Goal: Download file/media

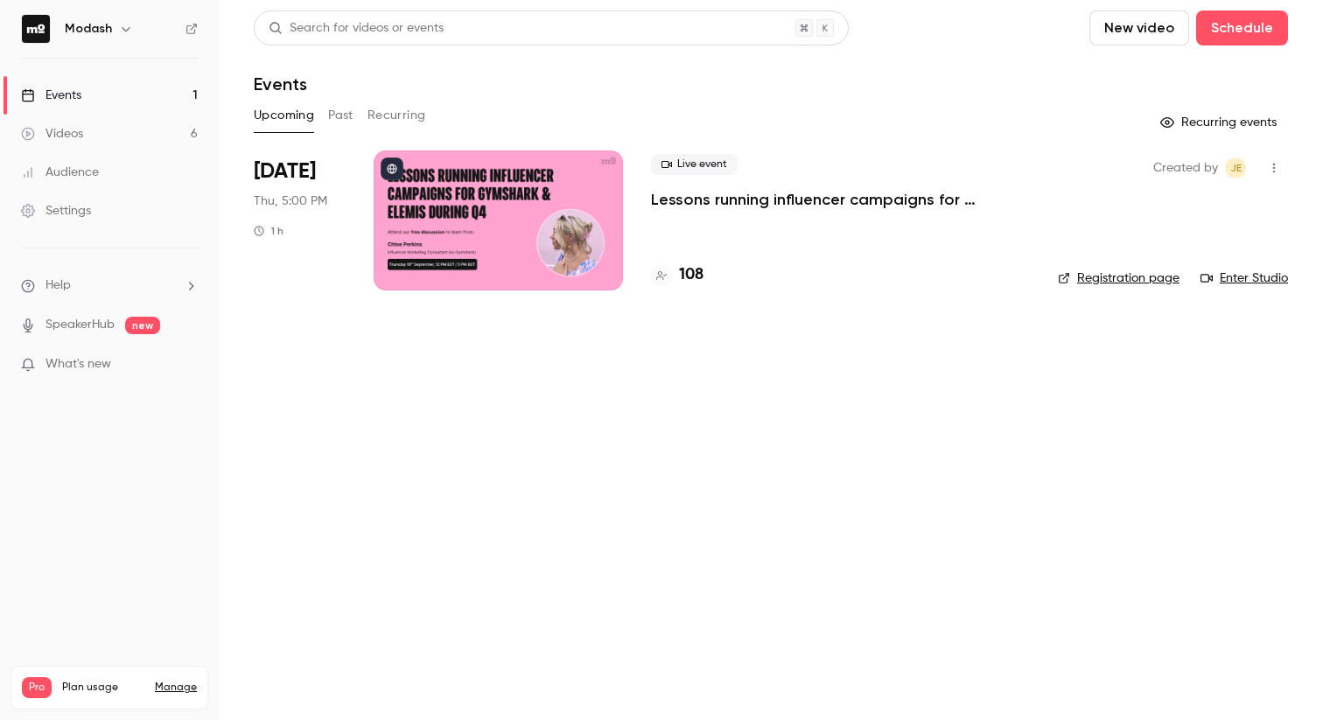
click at [113, 99] on link "Events 1" at bounding box center [109, 95] width 219 height 38
click at [113, 106] on link "Events 1" at bounding box center [109, 95] width 219 height 38
click at [709, 208] on p "Lessons running influencer campaigns for Gymshark & Elemis during Q4" at bounding box center [840, 199] width 379 height 21
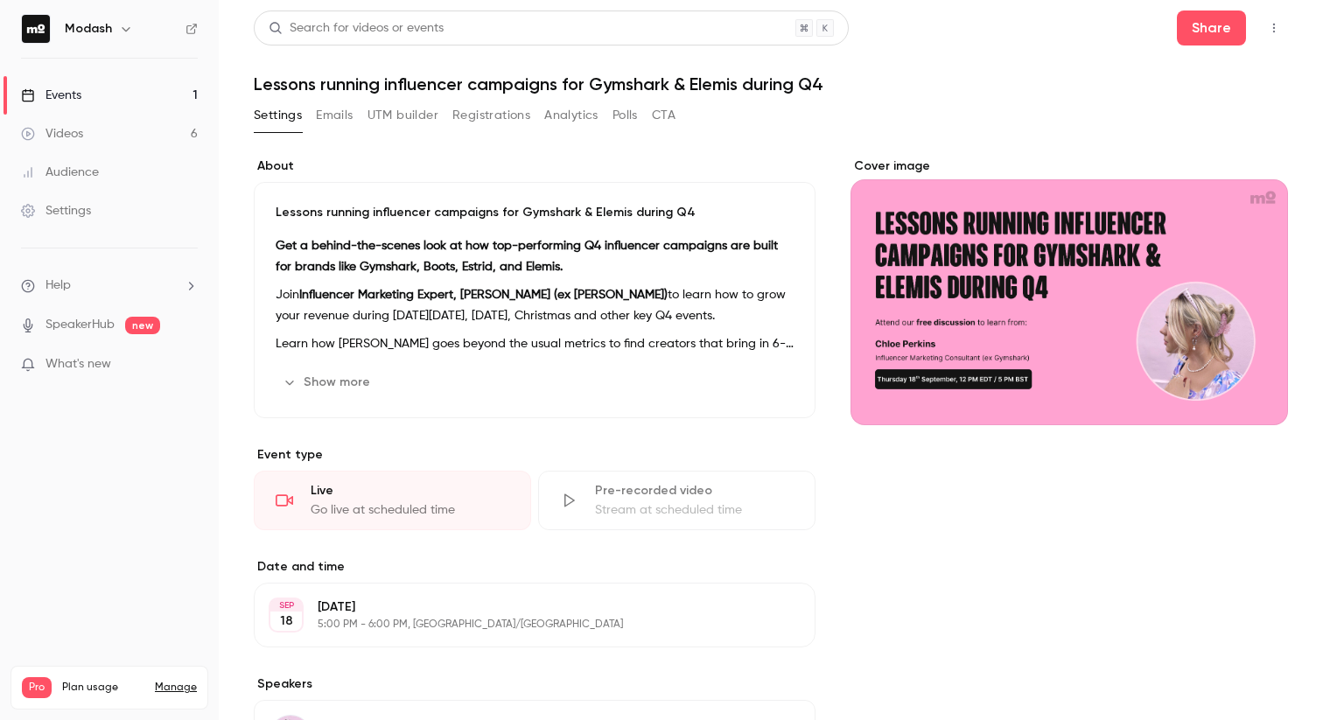
drag, startPoint x: 341, startPoint y: 117, endPoint x: 554, endPoint y: 92, distance: 214.1
click at [549, 84] on div "Search for videos or events Share Lessons running influencer campaigns for Gyms…" at bounding box center [771, 520] width 1034 height 1020
click at [557, 108] on button "Analytics" at bounding box center [571, 115] width 54 height 28
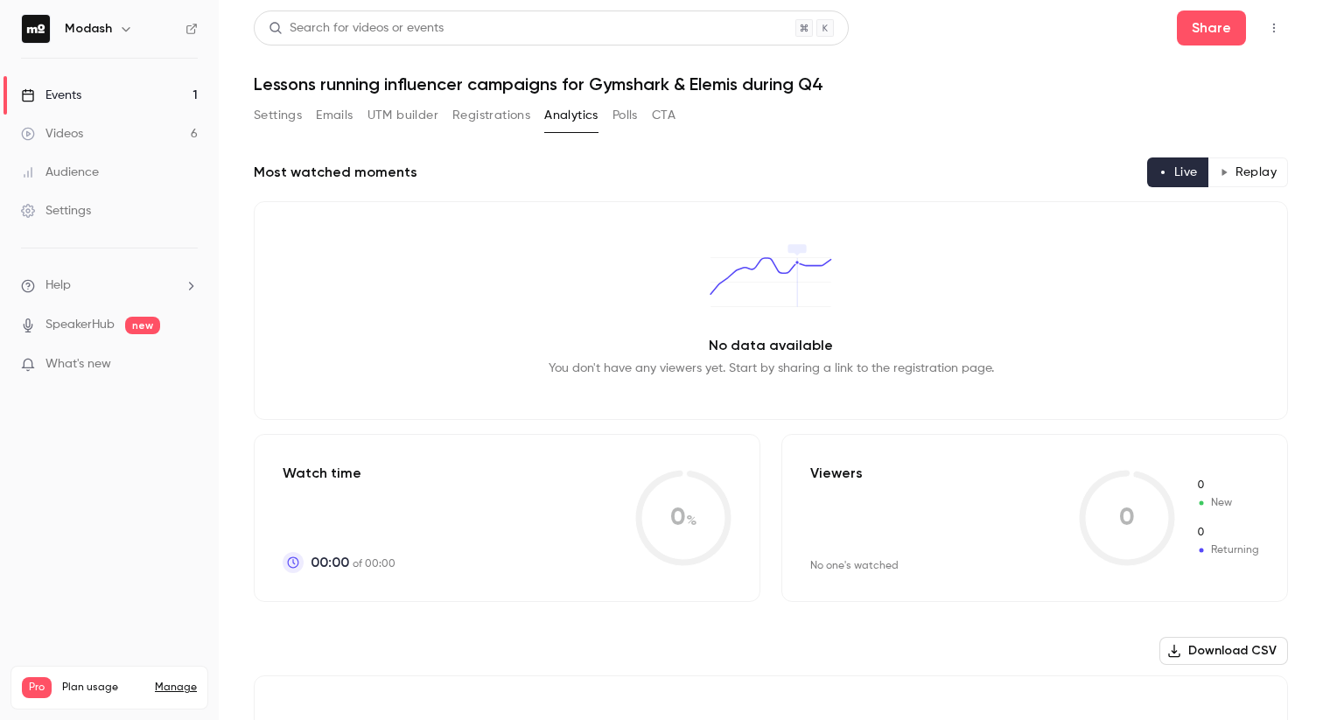
click at [485, 114] on button "Registrations" at bounding box center [491, 115] width 78 height 28
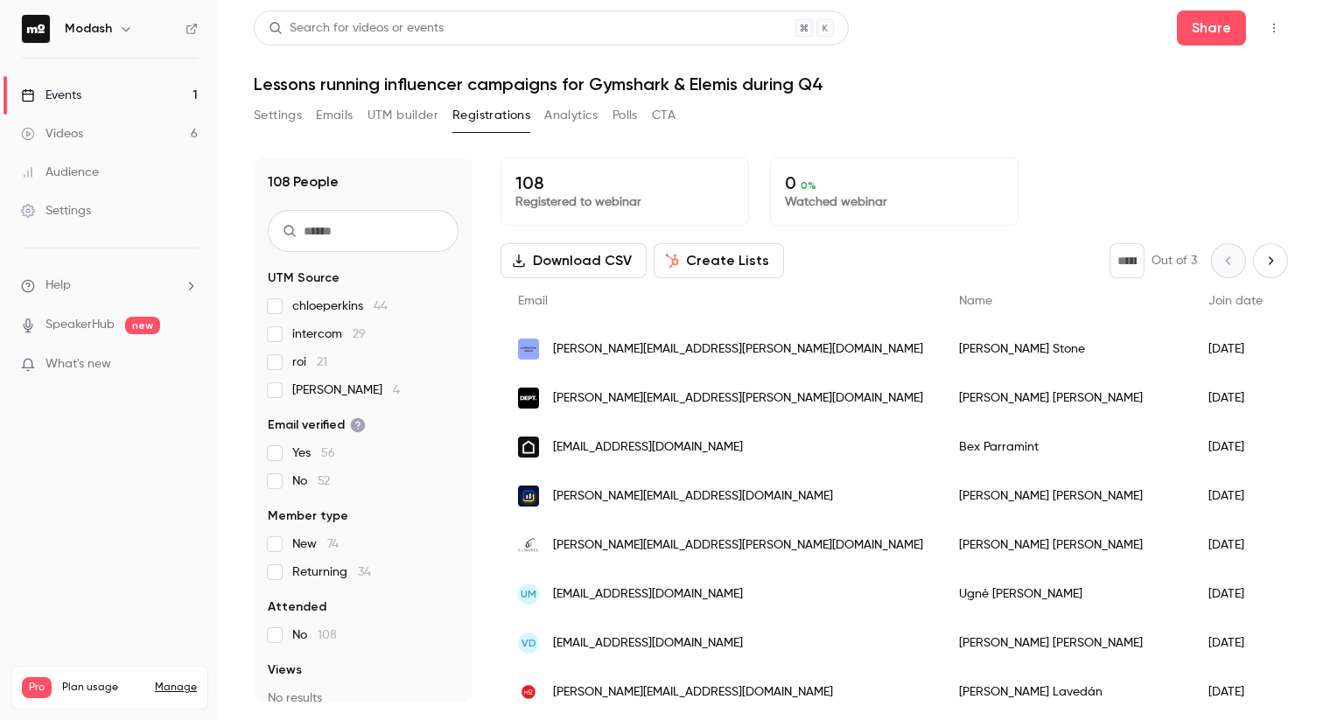
click at [95, 98] on link "Events 1" at bounding box center [109, 95] width 219 height 38
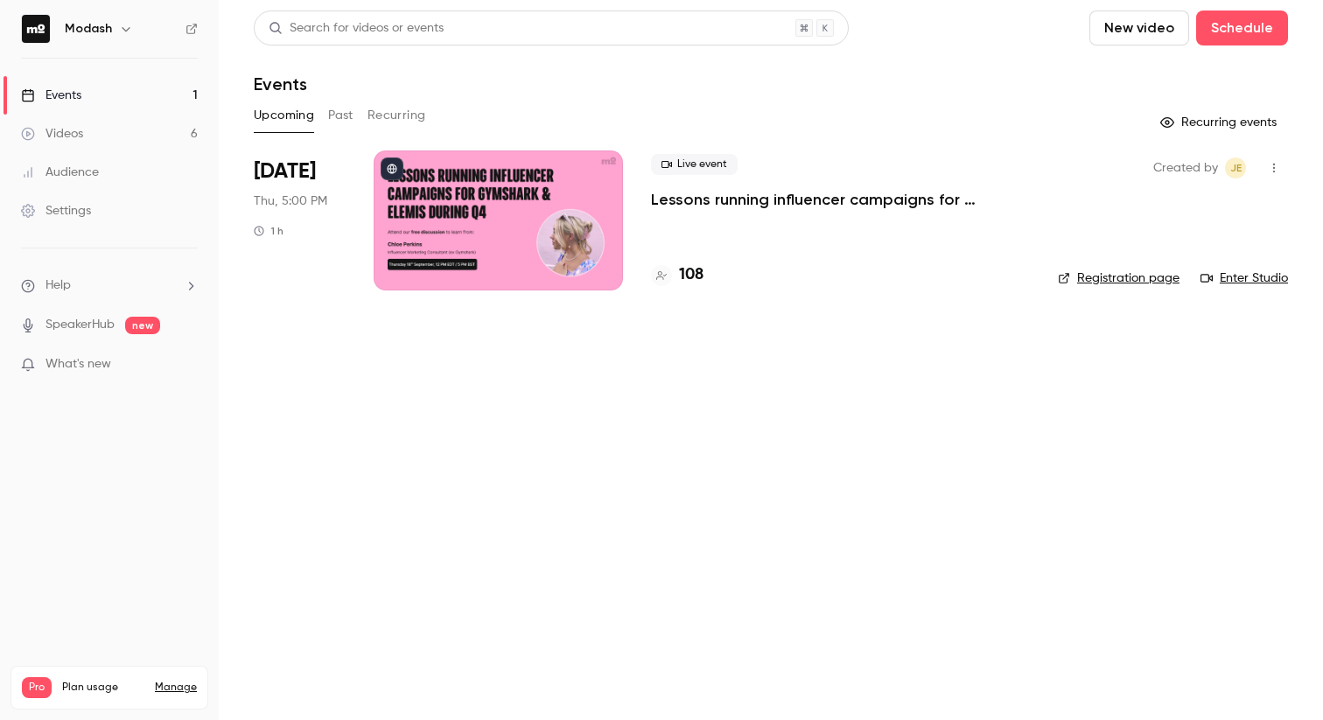
click at [109, 171] on link "Audience" at bounding box center [109, 172] width 219 height 38
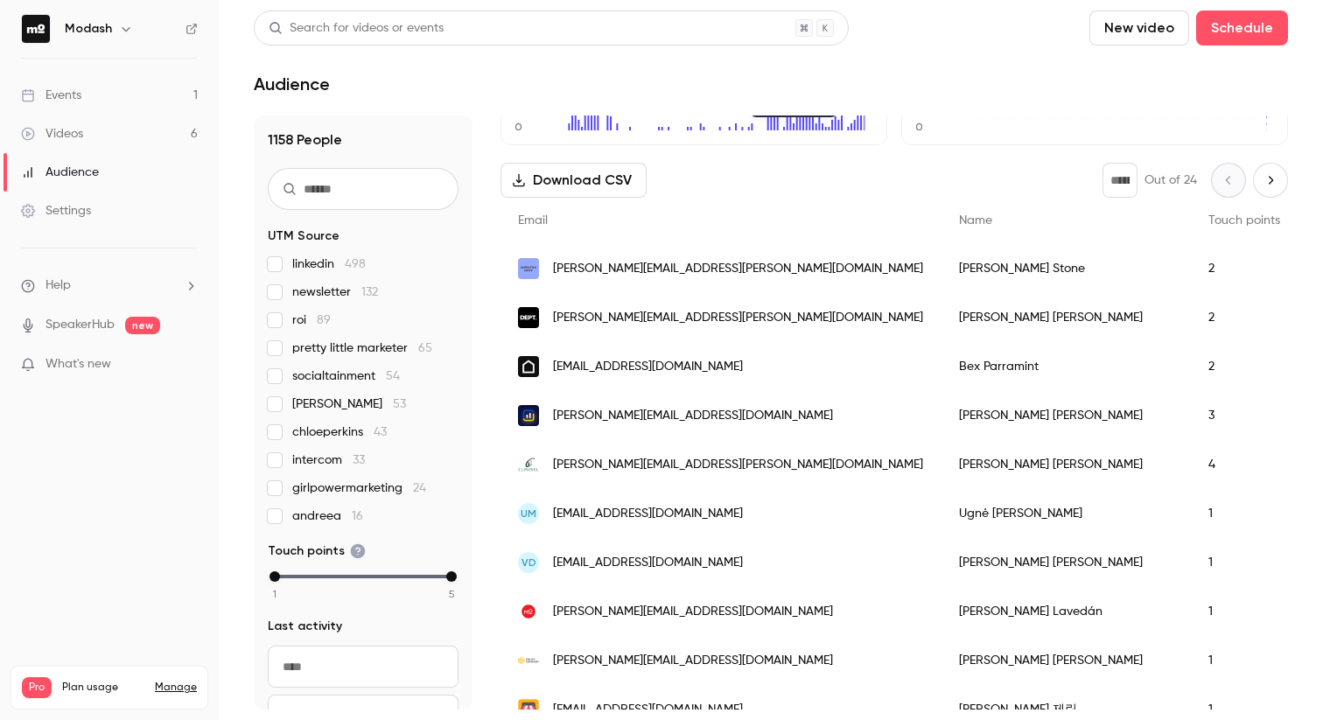
click at [134, 88] on link "Events 1" at bounding box center [109, 95] width 219 height 38
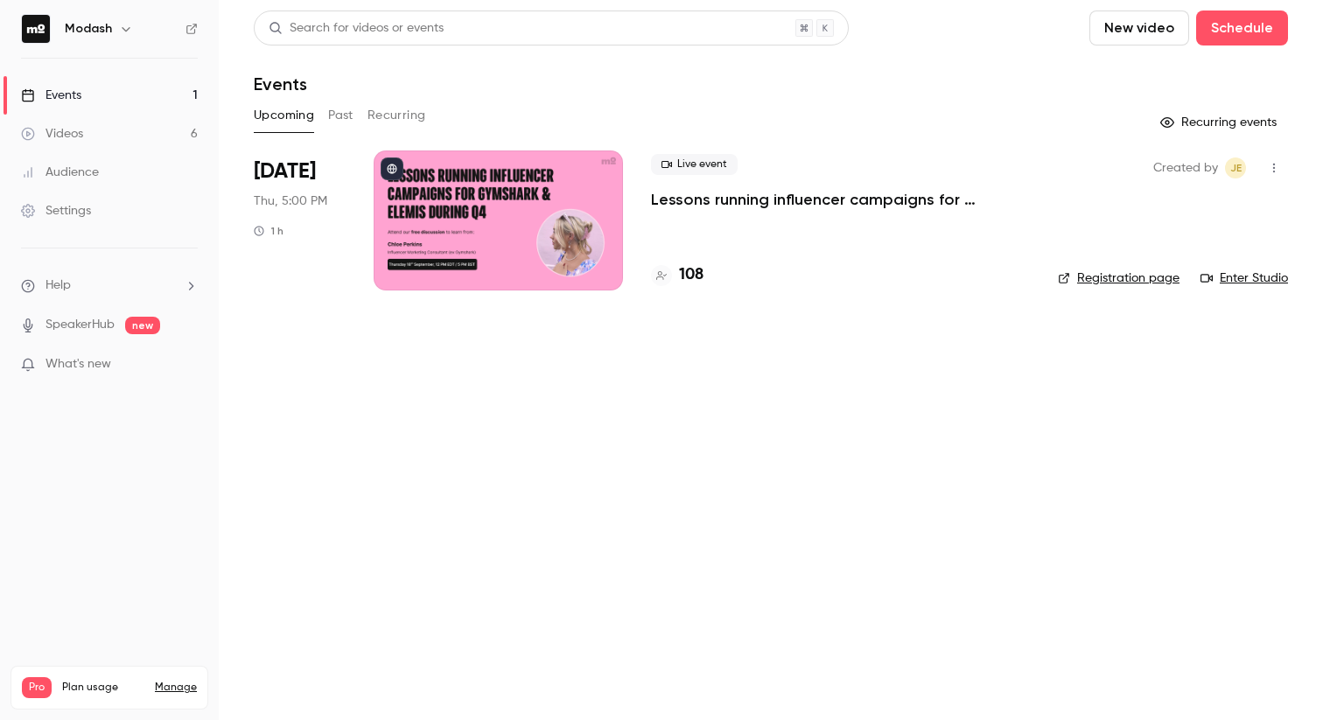
click at [746, 204] on p "Lessons running influencer campaigns for Gymshark & Elemis during Q4" at bounding box center [840, 199] width 379 height 21
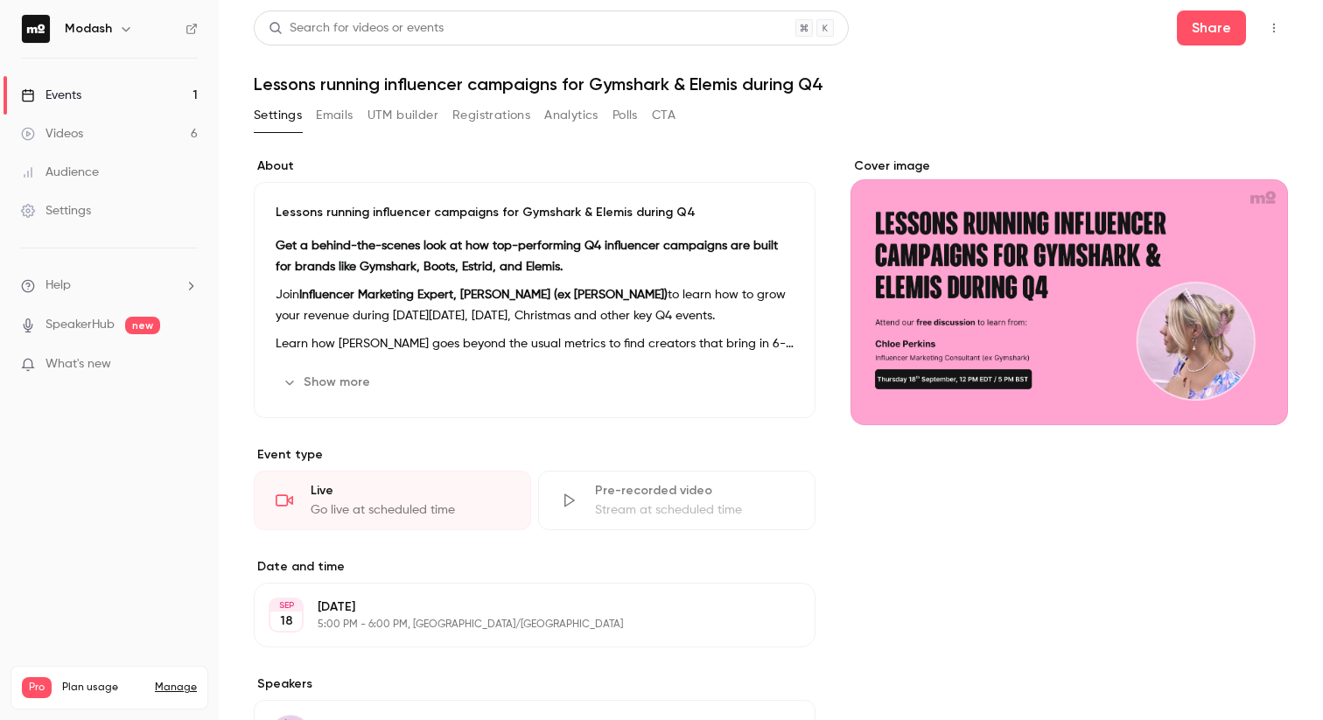
click at [165, 99] on link "Events 1" at bounding box center [109, 95] width 219 height 38
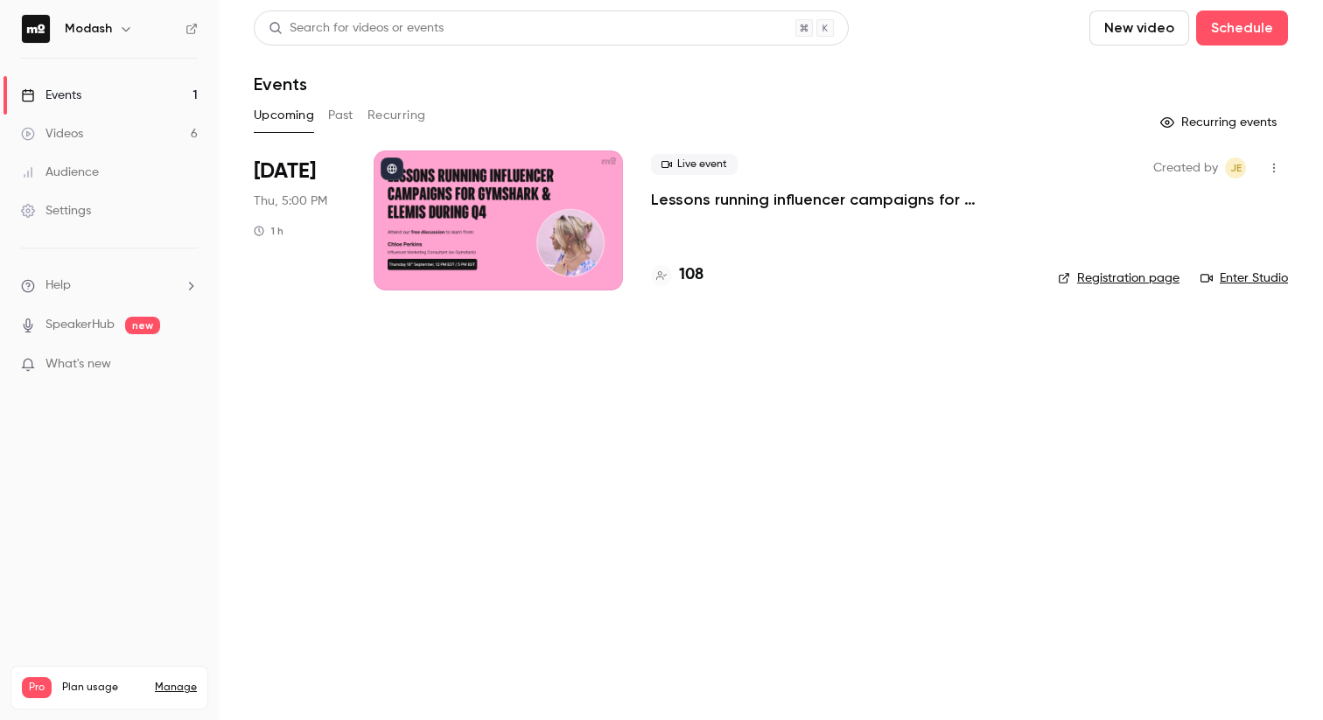
click at [328, 111] on button "Past" at bounding box center [340, 115] width 25 height 28
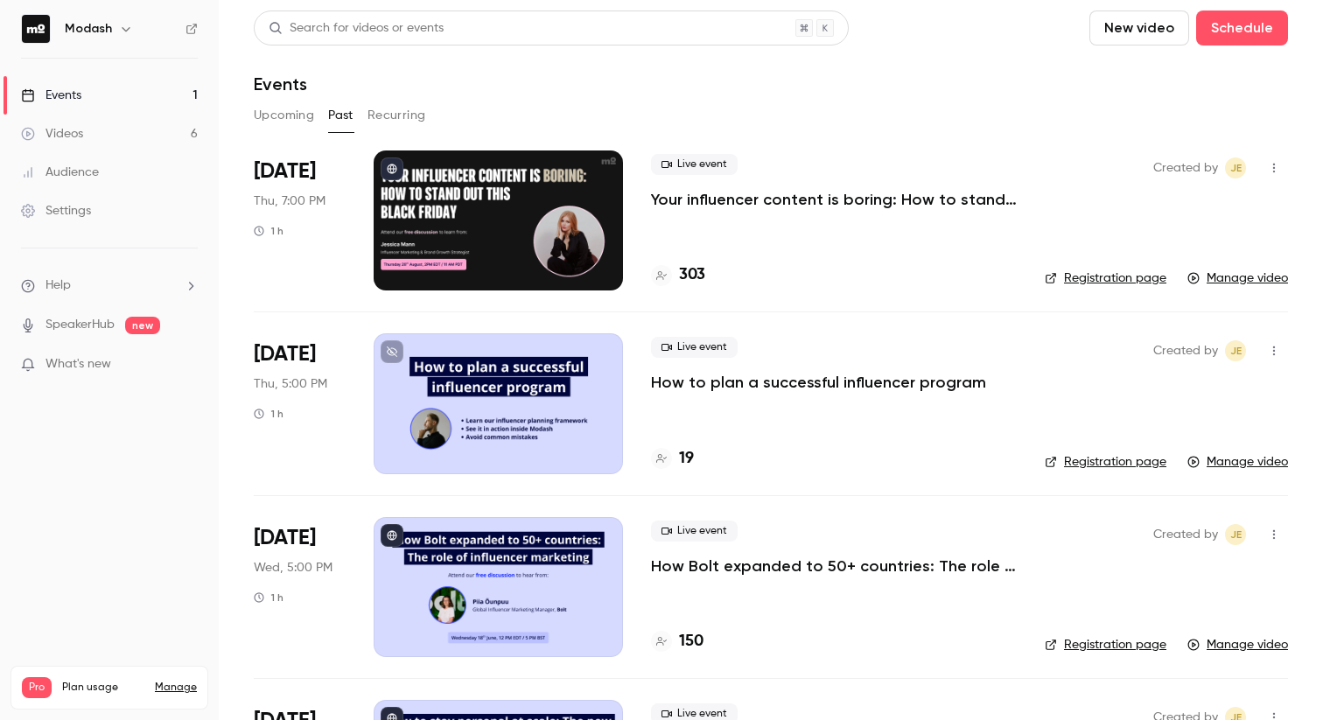
click at [748, 201] on p "Your influencer content is boring: How to stand out this [DATE][DATE]" at bounding box center [834, 199] width 366 height 21
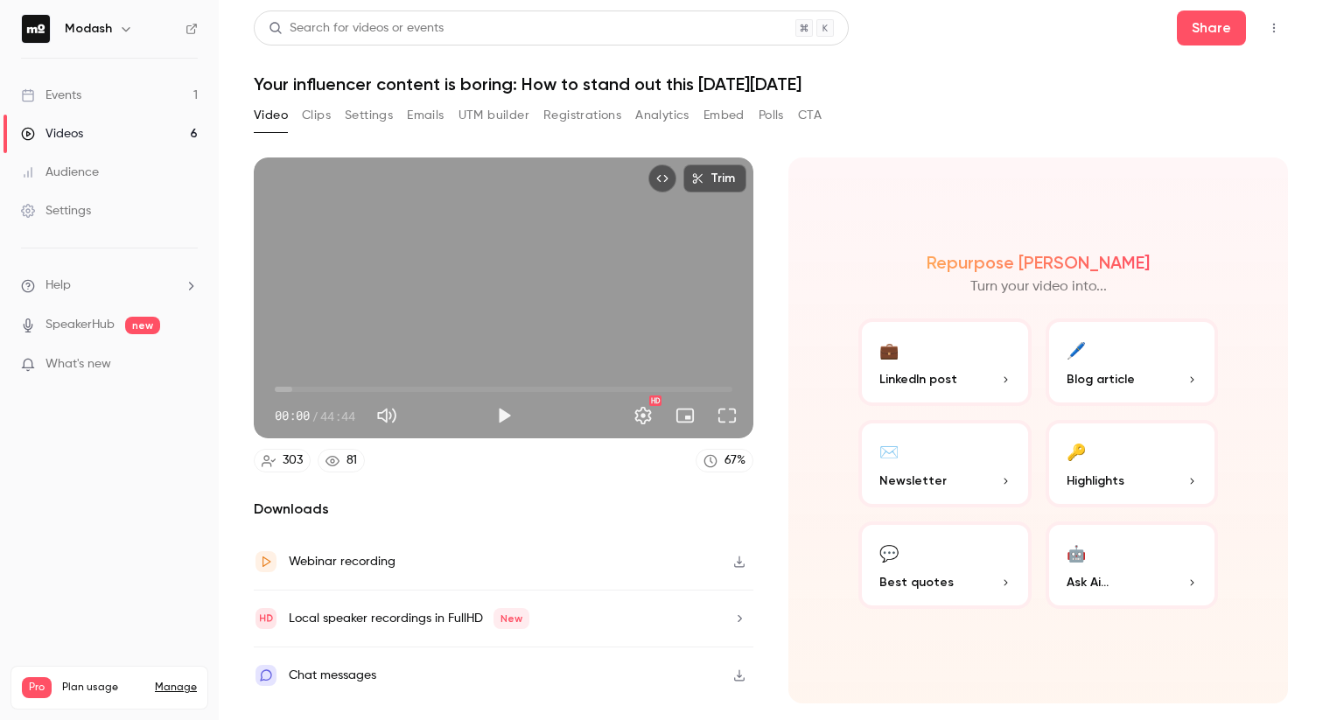
click at [318, 116] on button "Clips" at bounding box center [316, 115] width 29 height 28
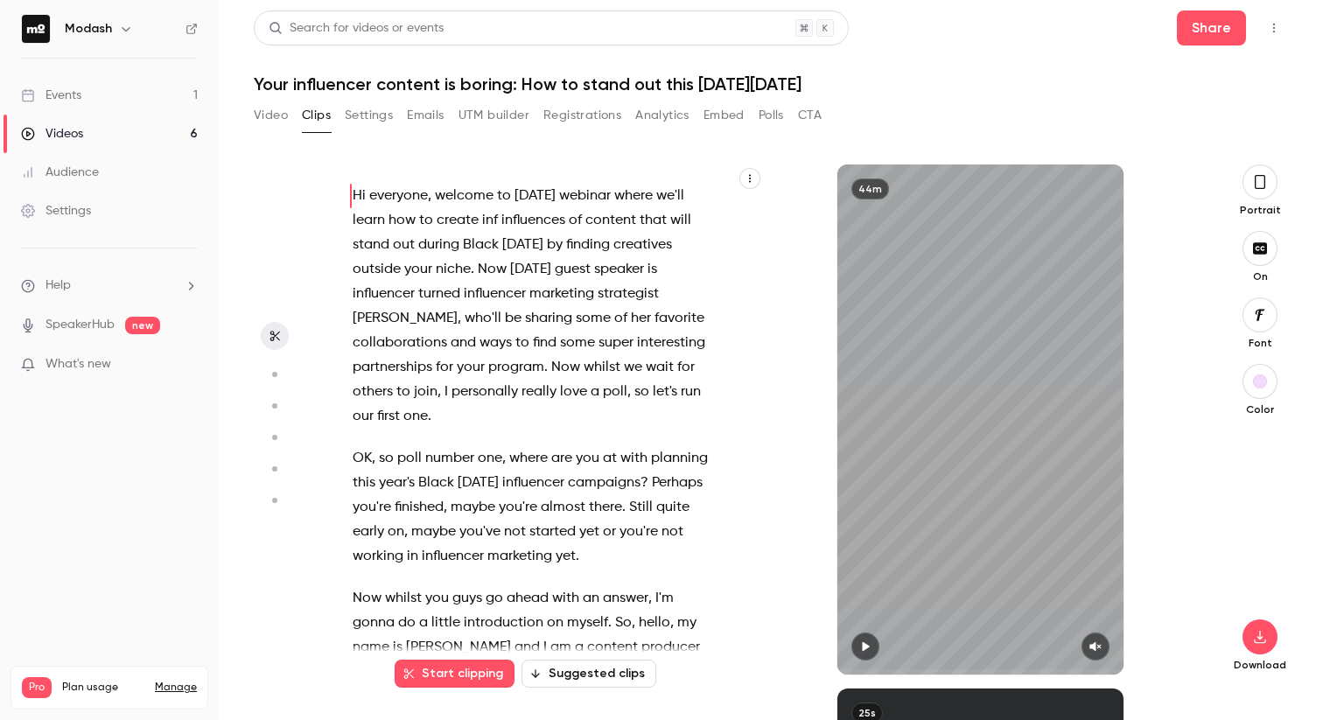
click at [576, 307] on span "some" at bounding box center [593, 318] width 35 height 24
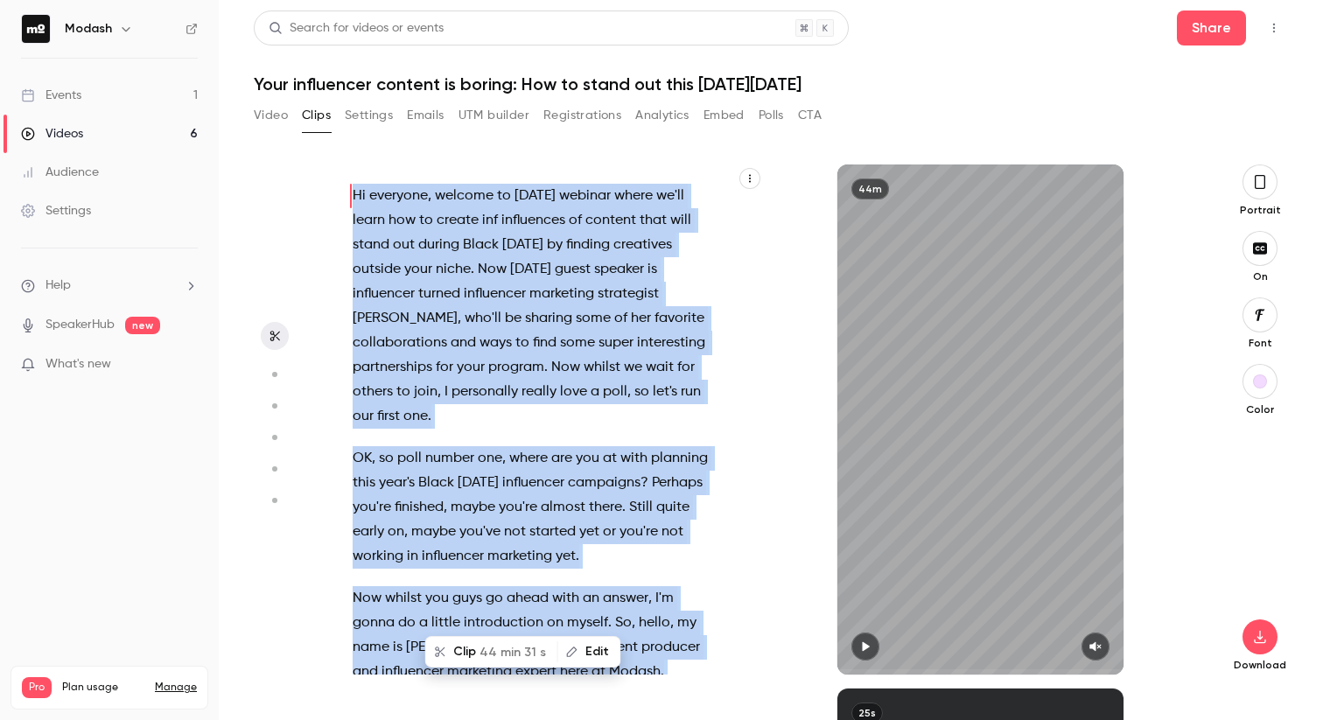
click at [463, 261] on span "niche" at bounding box center [453, 269] width 35 height 24
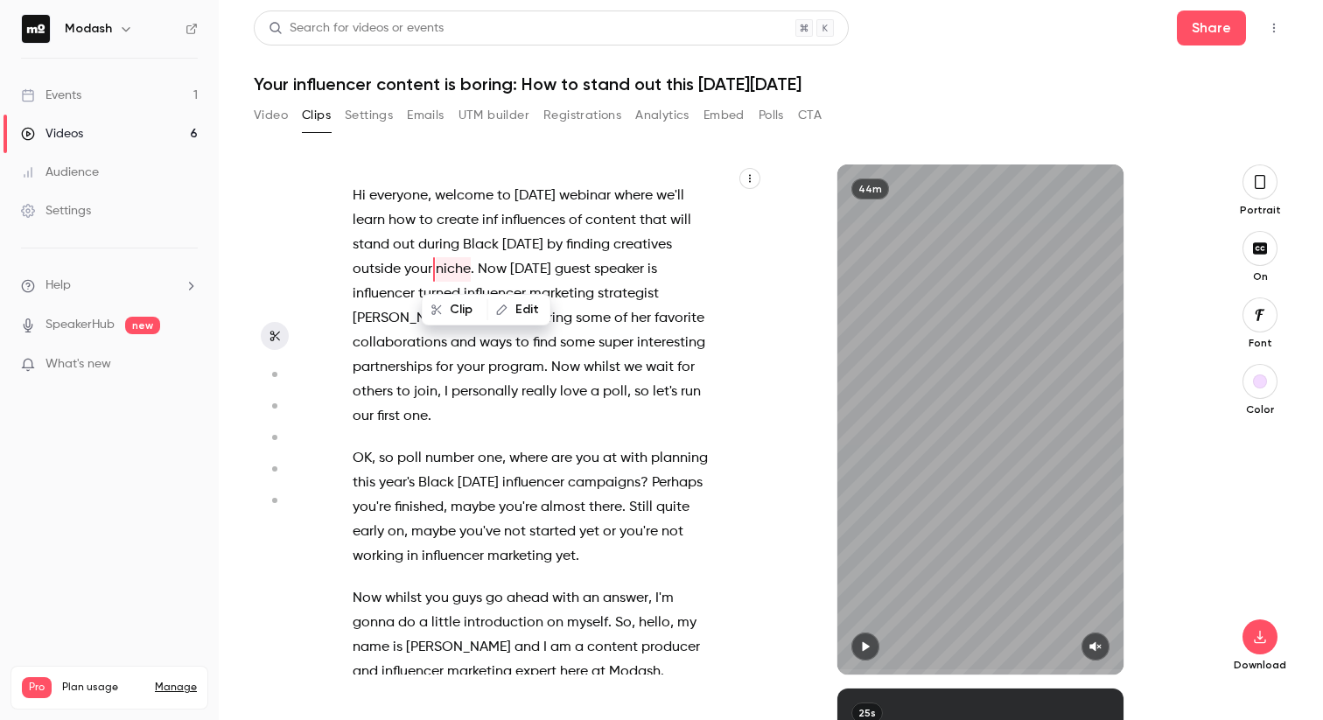
click at [355, 196] on span "Hi" at bounding box center [359, 196] width 13 height 24
type input "*"
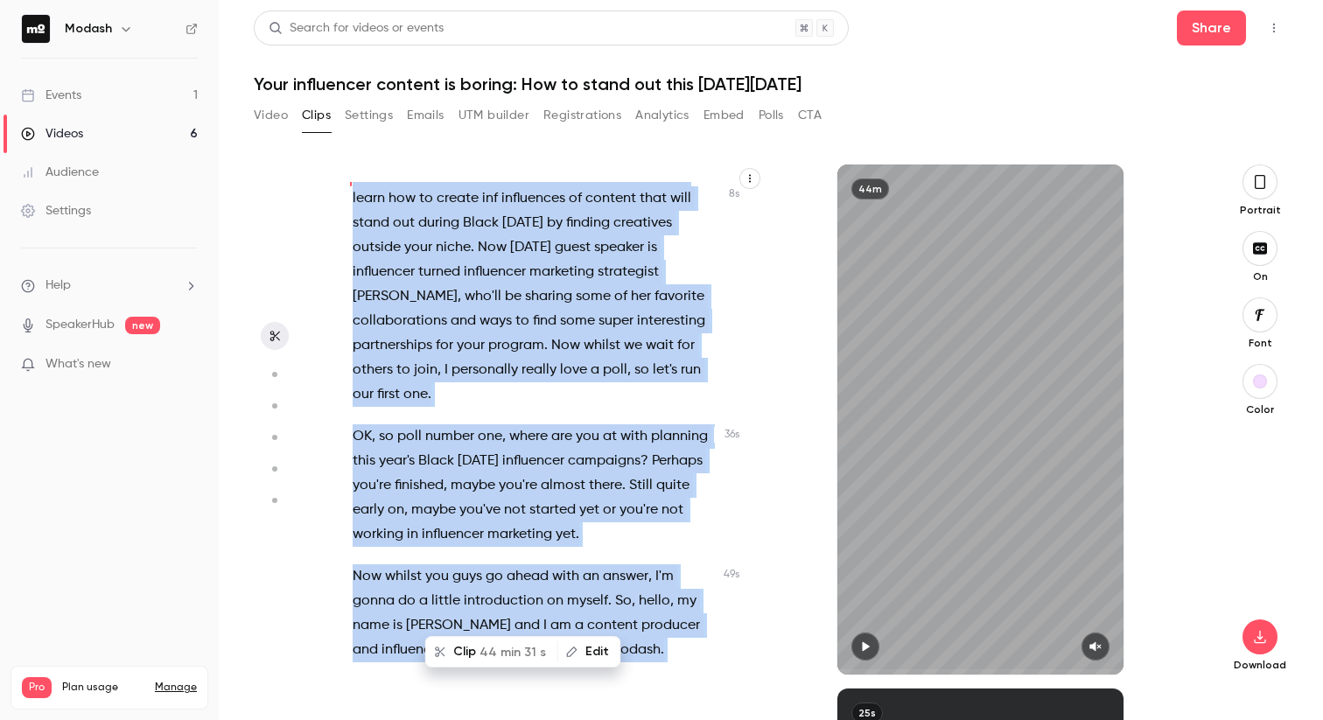
scroll to position [25, 0]
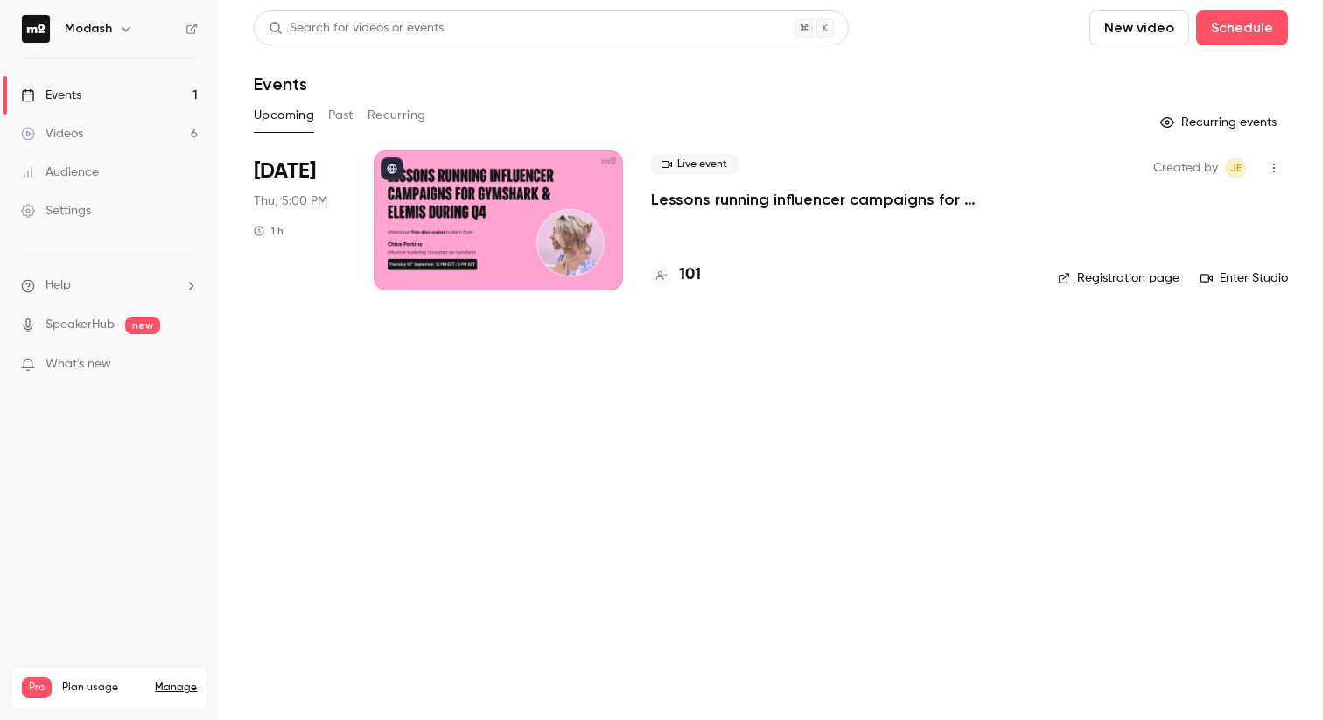
click at [108, 87] on link "Events 1" at bounding box center [109, 95] width 219 height 38
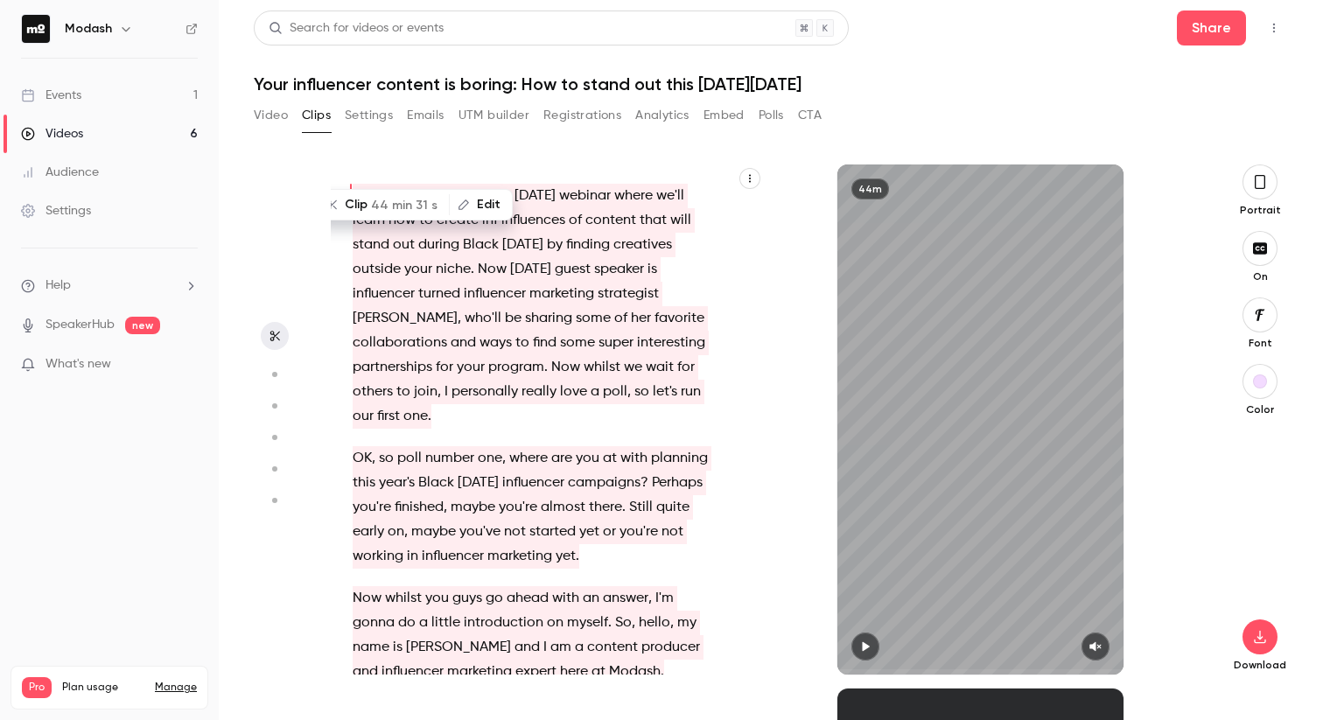
click at [542, 346] on span "find" at bounding box center [545, 343] width 24 height 24
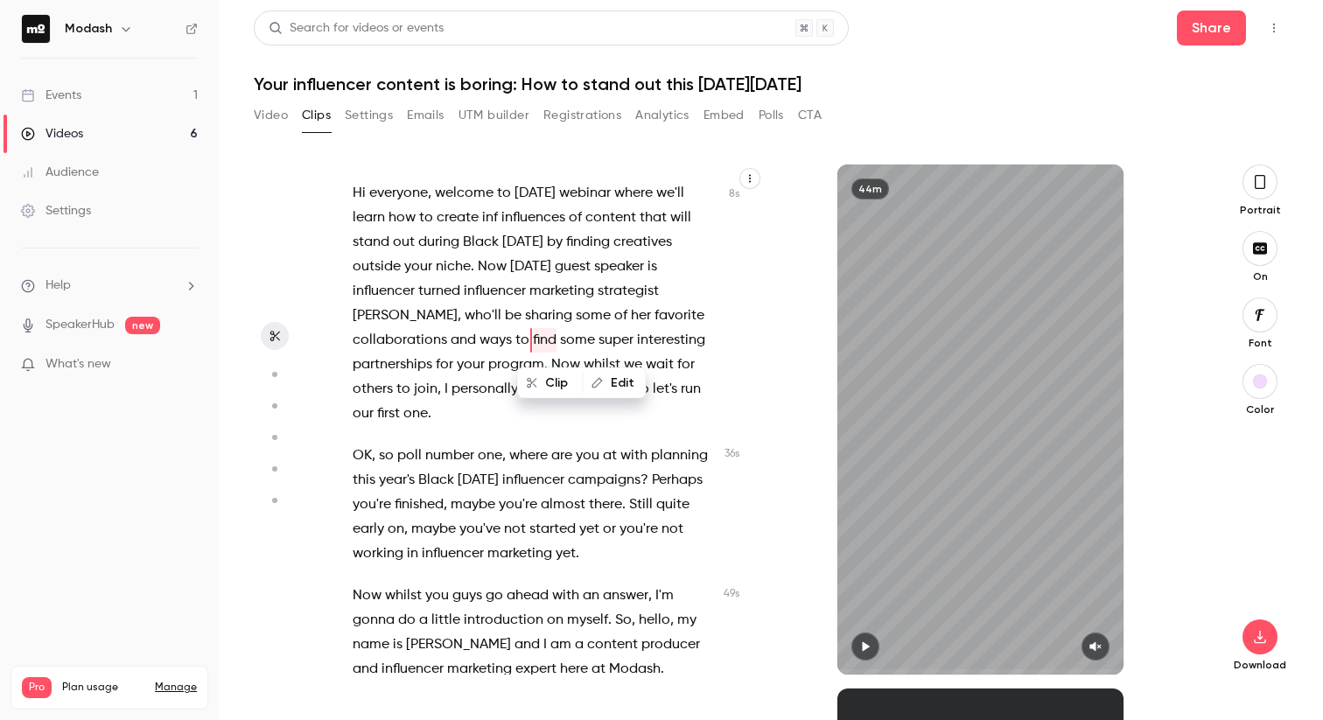
scroll to position [3, 0]
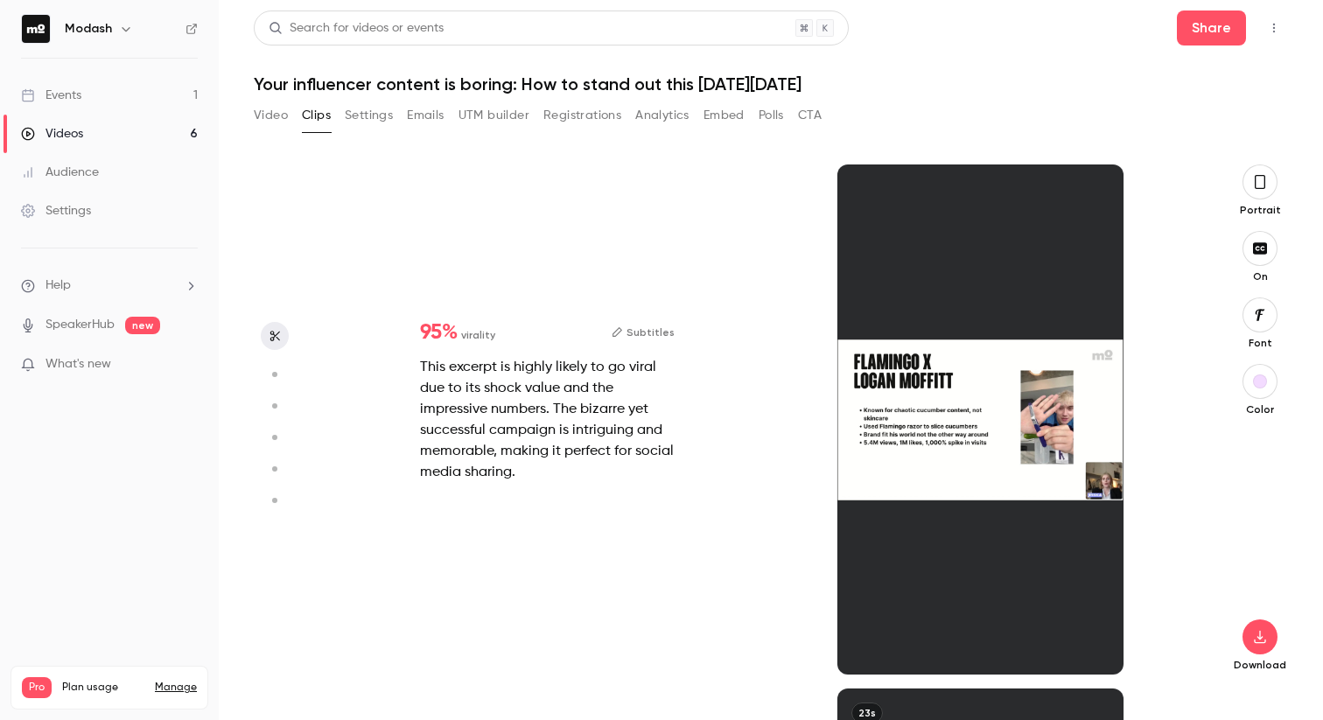
type input "****"
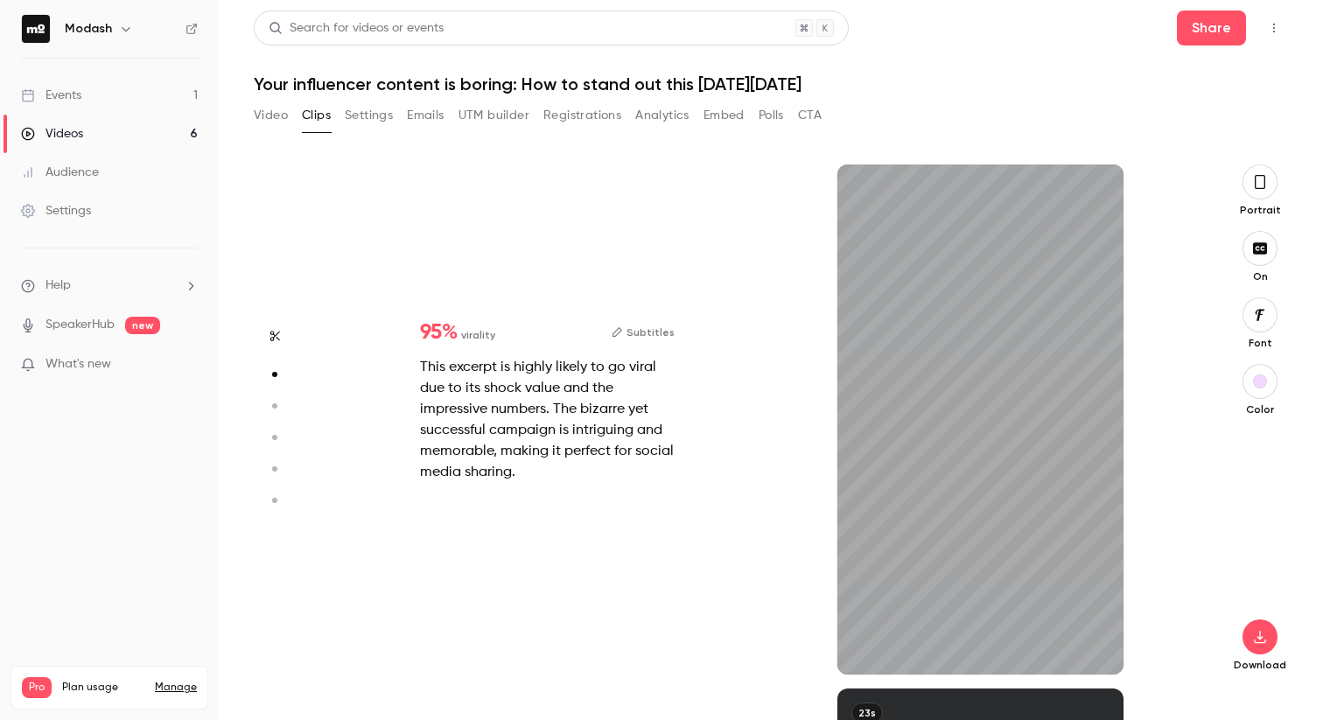
type input "*"
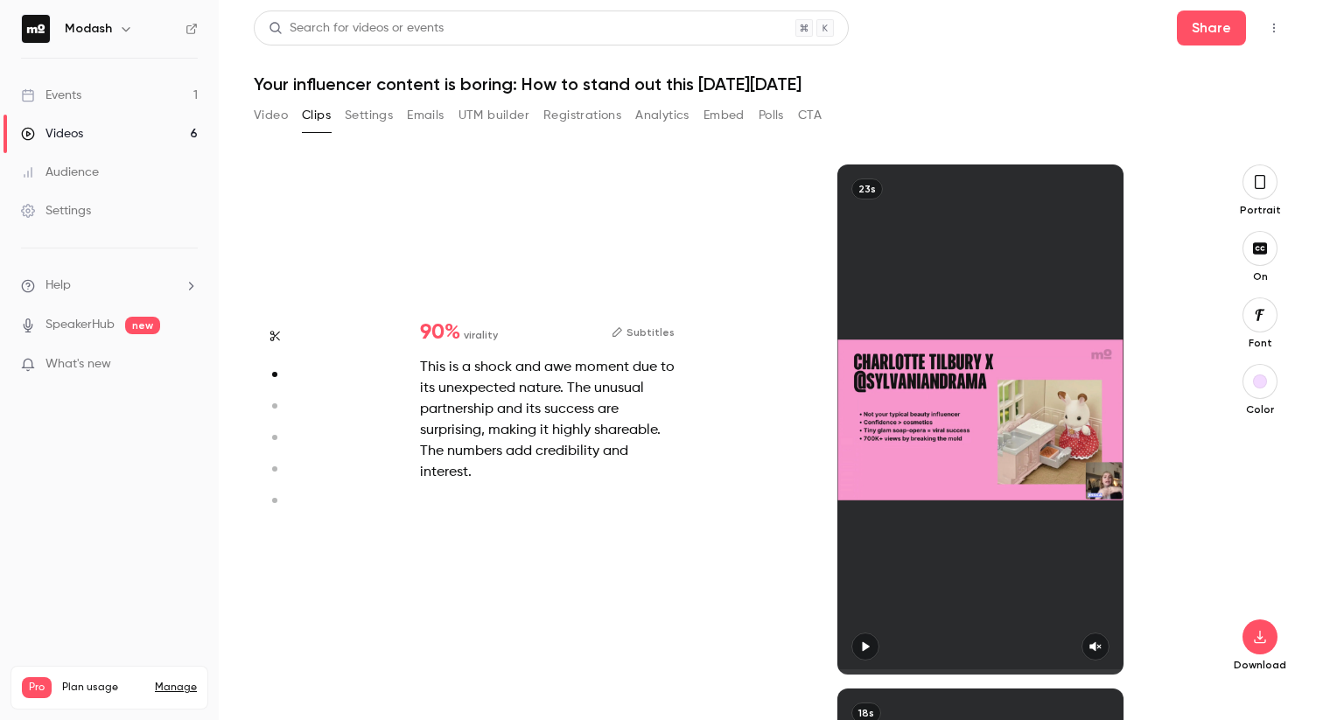
type input "****"
type input "*"
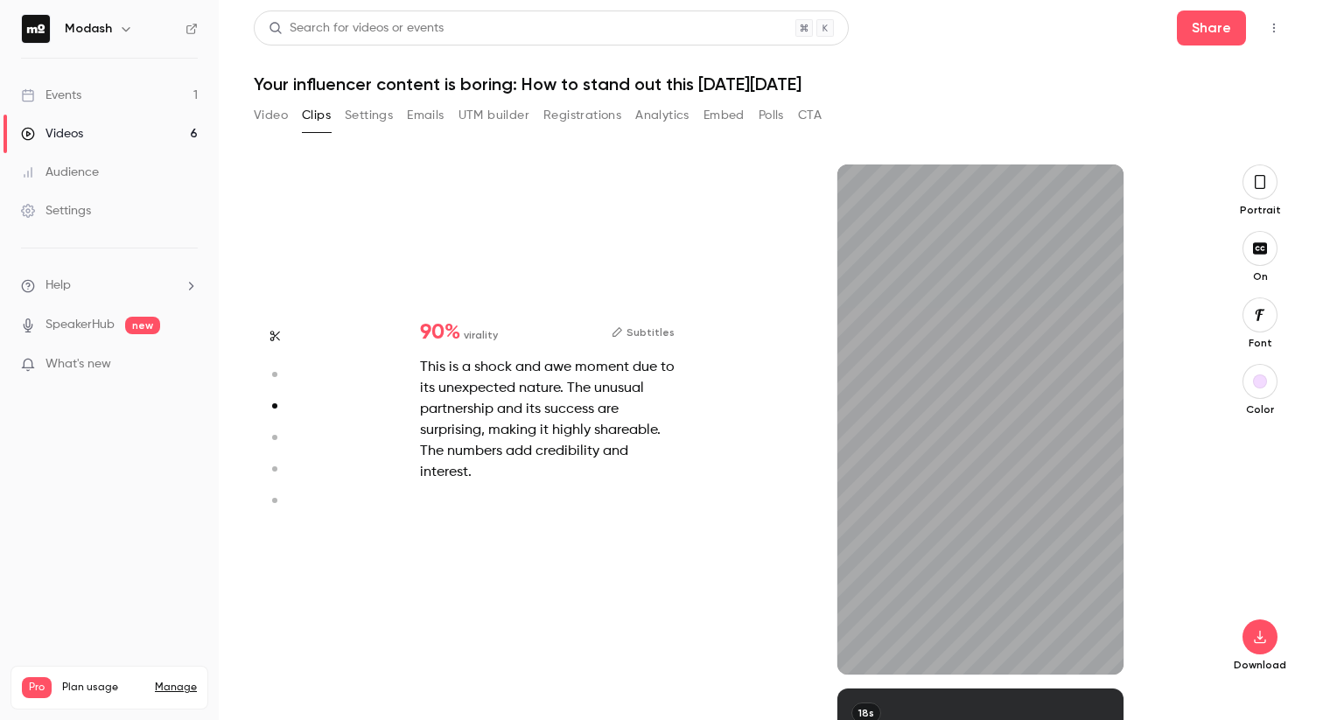
type input "****"
type input "*"
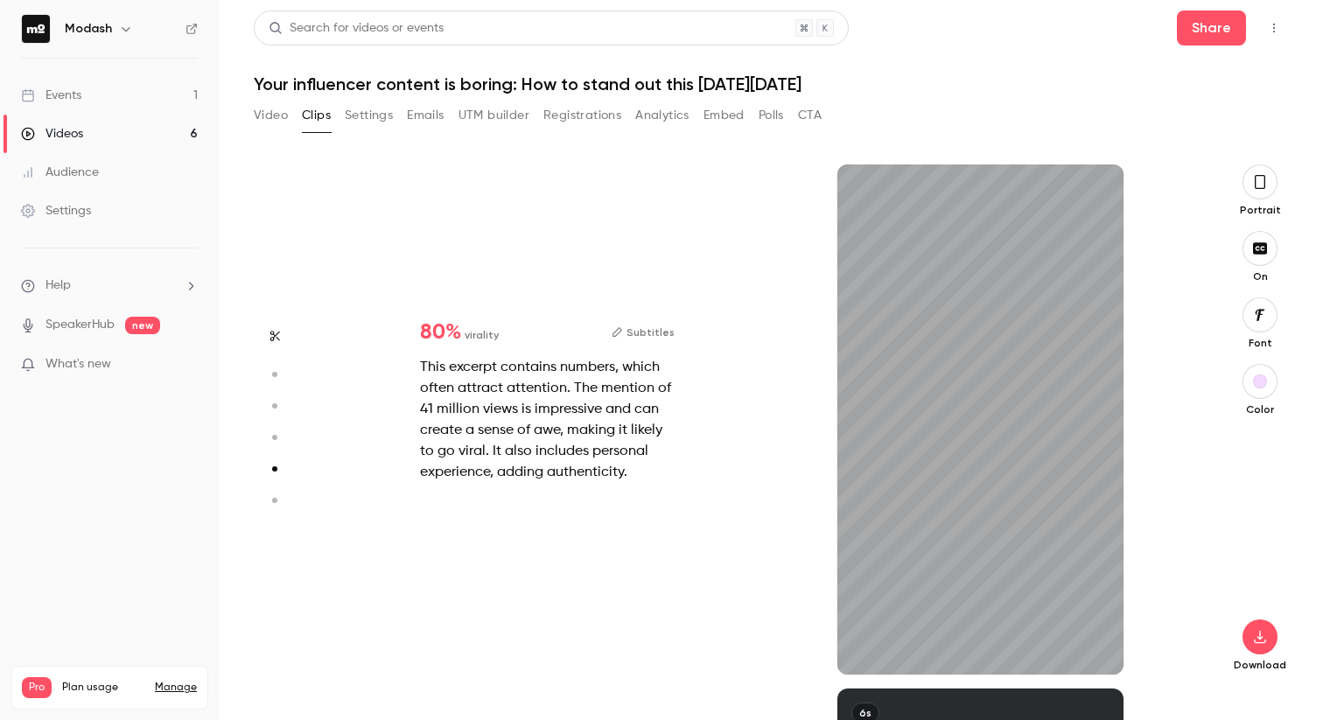
type input "***"
type input "****"
type input "*"
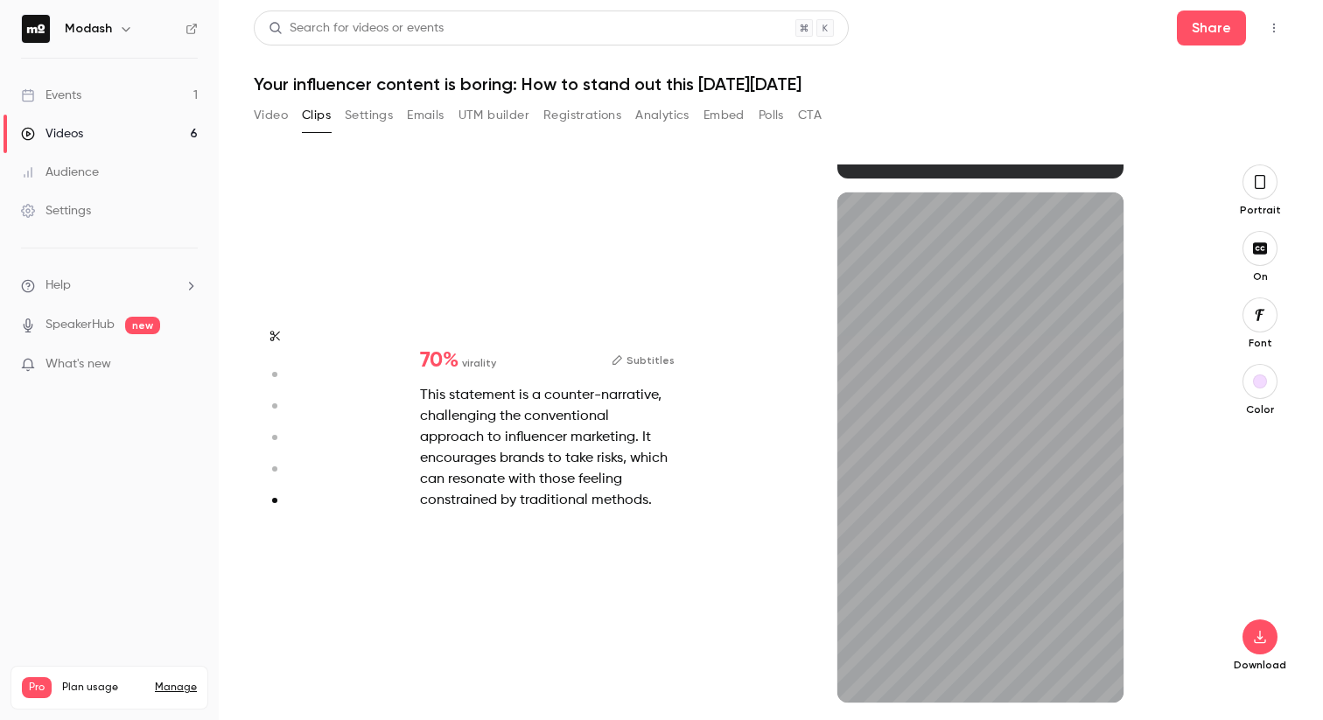
type input "***"
type input "****"
type input "*"
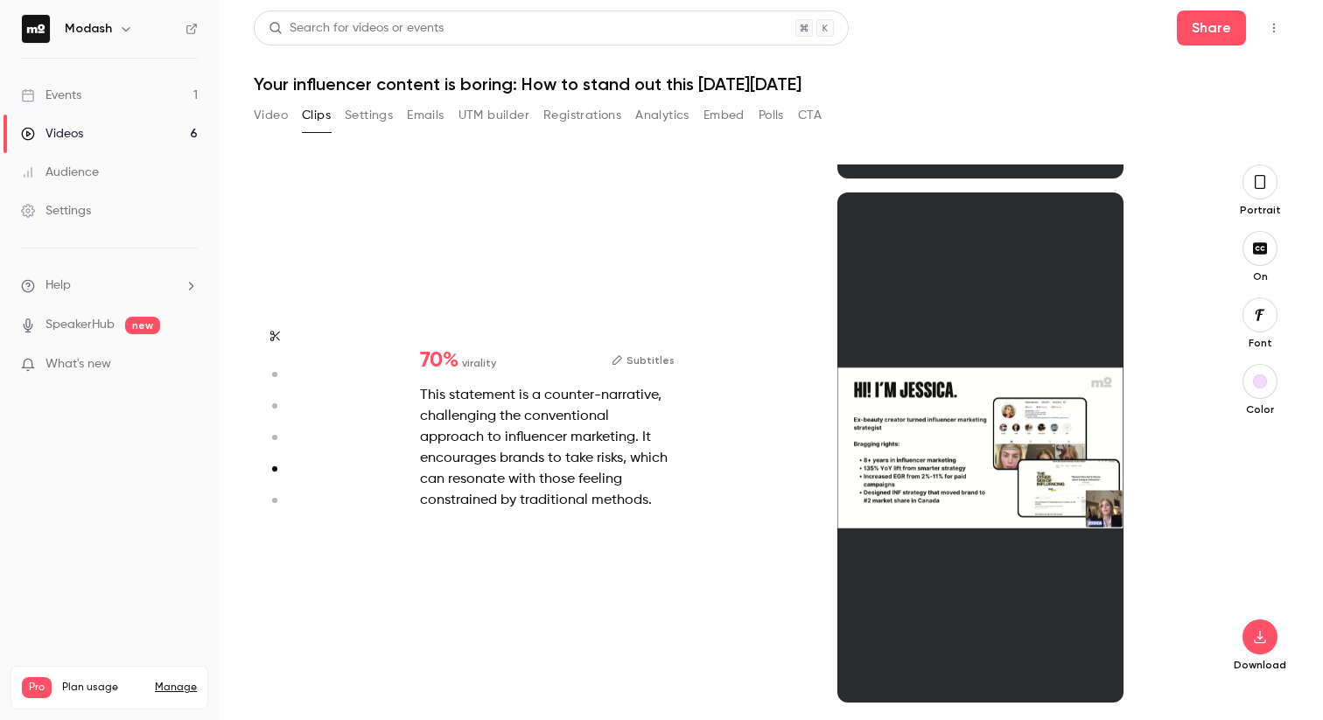
type input "****"
type input "*"
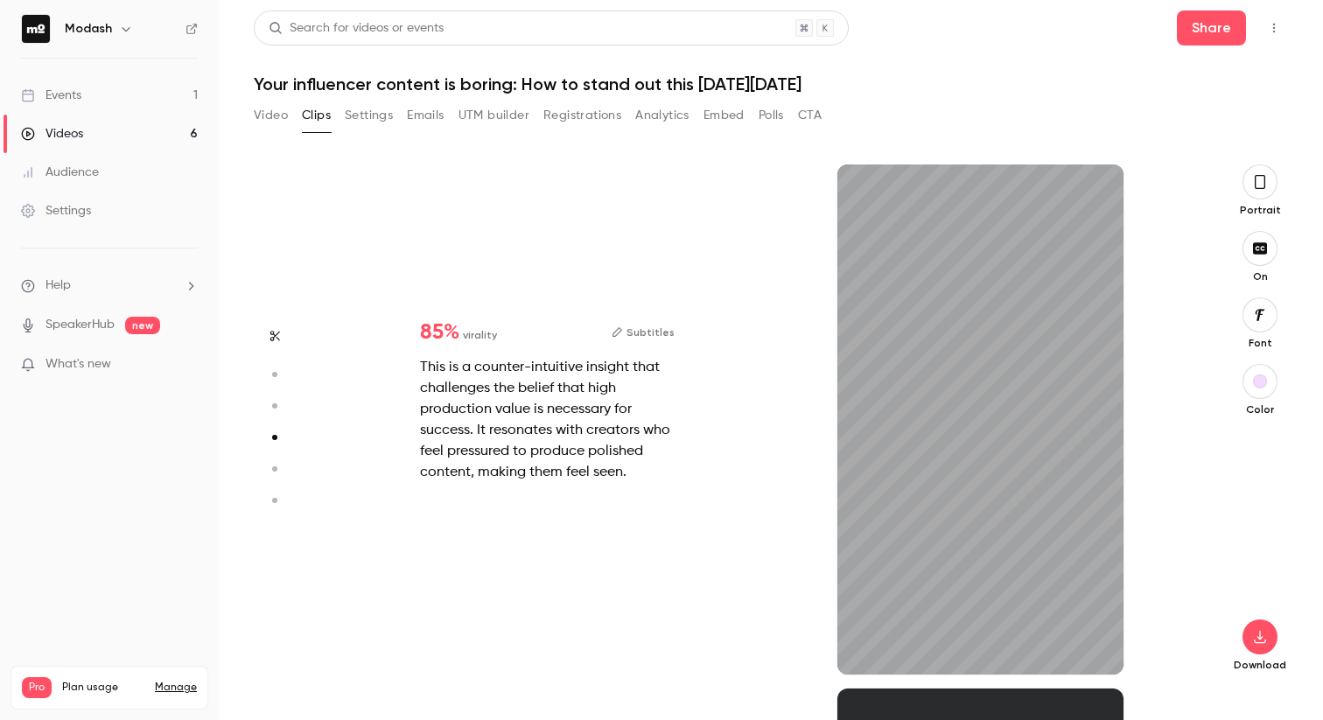
type input "***"
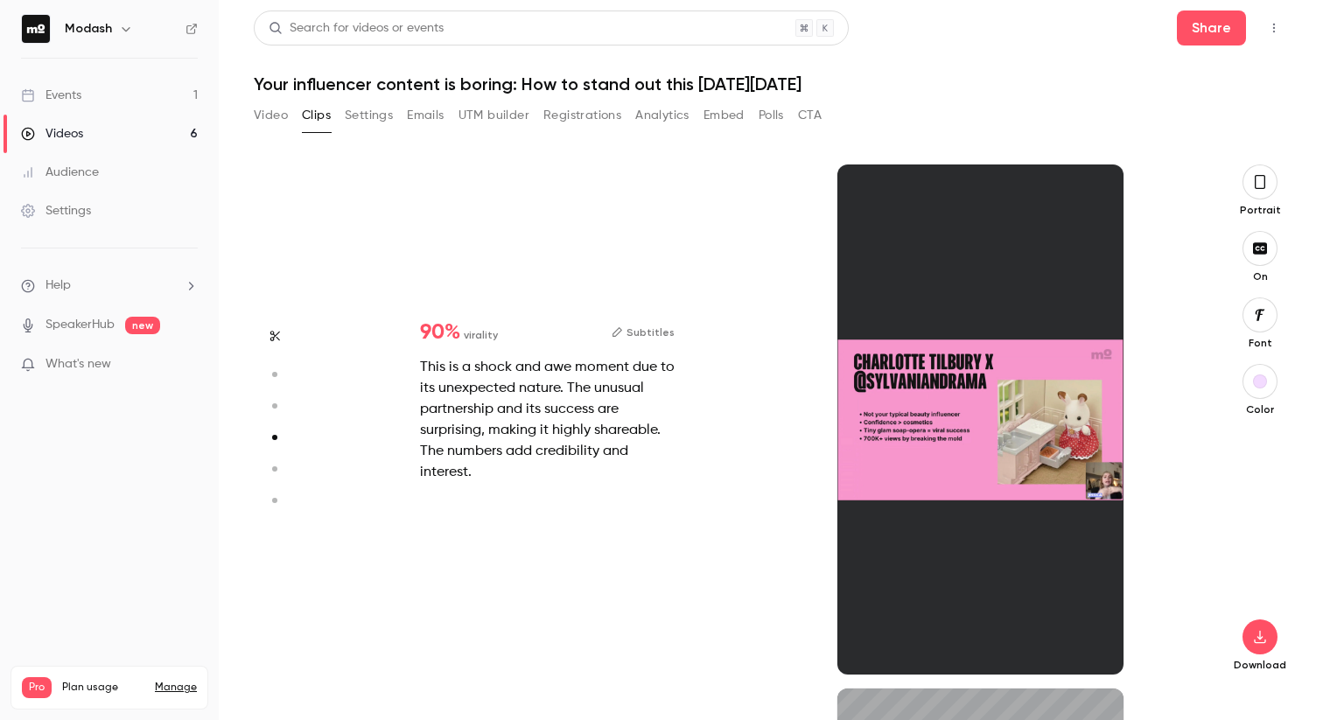
type input "****"
type input "*"
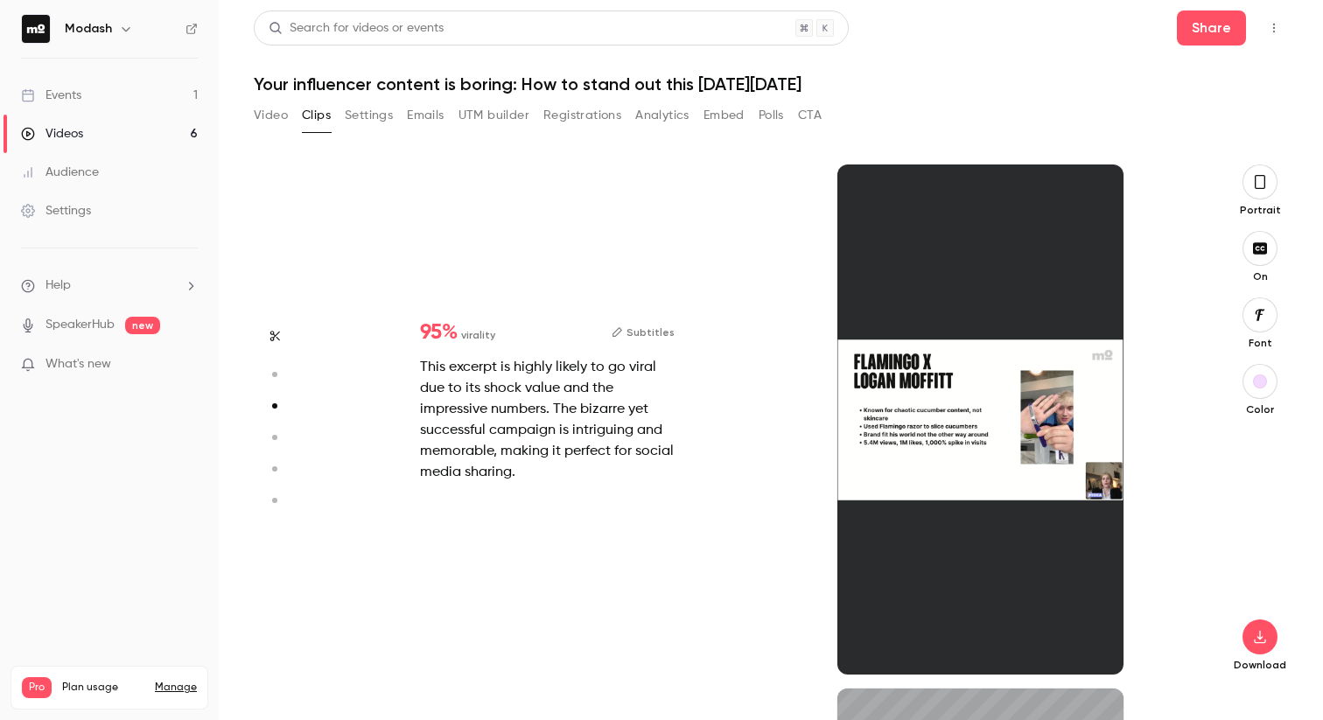
type input "****"
type input "*"
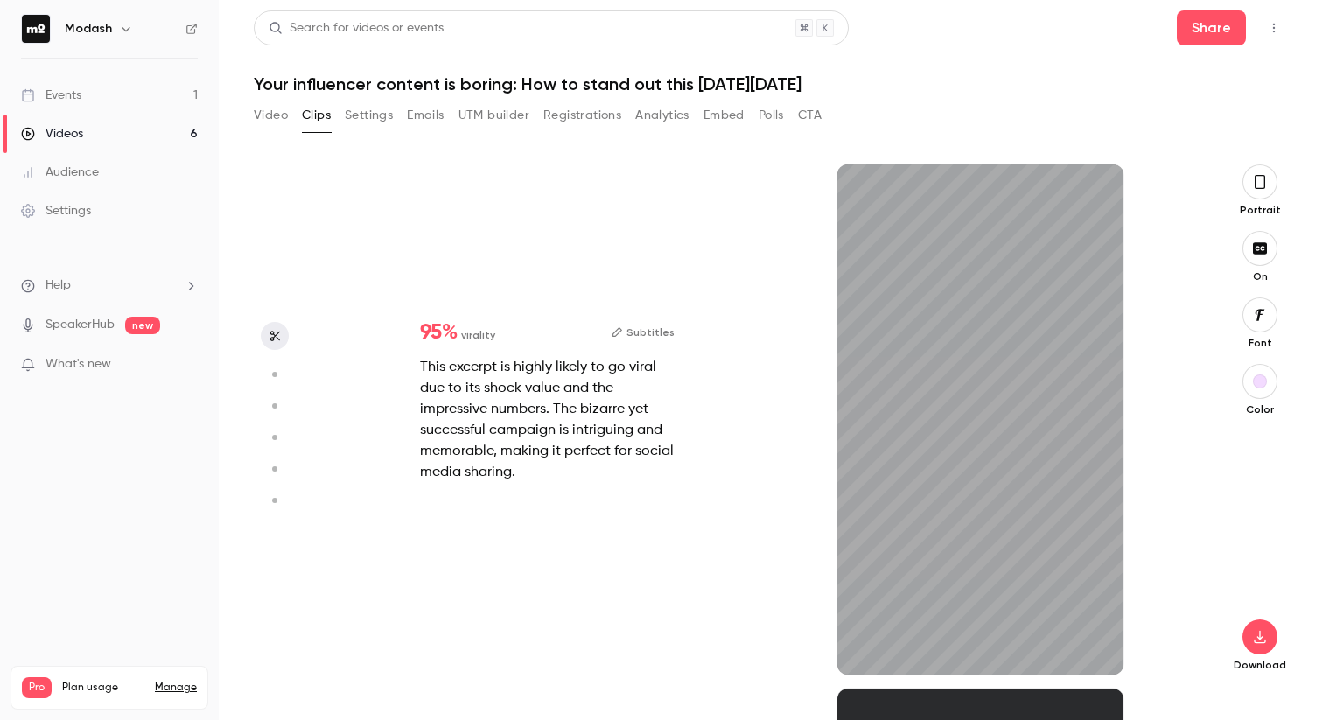
type input "****"
type input "*"
type input "****"
type input "*"
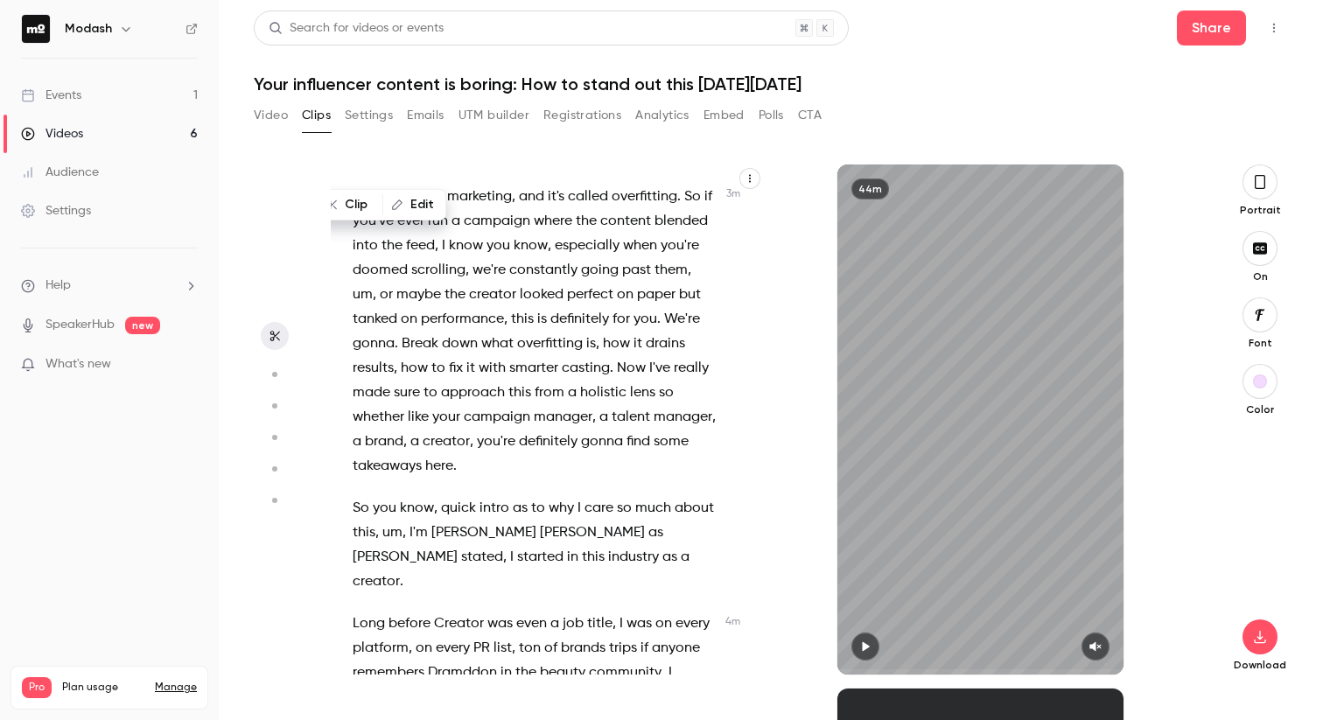
scroll to position [1980, 0]
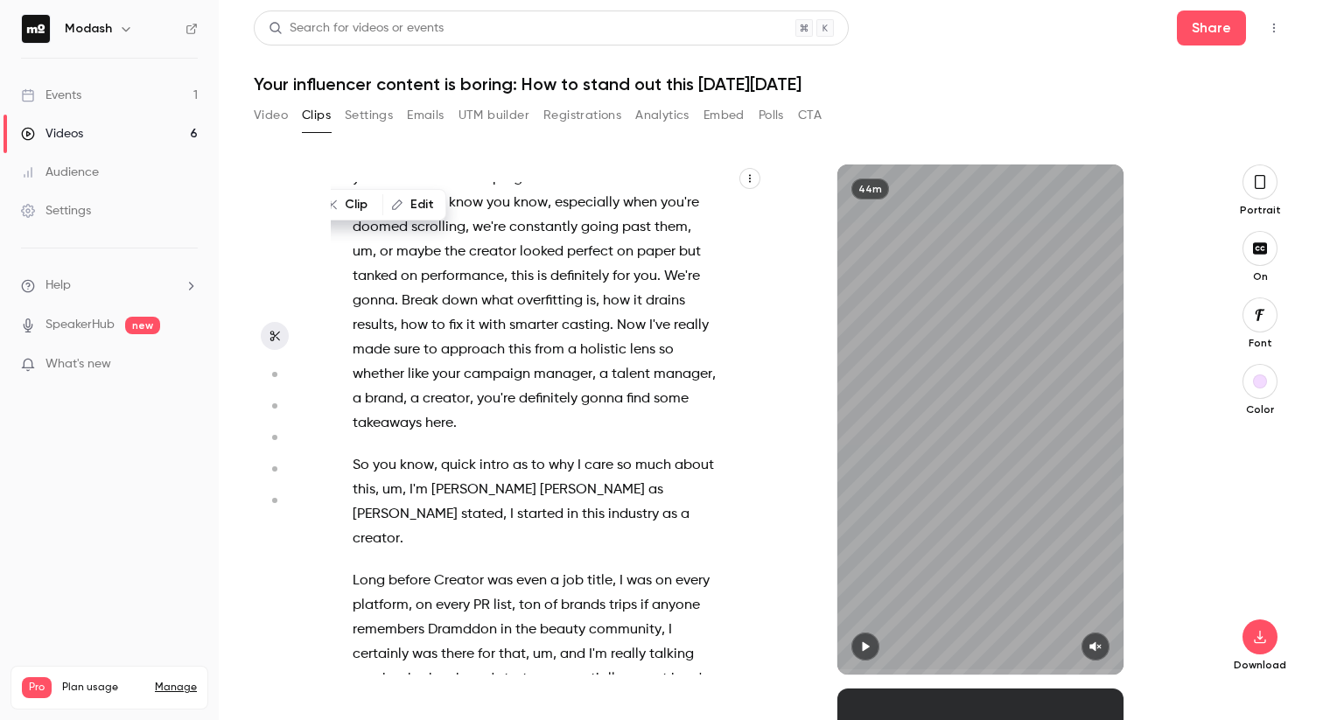
type input "****"
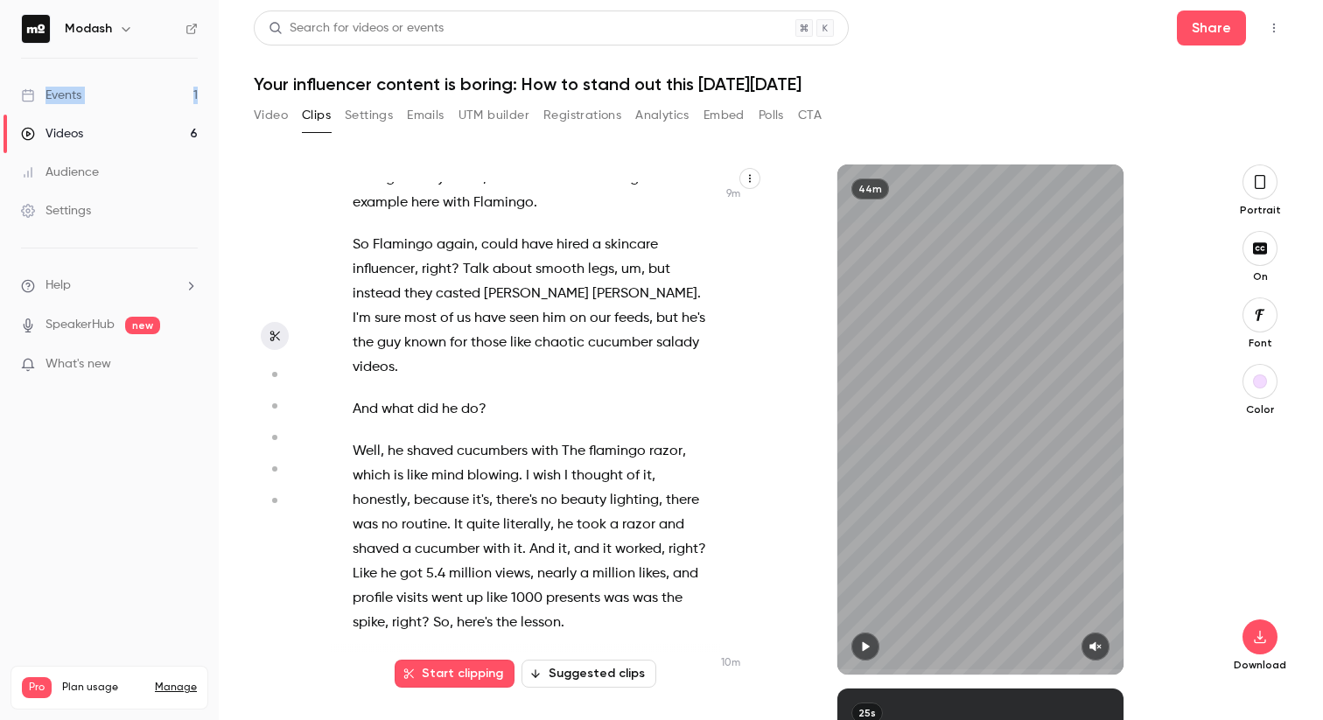
scroll to position [5081, 0]
click at [541, 141] on span "get" at bounding box center [535, 128] width 22 height 24
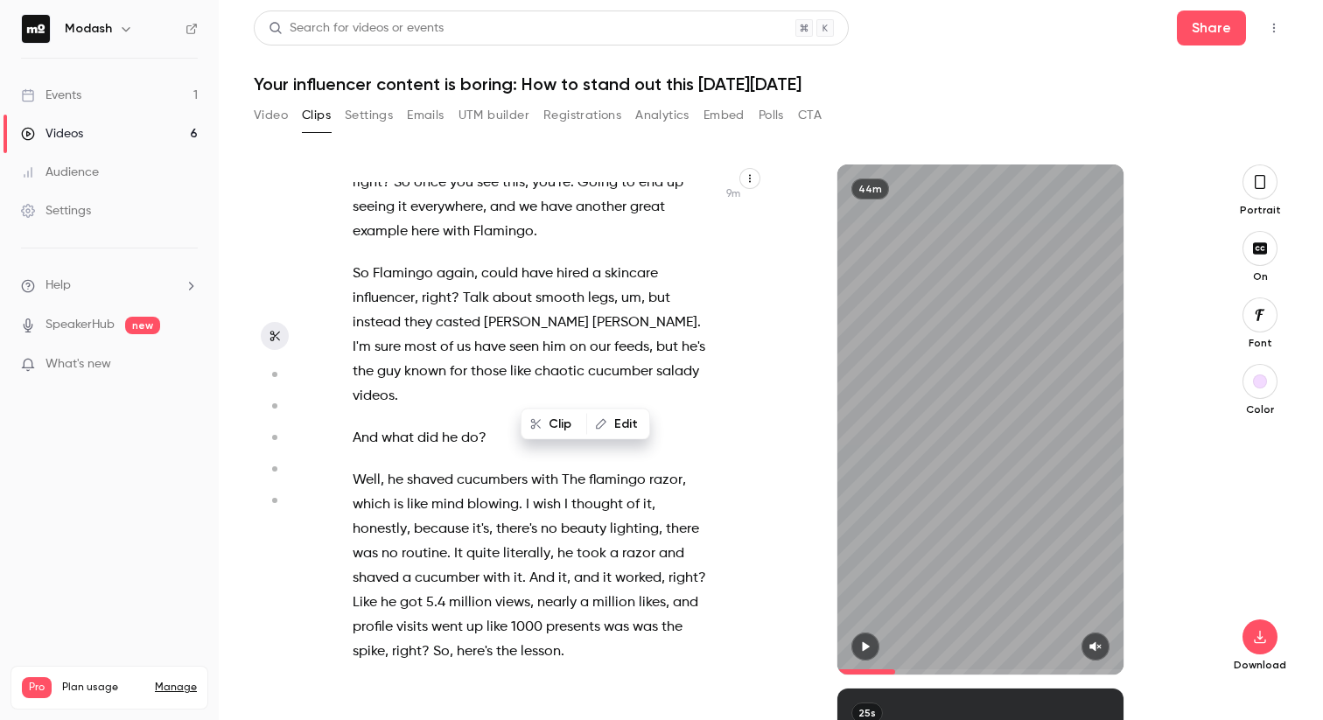
scroll to position [5046, 0]
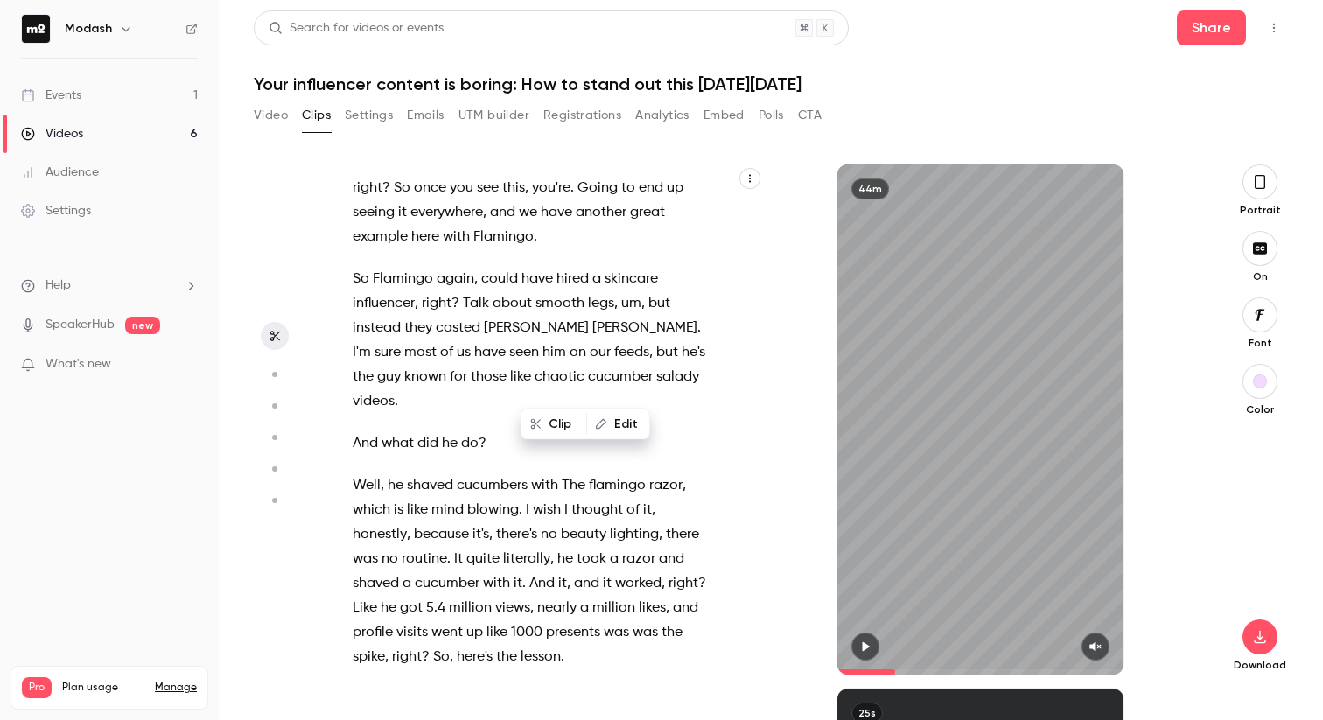
click at [354, 151] on span "Weird" at bounding box center [372, 139] width 38 height 24
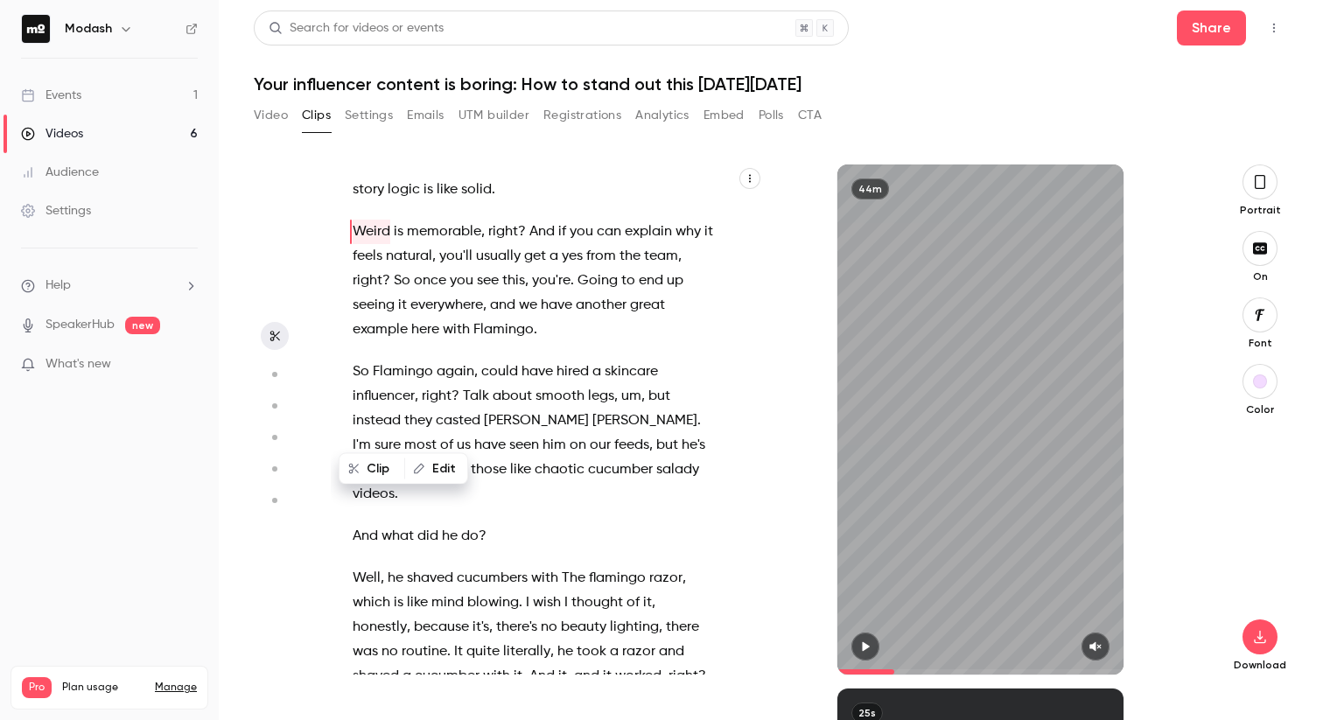
scroll to position [4950, 0]
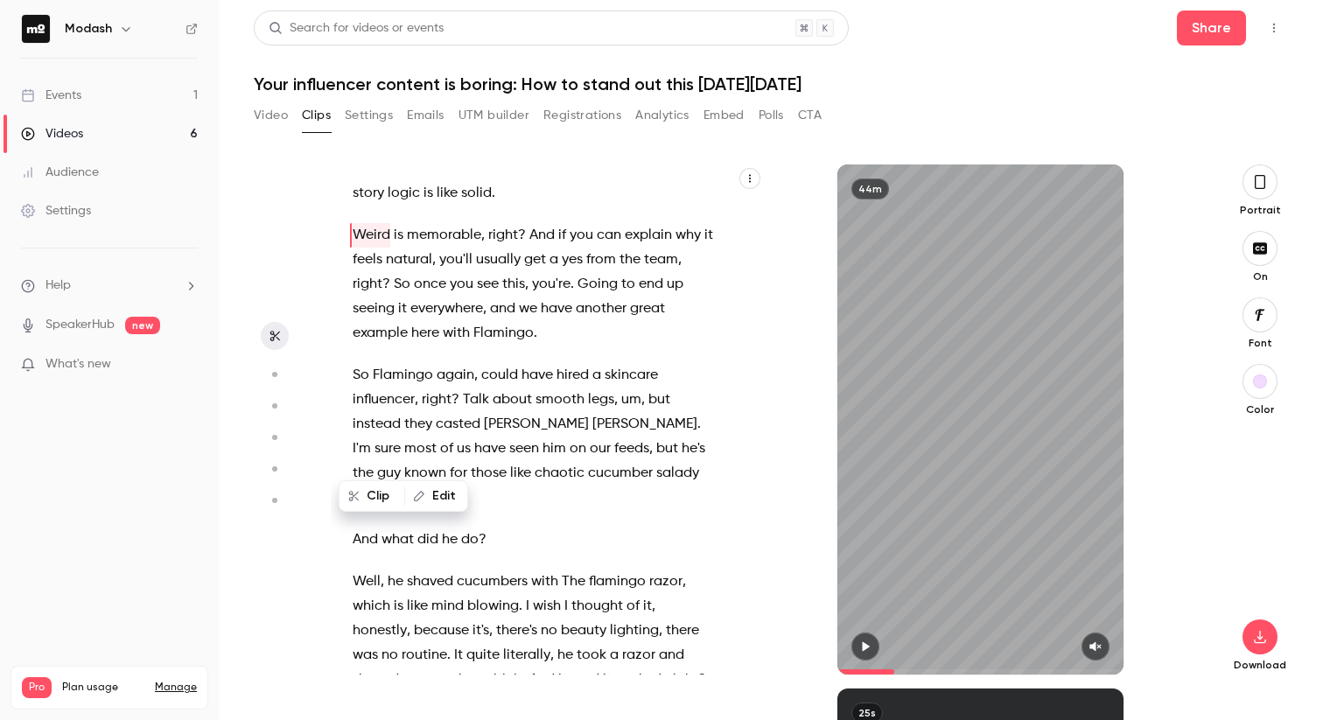
click at [641, 115] on span "set" at bounding box center [631, 102] width 19 height 24
type input "***"
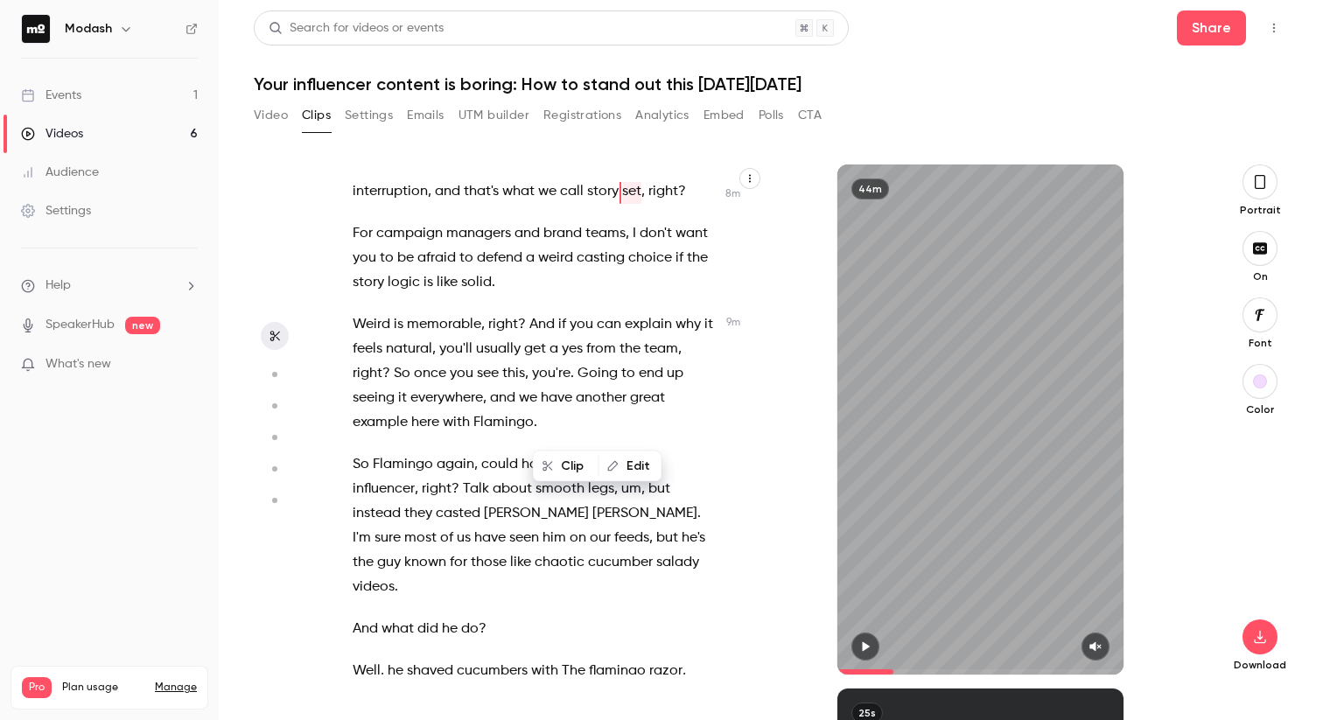
scroll to position [4820, 0]
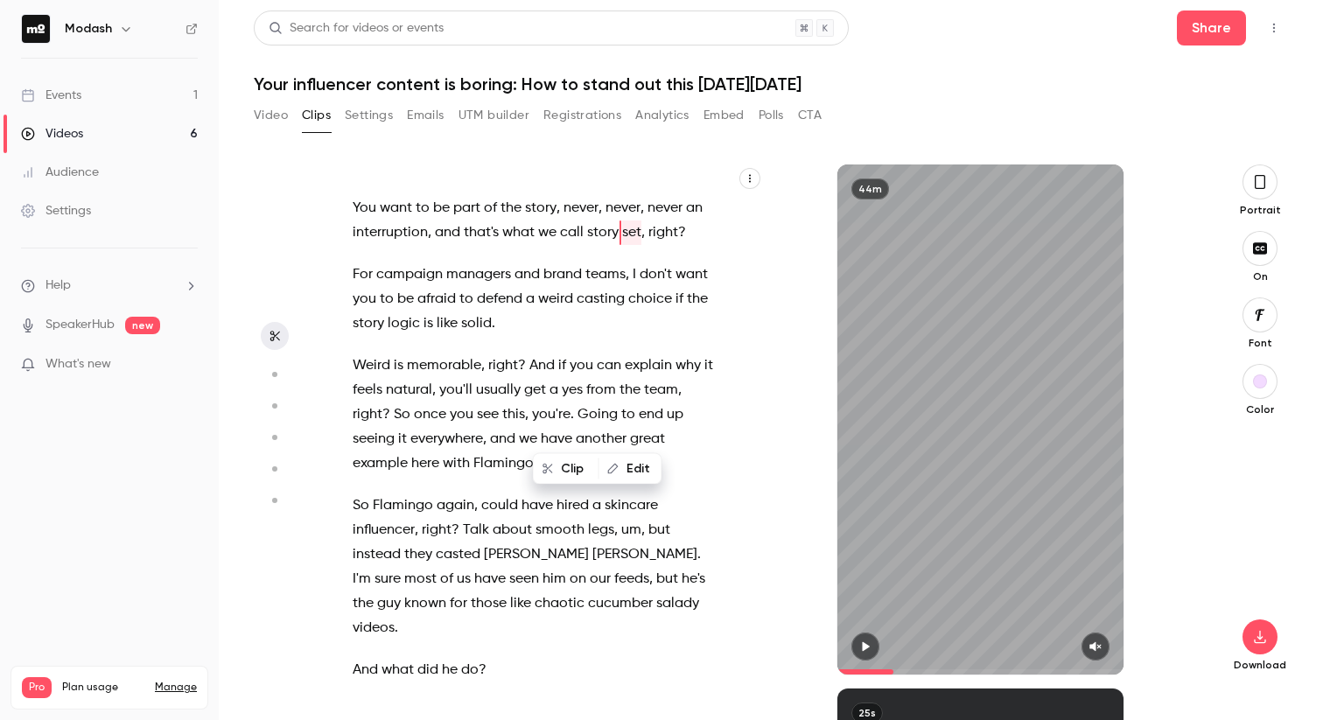
click at [643, 466] on button "Edit" at bounding box center [630, 469] width 60 height 28
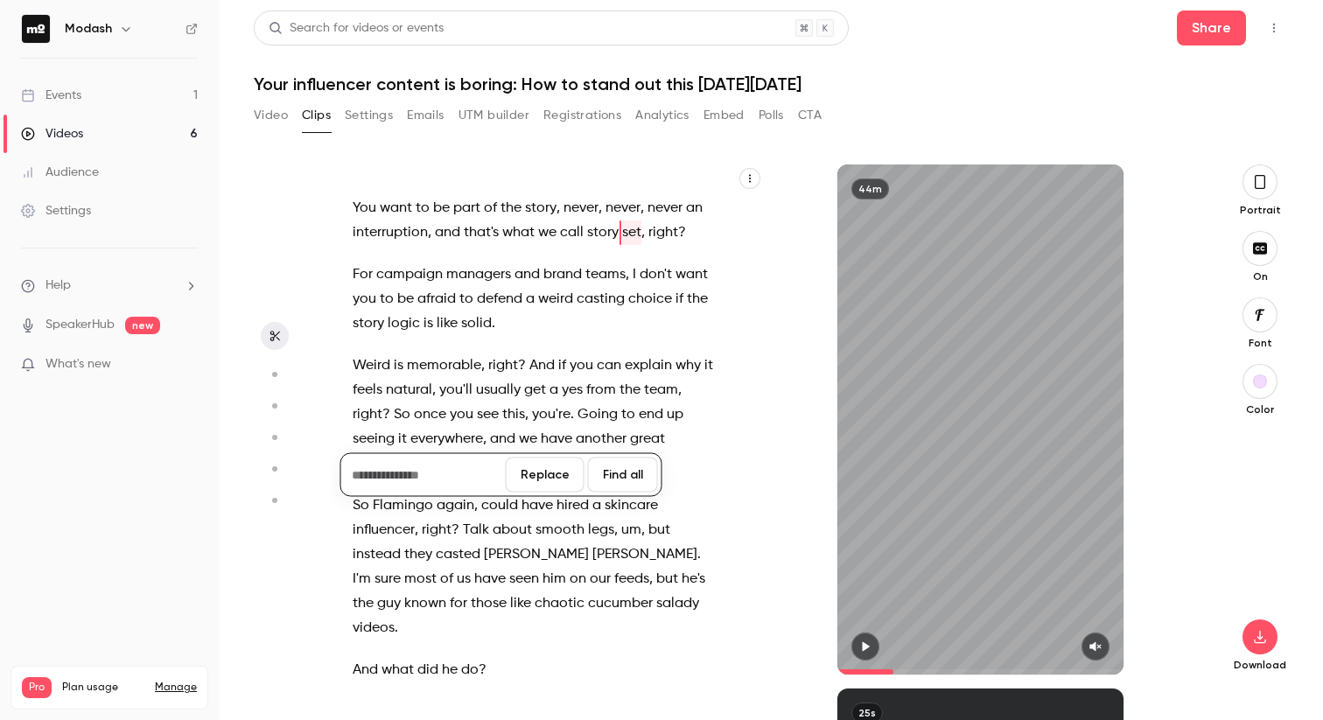
click at [535, 479] on button "Replace" at bounding box center [545, 474] width 79 height 35
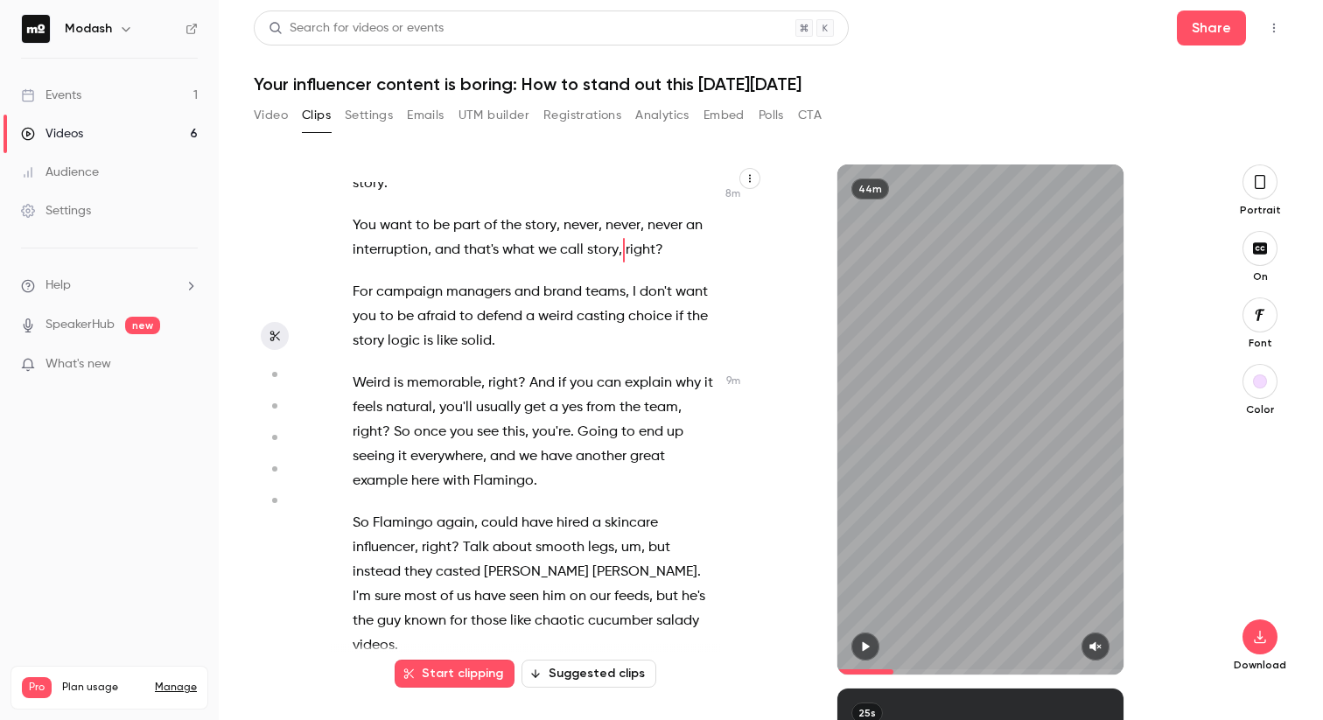
scroll to position [4862, 0]
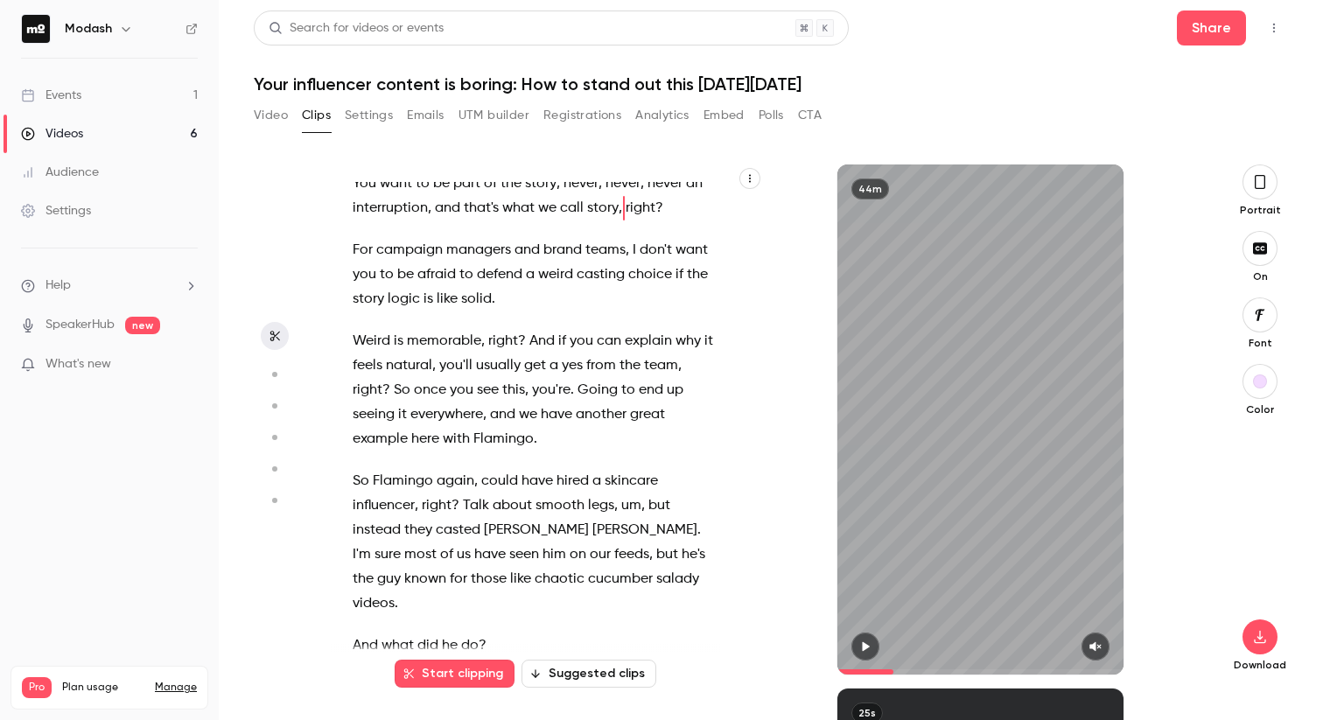
click at [618, 220] on span "story" at bounding box center [602, 208] width 31 height 24
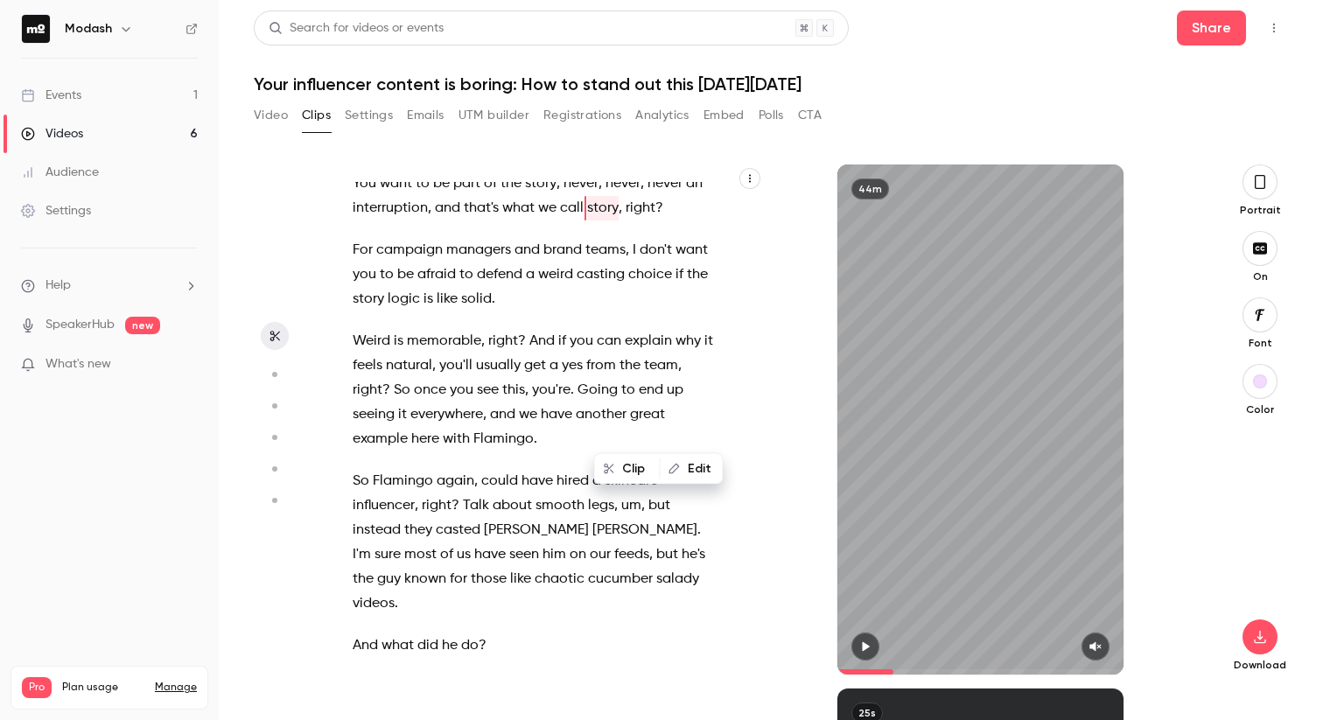
type input "*****"
click at [690, 468] on button "Edit" at bounding box center [691, 469] width 60 height 28
click at [516, 469] on input "*****" at bounding box center [491, 474] width 157 height 35
type input "********"
click at [624, 471] on button "Replace" at bounding box center [613, 474] width 79 height 35
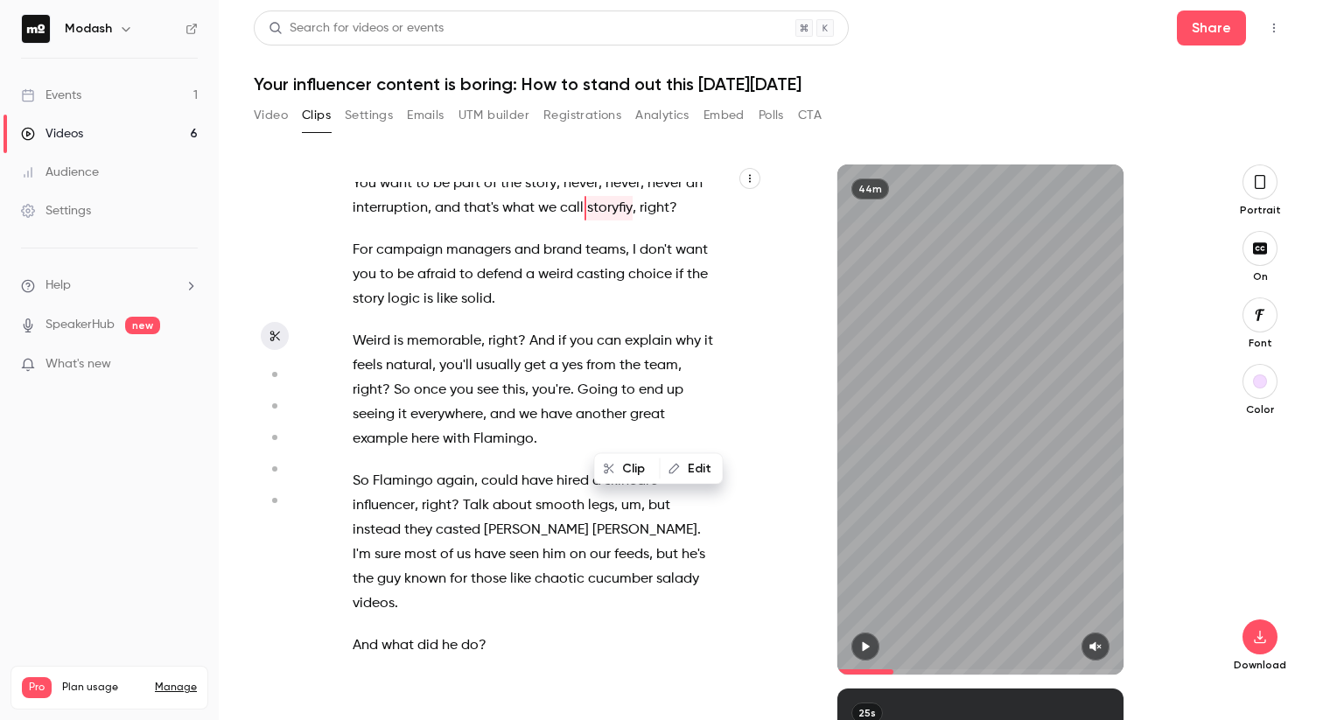
type input "*****"
click at [683, 467] on button "Edit" at bounding box center [691, 469] width 60 height 28
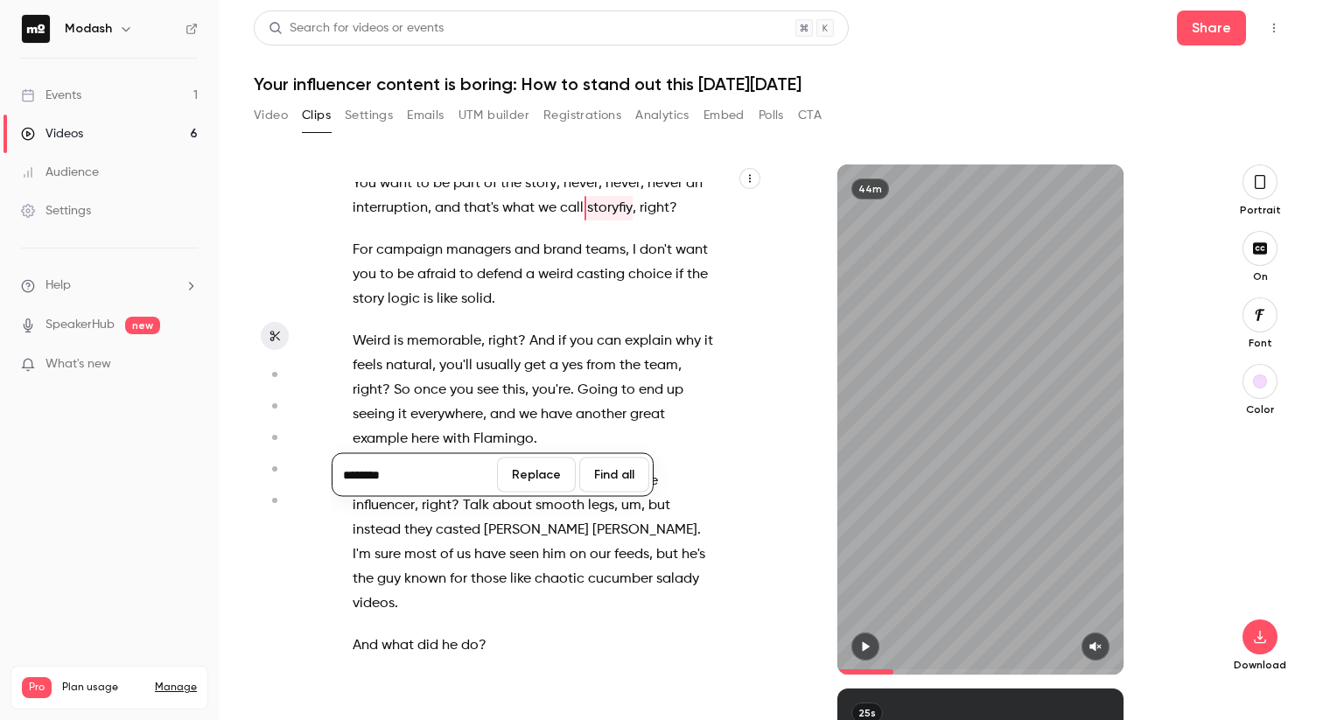
click at [401, 477] on input "********" at bounding box center [414, 474] width 157 height 35
type input "********"
click at [554, 466] on button "Replace" at bounding box center [536, 474] width 79 height 35
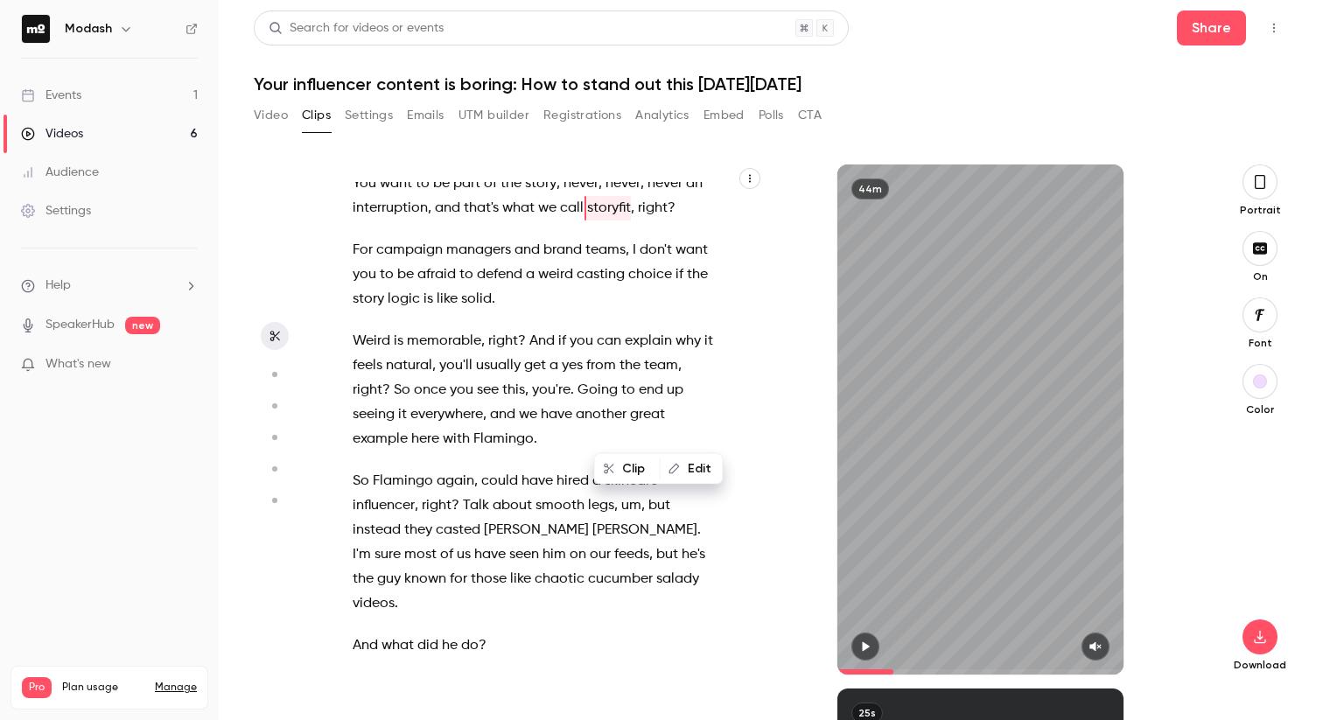
click at [499, 220] on span "that's" at bounding box center [481, 208] width 35 height 24
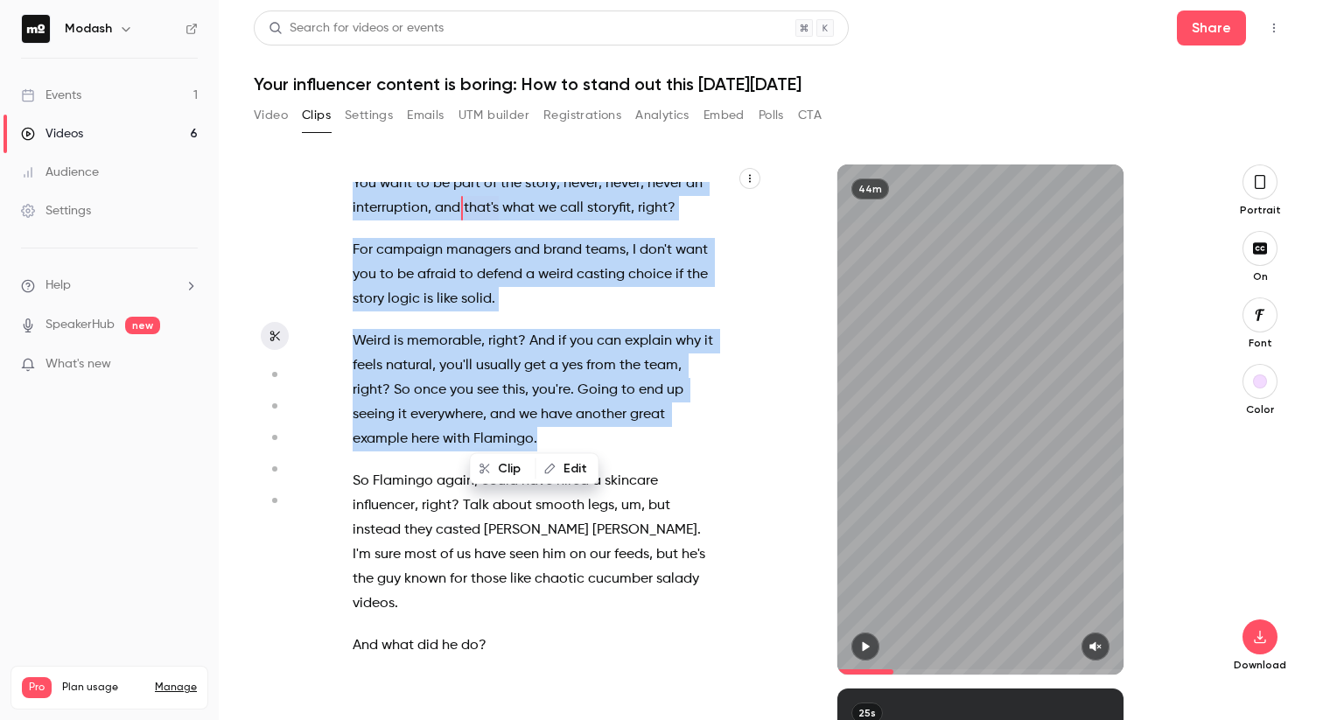
drag, startPoint x: 353, startPoint y: 402, endPoint x: 552, endPoint y: 651, distance: 318.0
click at [553, 660] on div "Hi everyone , welcome to today's webinar where we'll learn how to create inf in…" at bounding box center [543, 428] width 424 height 492
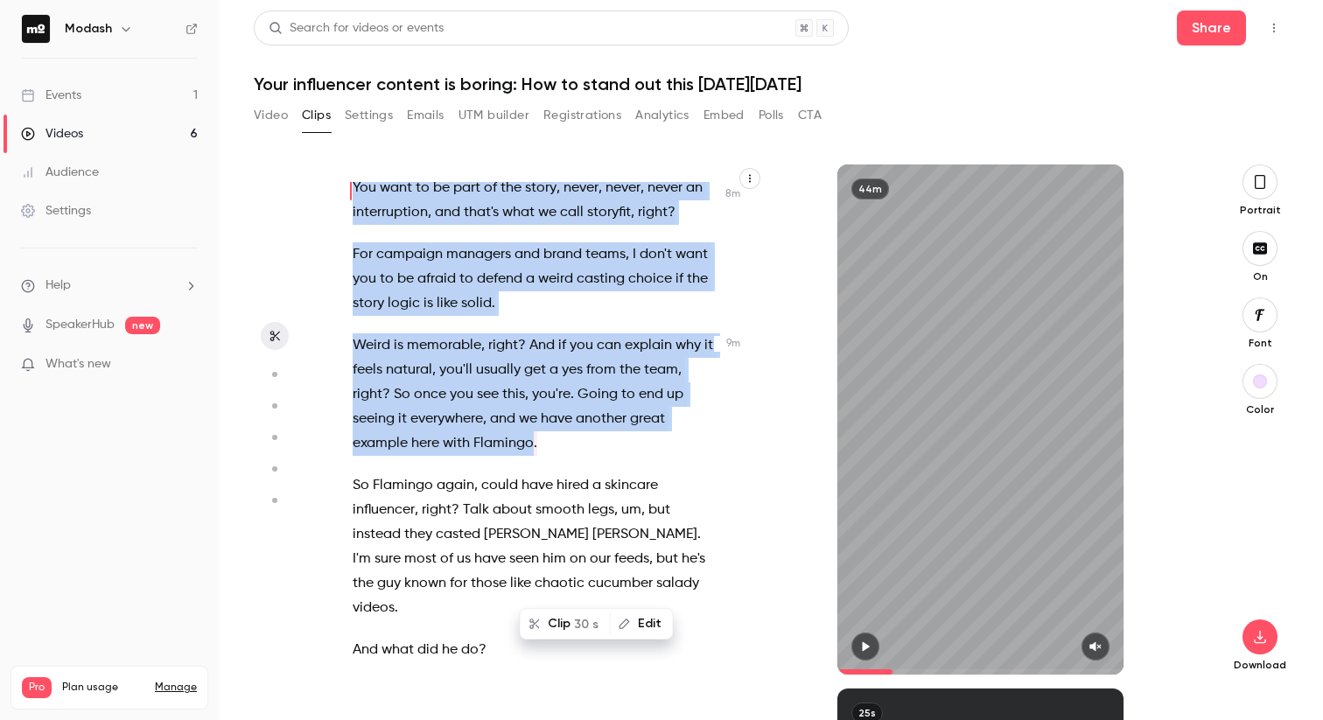
scroll to position [4861, 0]
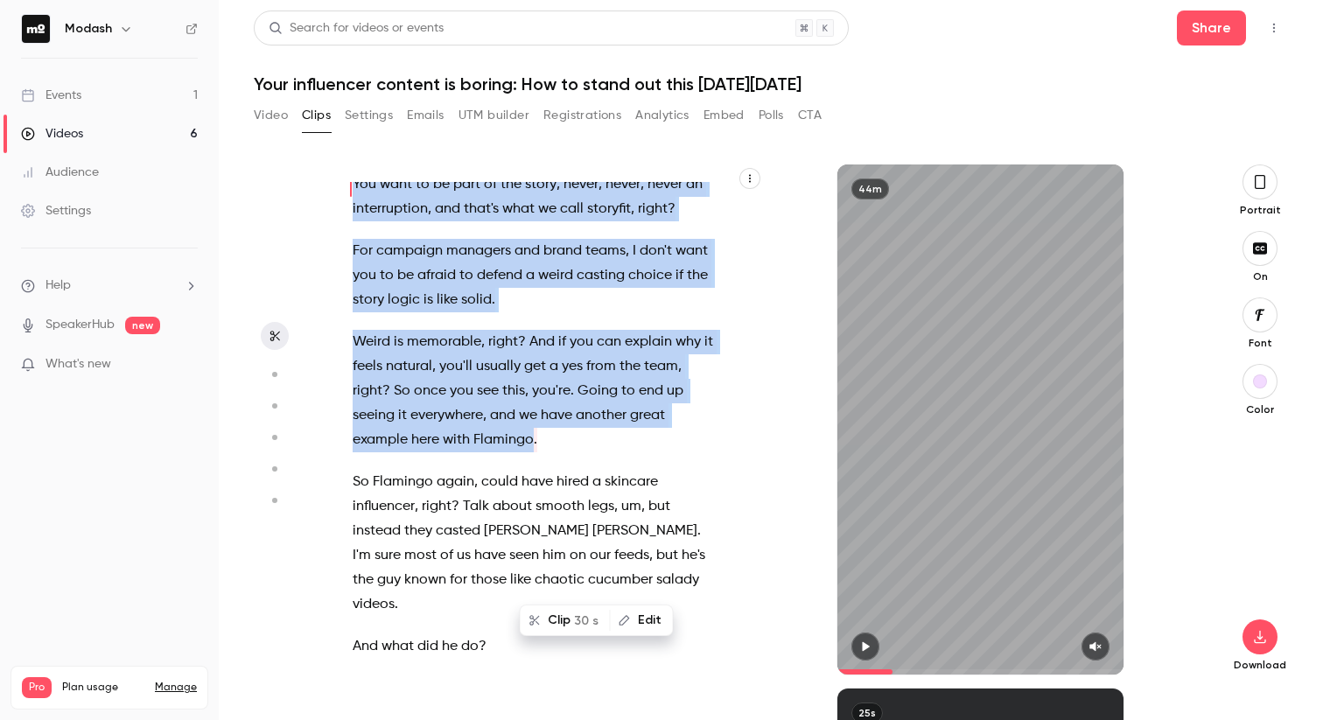
click at [868, 644] on icon "button" at bounding box center [865, 646] width 14 height 12
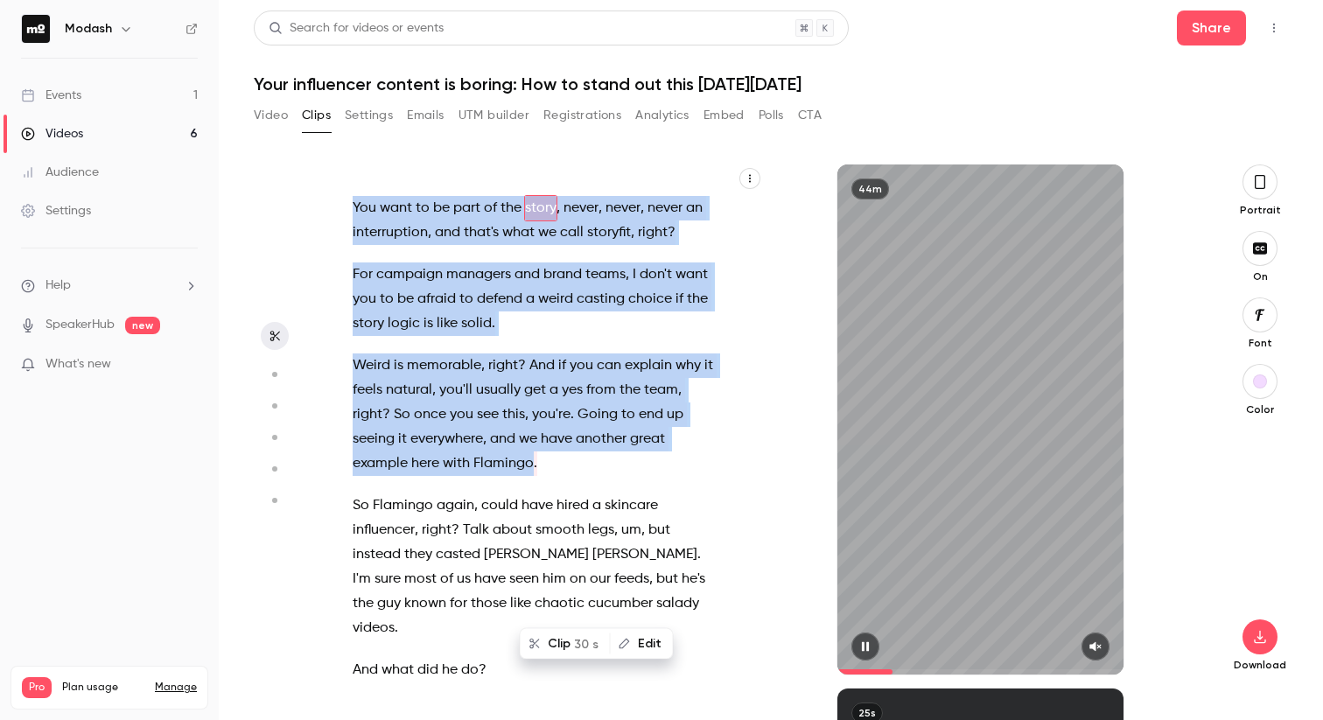
click at [868, 645] on icon "button" at bounding box center [865, 646] width 14 height 12
click at [1093, 653] on button "button" at bounding box center [1095, 646] width 28 height 28
click at [859, 642] on icon "button" at bounding box center [865, 646] width 14 height 12
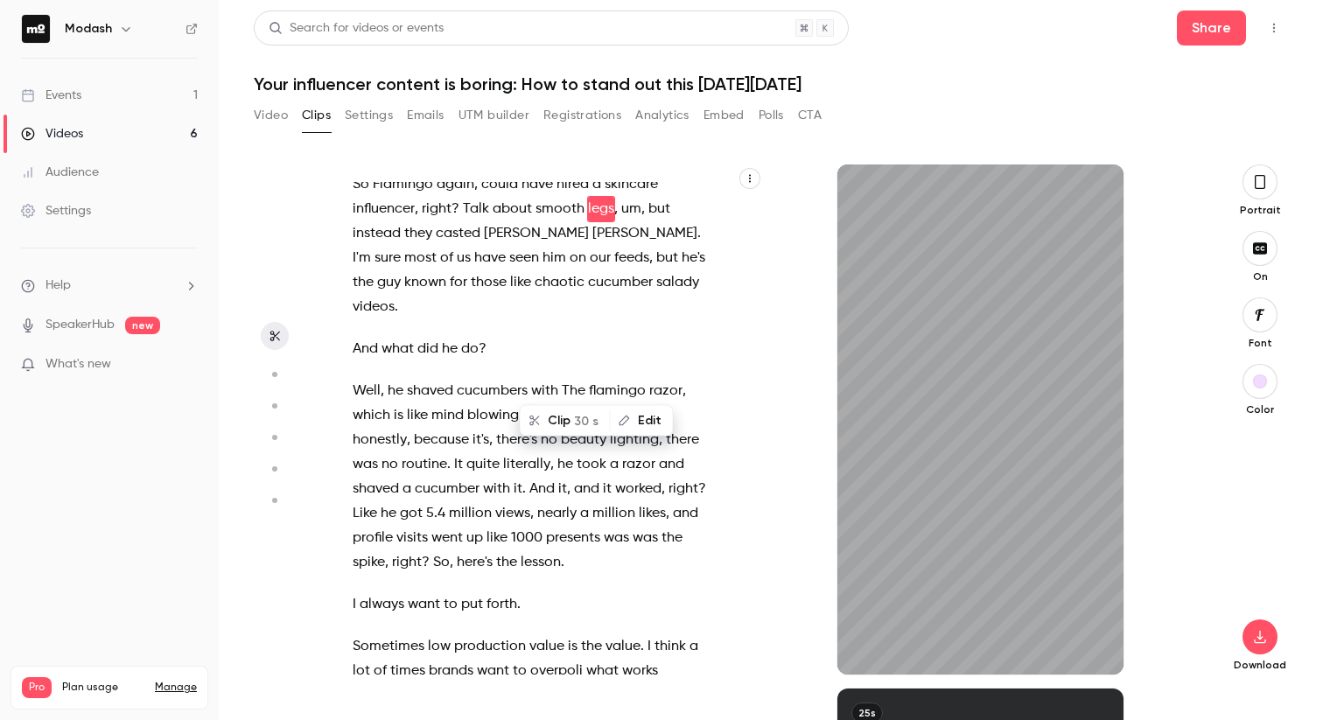
scroll to position [5159, 0]
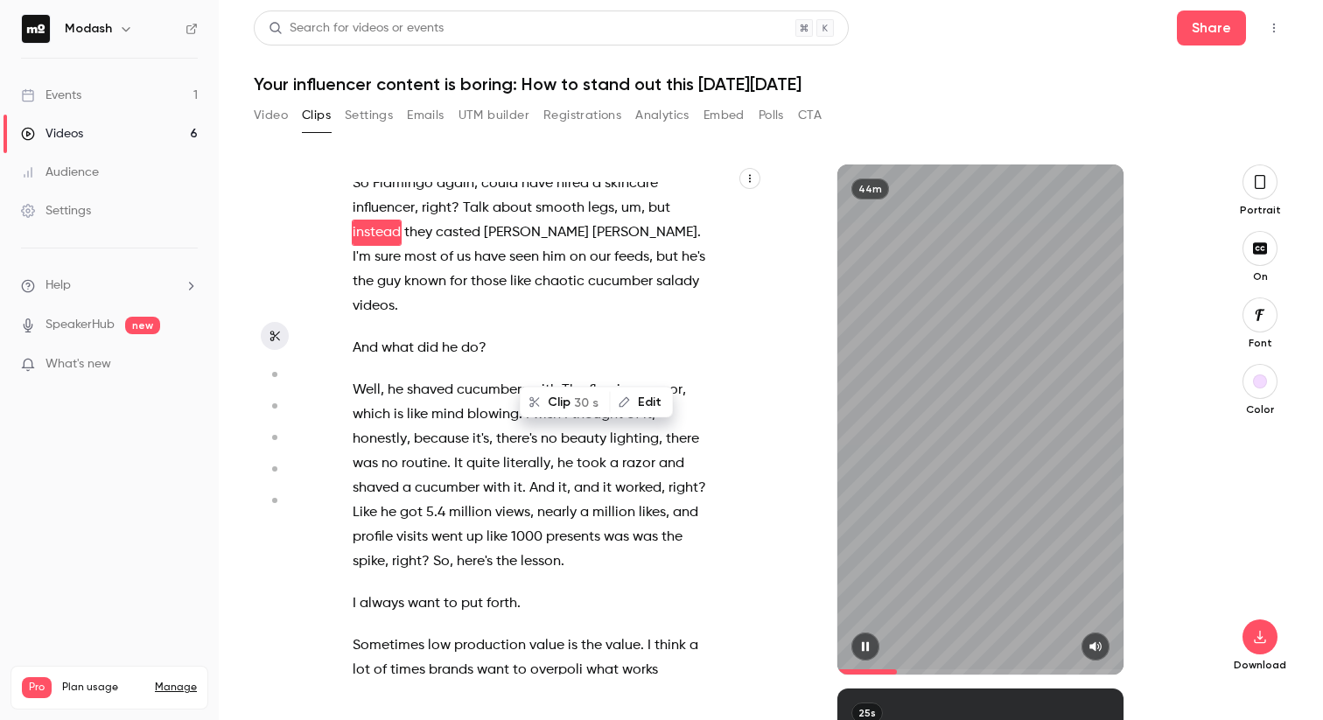
click at [865, 647] on icon "button" at bounding box center [865, 646] width 14 height 12
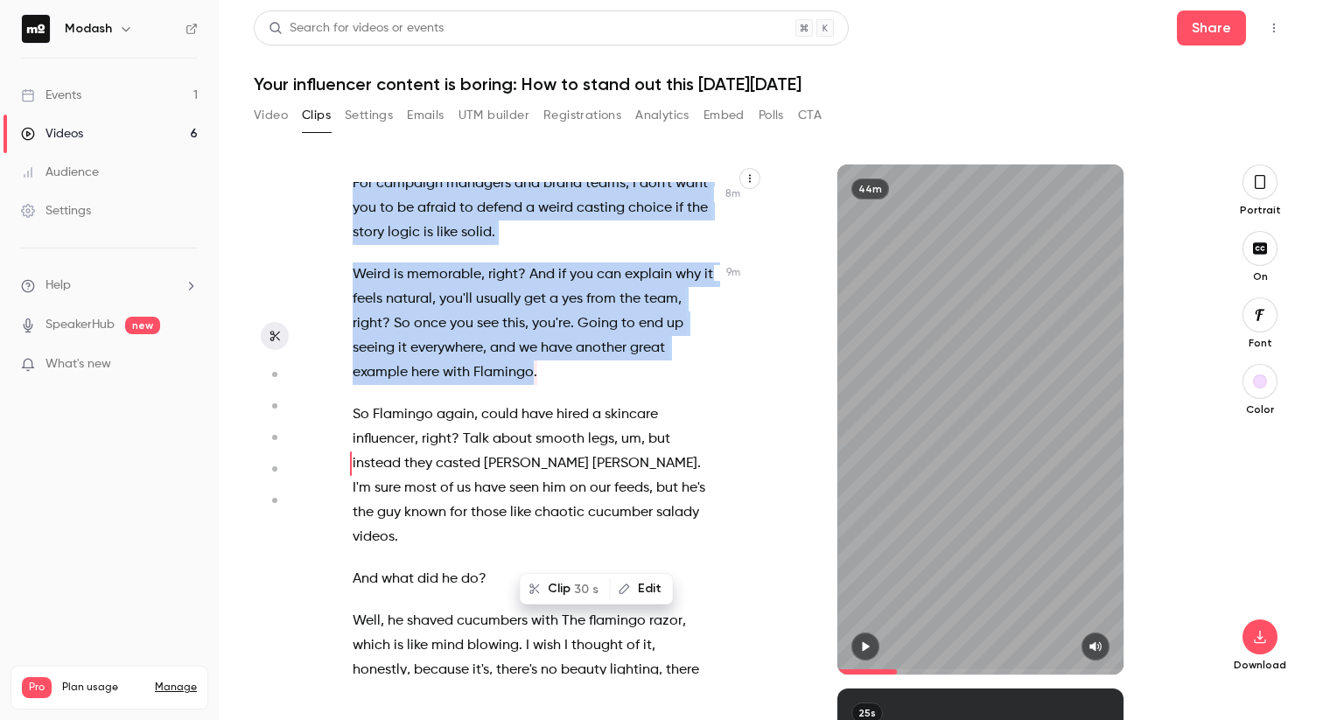
scroll to position [4973, 0]
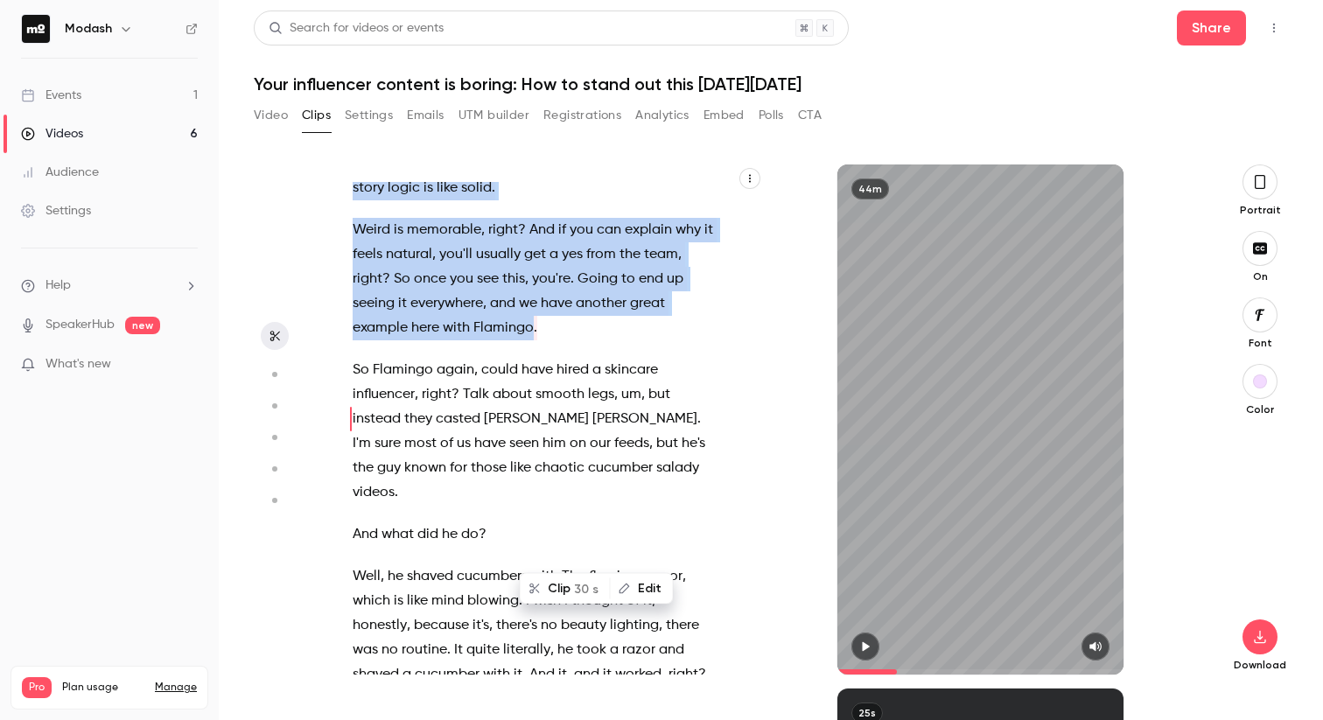
click at [429, 151] on span "campaign" at bounding box center [409, 139] width 66 height 24
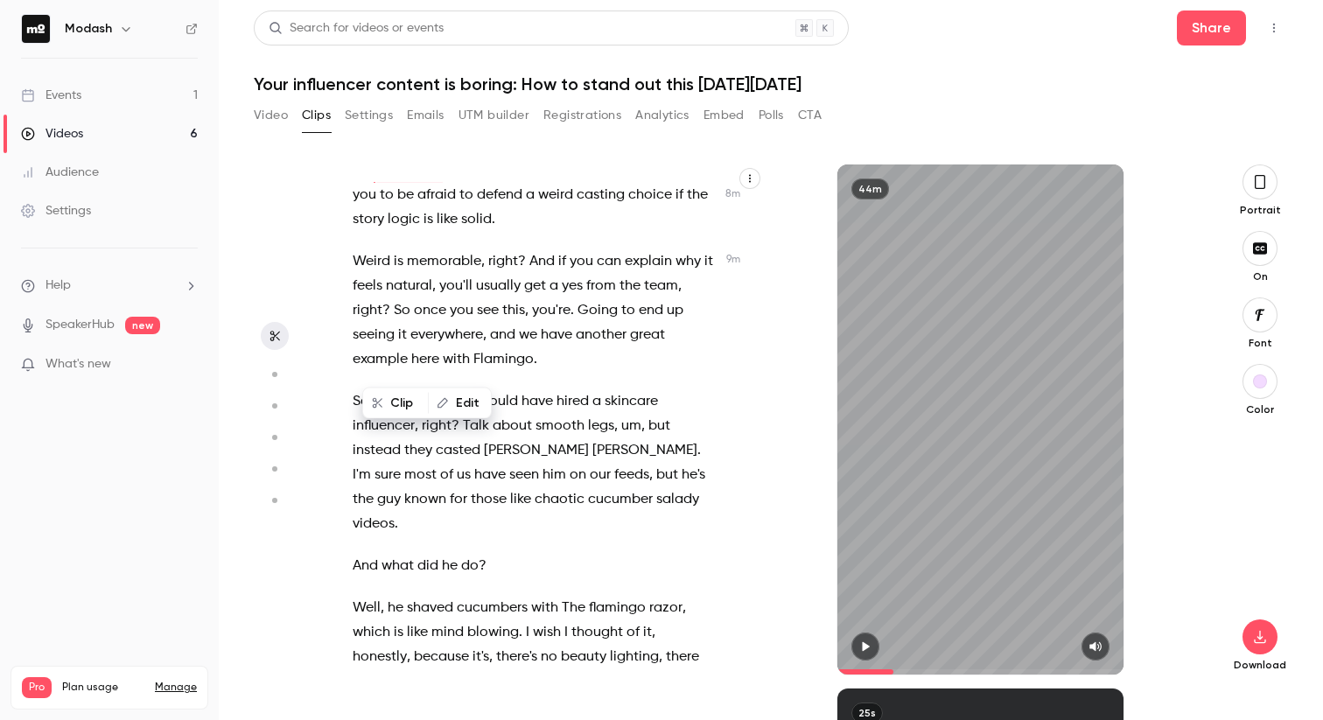
scroll to position [4904, 0]
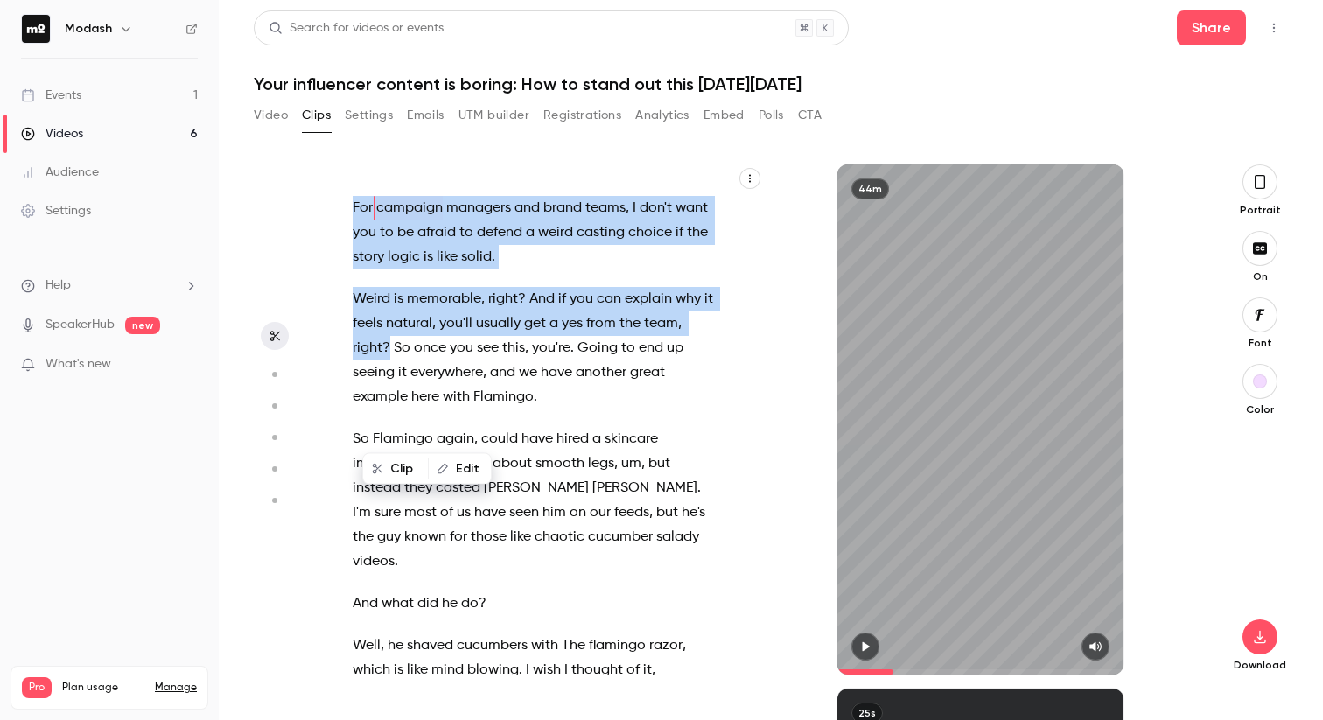
drag, startPoint x: 354, startPoint y: 357, endPoint x: 389, endPoint y: 569, distance: 214.6
click at [389, 569] on div "Hi everyone , welcome to today's webinar where we'll learn how to create inf in…" at bounding box center [543, 428] width 424 height 492
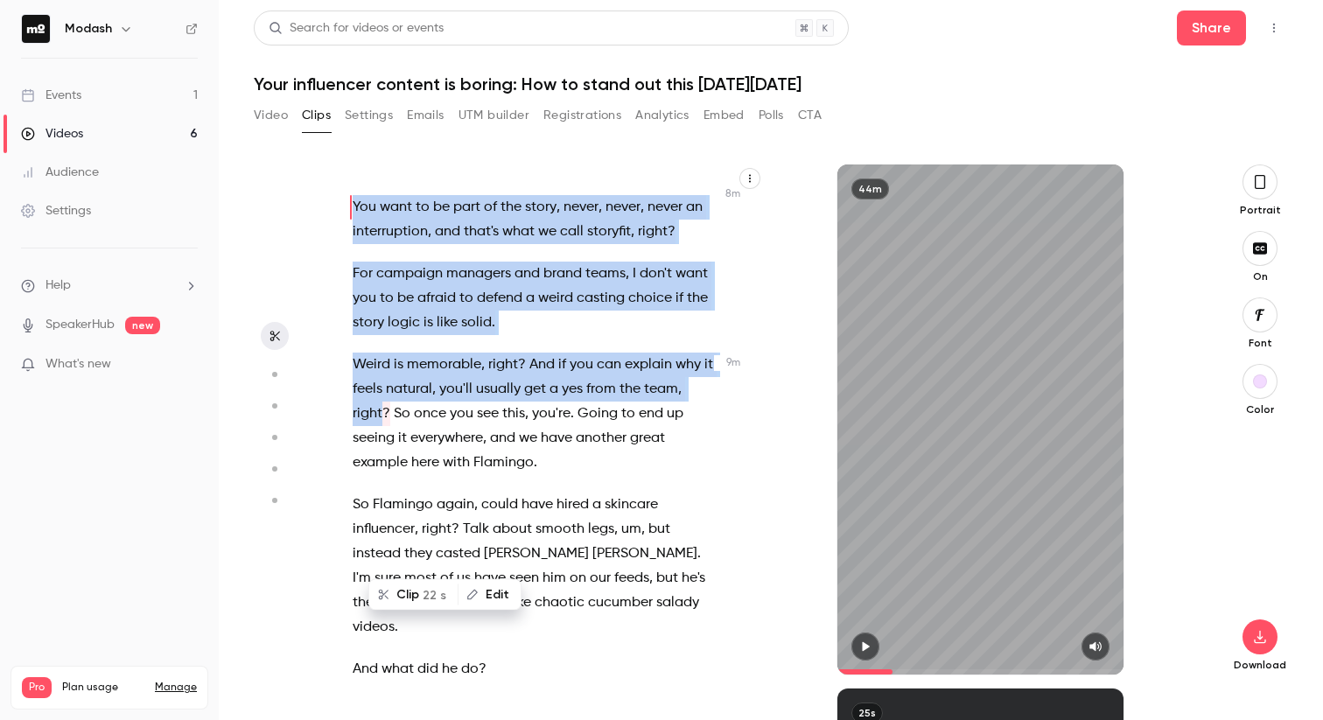
scroll to position [4837, 0]
click at [866, 639] on button "button" at bounding box center [865, 646] width 28 height 28
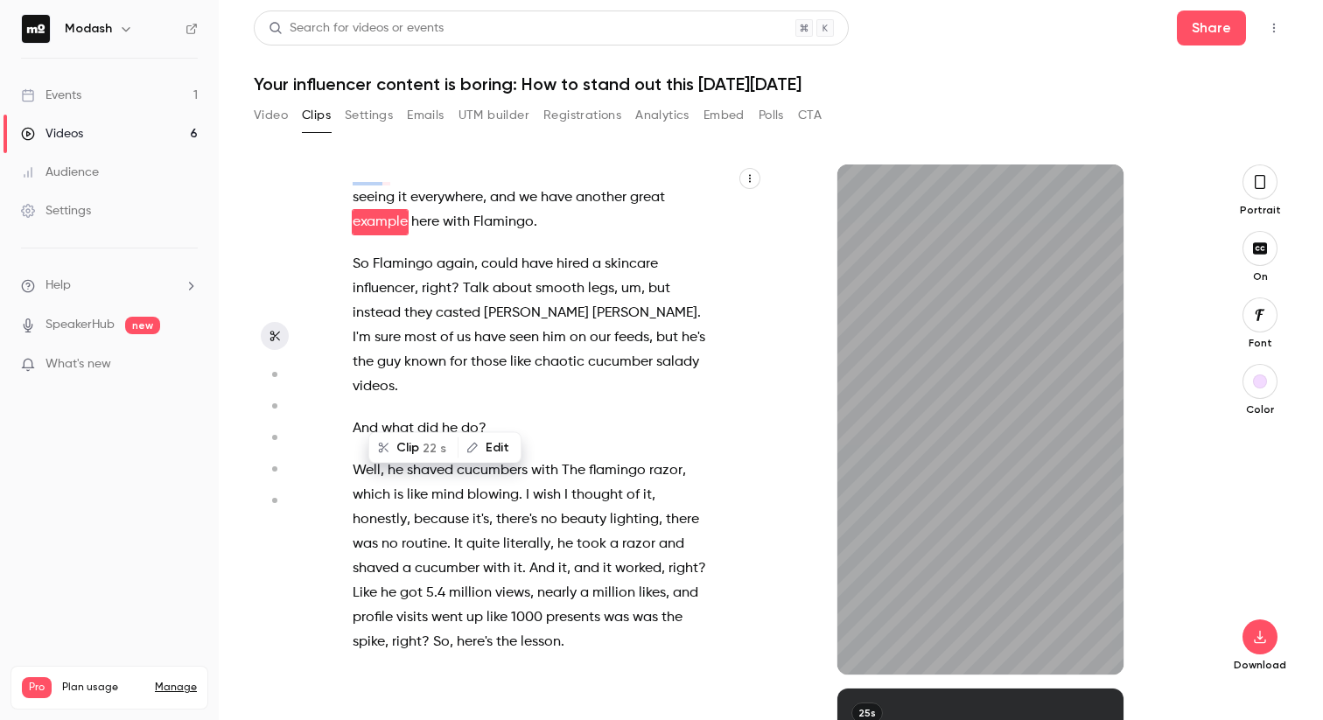
scroll to position [5093, 0]
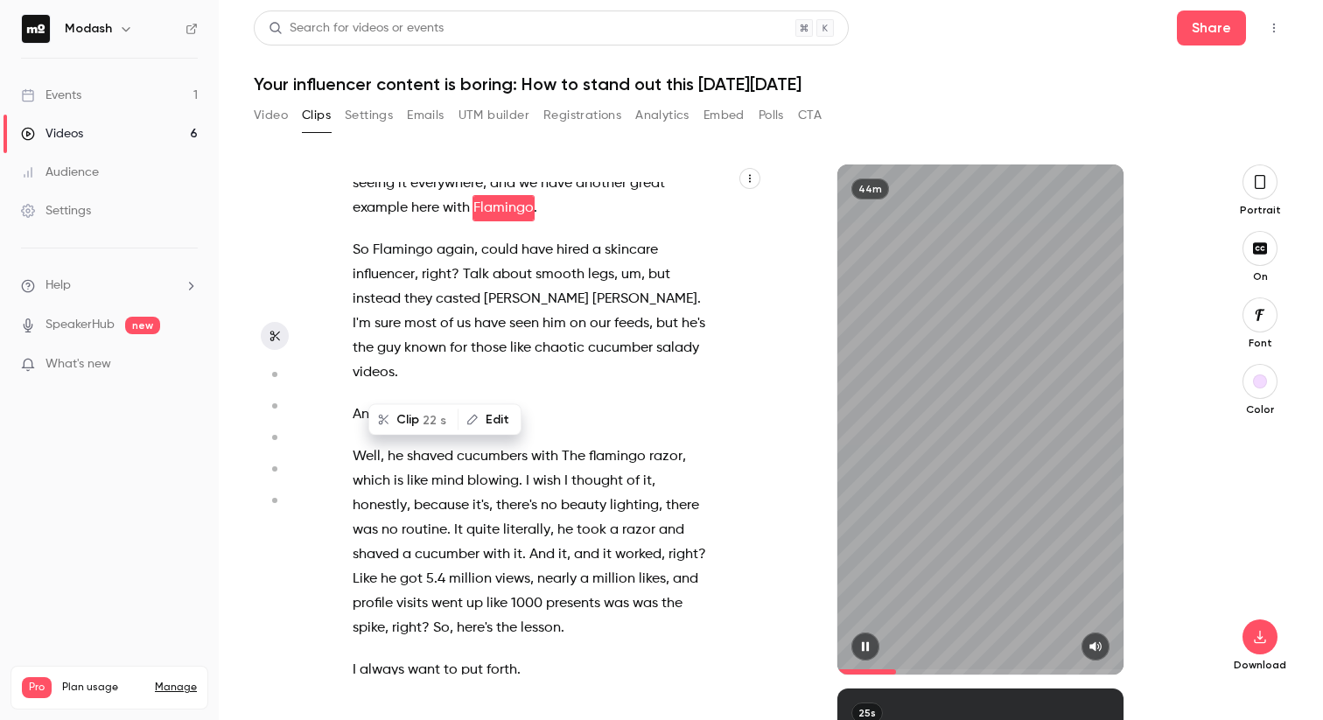
click at [871, 643] on icon "button" at bounding box center [865, 646] width 14 height 12
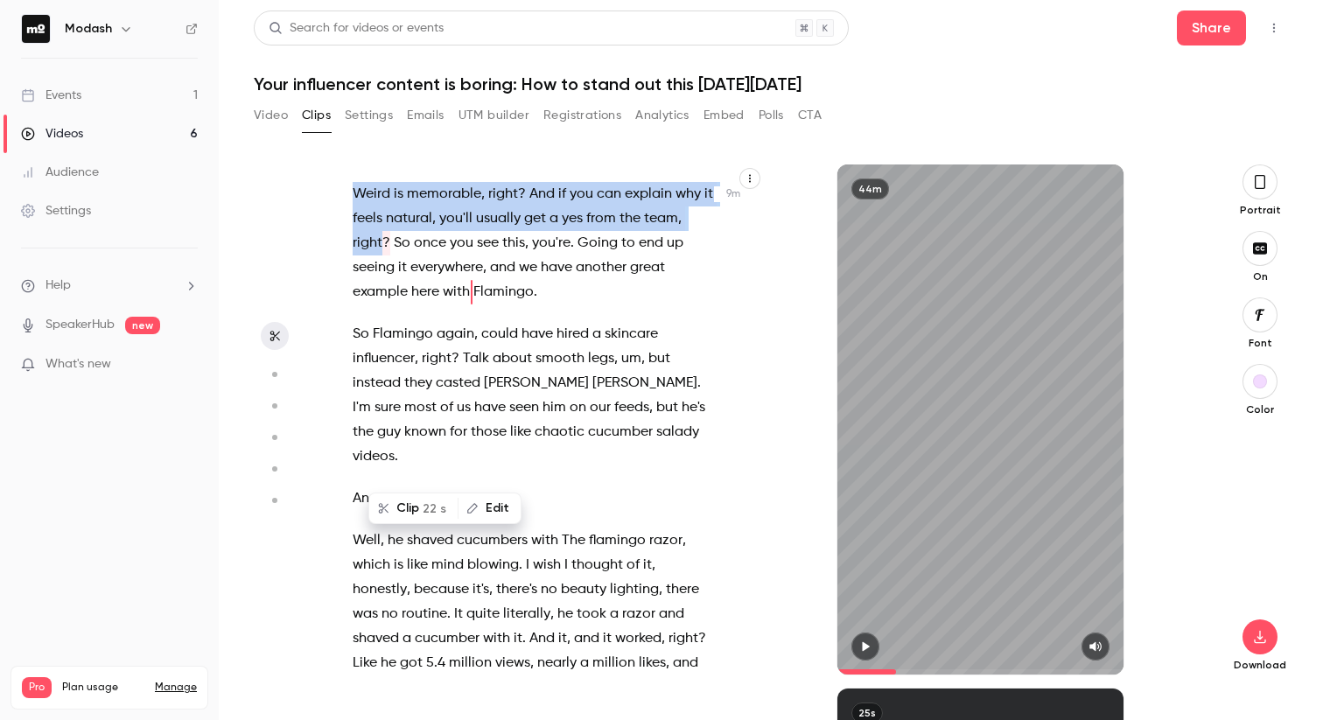
scroll to position [5004, 0]
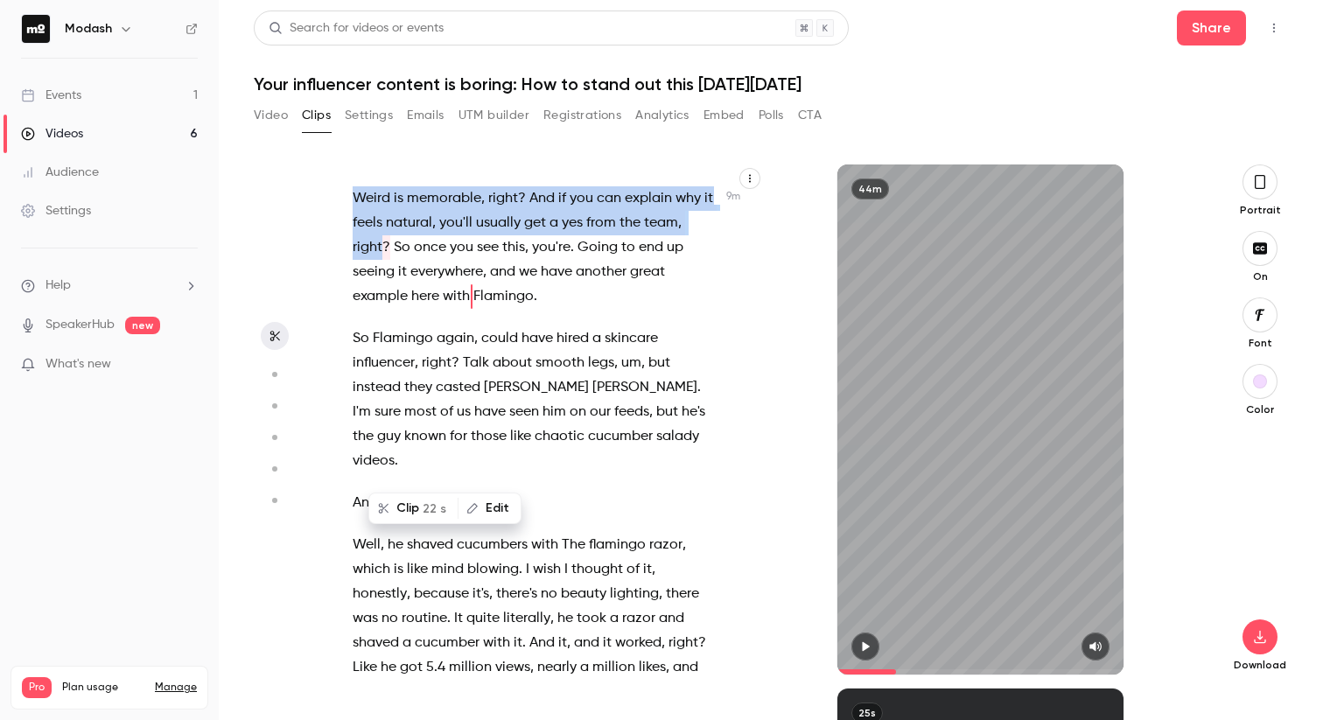
click at [381, 53] on span "want" at bounding box center [396, 41] width 32 height 24
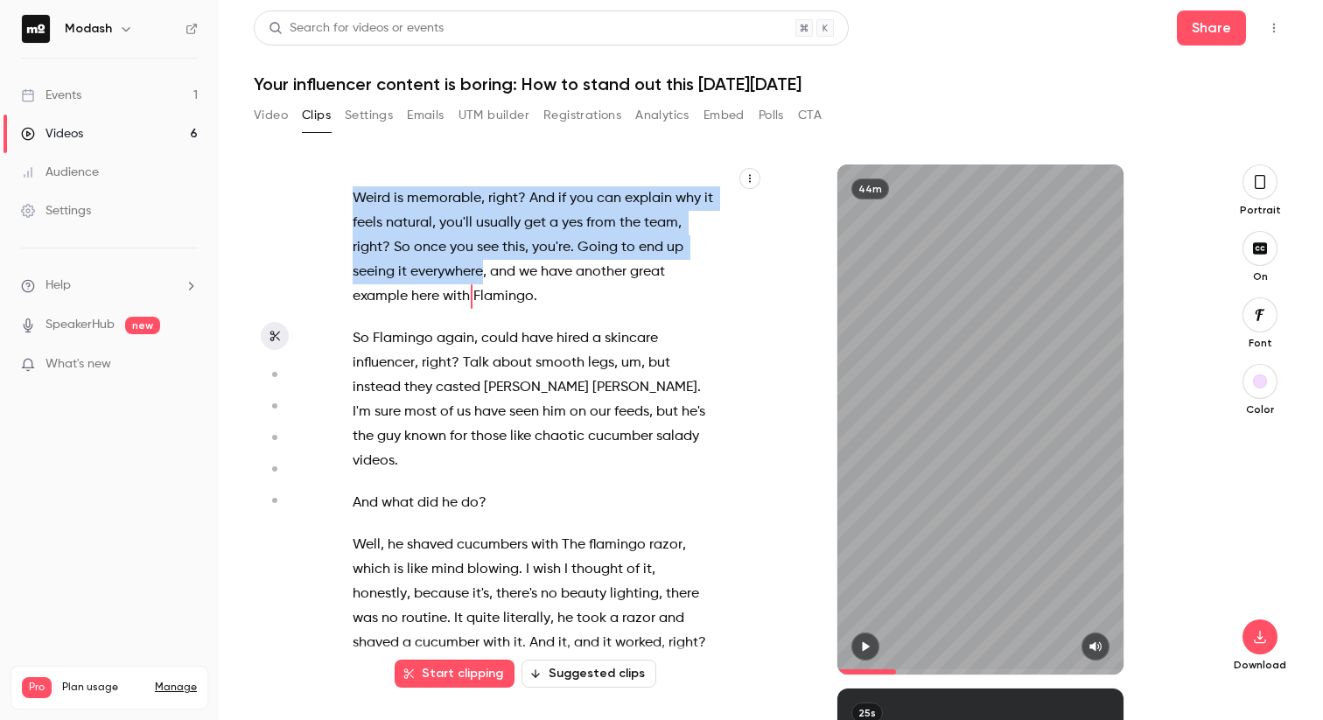
drag, startPoint x: 355, startPoint y: 262, endPoint x: 484, endPoint y: 491, distance: 262.0
click at [484, 491] on div "Hi everyone , welcome to today's webinar where we'll learn how to create inf in…" at bounding box center [543, 428] width 424 height 492
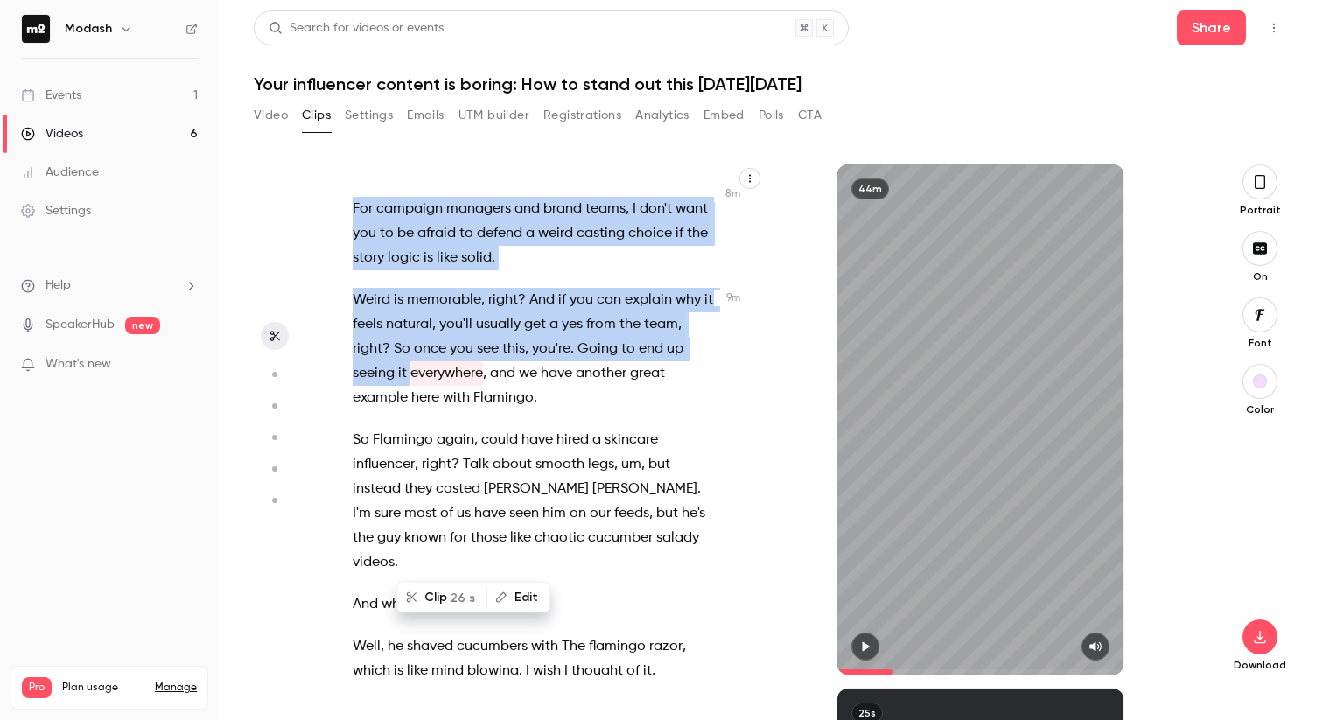
scroll to position [4837, 0]
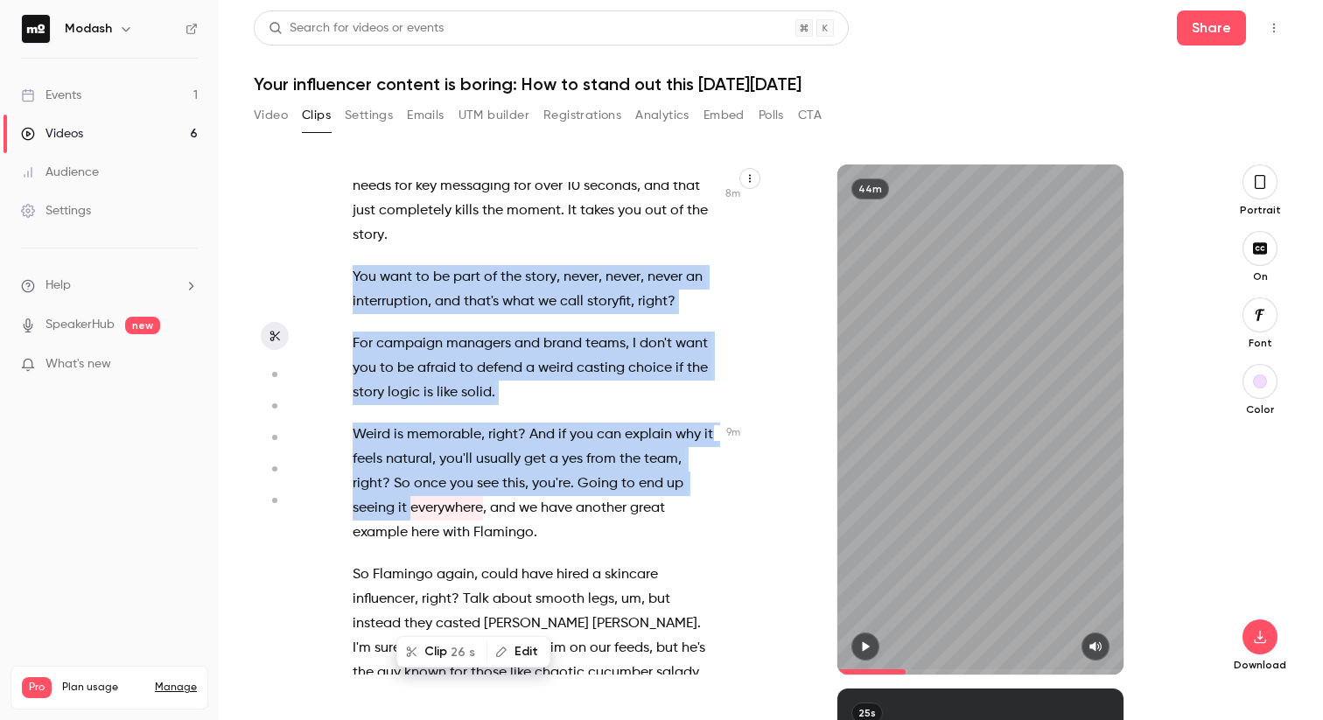
drag, startPoint x: 915, startPoint y: 673, endPoint x: 904, endPoint y: 662, distance: 15.5
click at [904, 663] on span at bounding box center [980, 672] width 287 height 28
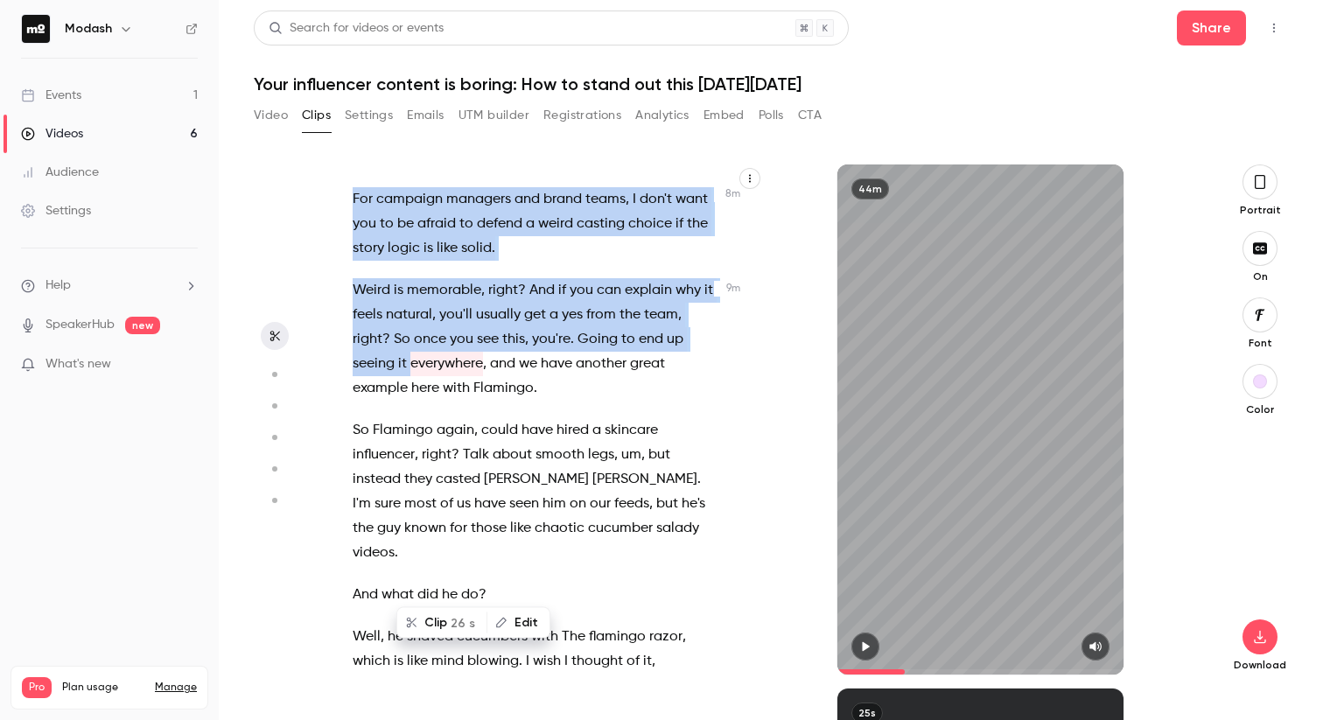
scroll to position [4916, 0]
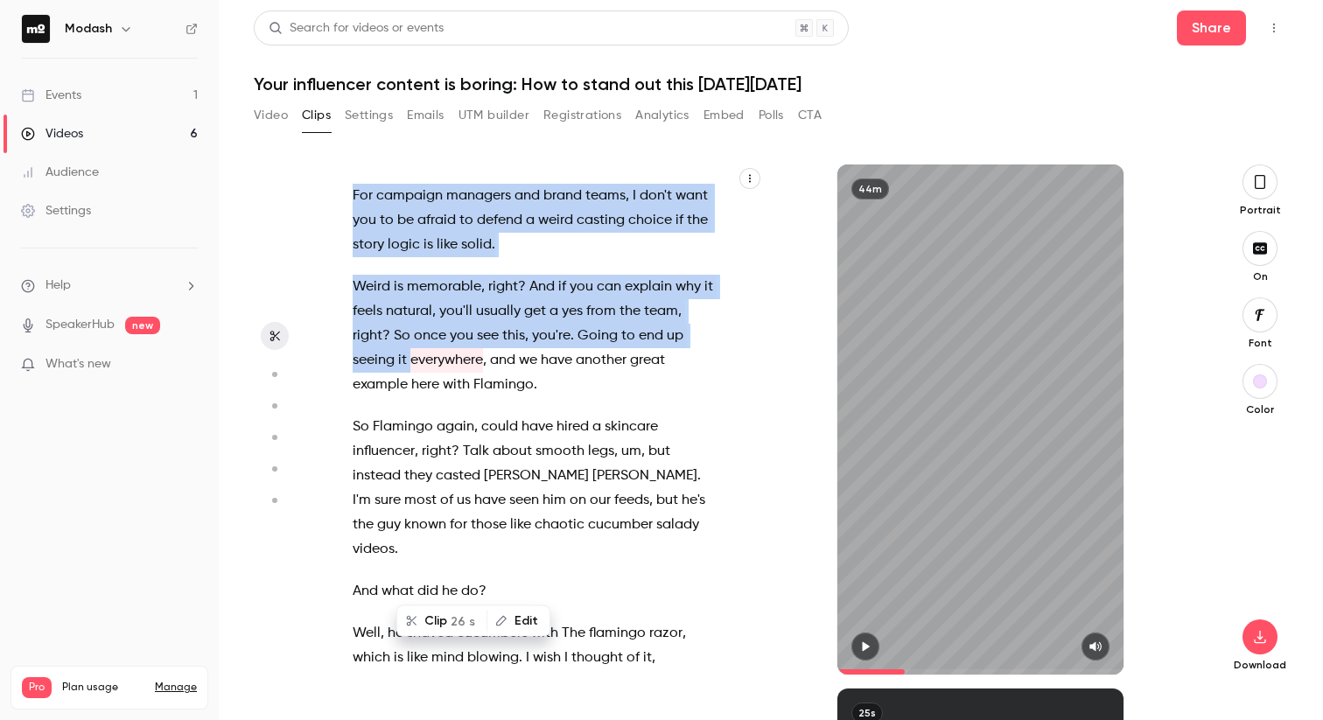
click at [870, 645] on icon "button" at bounding box center [865, 646] width 14 height 12
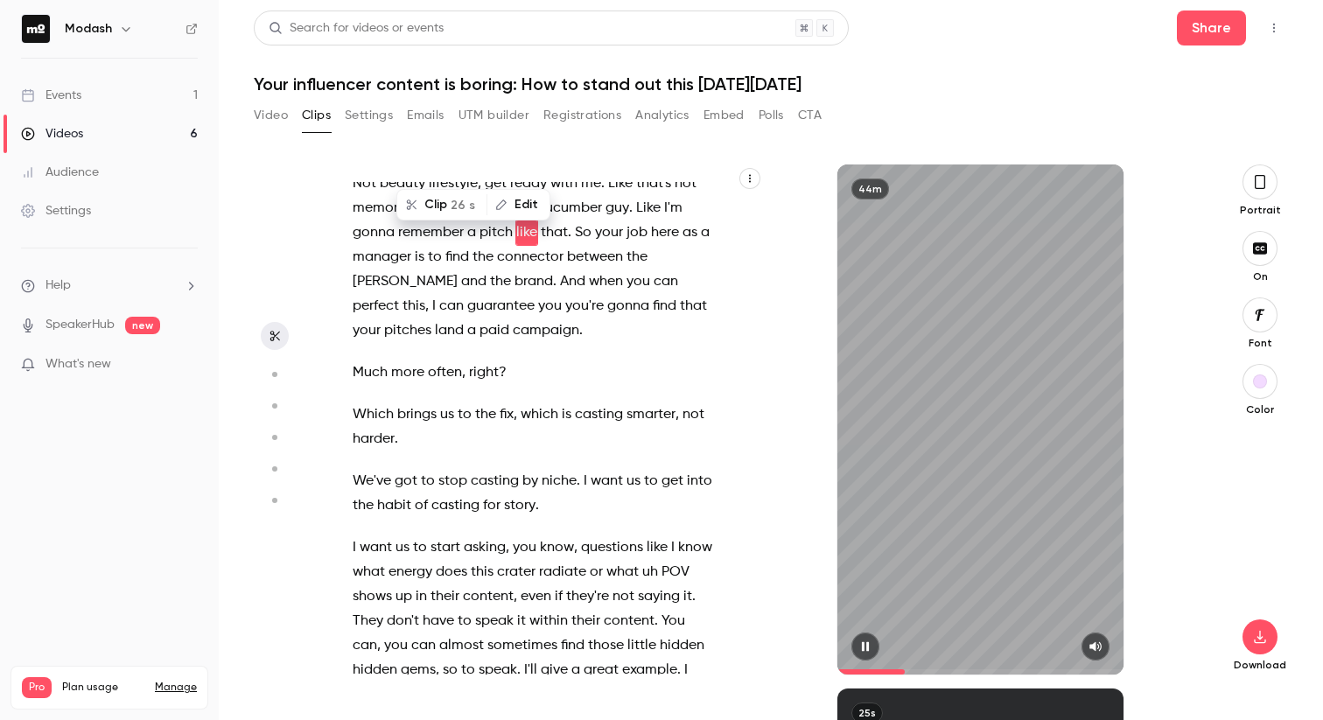
click at [870, 645] on icon "button" at bounding box center [865, 646] width 14 height 12
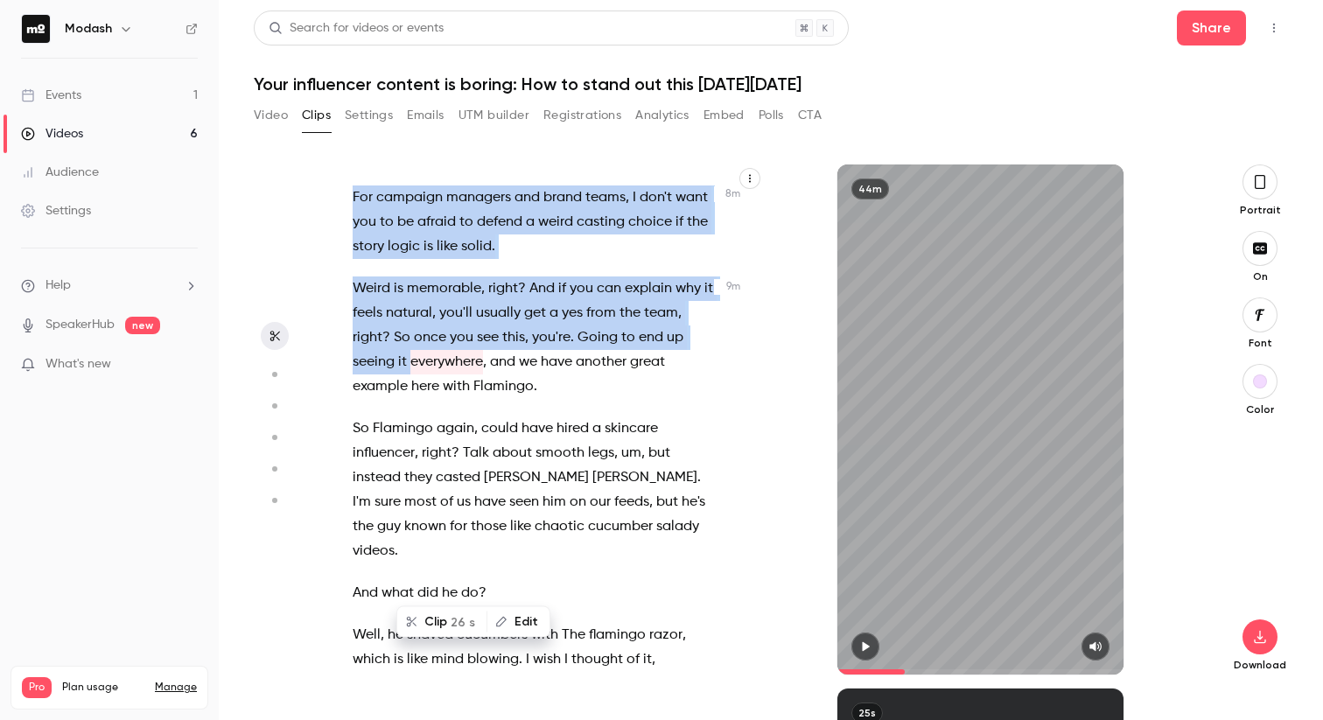
scroll to position [4915, 0]
click at [351, 343] on div "Hi everyone , welcome to today's webinar where we'll learn how to create inf in…" at bounding box center [543, 428] width 424 height 492
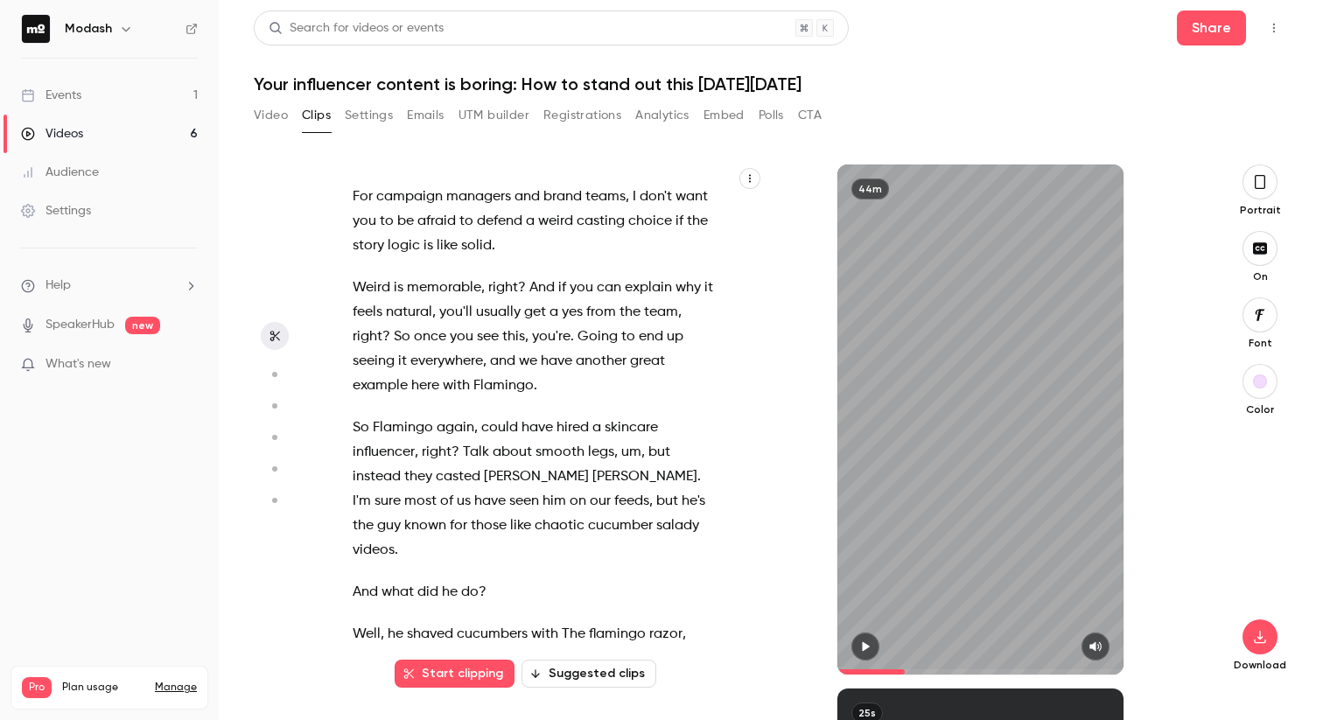
click at [354, 143] on span "You" at bounding box center [365, 130] width 24 height 24
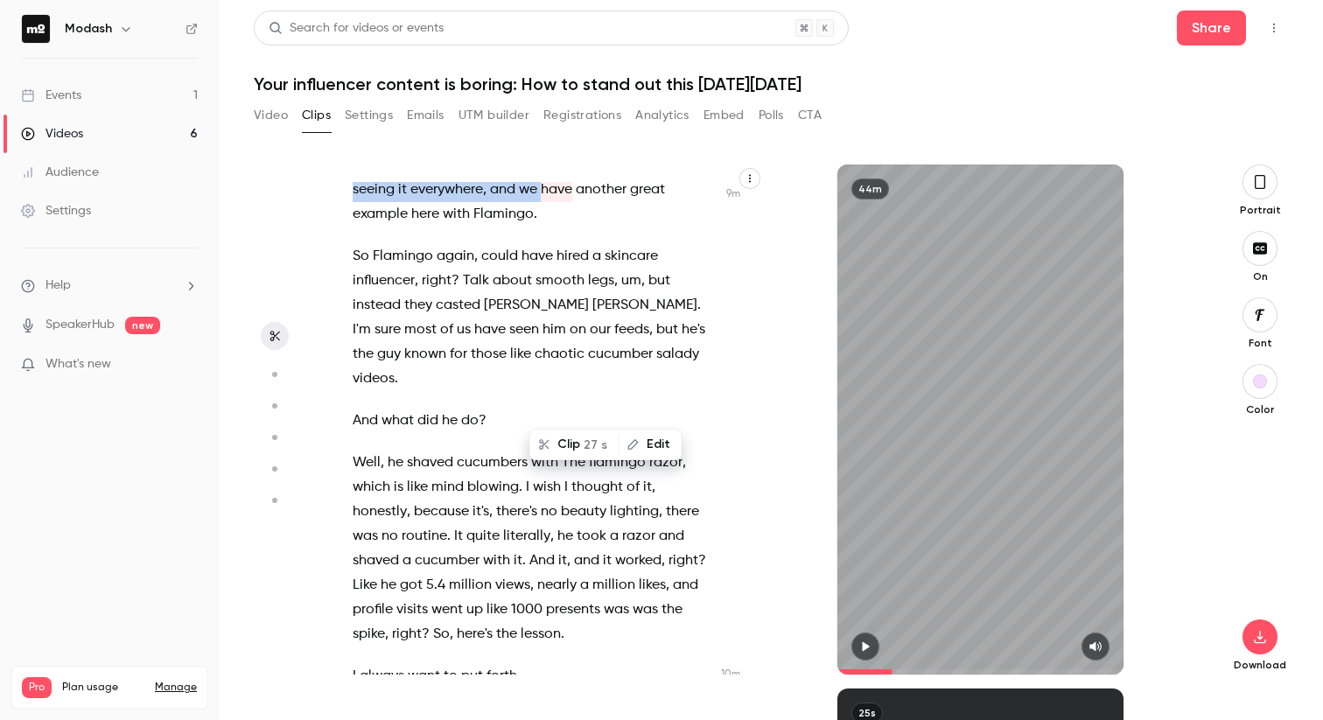
scroll to position [4986, 0]
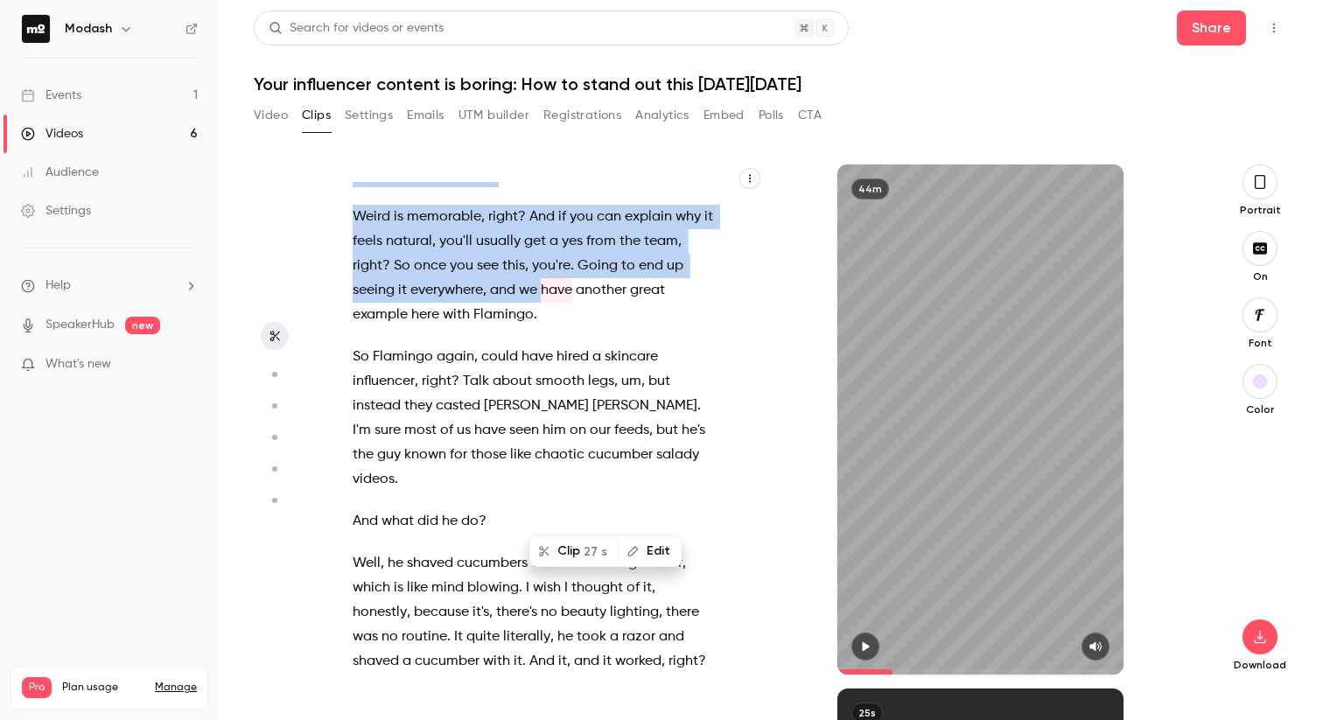
click at [393, 318] on div "Hi everyone , welcome to today's webinar where we'll learn how to create inf in…" at bounding box center [543, 428] width 424 height 492
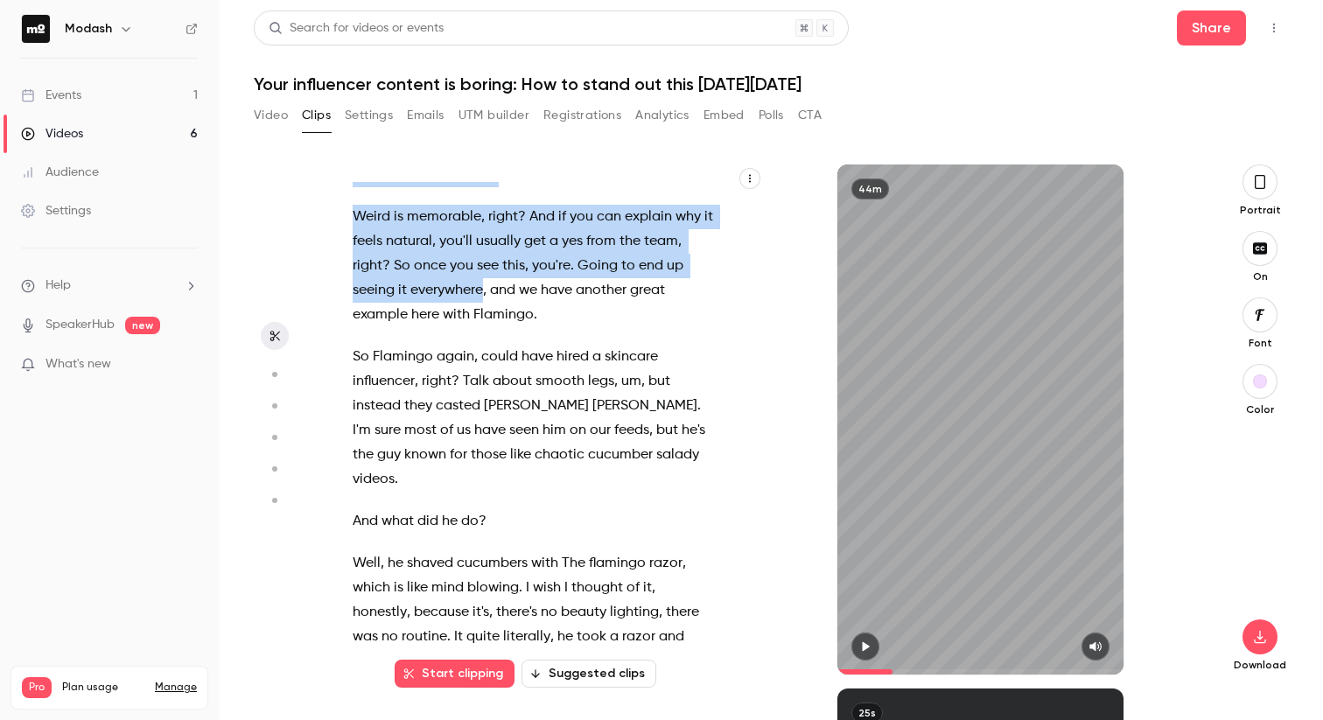
drag, startPoint x: 355, startPoint y: 279, endPoint x: 483, endPoint y: 503, distance: 257.8
click at [483, 503] on div "Hi everyone , welcome to today's webinar where we'll learn how to create inf in…" at bounding box center [543, 428] width 424 height 492
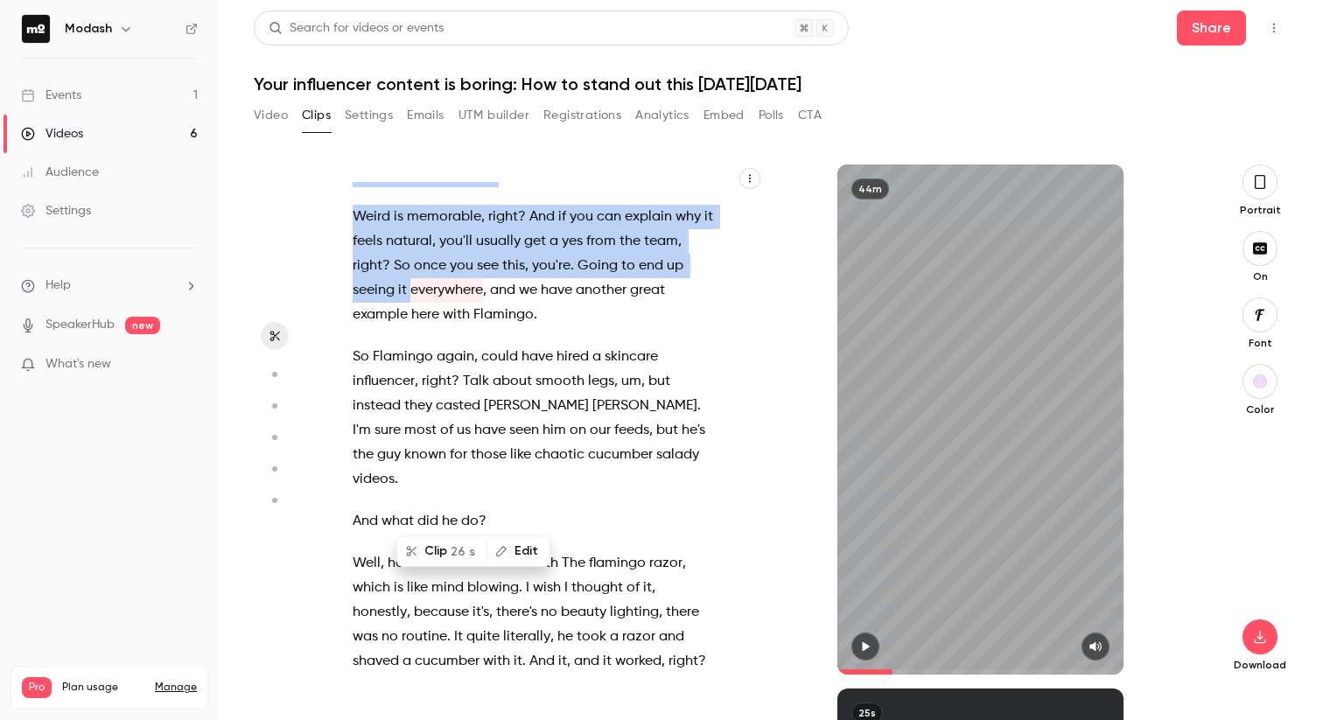
click at [866, 646] on icon "button" at bounding box center [865, 647] width 7 height 10
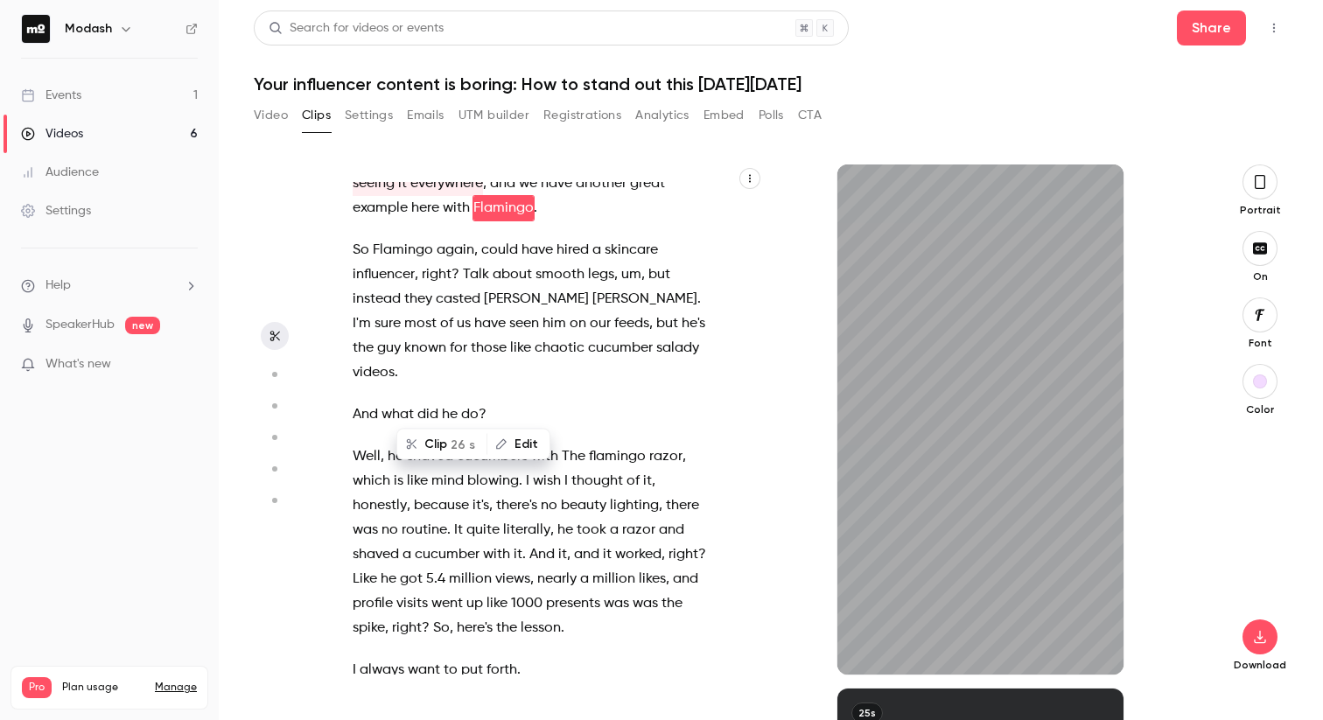
scroll to position [5135, 0]
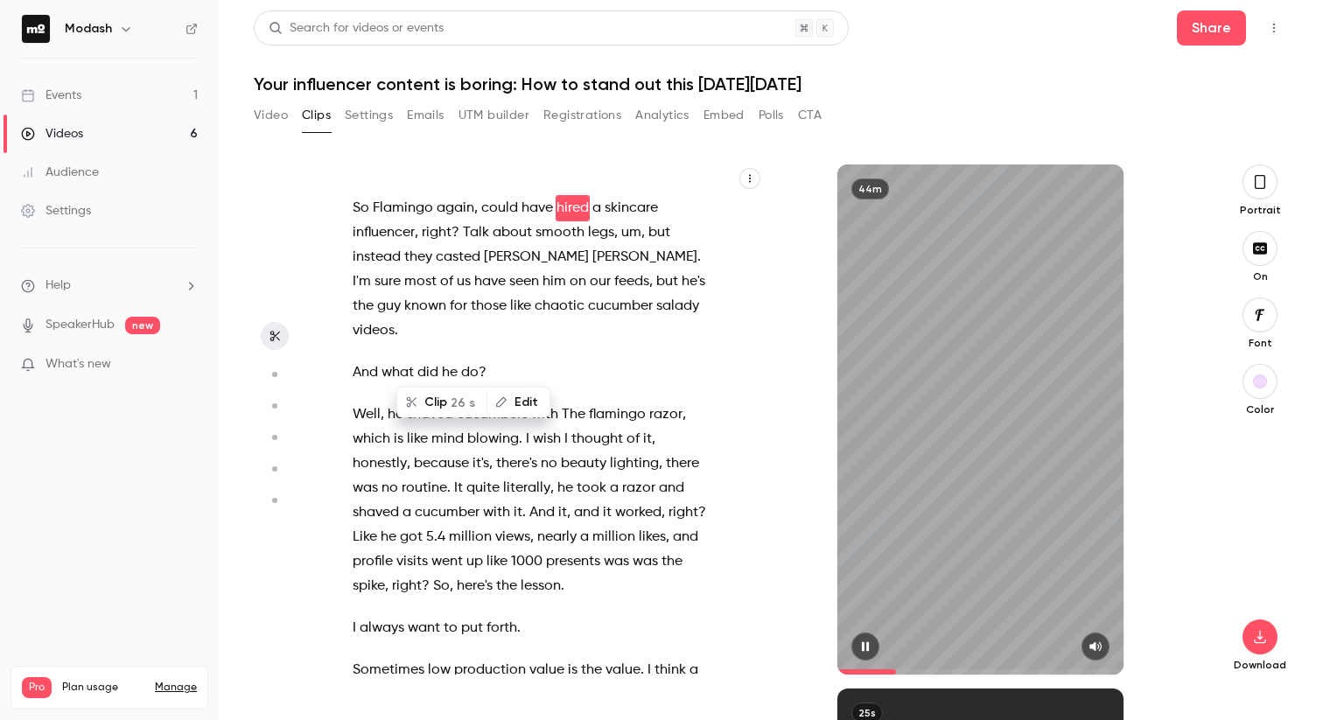
click at [441, 400] on button "Clip 26 s" at bounding box center [441, 402] width 87 height 28
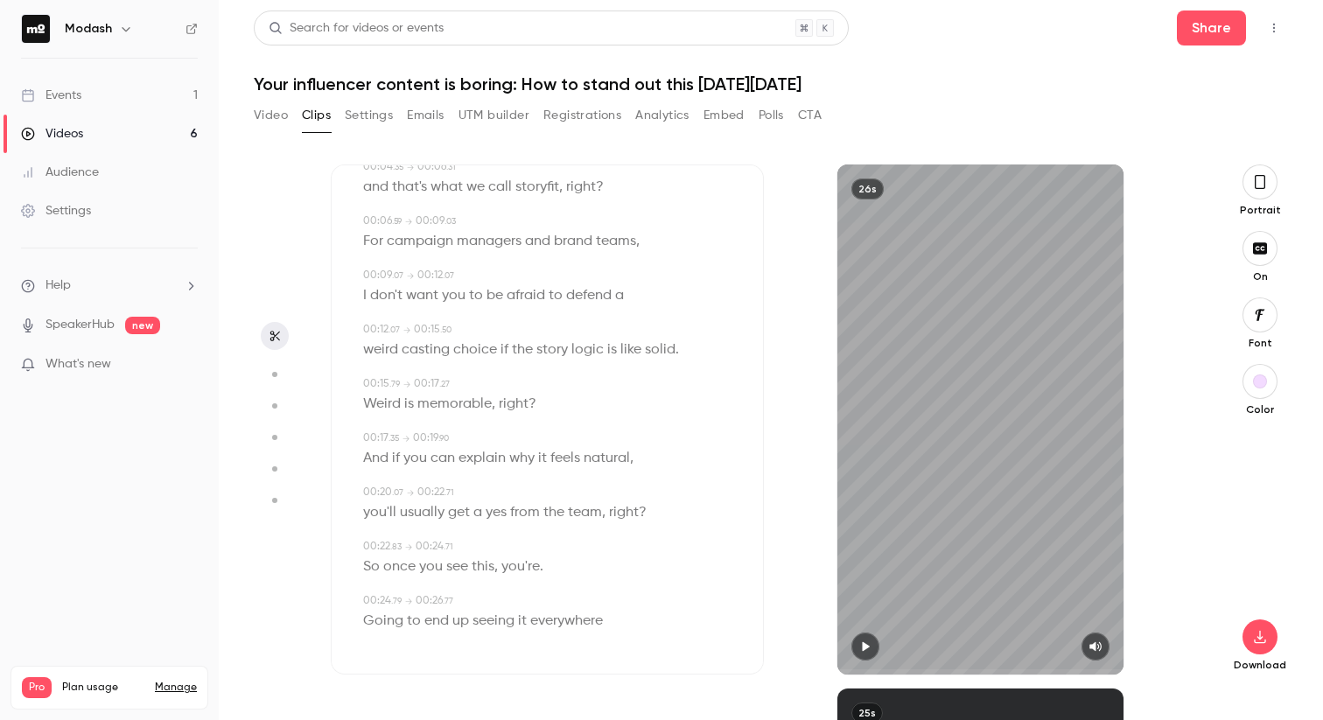
scroll to position [179, 0]
click at [870, 655] on button "button" at bounding box center [865, 646] width 28 height 28
click at [869, 652] on icon "button" at bounding box center [865, 646] width 14 height 12
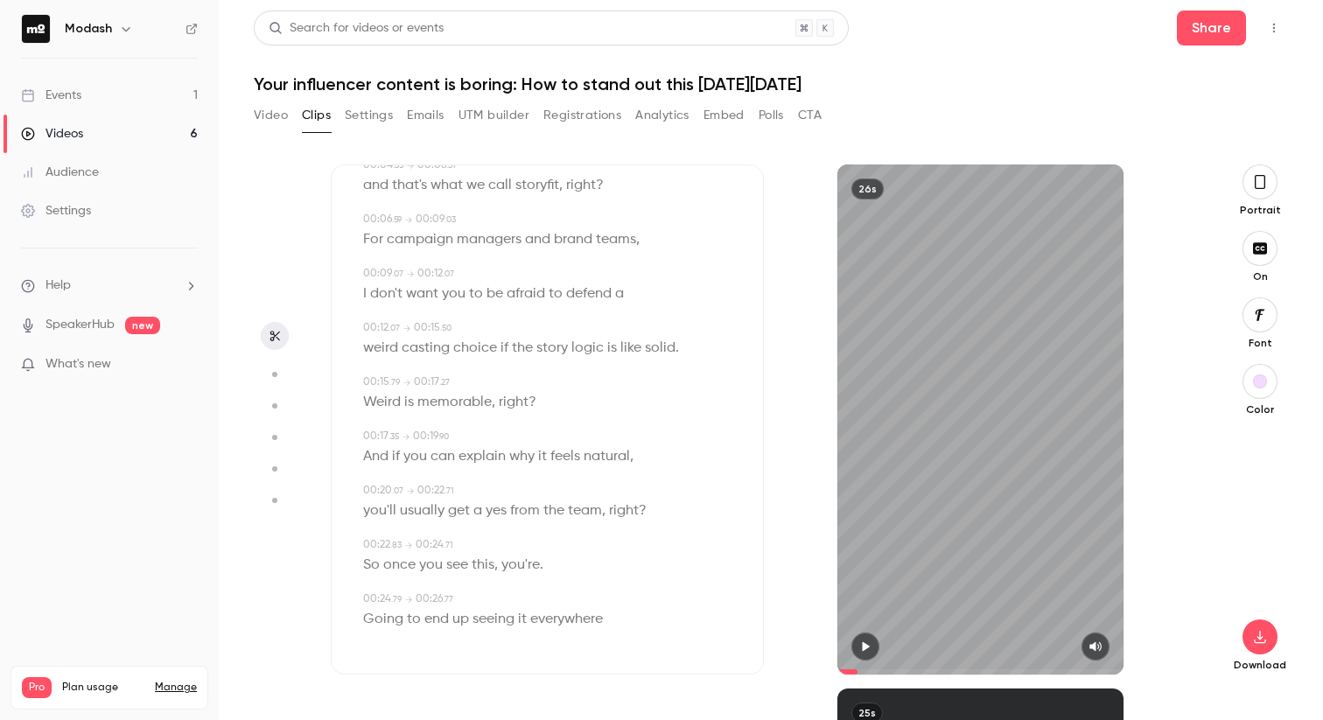
click at [1262, 314] on icon "button" at bounding box center [1259, 315] width 19 height 14
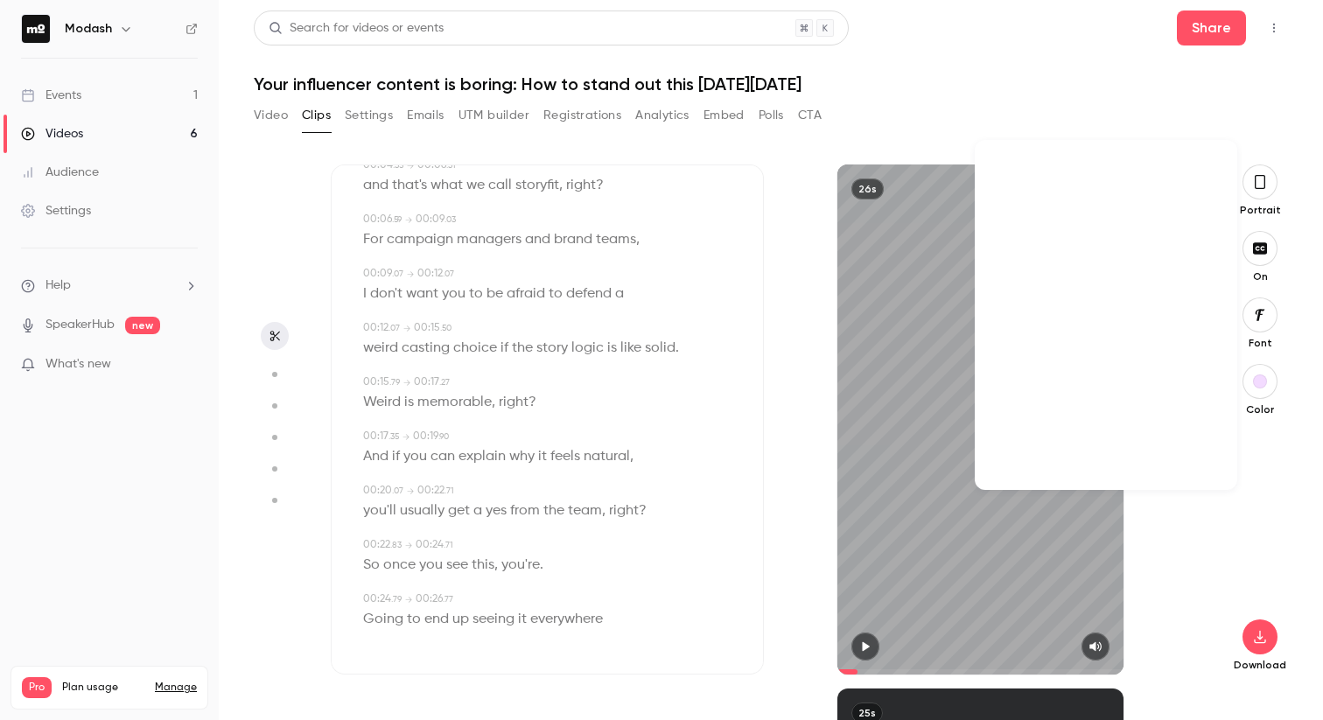
scroll to position [19487, 0]
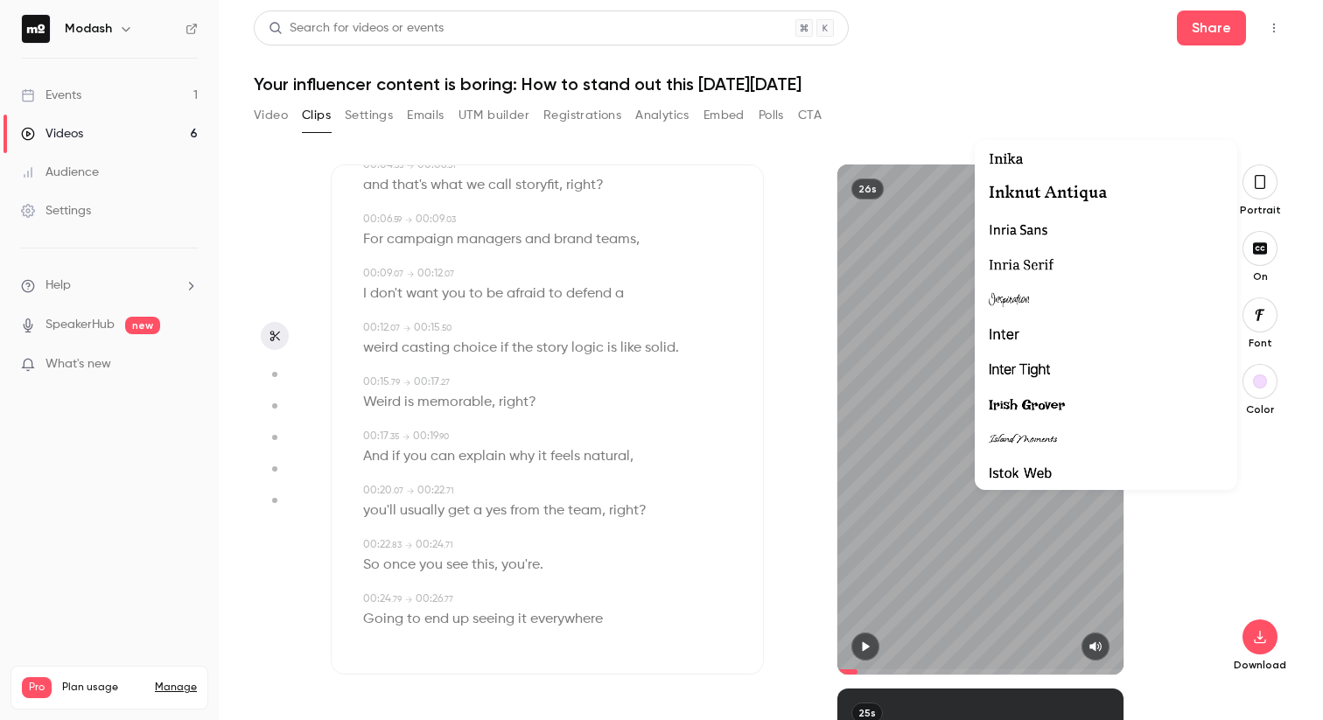
click at [1020, 327] on div at bounding box center [1105, 335] width 234 height 23
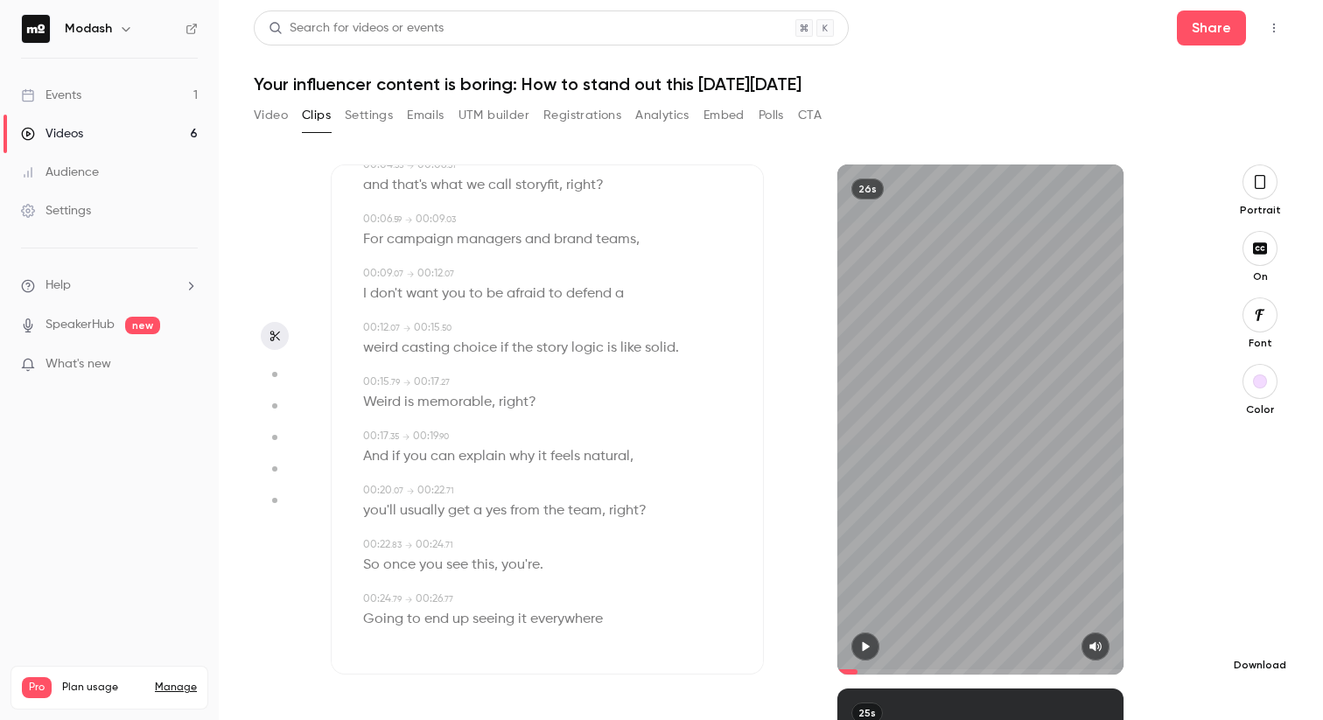
click at [1260, 641] on icon "button" at bounding box center [1259, 637] width 21 height 14
click at [1258, 188] on icon "button" at bounding box center [1259, 182] width 10 height 14
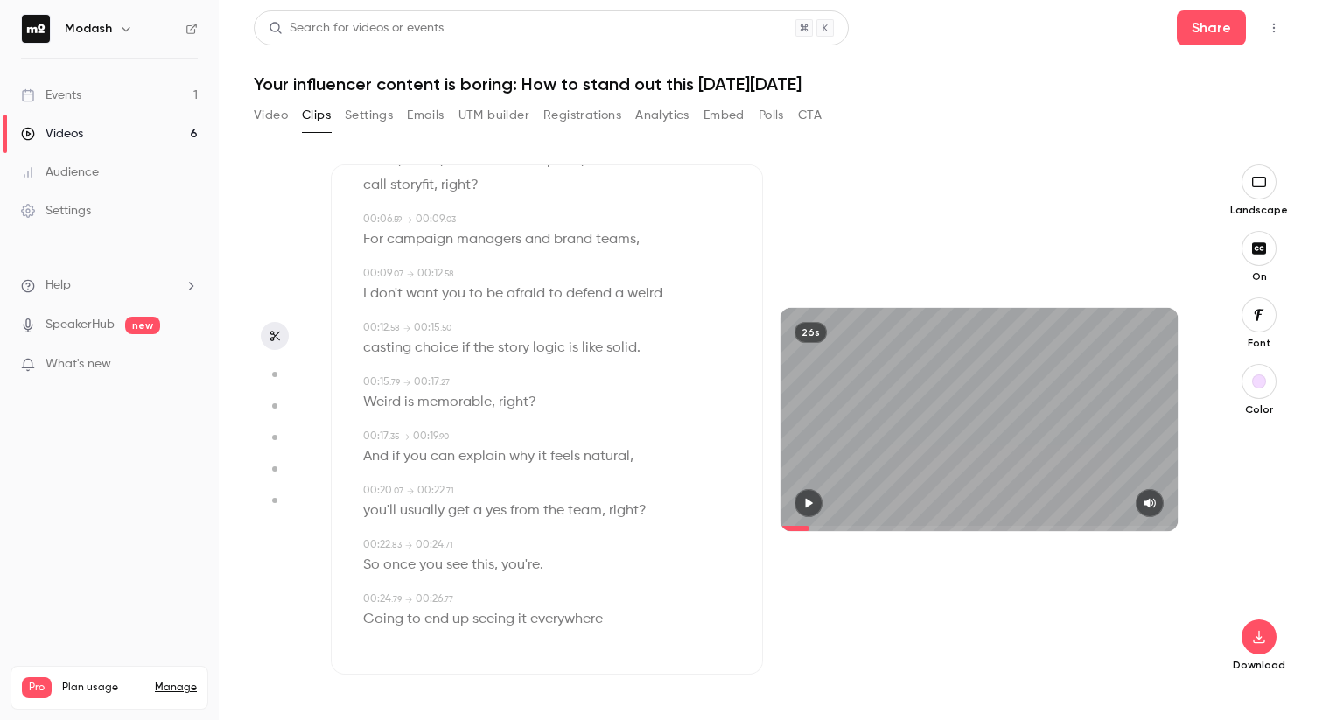
click at [1251, 315] on icon "button" at bounding box center [1258, 315] width 19 height 14
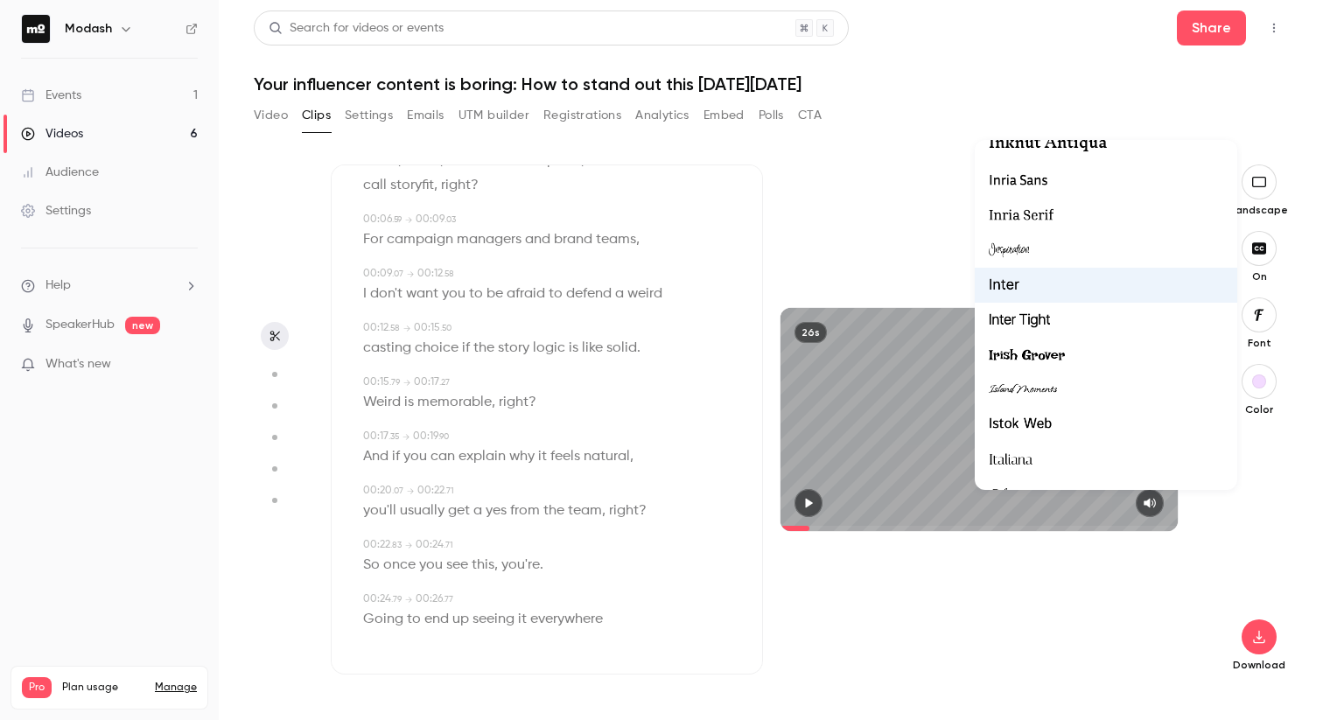
scroll to position [19571, 0]
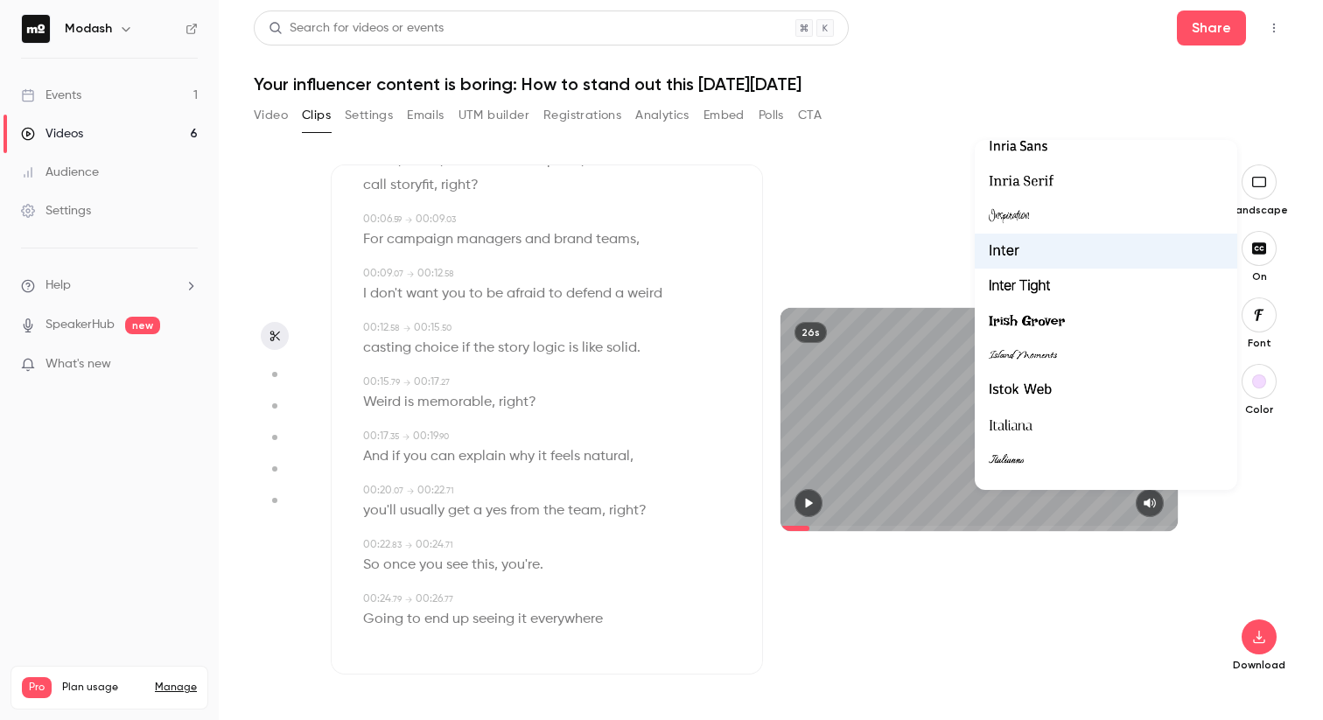
click at [1065, 248] on div at bounding box center [1105, 251] width 234 height 23
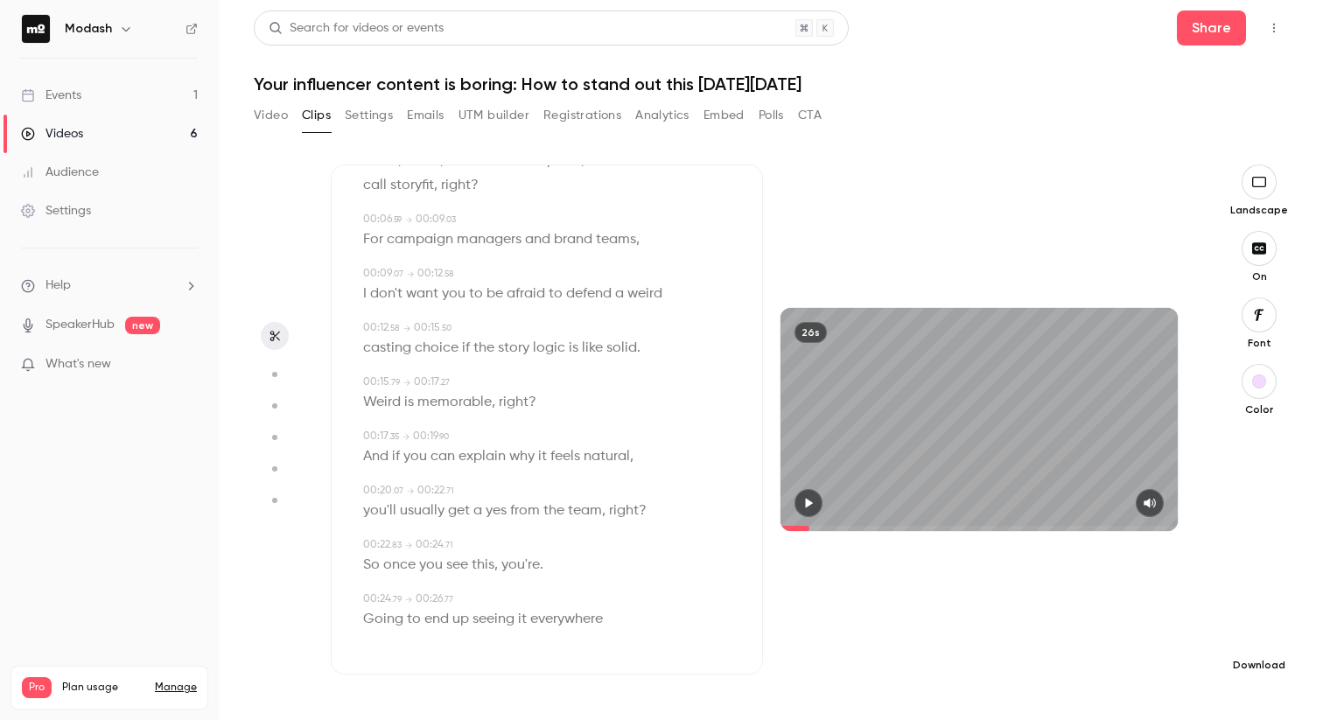
click at [1258, 635] on icon "button" at bounding box center [1258, 637] width 21 height 14
click at [913, 601] on div at bounding box center [661, 360] width 1323 height 720
type input "***"
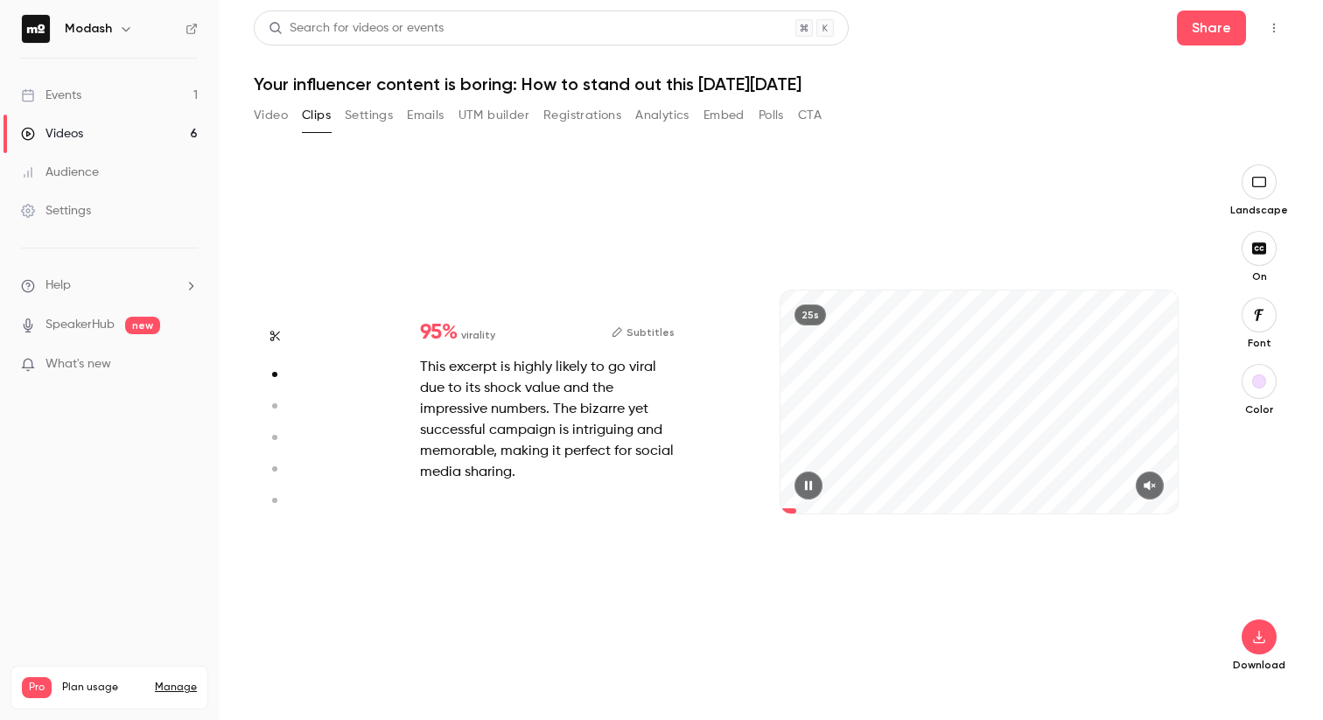
type input "***"
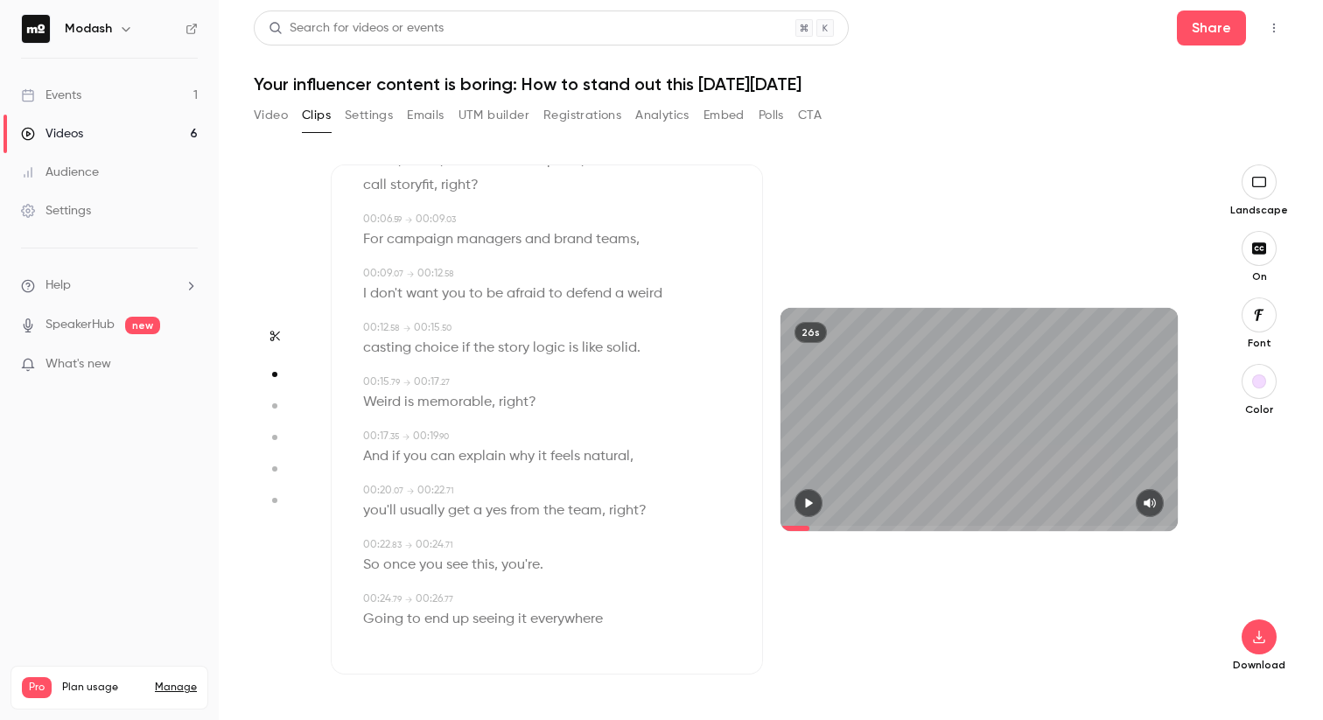
type input "***"
type input "*"
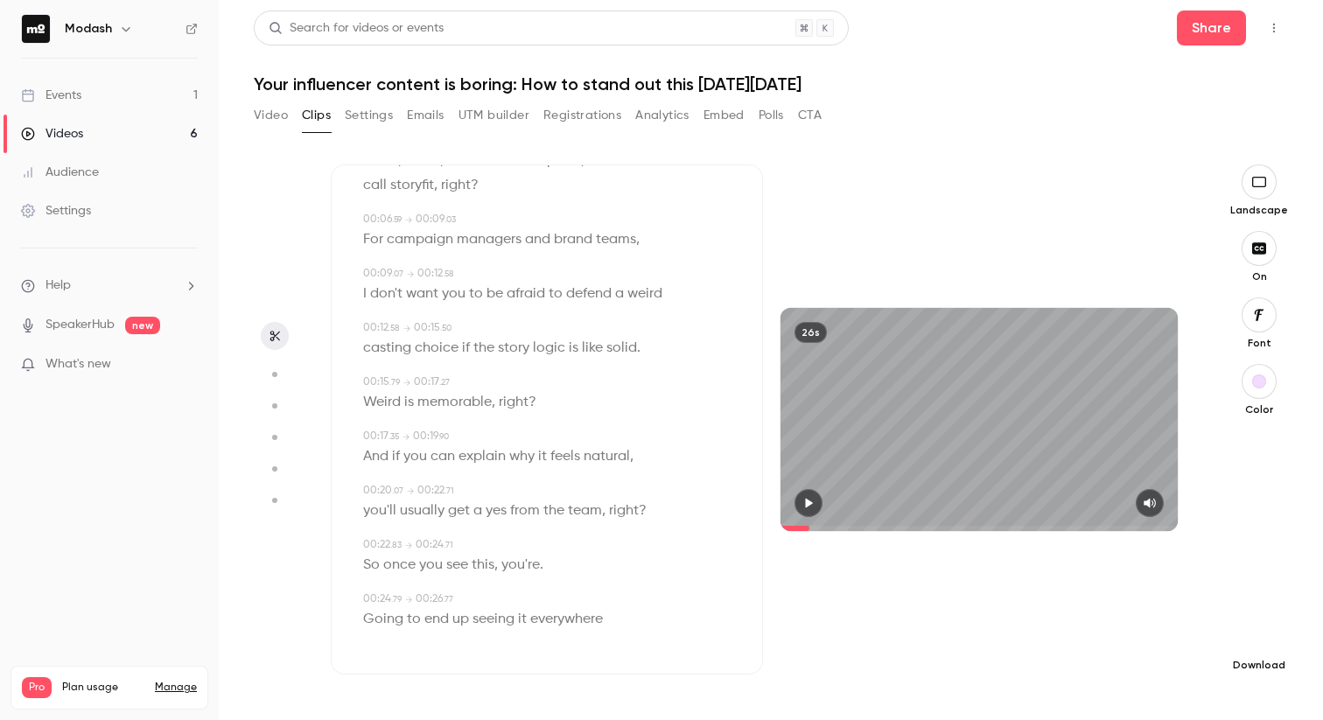
click at [1260, 643] on icon "button" at bounding box center [1258, 637] width 21 height 14
click at [1161, 619] on span "High quality requires longer processing" at bounding box center [1127, 620] width 199 height 17
click at [870, 642] on div "26s" at bounding box center [979, 419] width 432 height 510
type input "***"
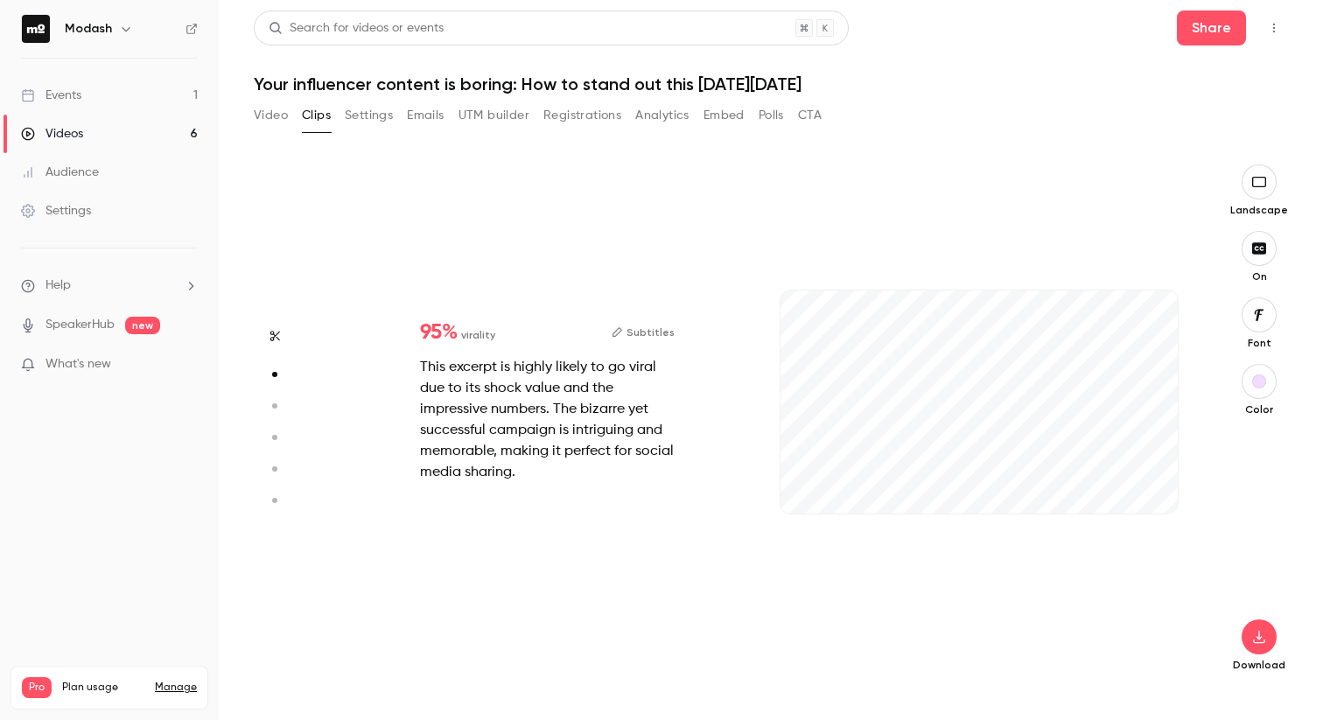
type input "***"
type input "*"
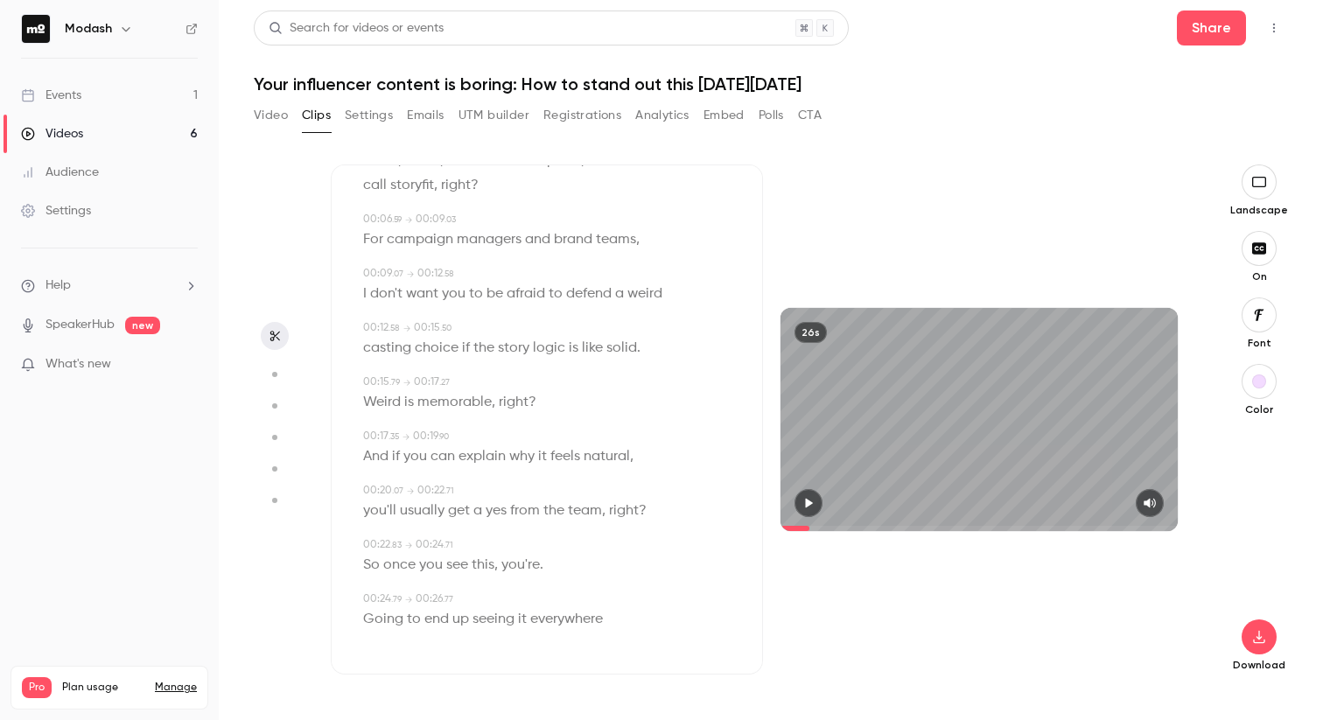
type input "***"
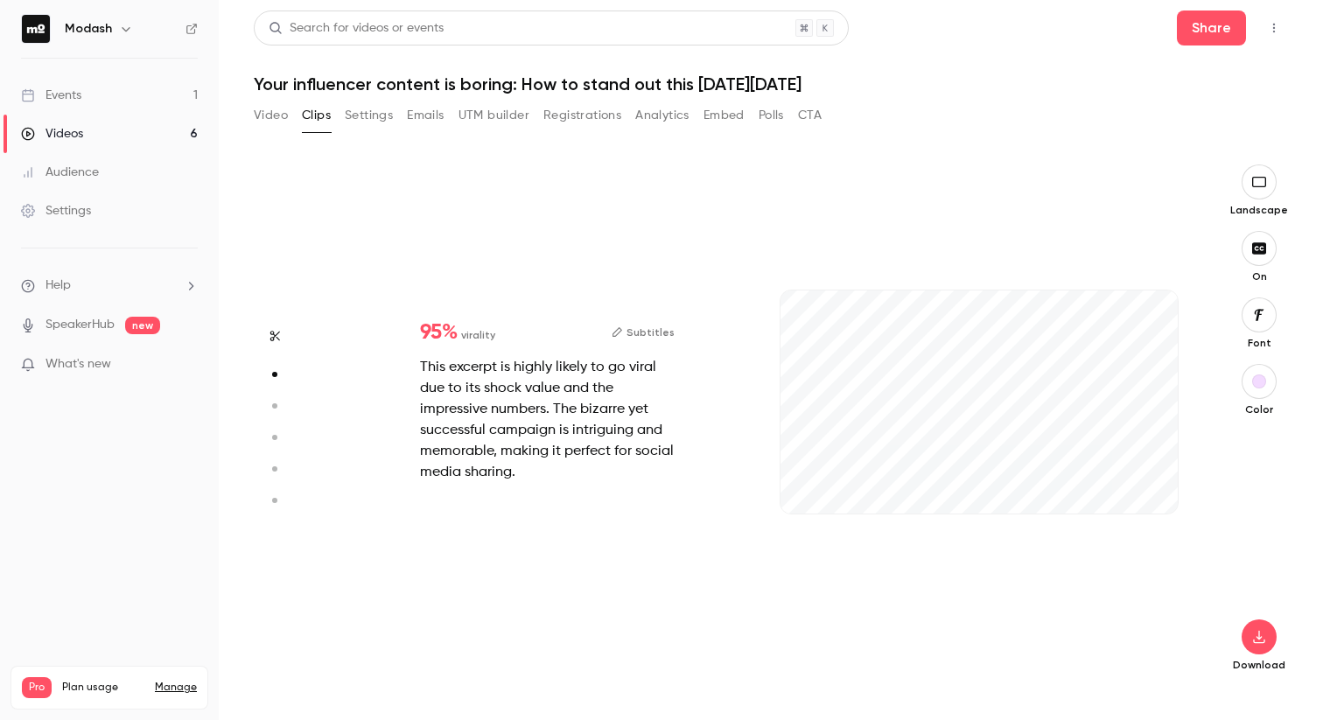
type input "***"
type input "*"
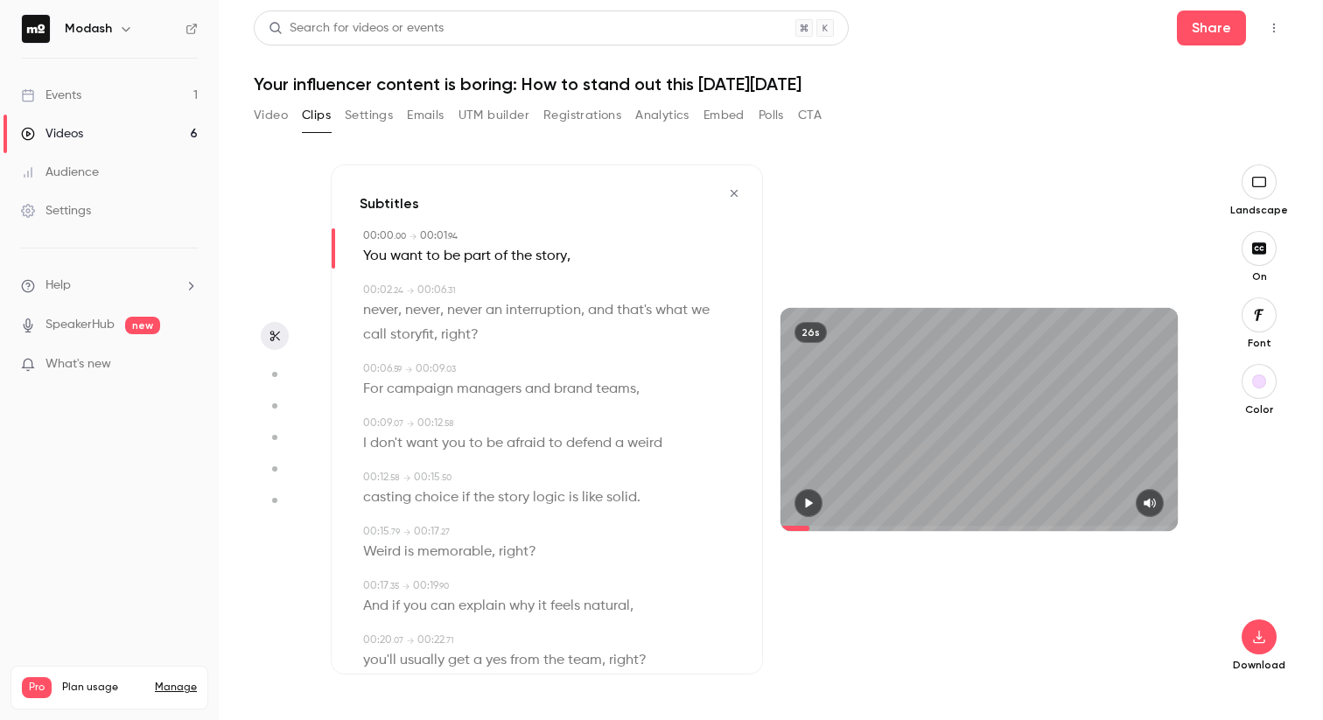
click at [730, 191] on icon "button" at bounding box center [733, 193] width 7 height 7
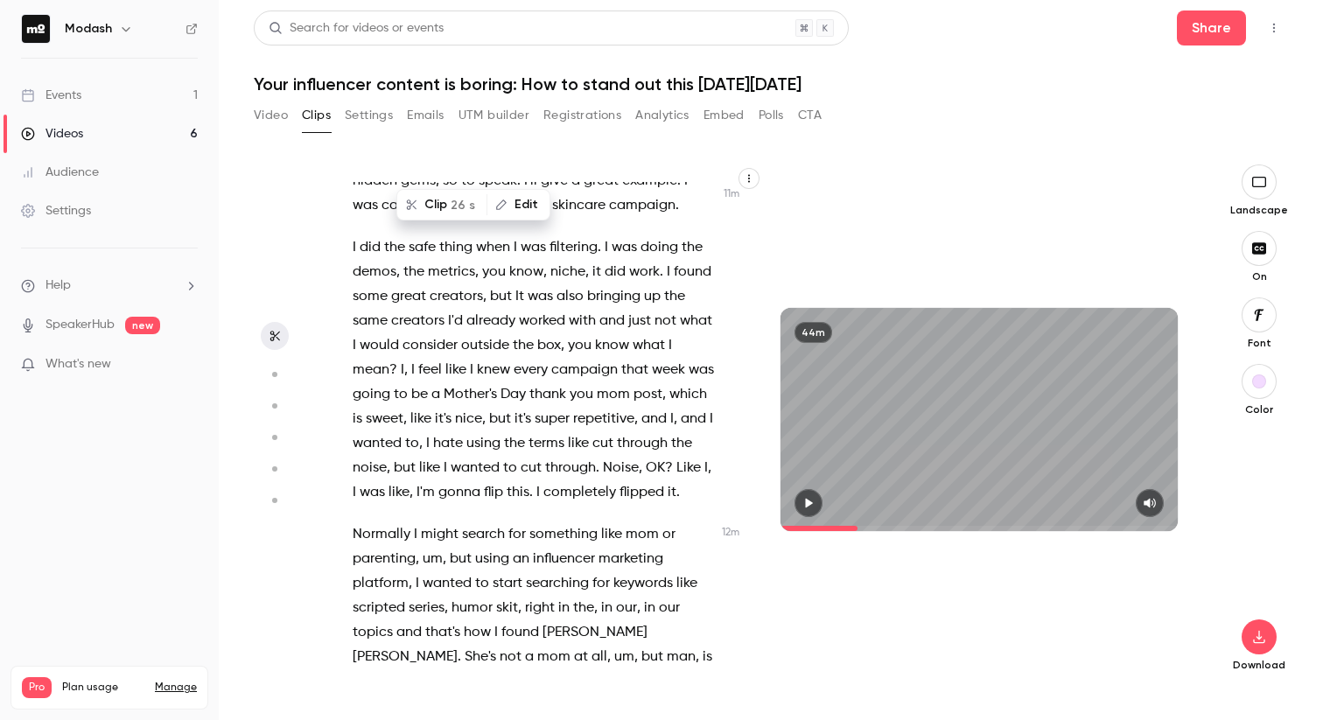
scroll to position [6456, 0]
drag, startPoint x: 353, startPoint y: 253, endPoint x: 634, endPoint y: 452, distance: 345.1
click at [634, 452] on div "Hi everyone , welcome to today's webinar where we'll learn how to create inf in…" at bounding box center [542, 428] width 423 height 492
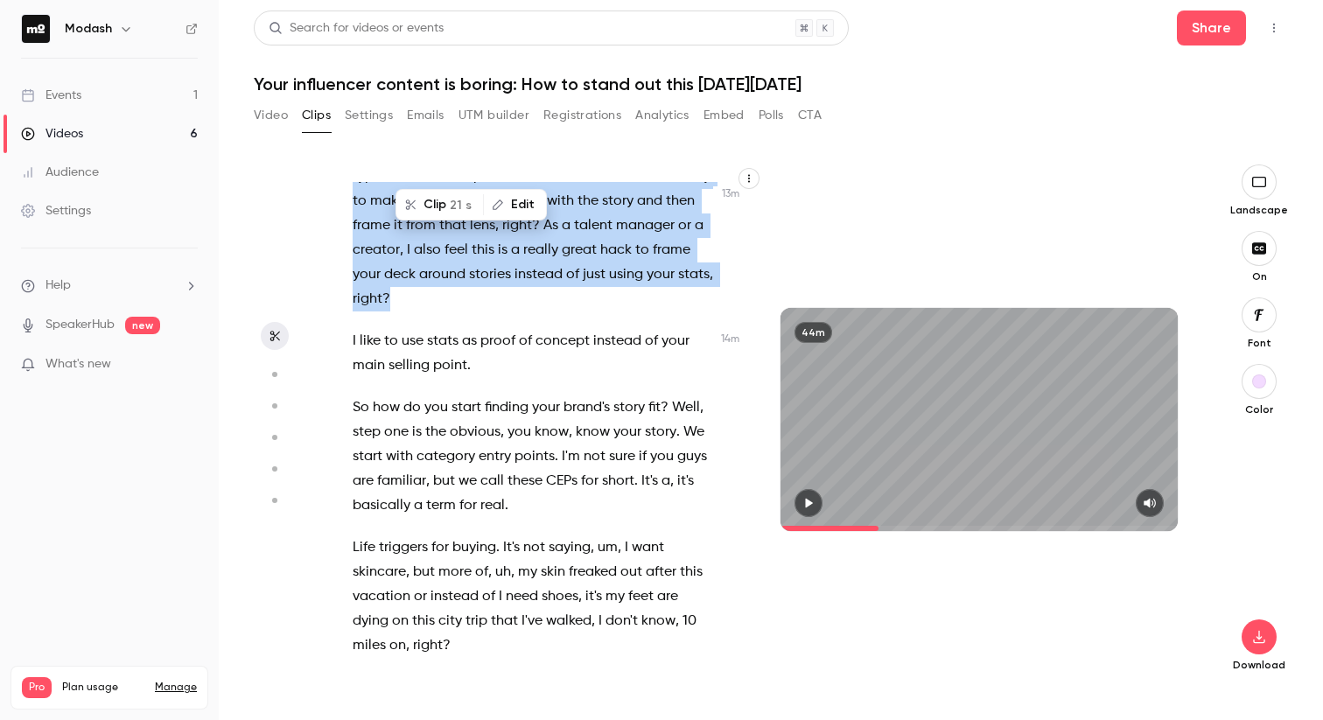
scroll to position [7637, 0]
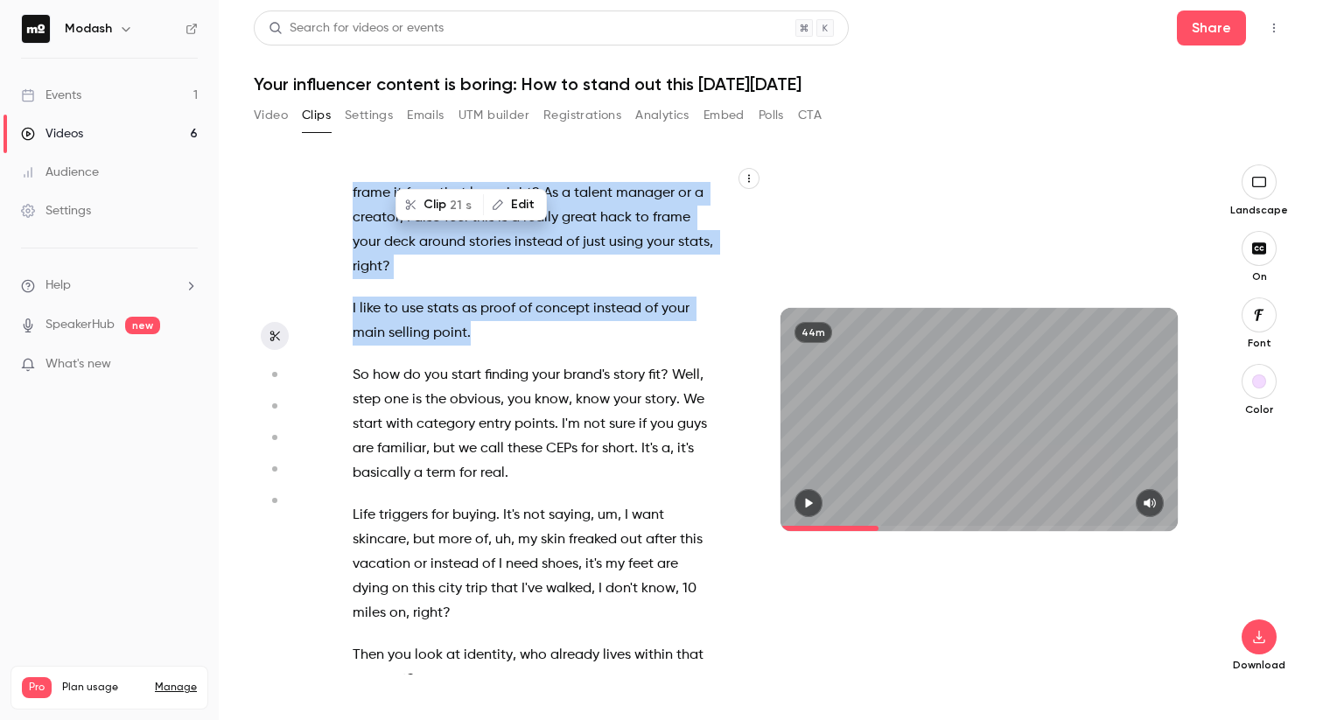
drag, startPoint x: 634, startPoint y: 452, endPoint x: 637, endPoint y: 618, distance: 165.3
click at [638, 618] on div "Hi everyone , welcome to today's webinar where we'll learn how to create inf in…" at bounding box center [542, 428] width 423 height 492
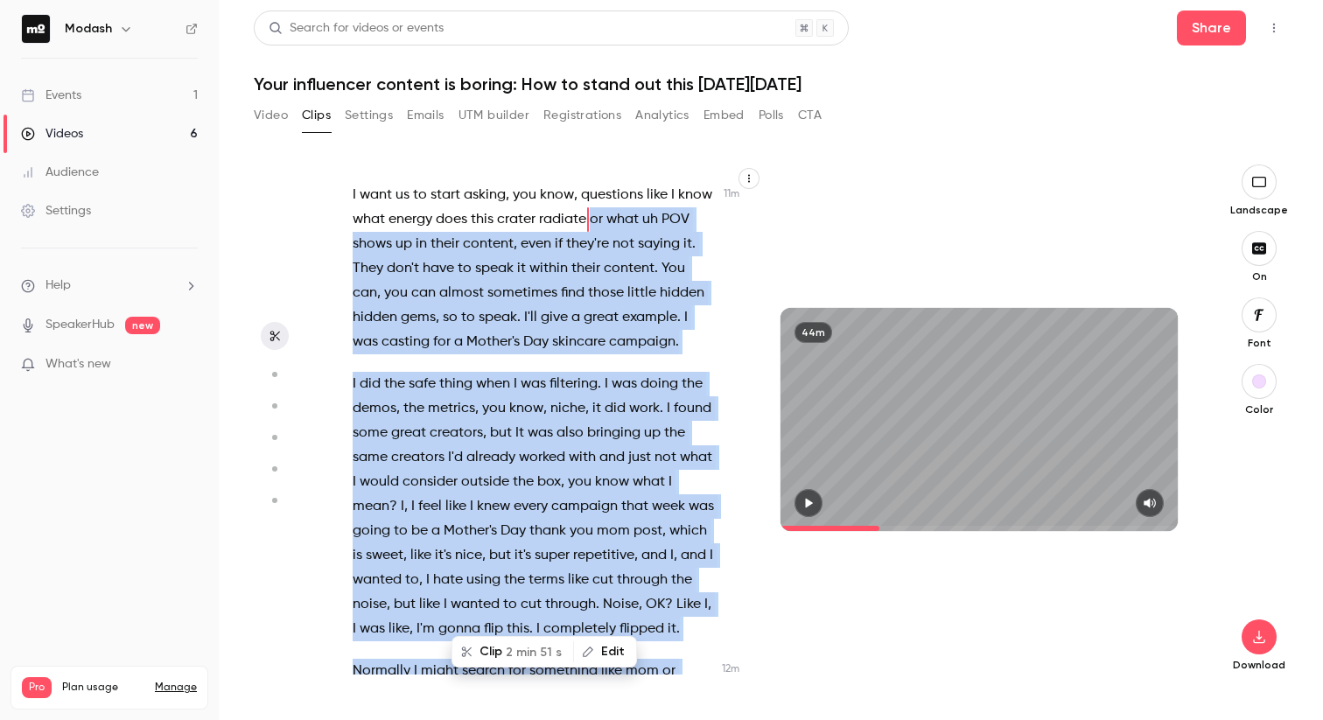
scroll to position [6307, 0]
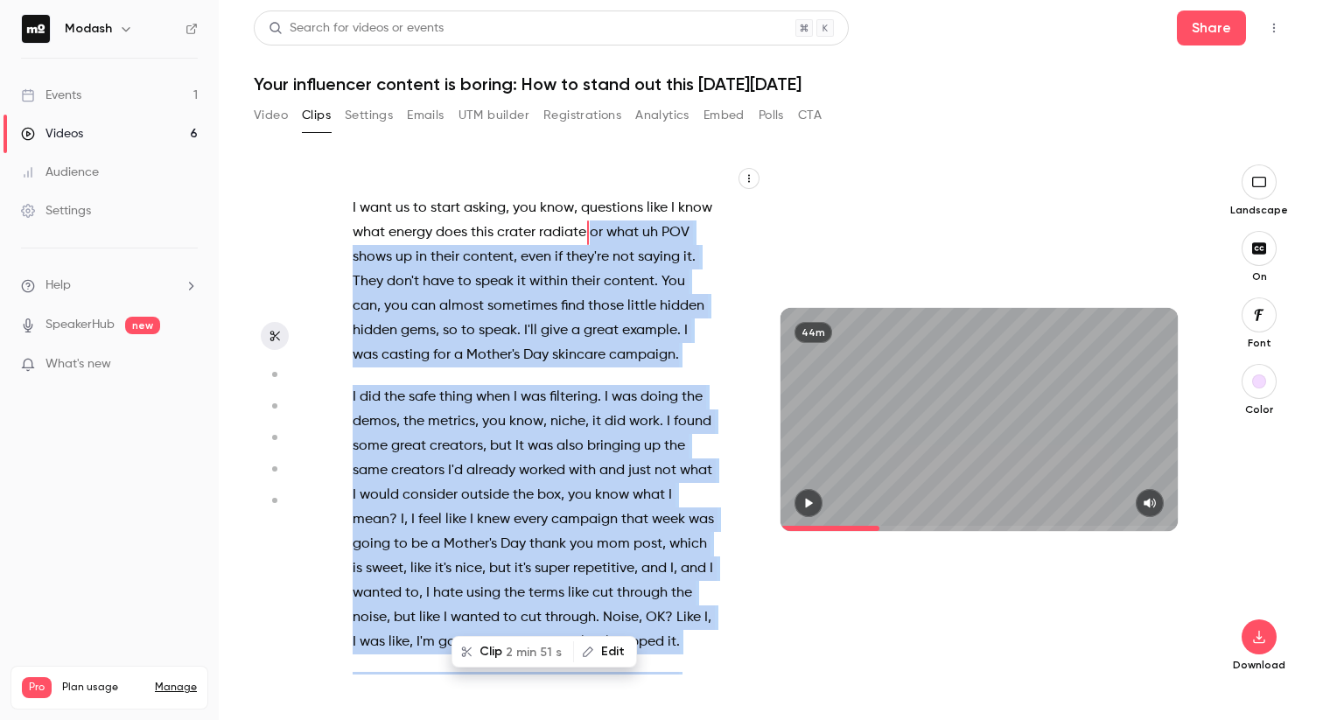
click at [492, 653] on button "Clip 2 min 51 s" at bounding box center [512, 652] width 119 height 28
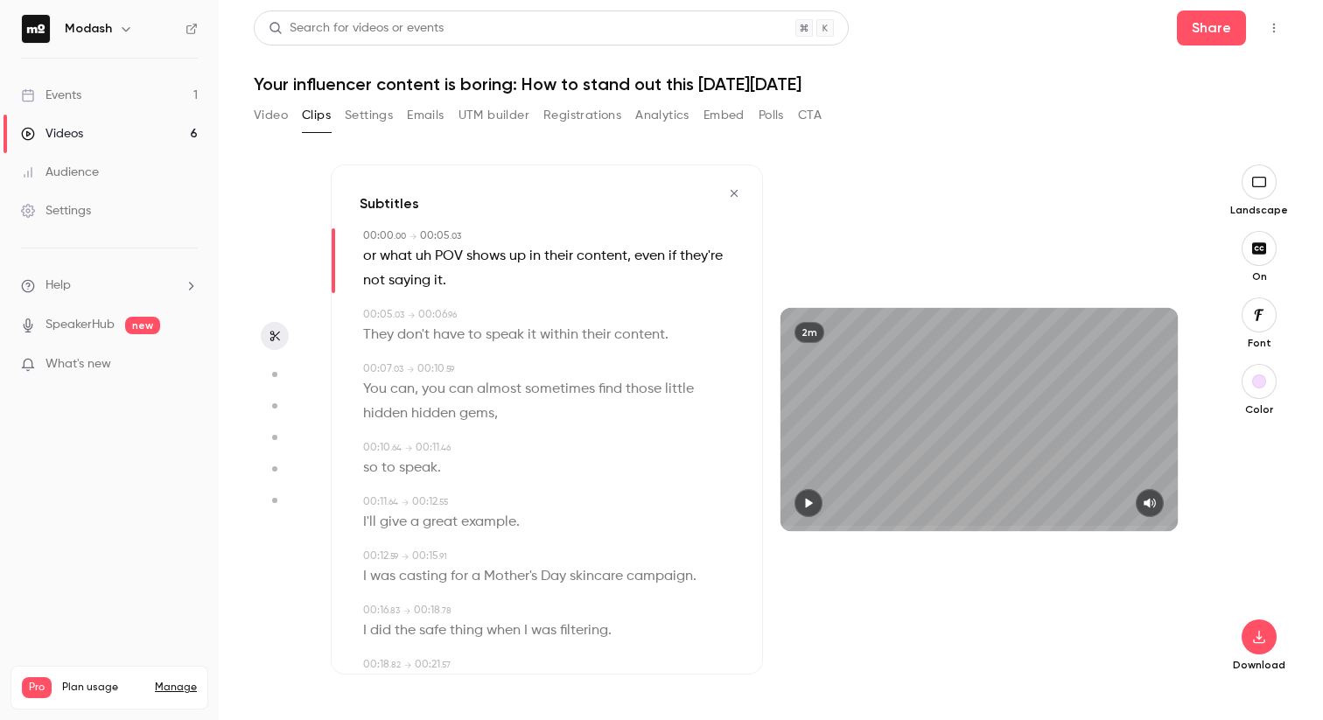
click at [809, 502] on icon "button" at bounding box center [809, 504] width 7 height 10
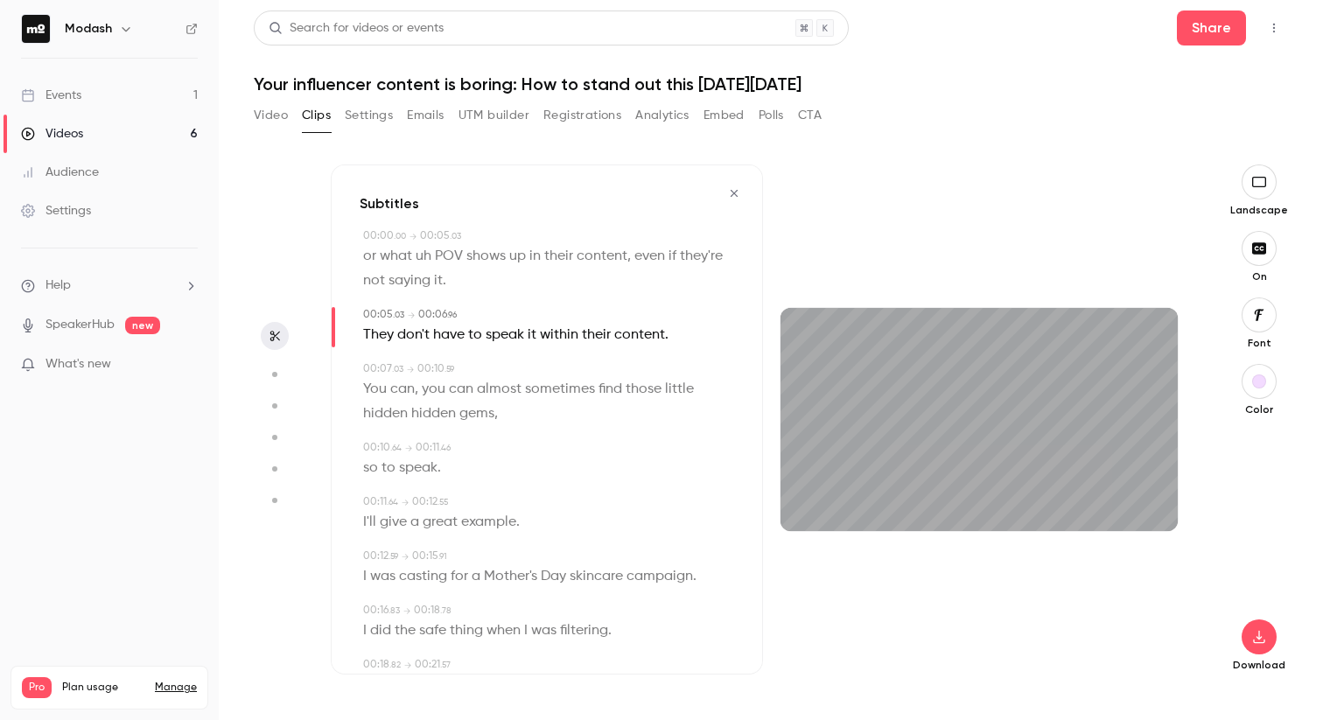
click at [727, 187] on icon "button" at bounding box center [734, 193] width 14 height 12
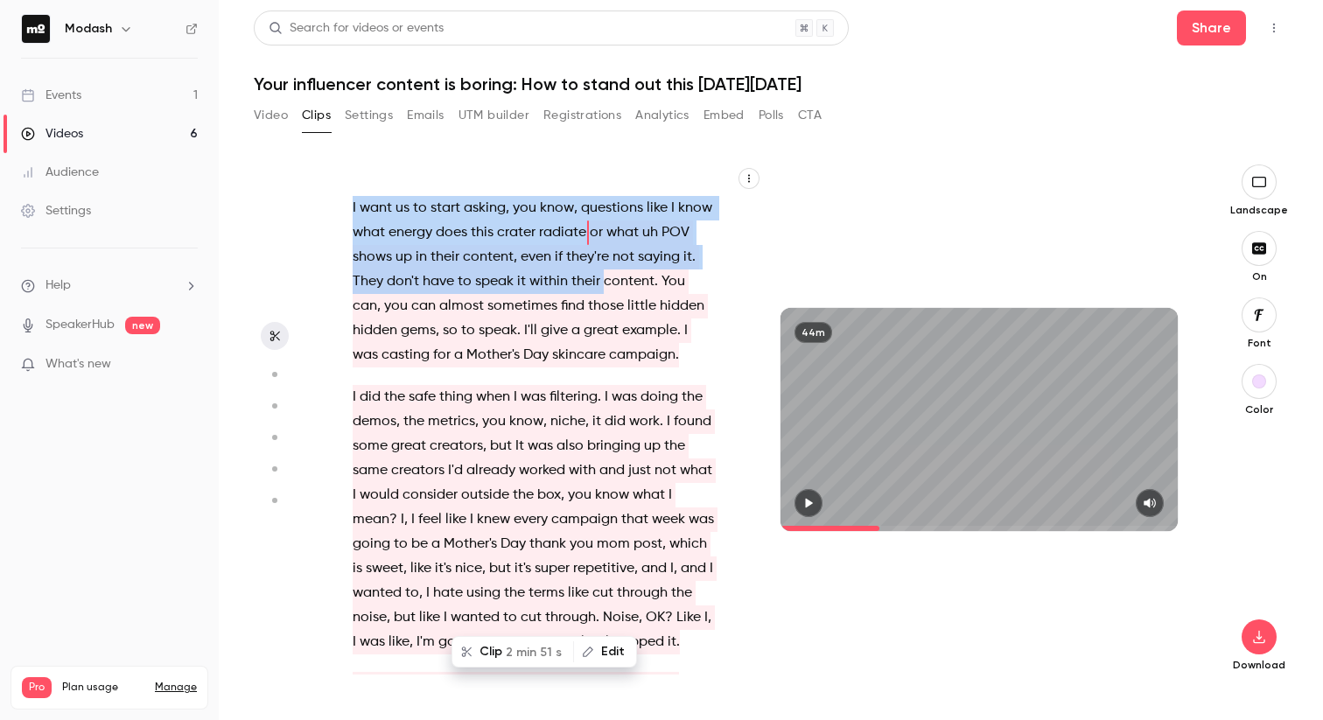
drag, startPoint x: 354, startPoint y: 332, endPoint x: 673, endPoint y: 488, distance: 354.4
click at [673, 488] on div "Hi everyone , welcome to today's webinar where we'll learn how to create inf in…" at bounding box center [542, 428] width 423 height 492
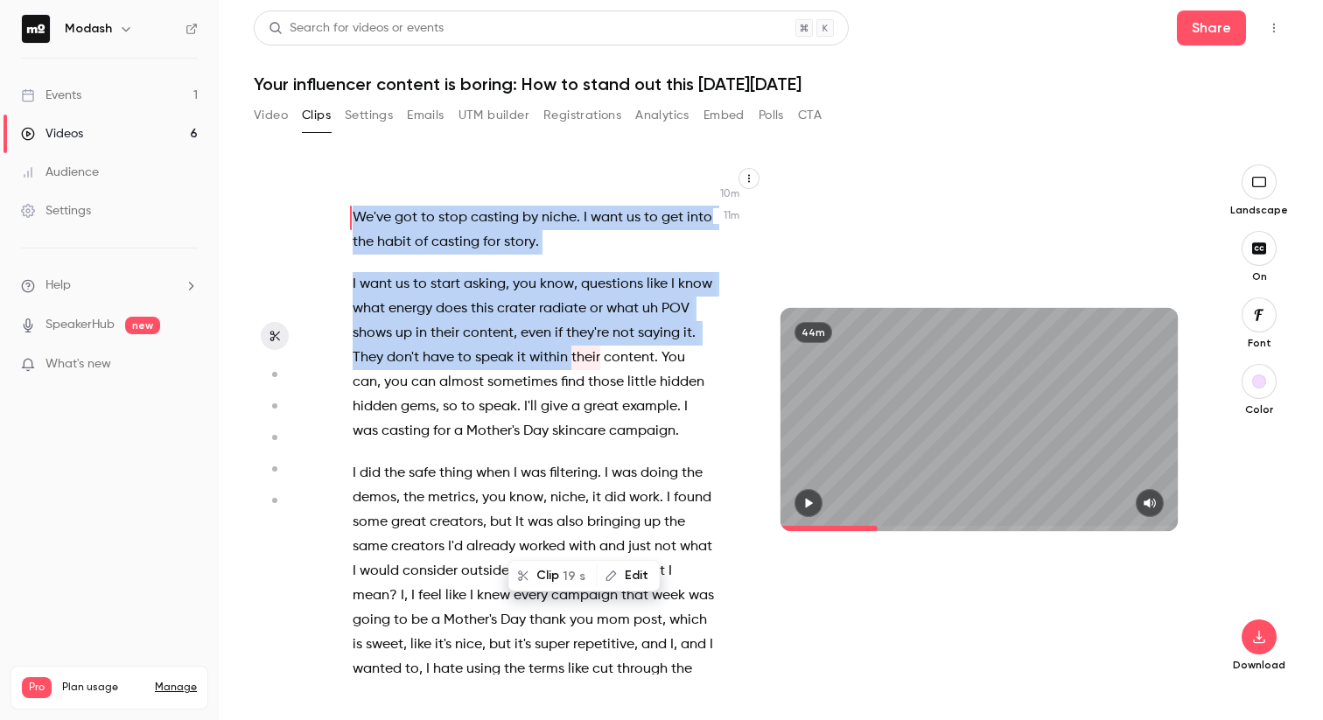
scroll to position [6216, 0]
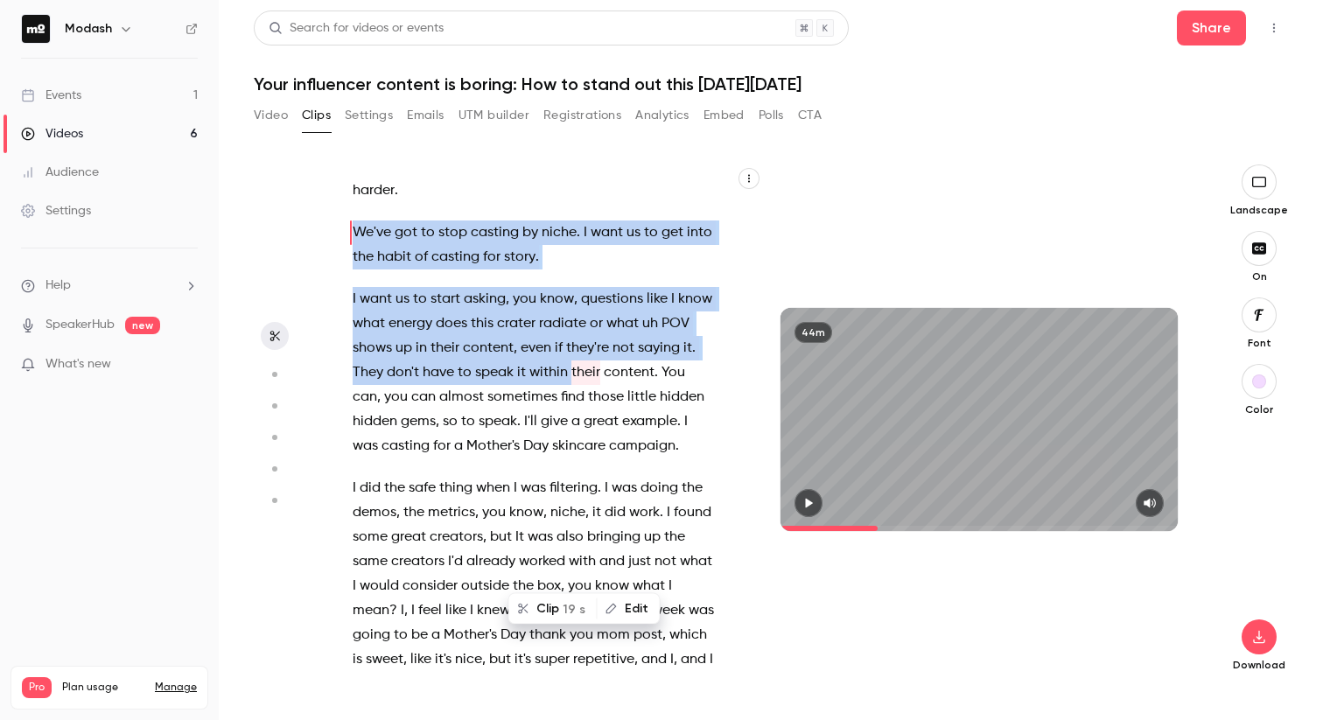
click at [421, 311] on span "to" at bounding box center [420, 299] width 14 height 24
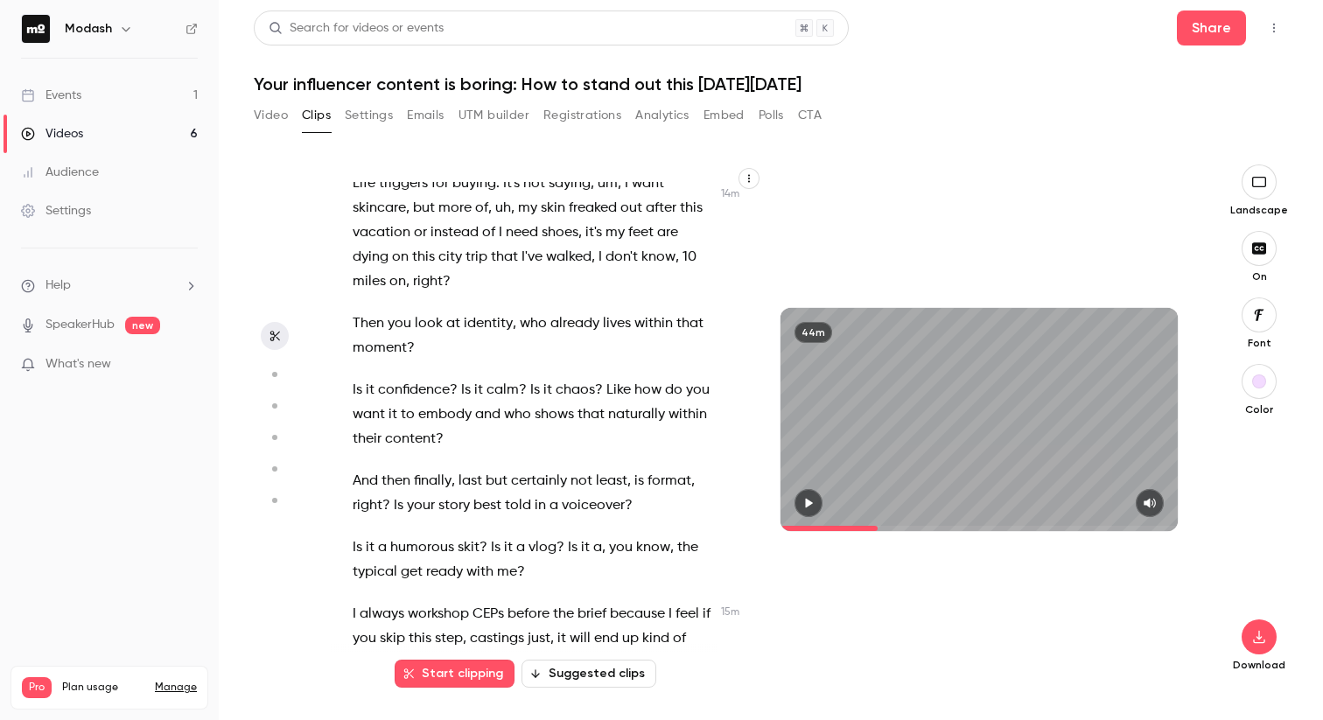
scroll to position [7968, 0]
drag, startPoint x: 355, startPoint y: 428, endPoint x: 535, endPoint y: 300, distance: 220.9
click at [535, 300] on div "Hi everyone , welcome to today's webinar where we'll learn how to create inf in…" at bounding box center [542, 428] width 423 height 492
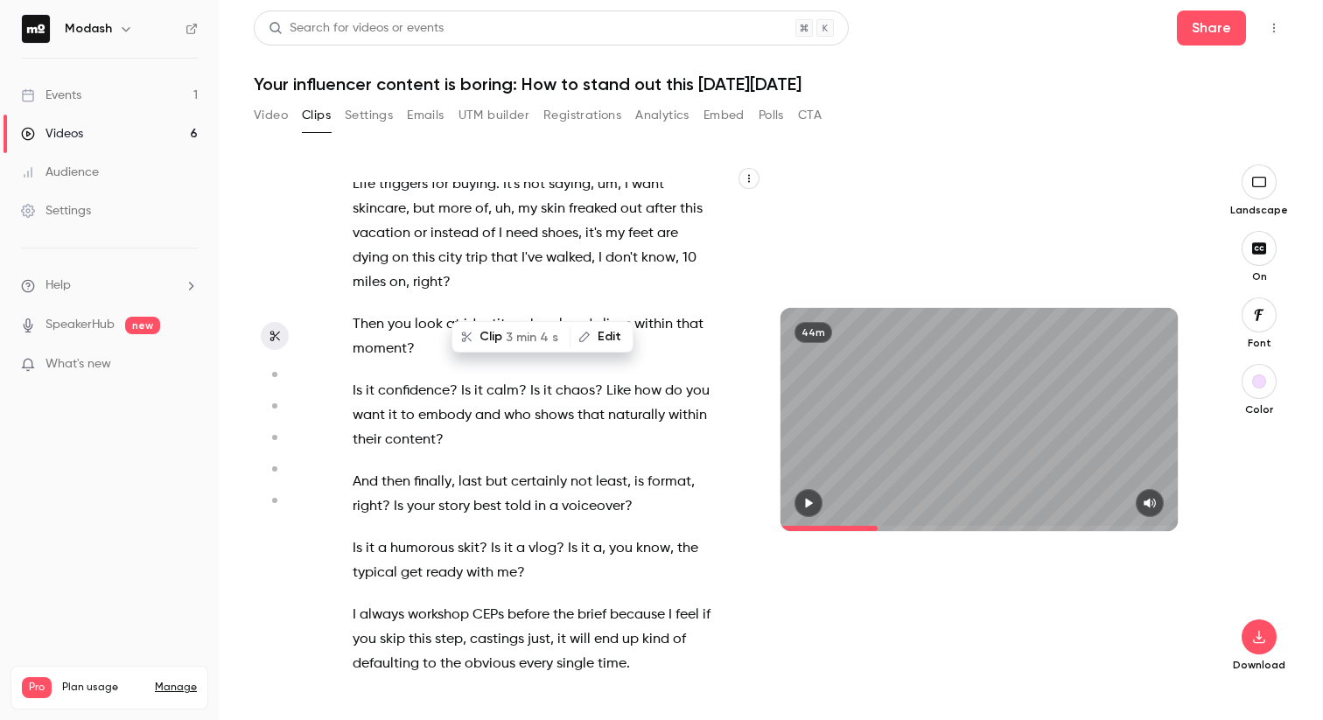
click at [510, 337] on span "3 min 4 s" at bounding box center [532, 337] width 52 height 18
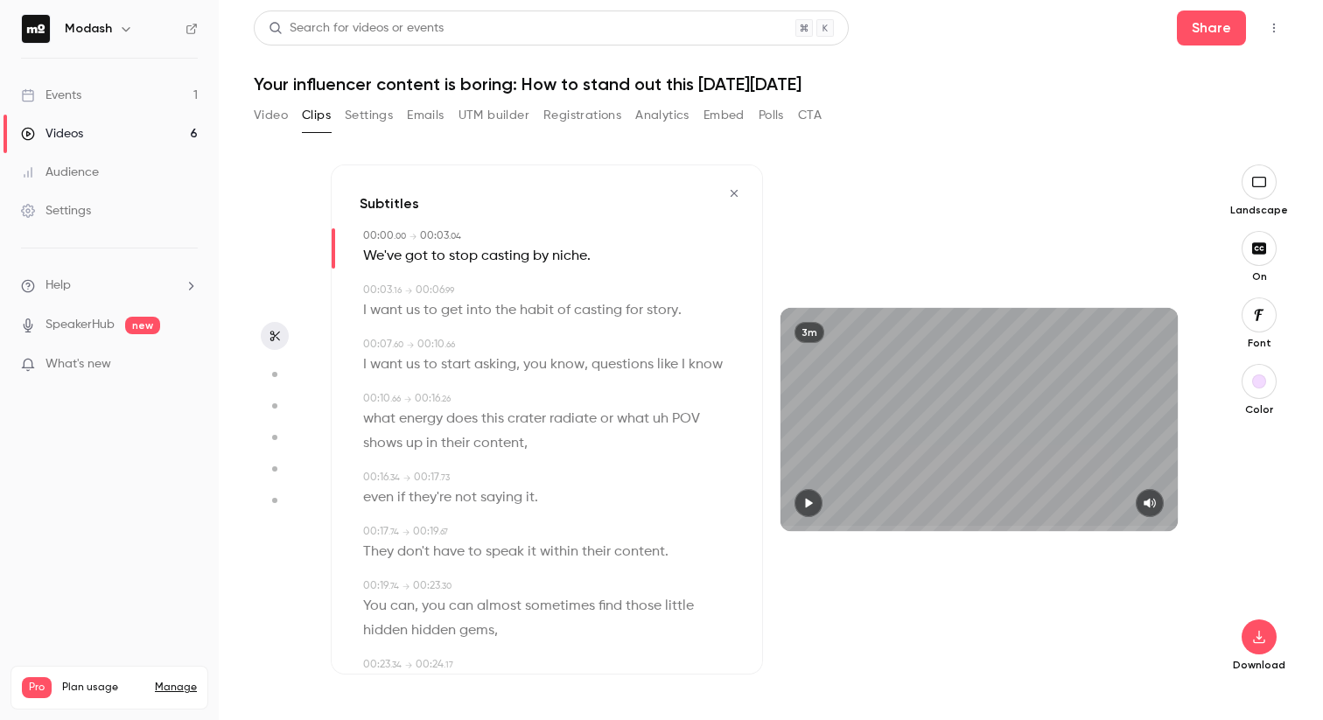
click at [814, 503] on icon "button" at bounding box center [808, 503] width 14 height 12
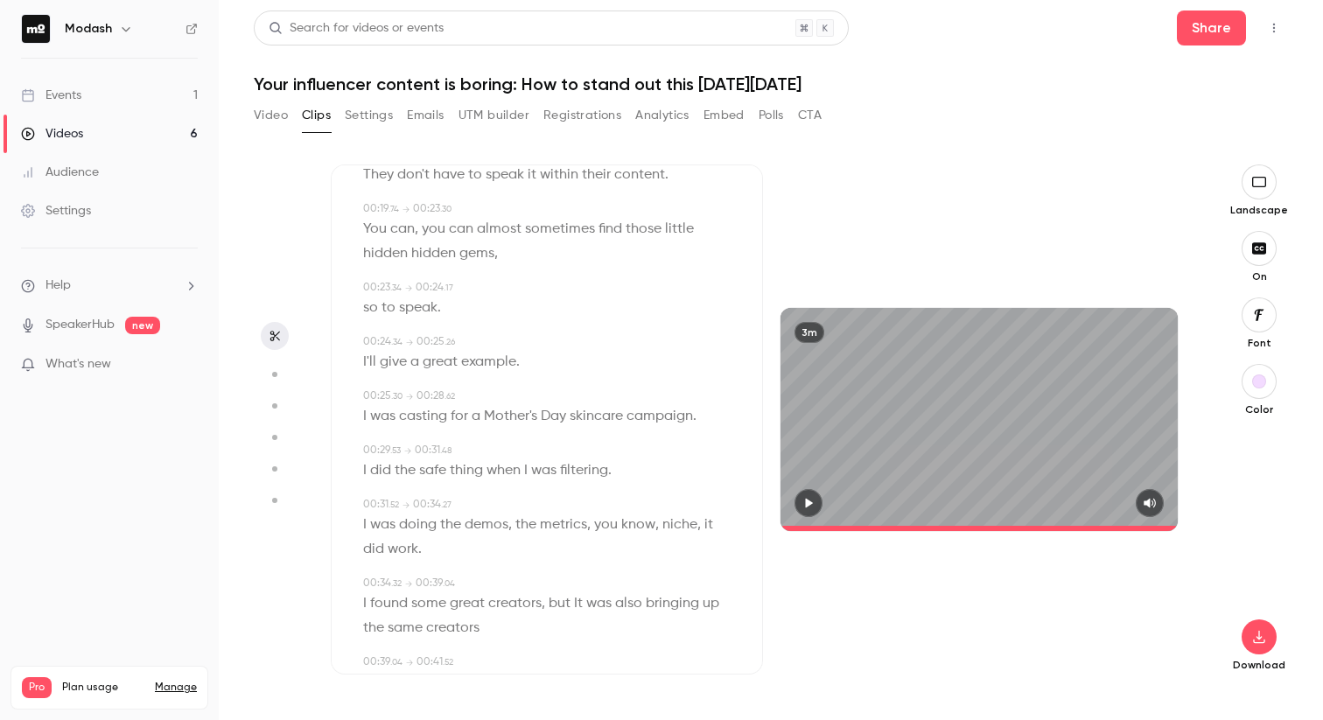
scroll to position [386, 0]
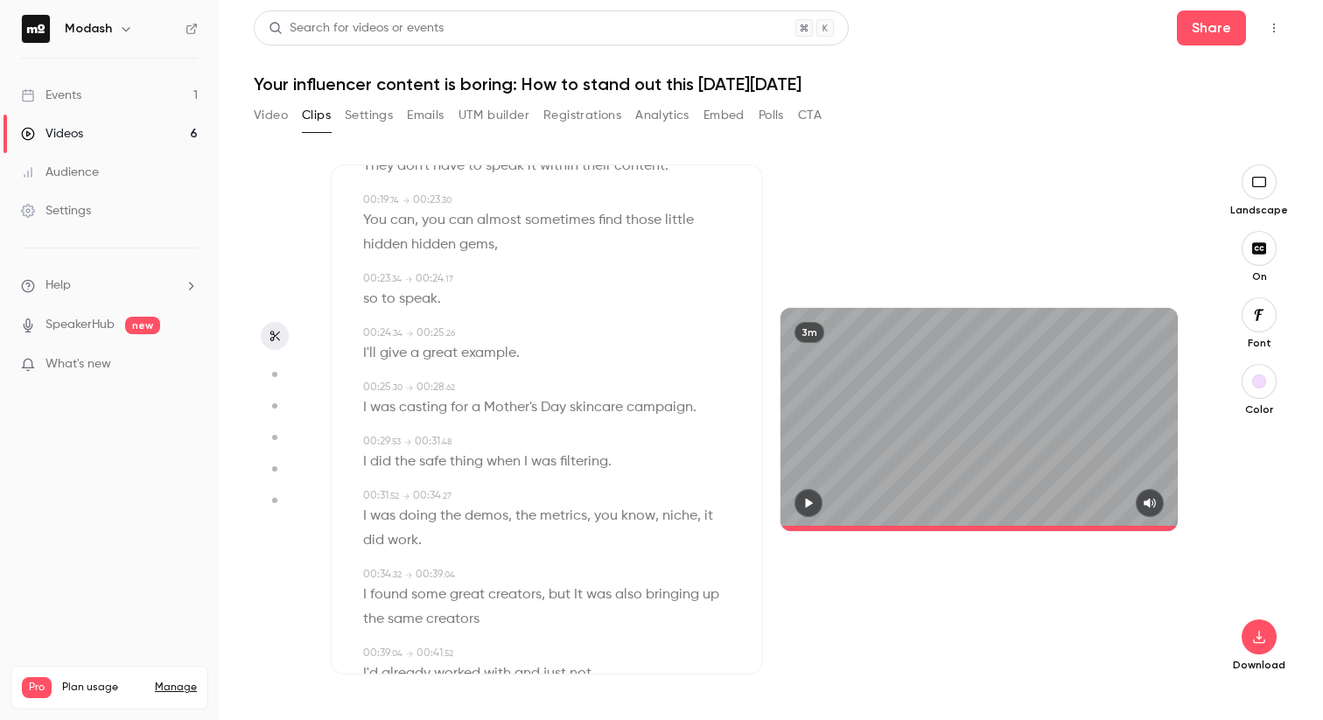
click at [807, 506] on icon "button" at bounding box center [809, 504] width 7 height 10
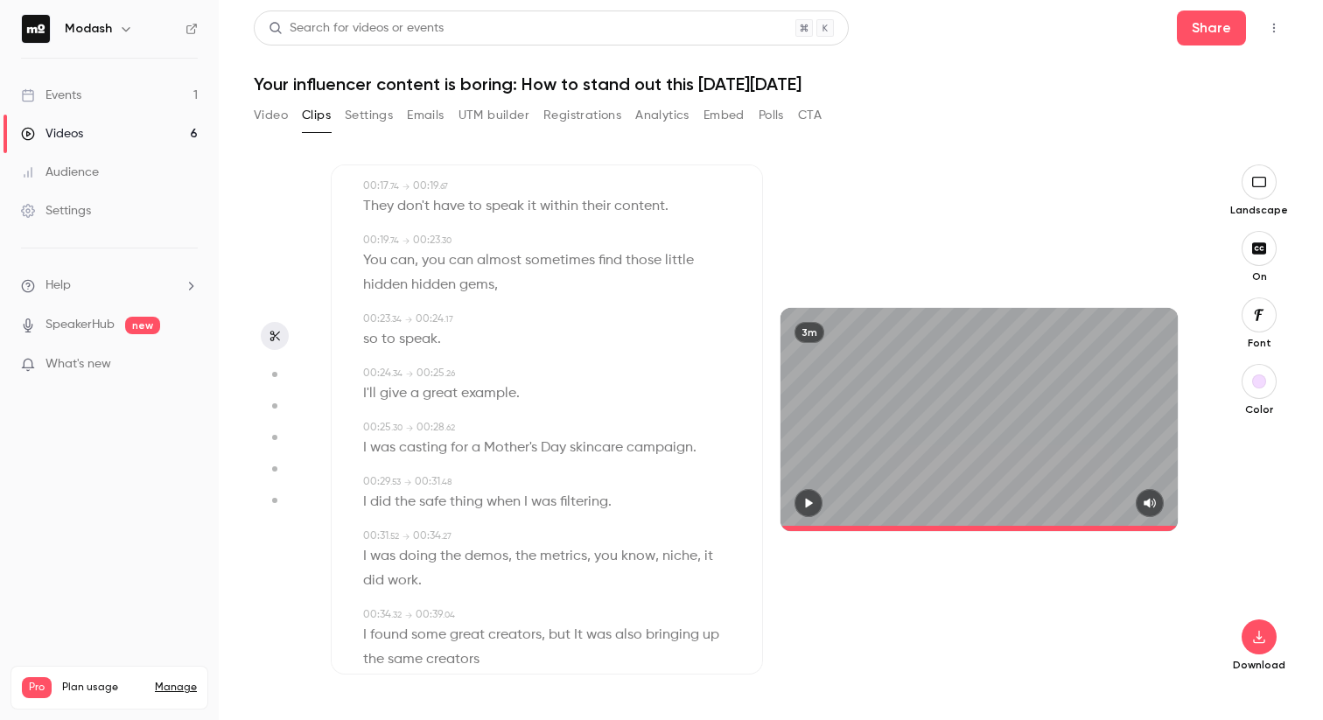
scroll to position [0, 0]
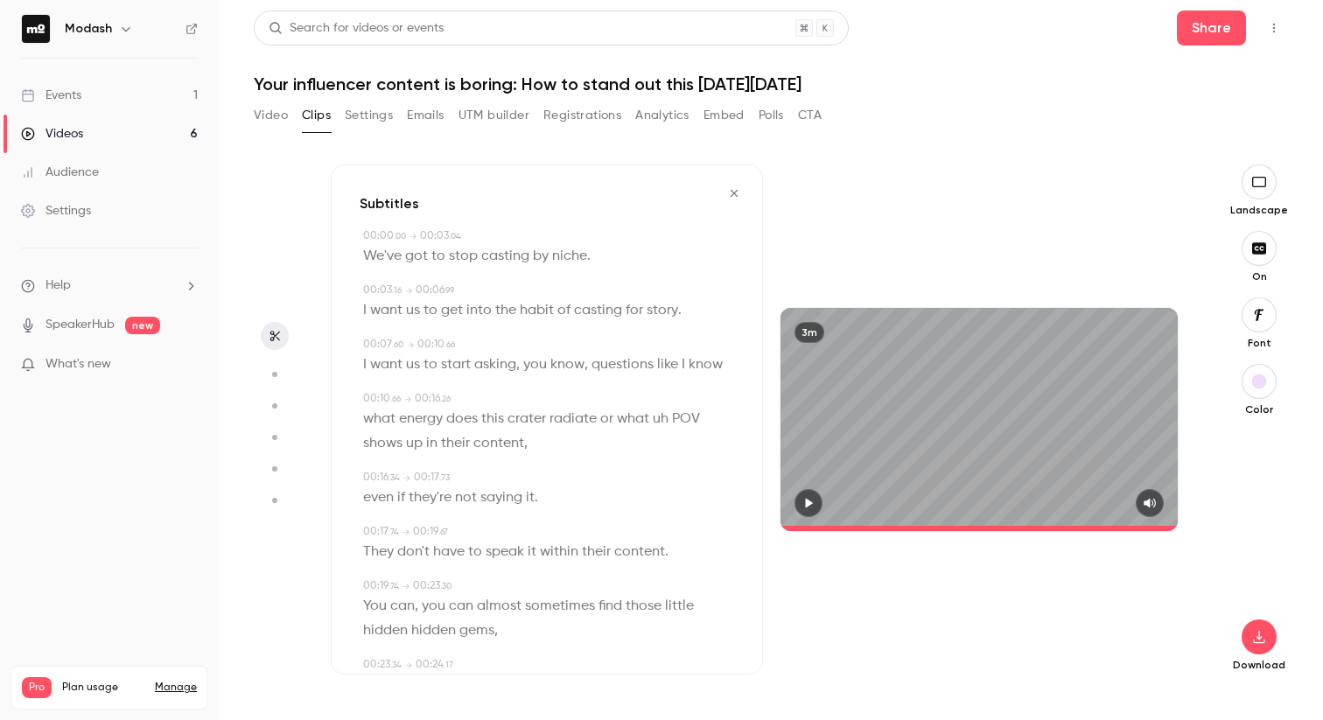
click at [727, 190] on icon "button" at bounding box center [734, 193] width 14 height 12
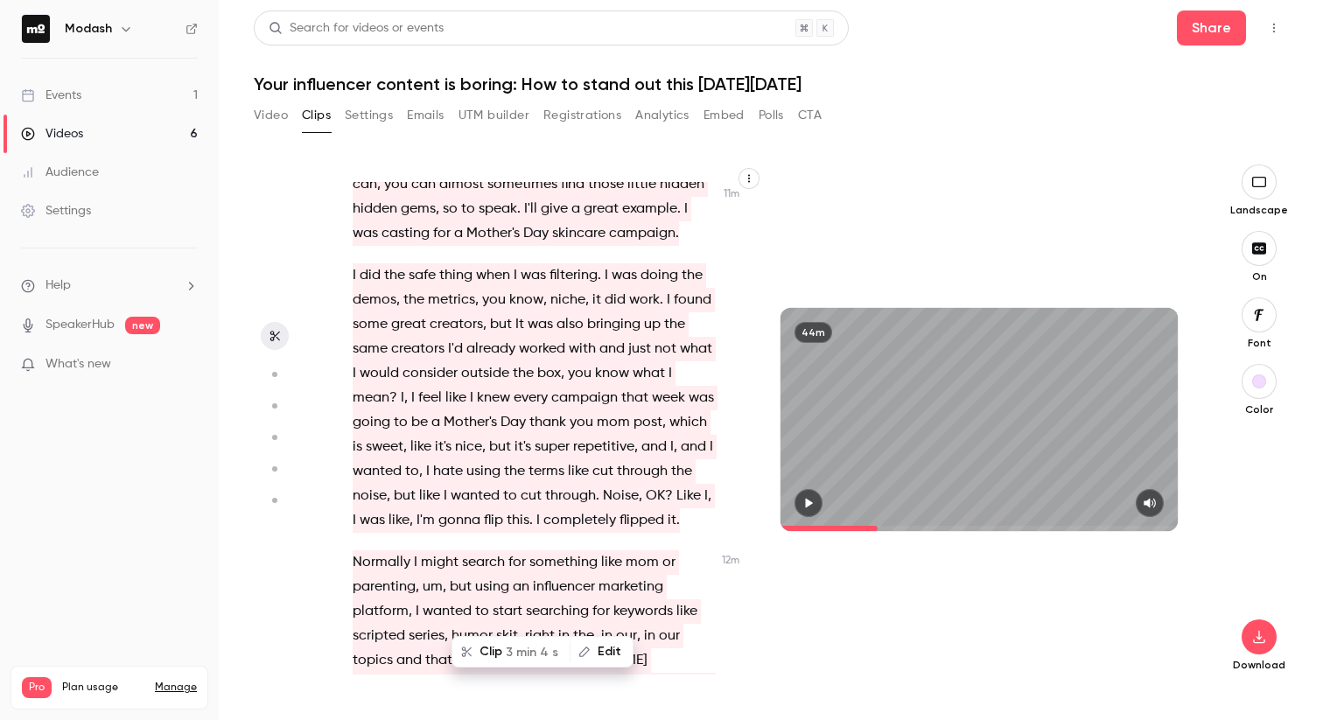
scroll to position [6425, 0]
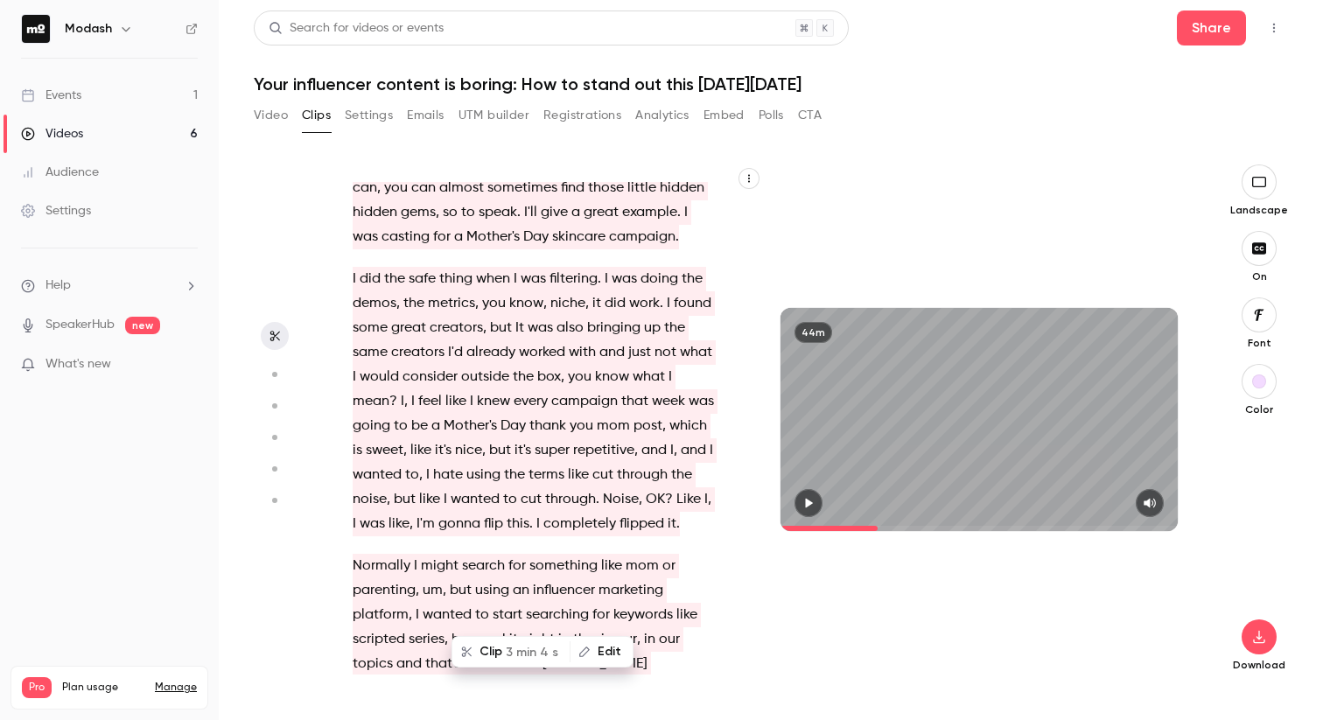
click at [346, 220] on div "Hi everyone , welcome to today's webinar where we'll learn how to create inf in…" at bounding box center [542, 428] width 423 height 492
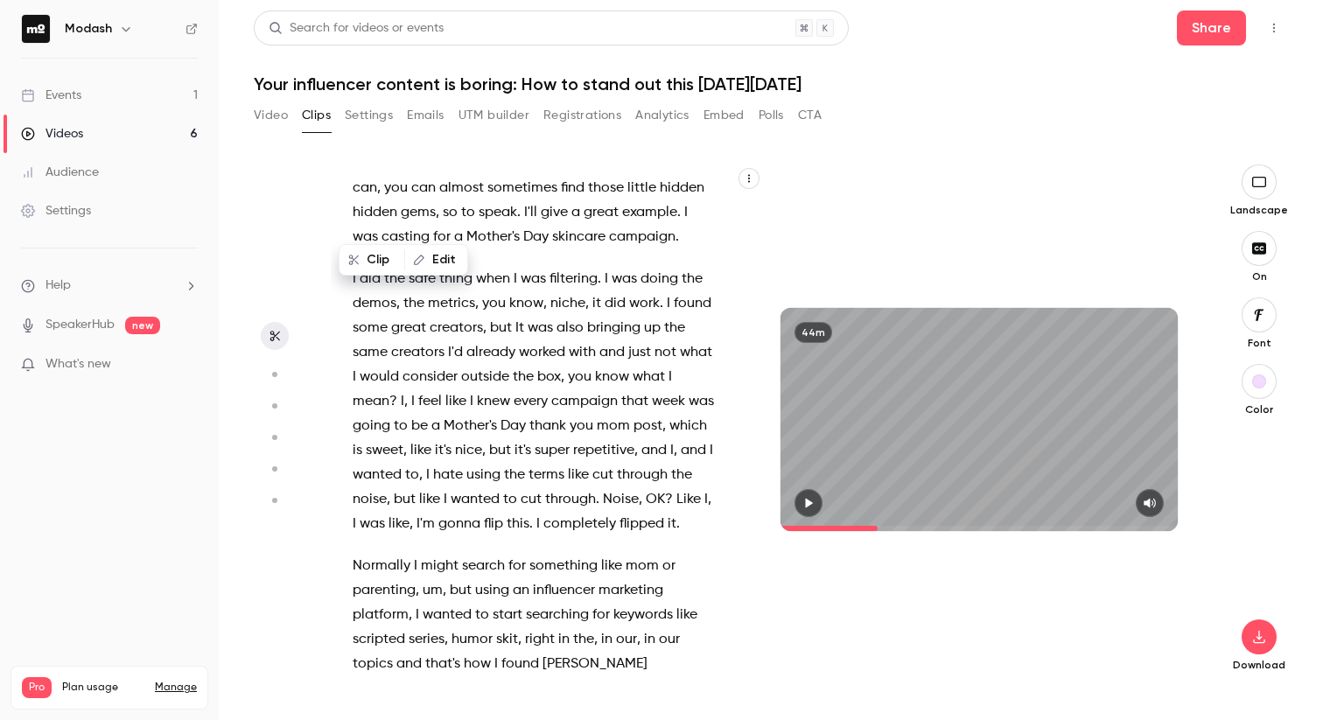
click at [357, 36] on span "We've" at bounding box center [372, 23] width 38 height 24
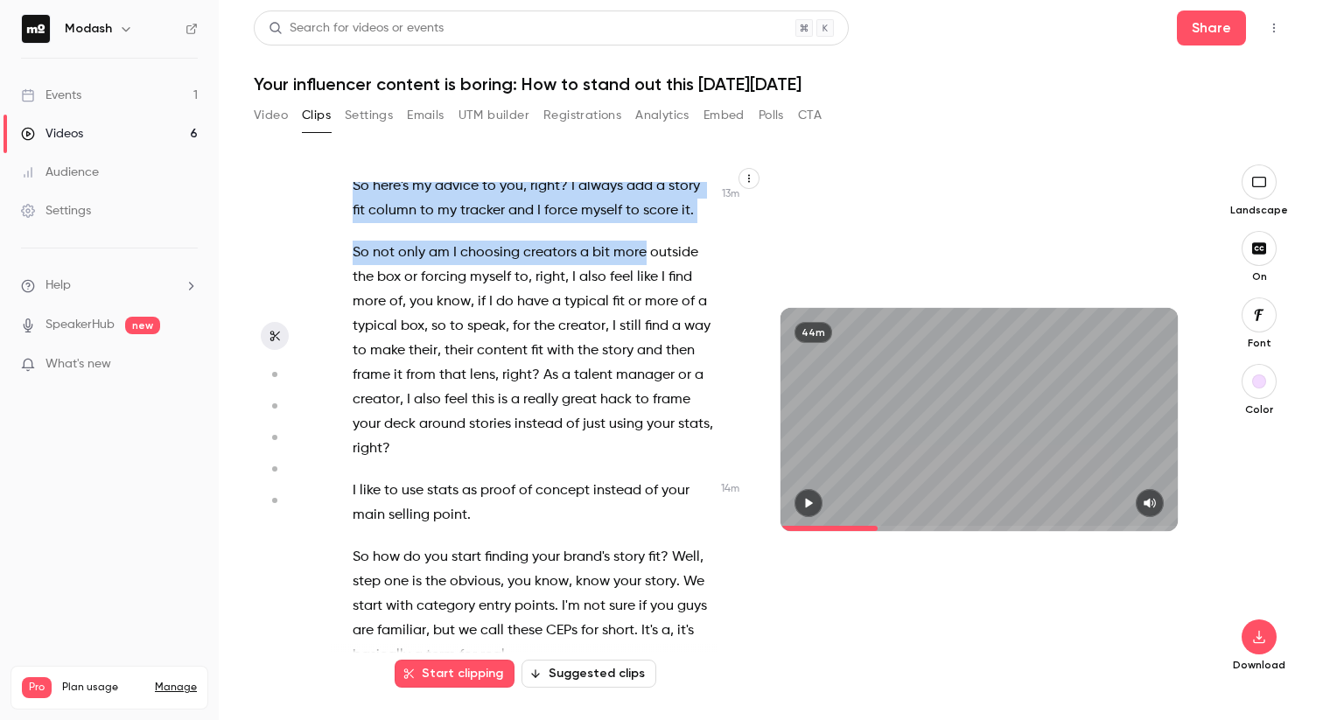
scroll to position [7453, 0]
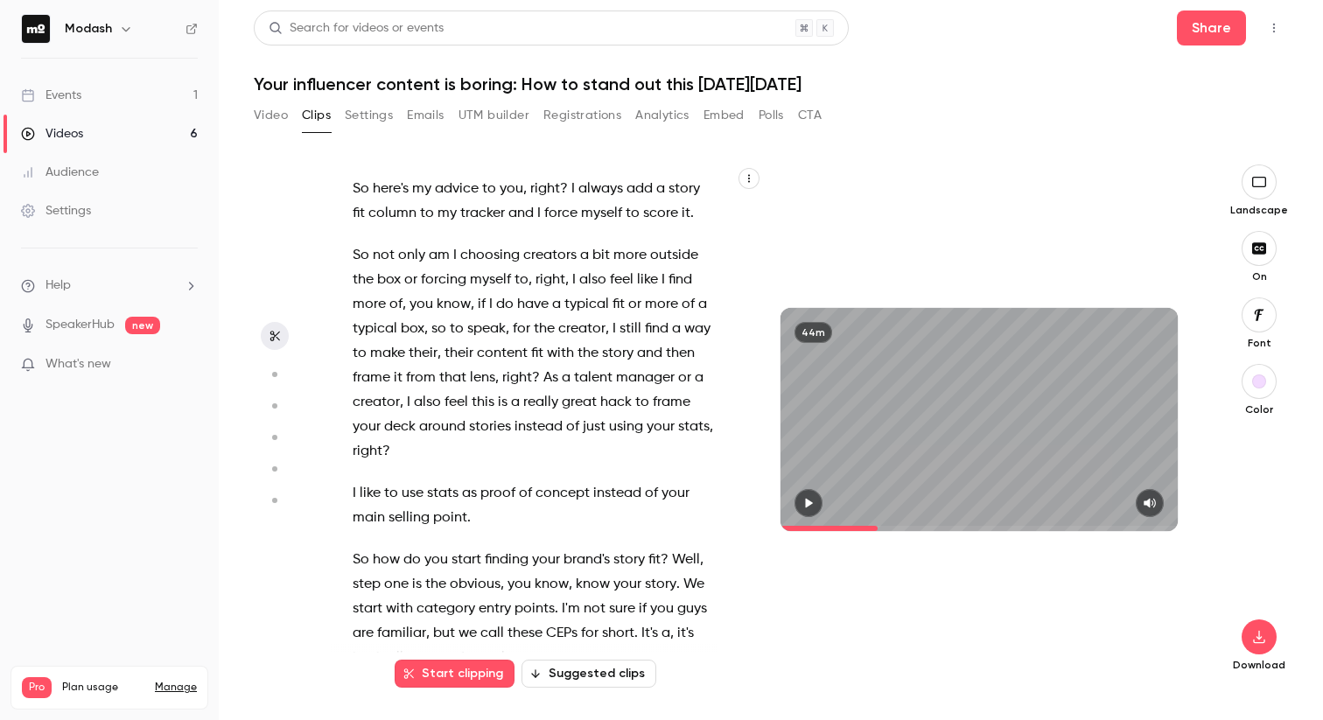
drag, startPoint x: 352, startPoint y: 217, endPoint x: 586, endPoint y: 456, distance: 334.6
click at [586, 456] on div "Hi everyone , welcome to today's webinar where we'll learn how to create inf in…" at bounding box center [542, 428] width 423 height 492
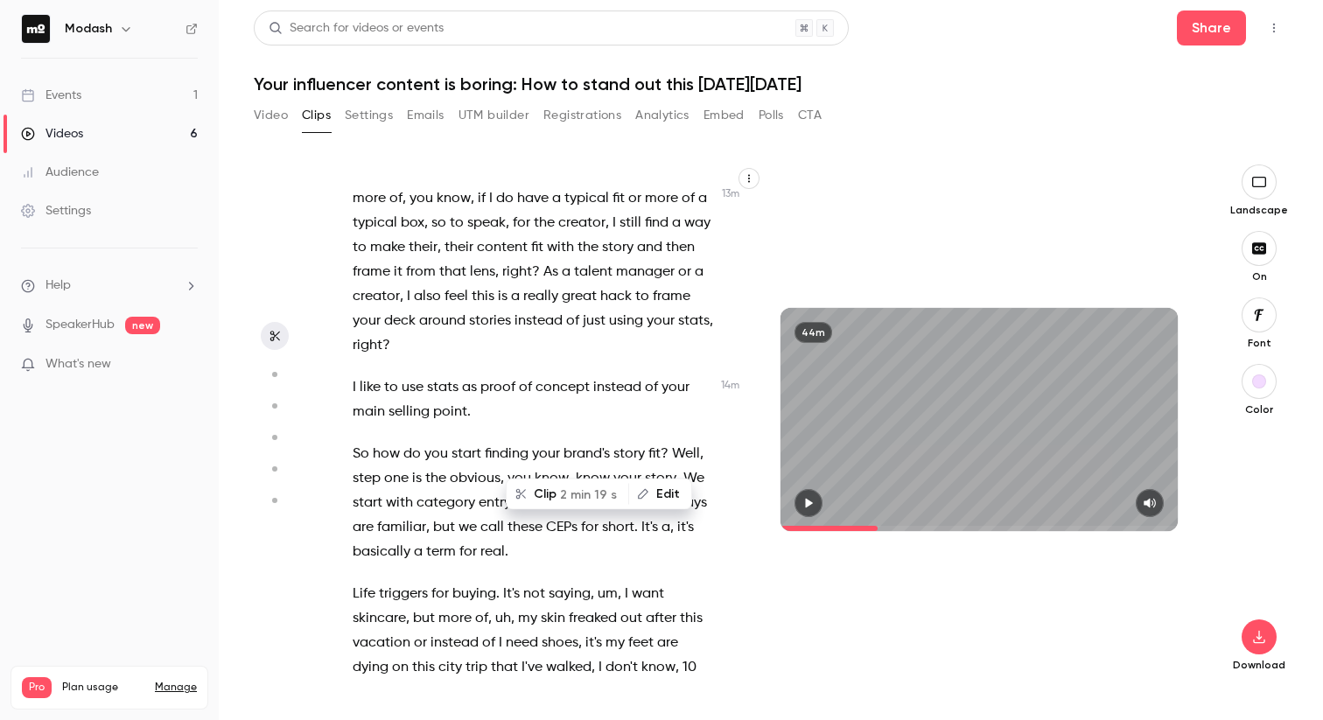
scroll to position [7567, 0]
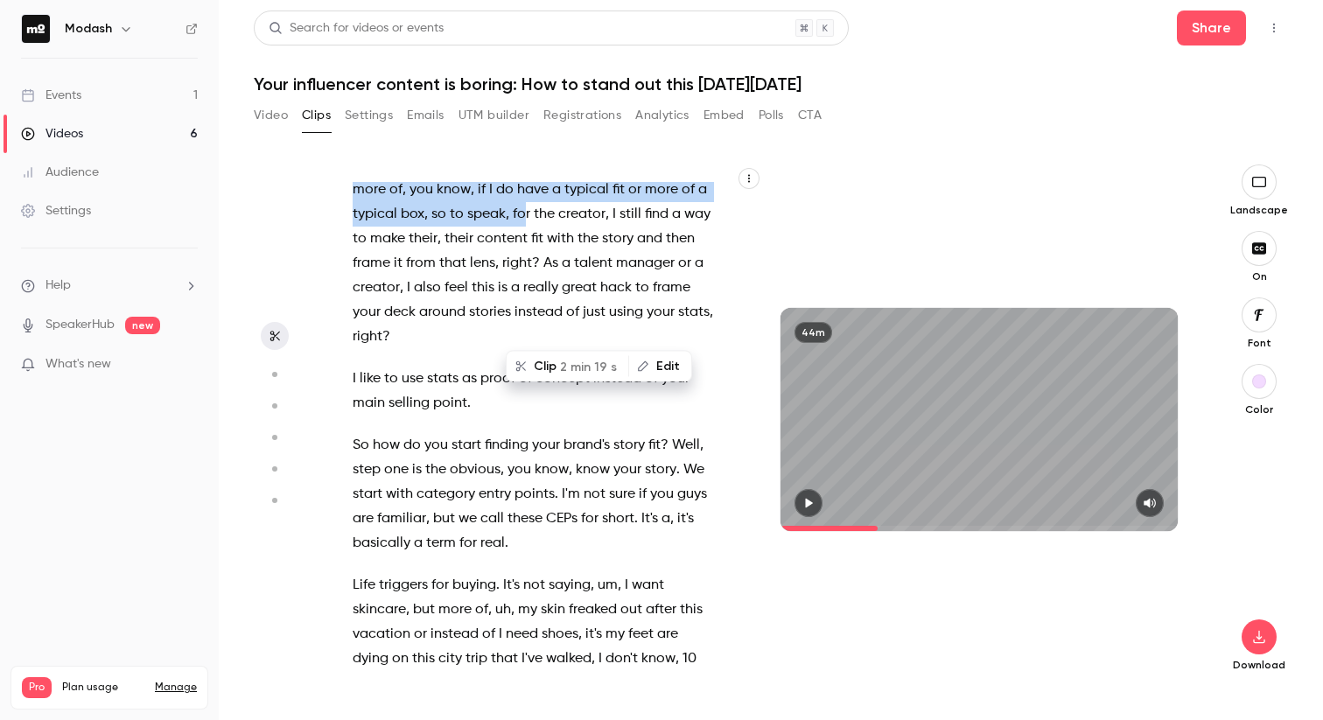
drag, startPoint x: 353, startPoint y: 368, endPoint x: 535, endPoint y: 506, distance: 228.0
click at [535, 506] on div "Hi everyone , welcome to today's webinar where we'll learn how to create inf in…" at bounding box center [542, 428] width 423 height 492
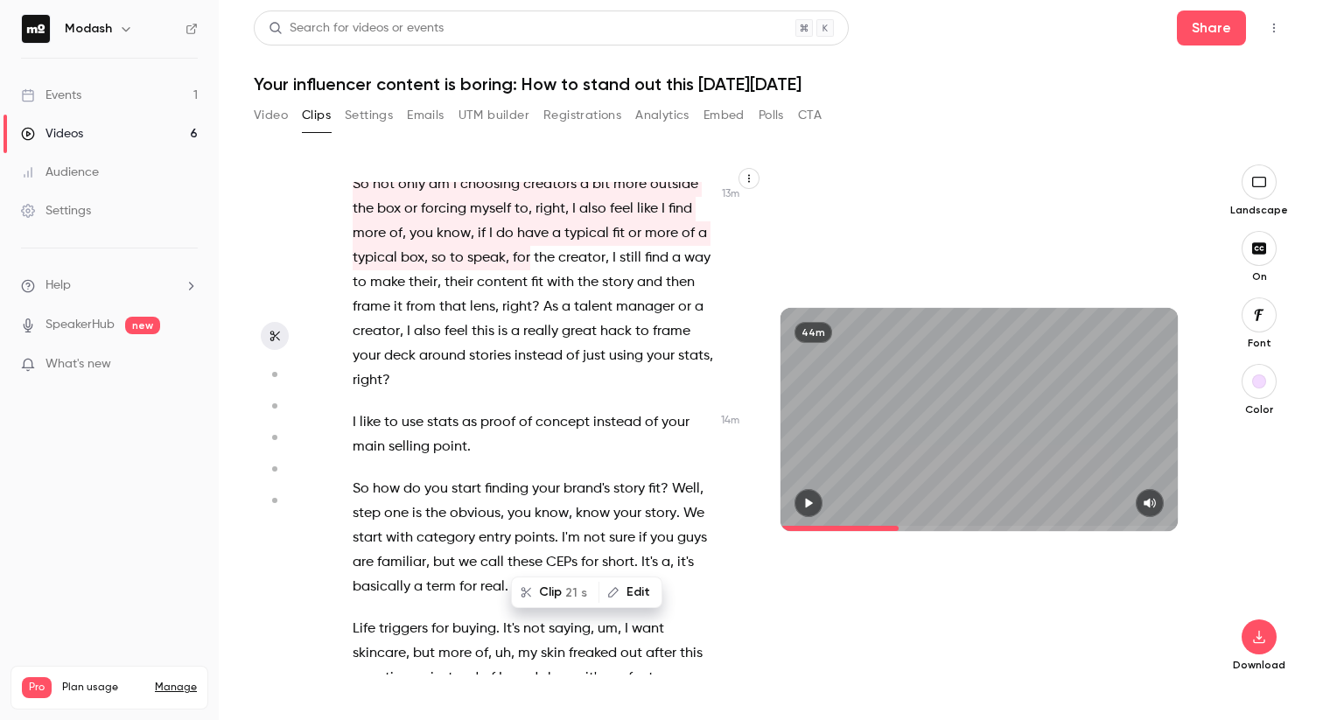
click at [479, 246] on span "if" at bounding box center [482, 233] width 8 height 24
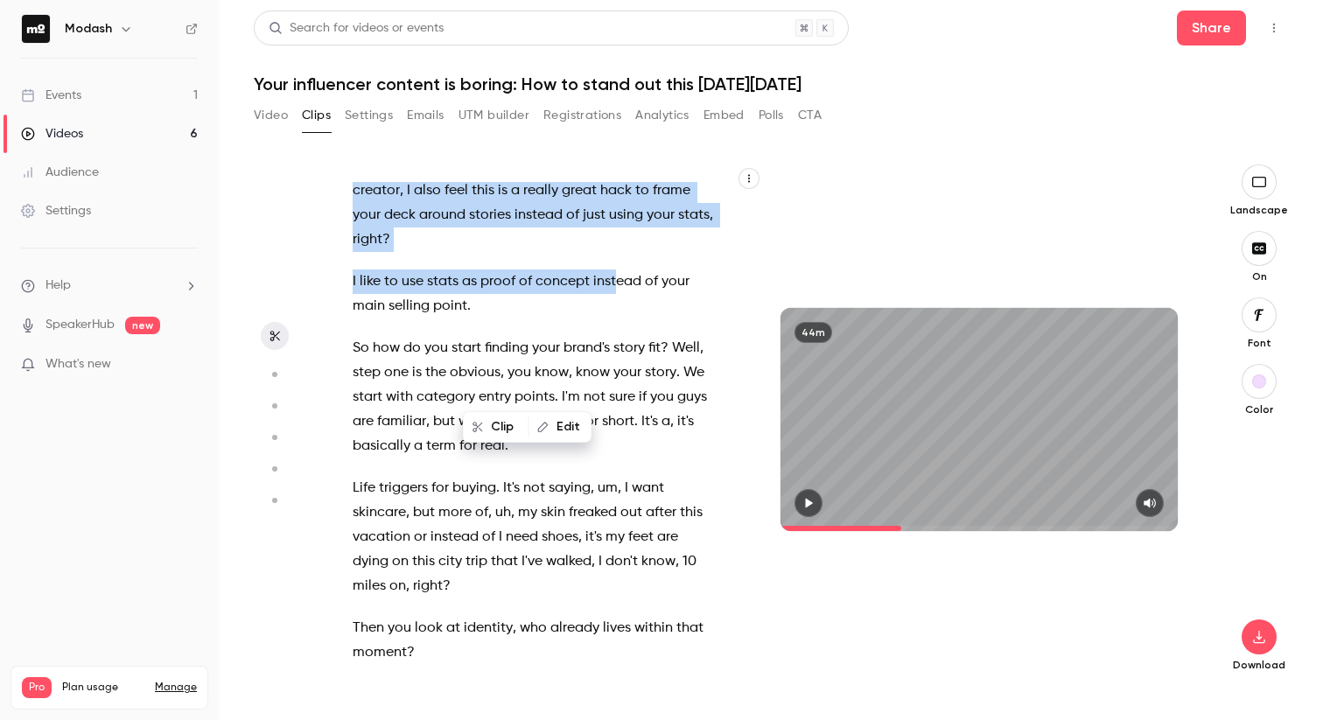
scroll to position [7668, 0]
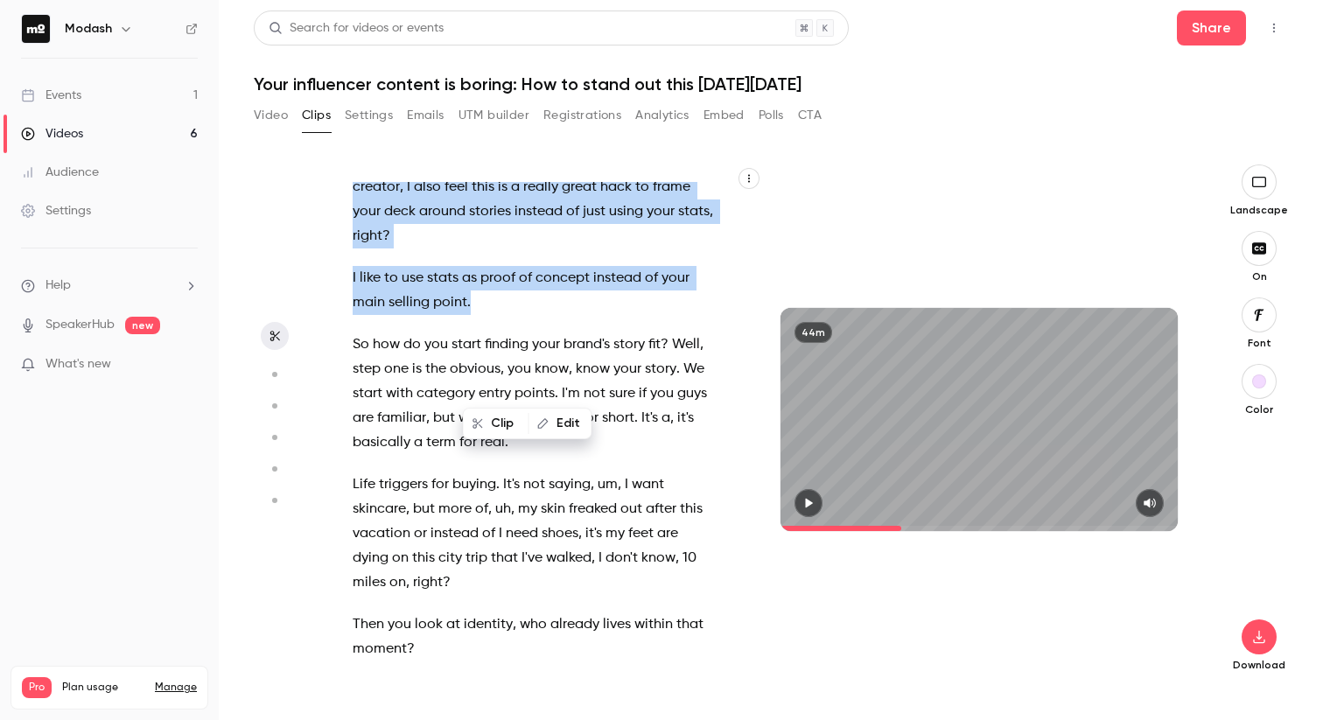
drag, startPoint x: 354, startPoint y: 311, endPoint x: 609, endPoint y: 590, distance: 378.4
click at [609, 590] on div "Hi everyone , welcome to today's webinar where we'll learn how to create inf in…" at bounding box center [542, 428] width 423 height 492
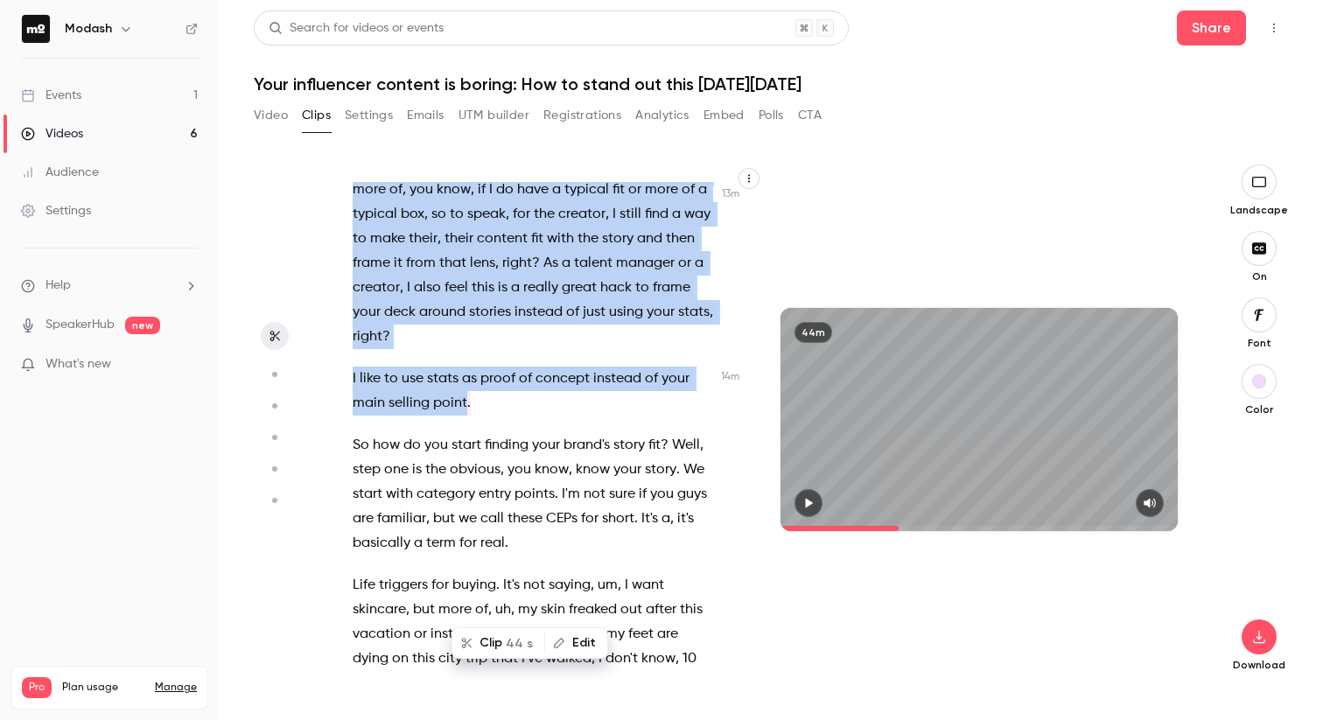
scroll to position [7507, 0]
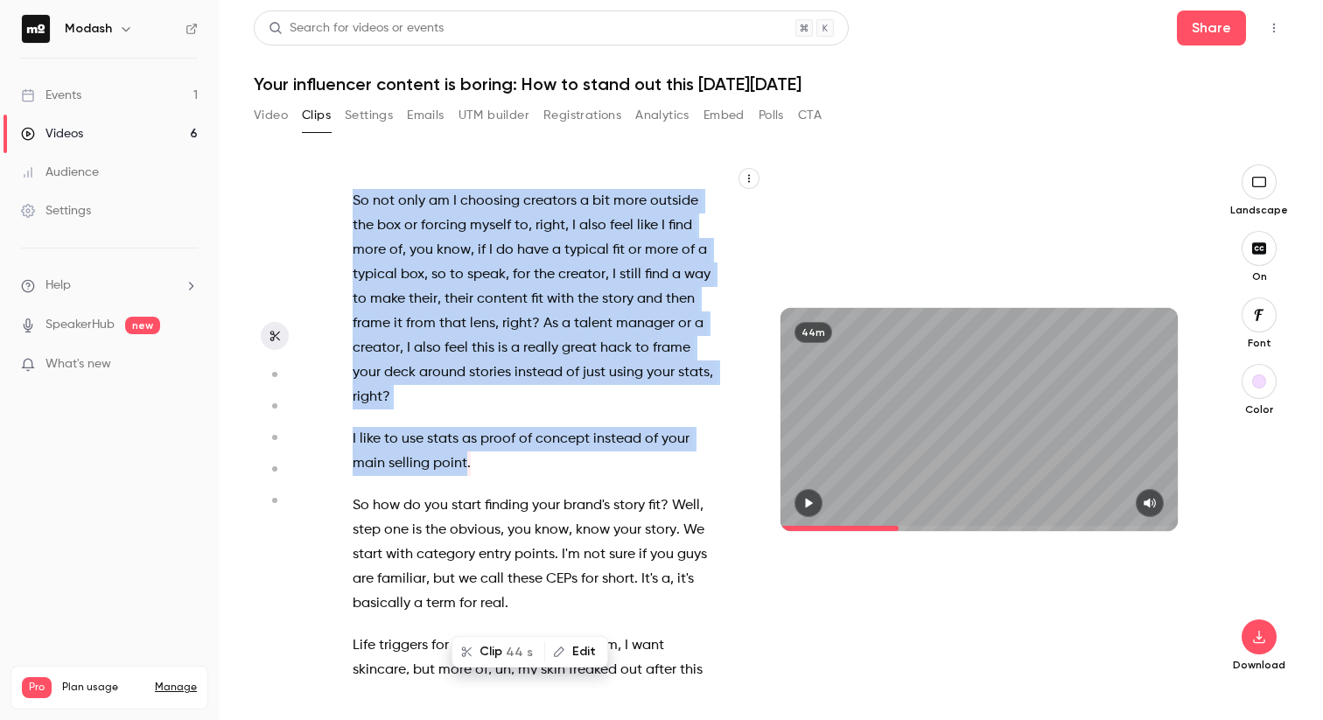
click at [810, 502] on icon "button" at bounding box center [809, 504] width 7 height 10
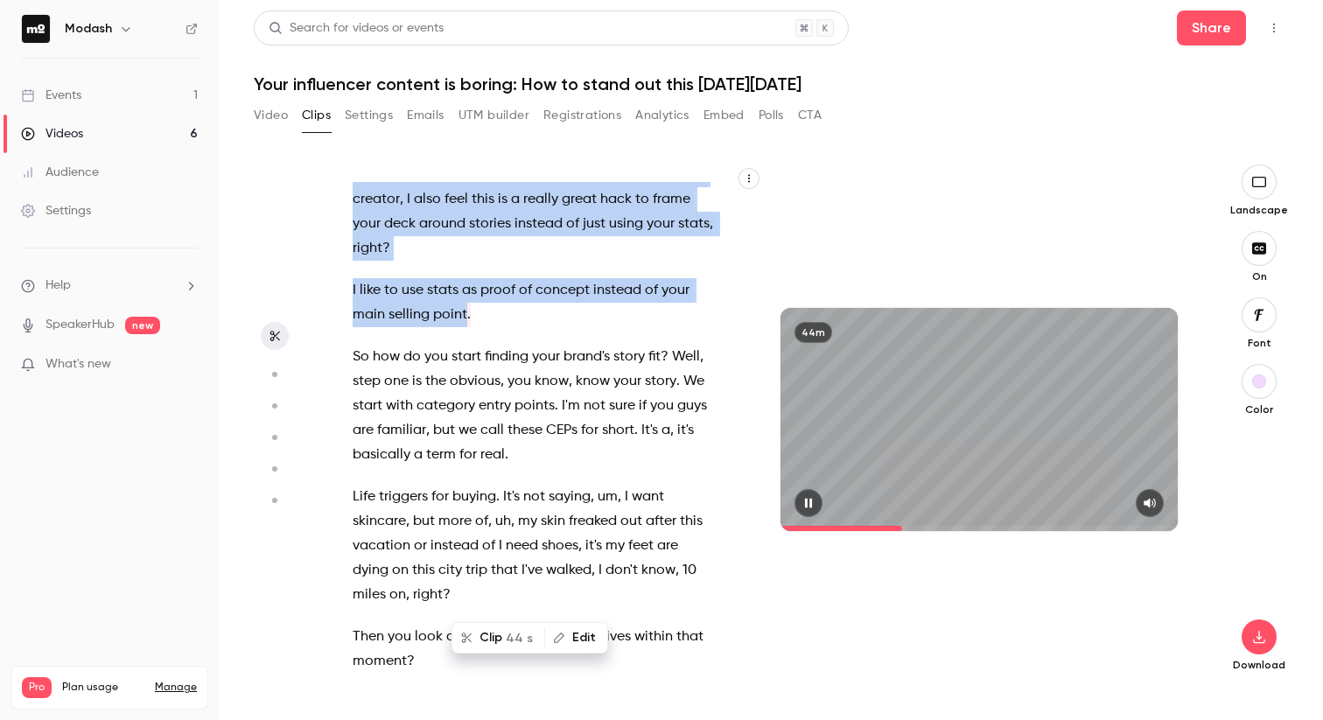
scroll to position [7647, 0]
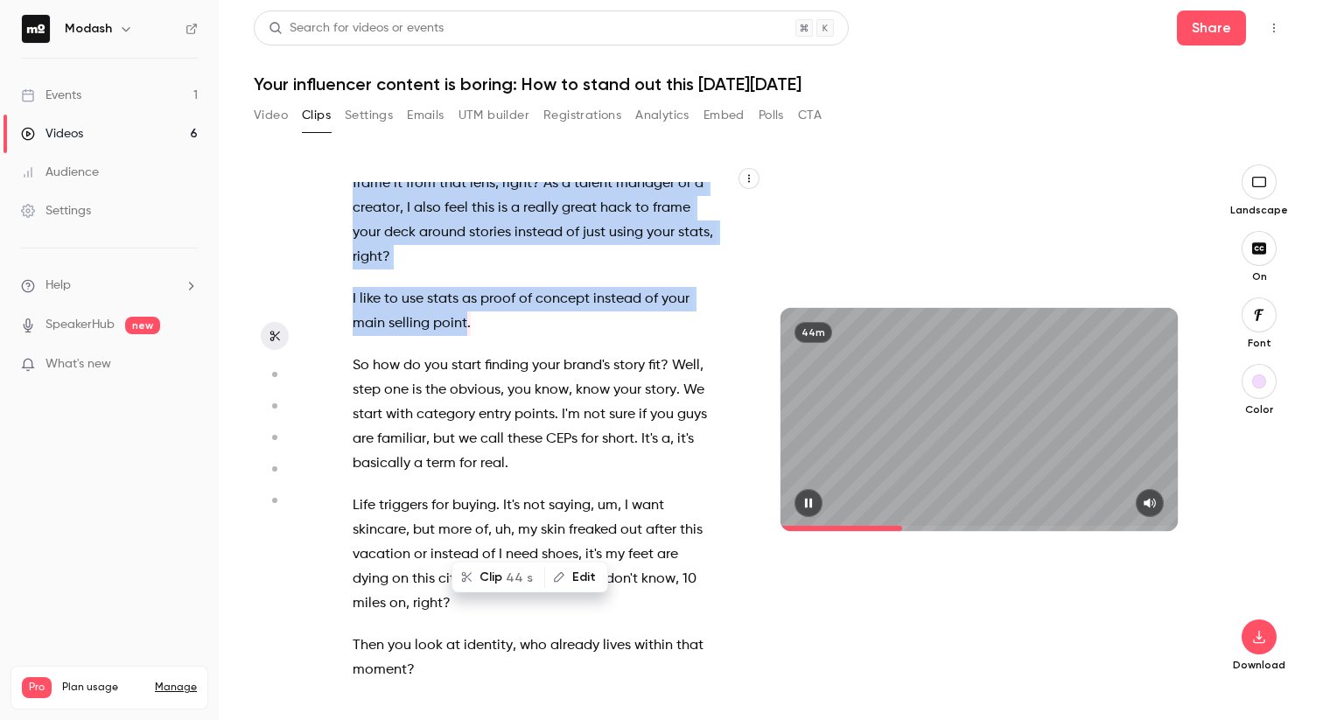
click at [815, 499] on icon "button" at bounding box center [808, 503] width 14 height 12
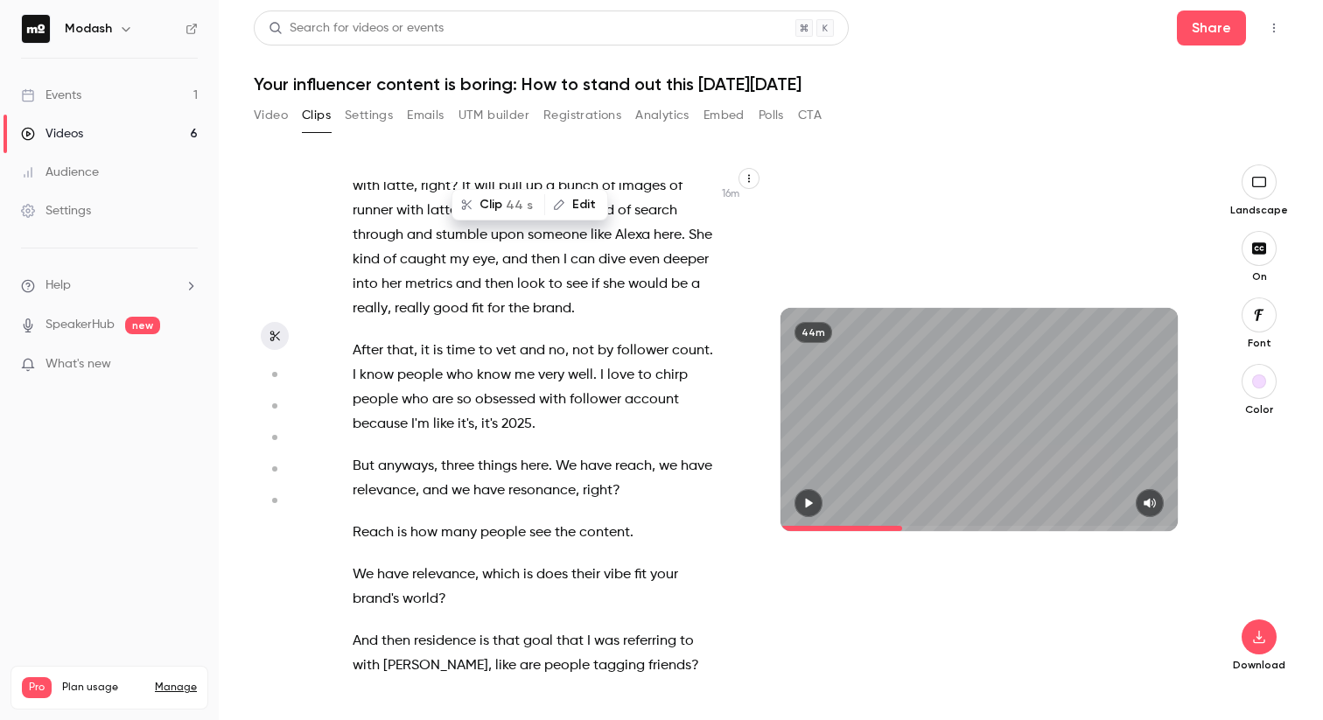
scroll to position [8967, 0]
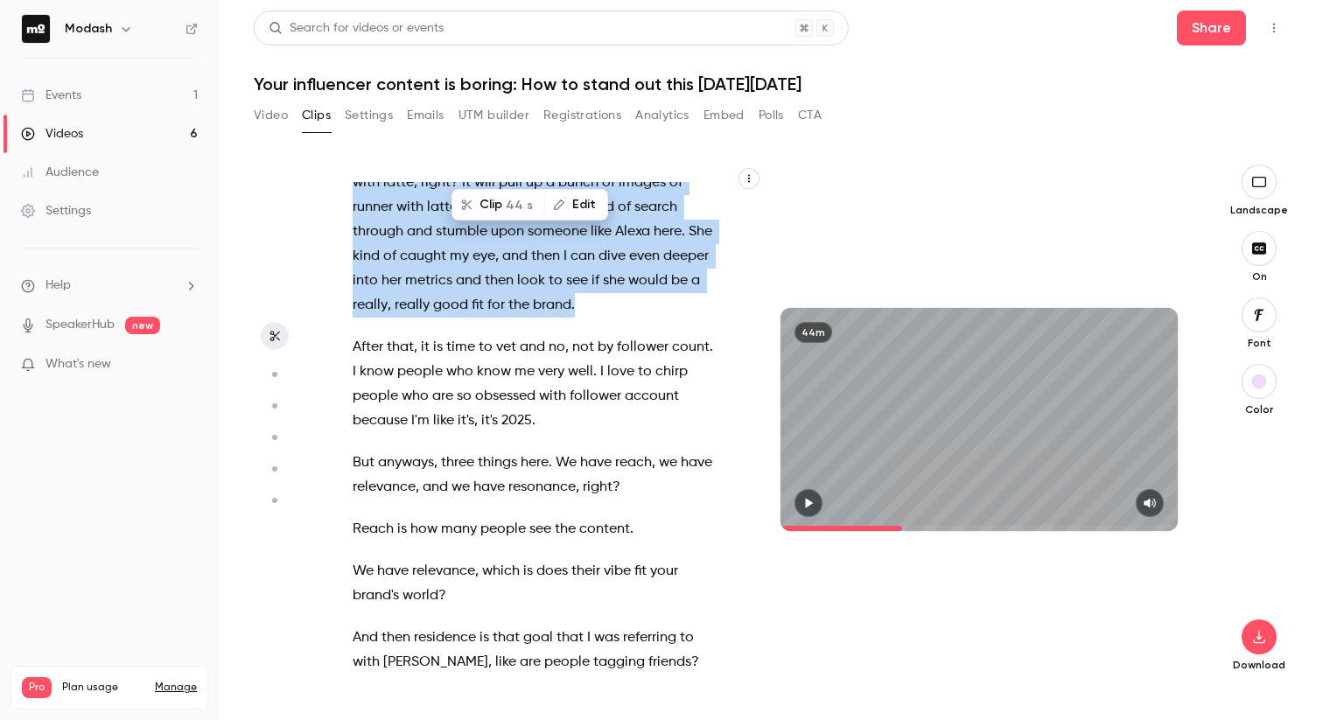
drag, startPoint x: 412, startPoint y: 401, endPoint x: 687, endPoint y: 591, distance: 334.4
click at [696, 318] on p "Um , well , you could do the typical fitness search , right , through topics , …" at bounding box center [534, 207] width 362 height 220
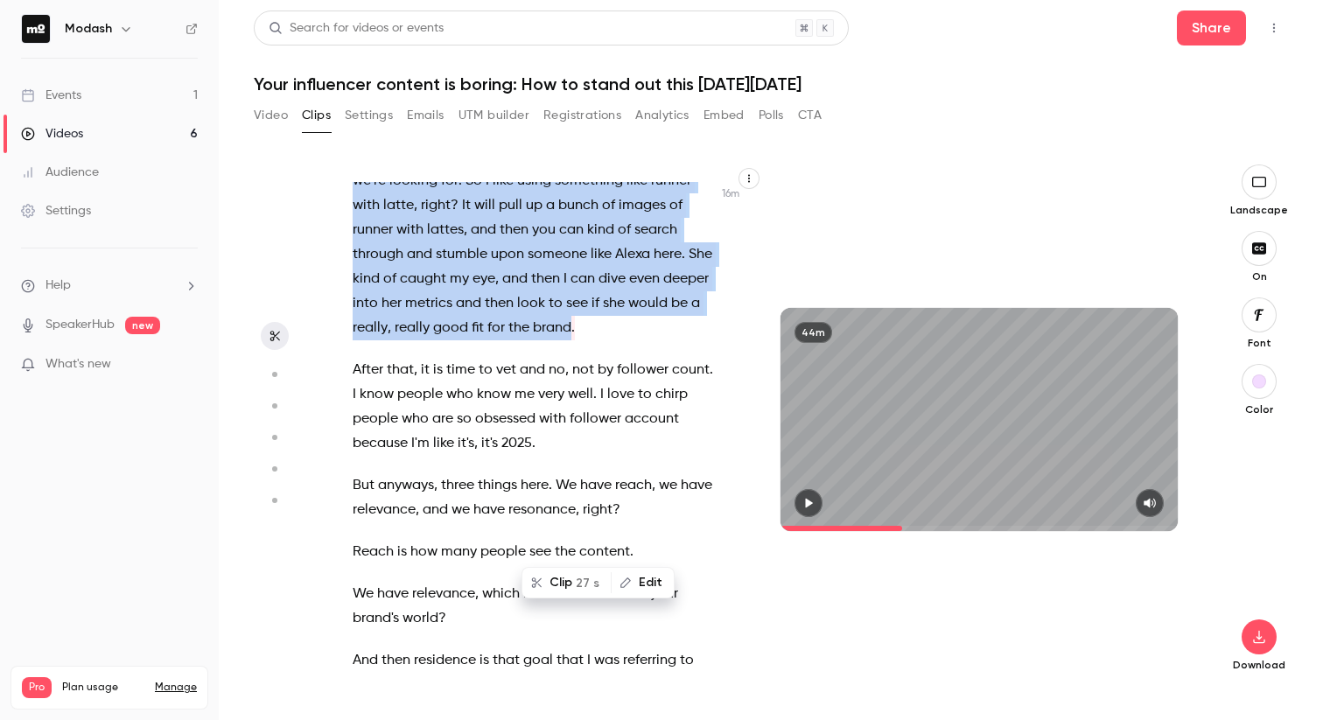
scroll to position [8942, 0]
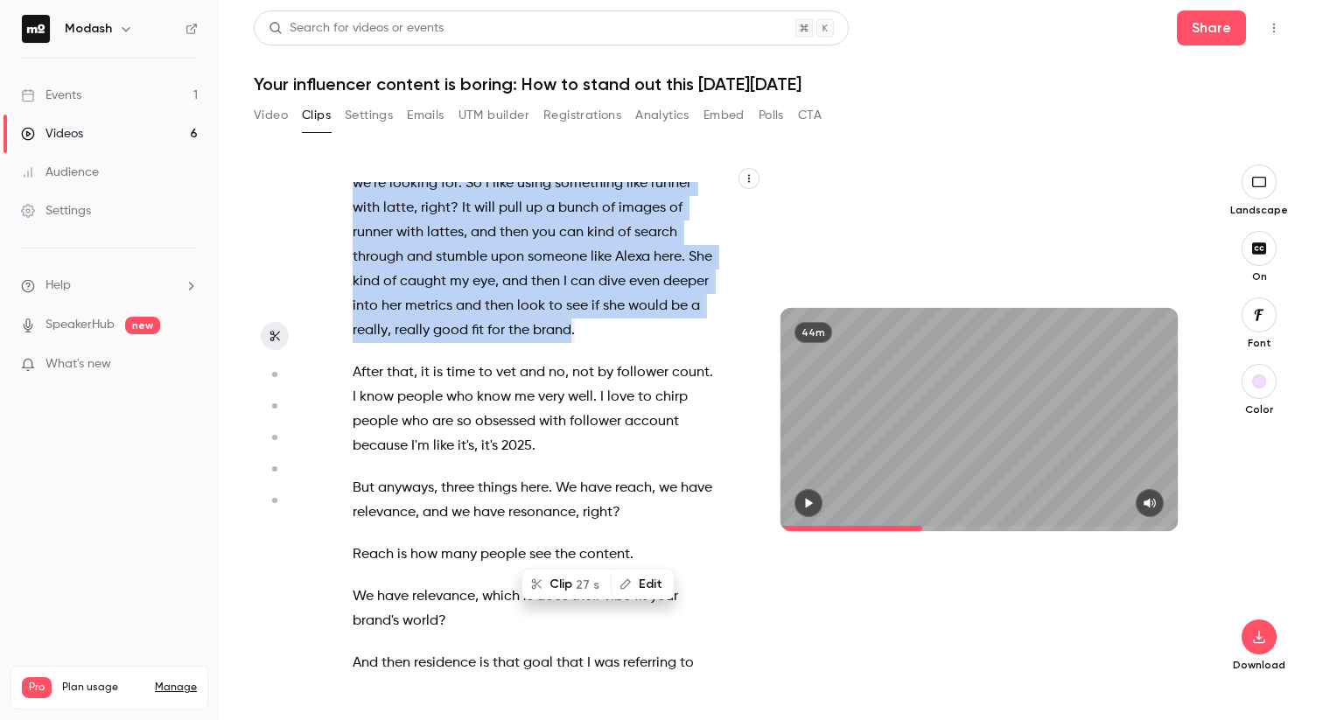
click at [807, 505] on icon "button" at bounding box center [809, 504] width 7 height 10
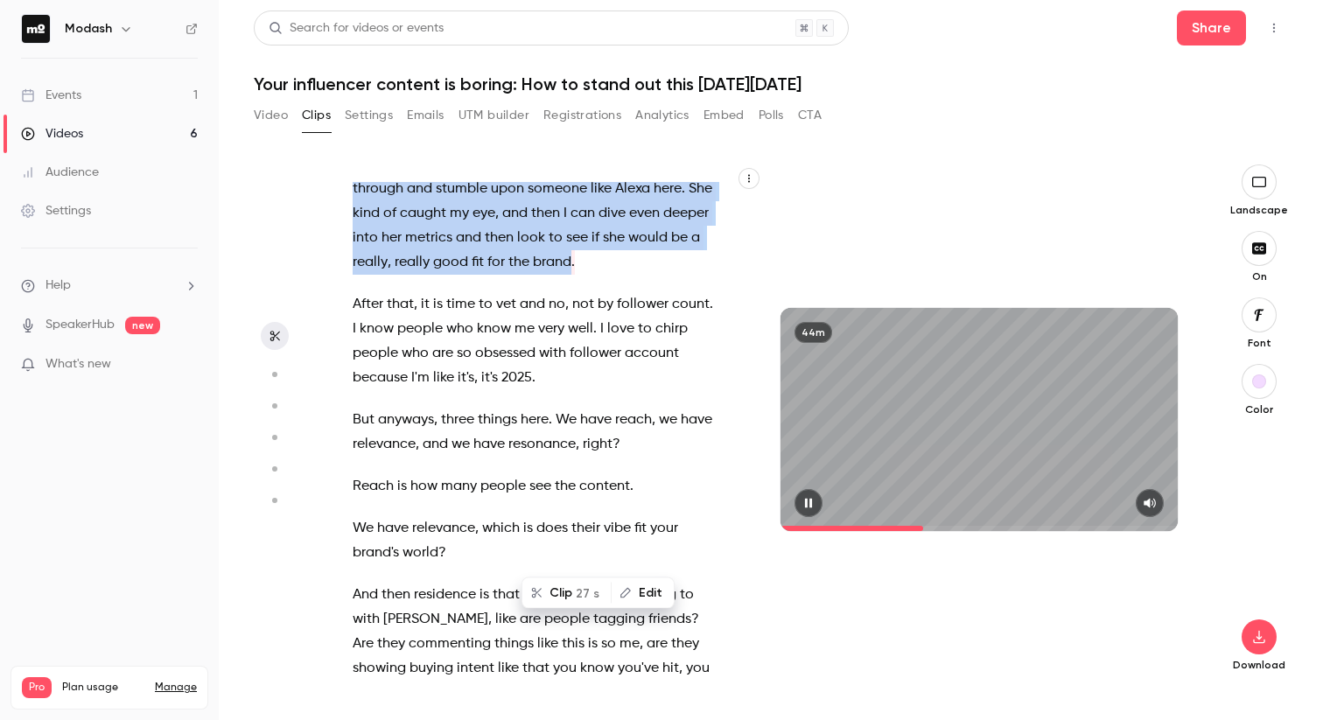
scroll to position [9015, 0]
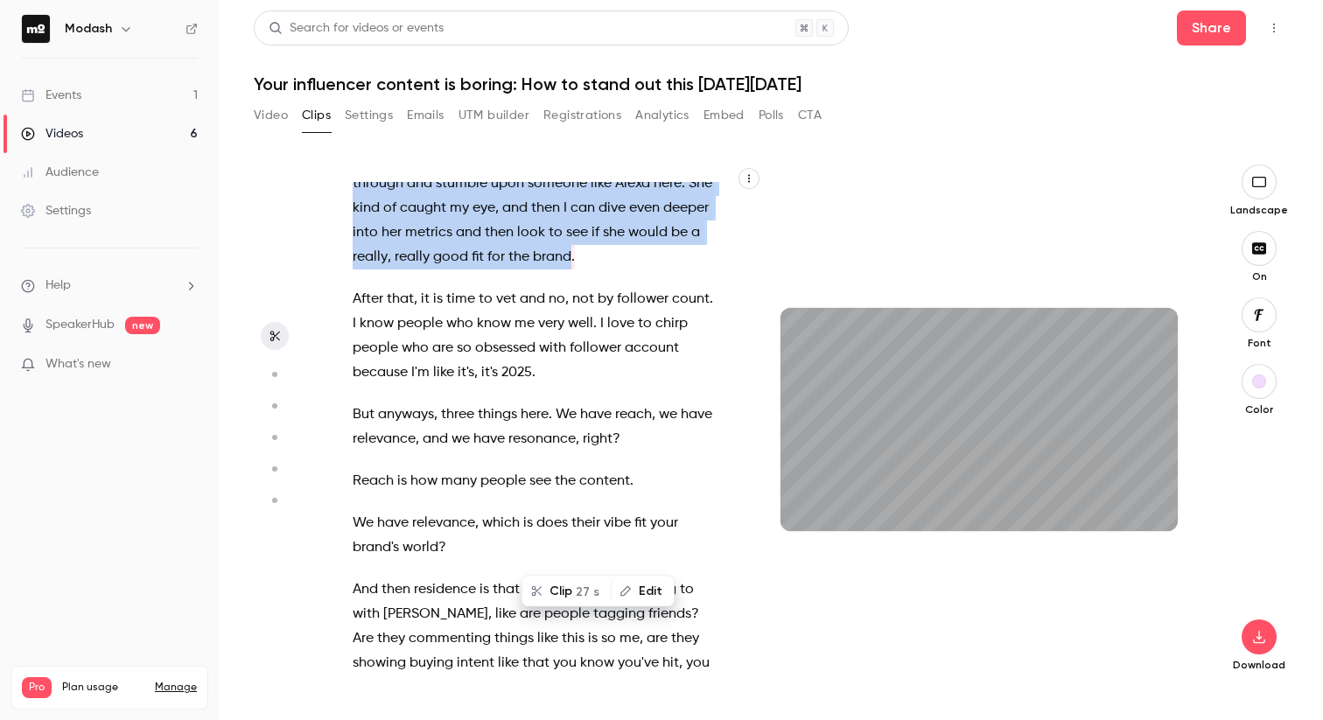
click at [487, 196] on span "stumble" at bounding box center [462, 183] width 52 height 24
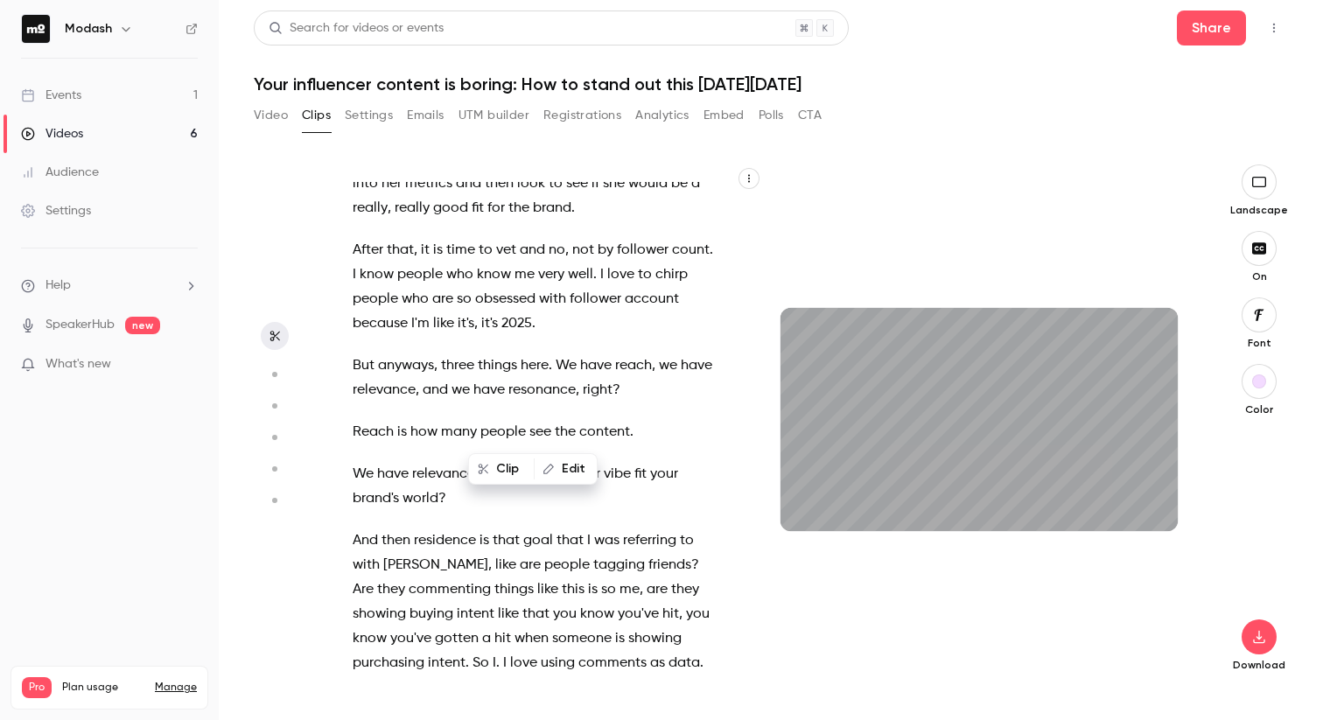
scroll to position [9064, 0]
type input "*****"
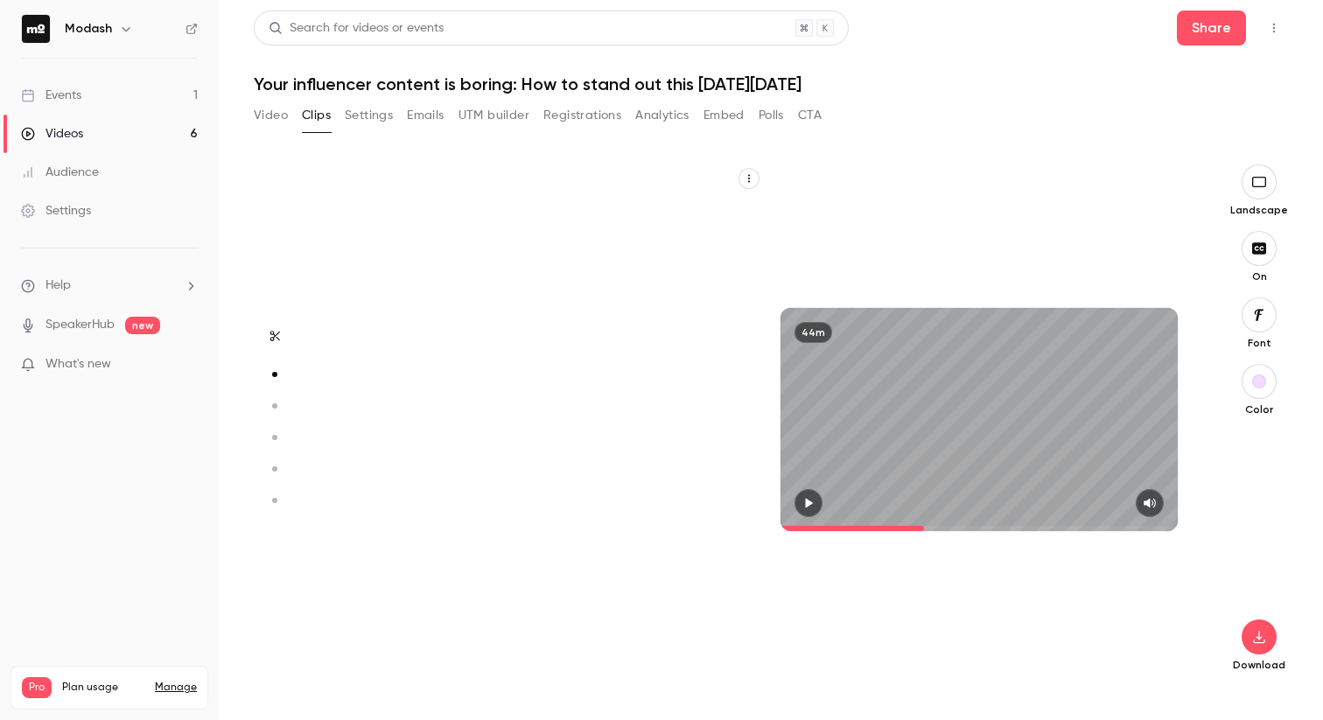
scroll to position [0, 0]
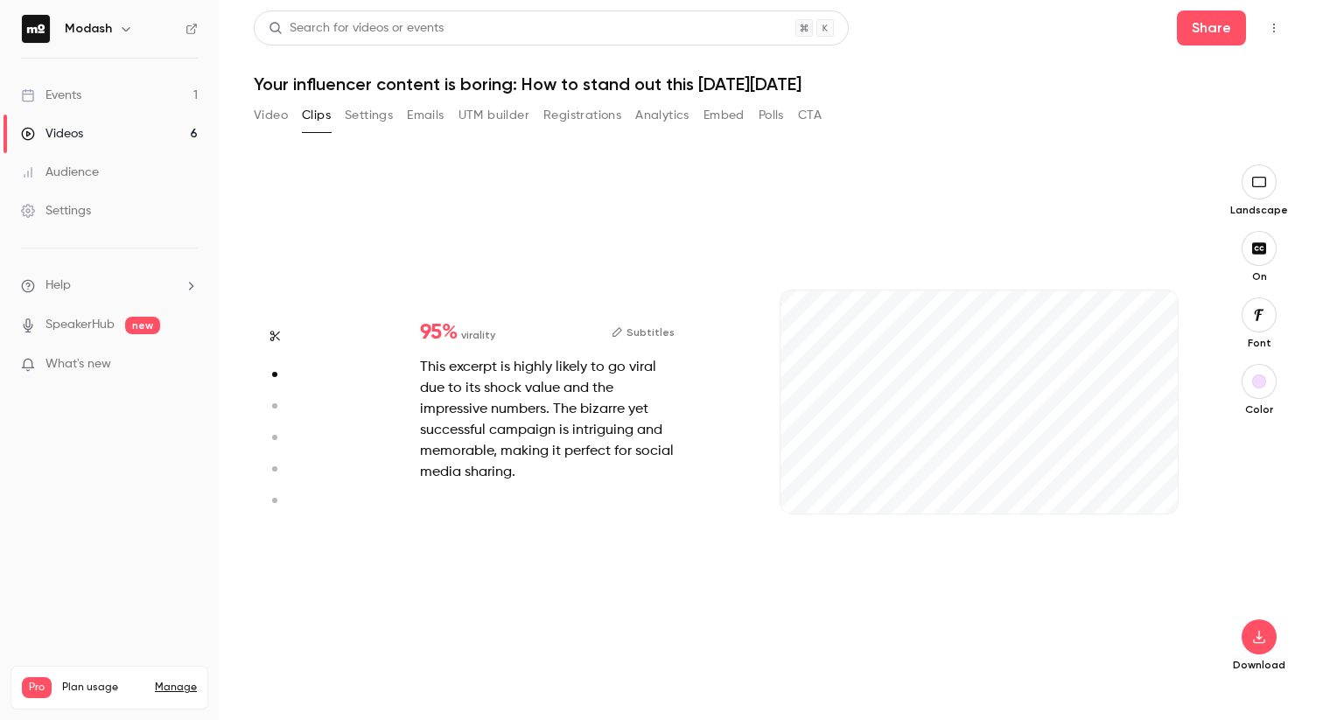
type input "*"
type input "*****"
type input "*"
type input "*****"
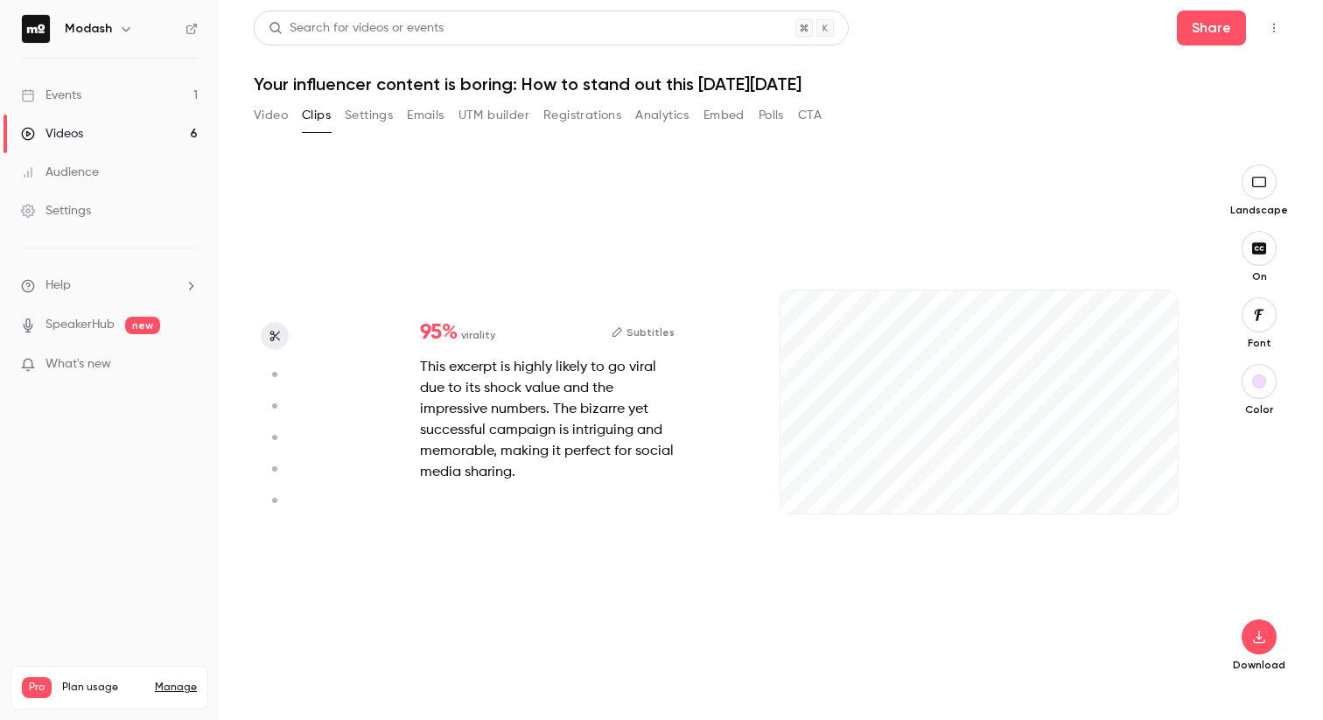
scroll to position [0, 0]
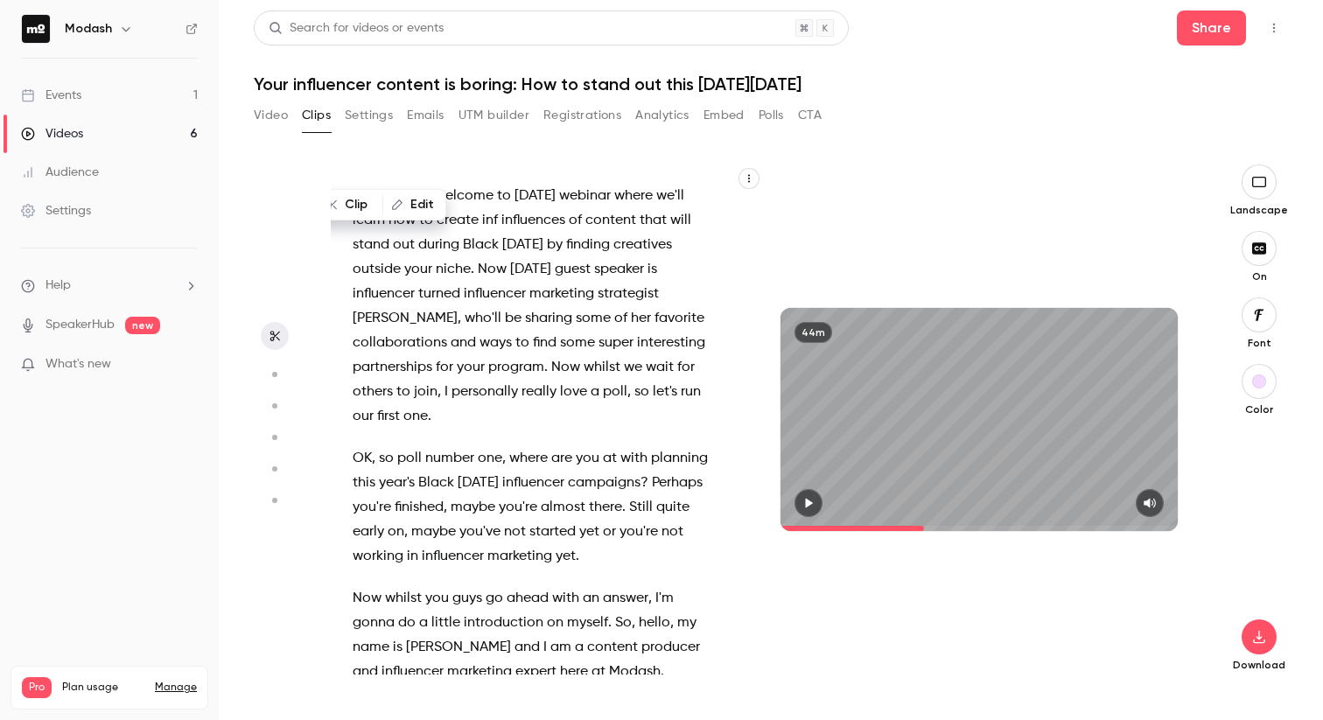
type input "*"
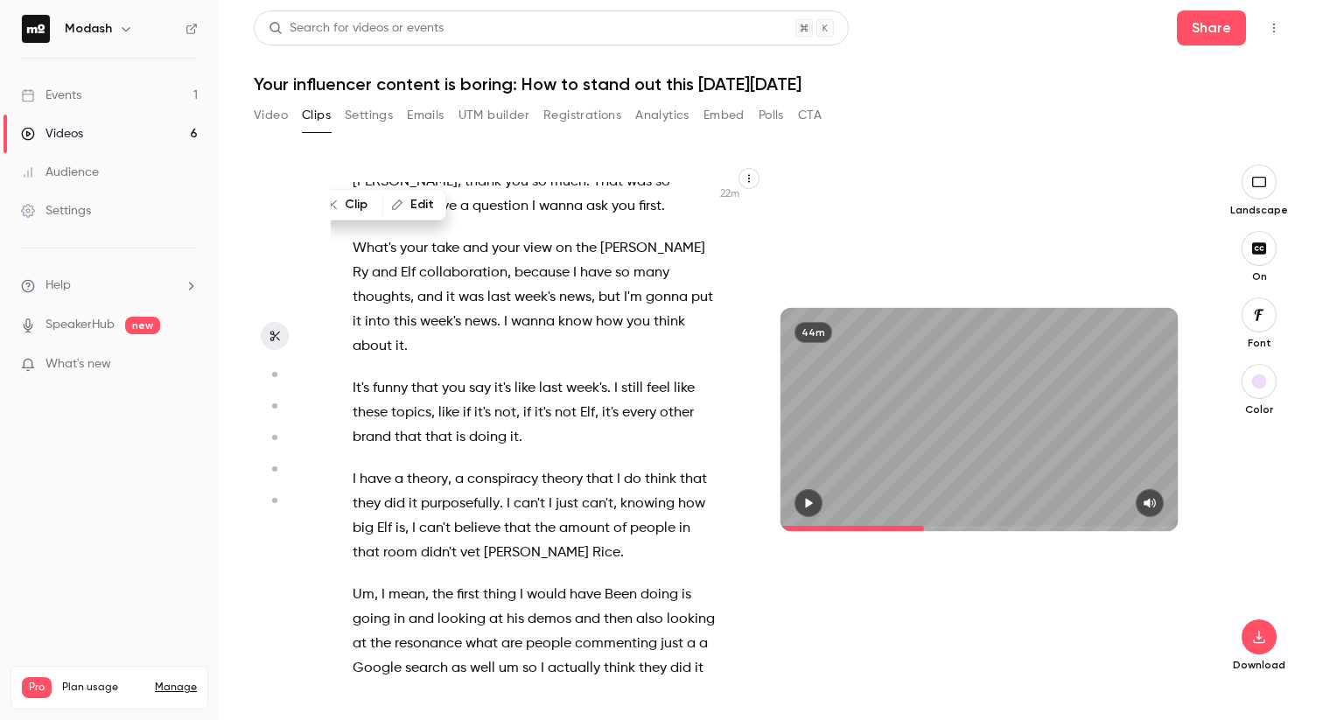
scroll to position [12402, 0]
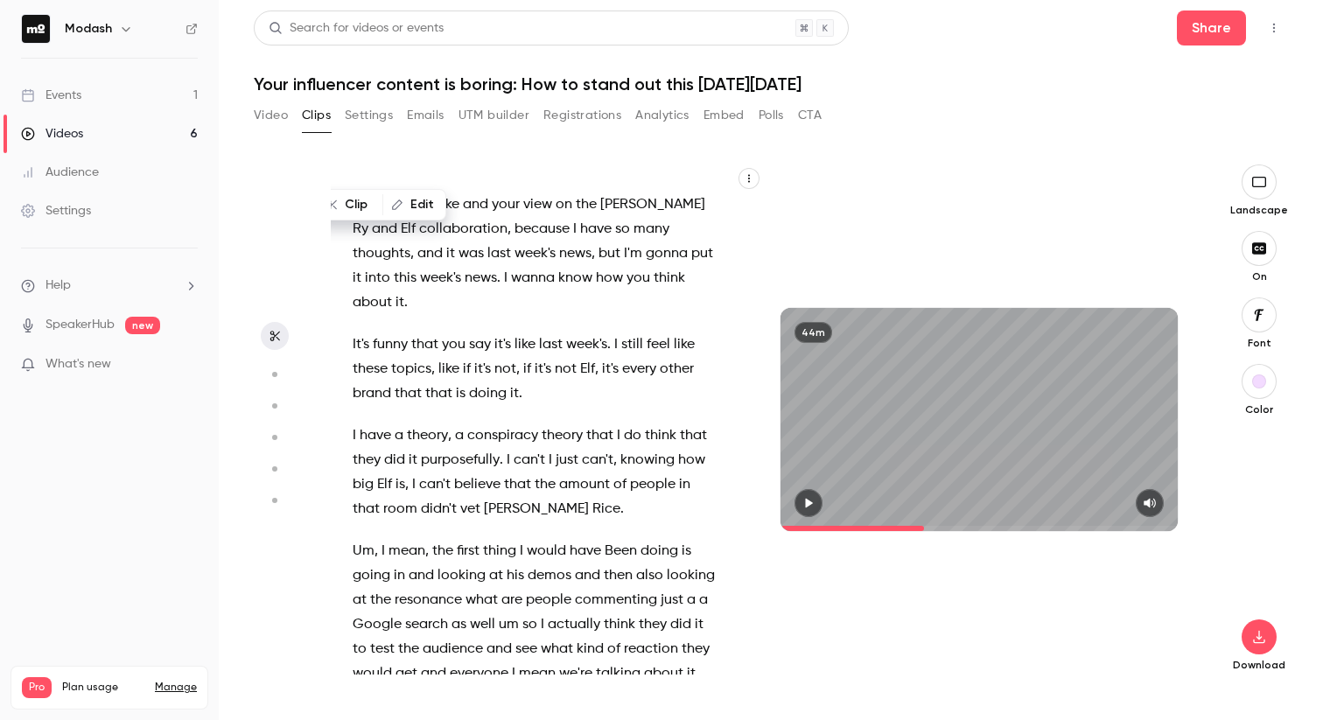
drag, startPoint x: 353, startPoint y: 298, endPoint x: 694, endPoint y: 421, distance: 361.6
click at [694, 421] on div "Hi everyone , welcome to today's webinar where we'll learn how to create inf in…" at bounding box center [542, 428] width 423 height 492
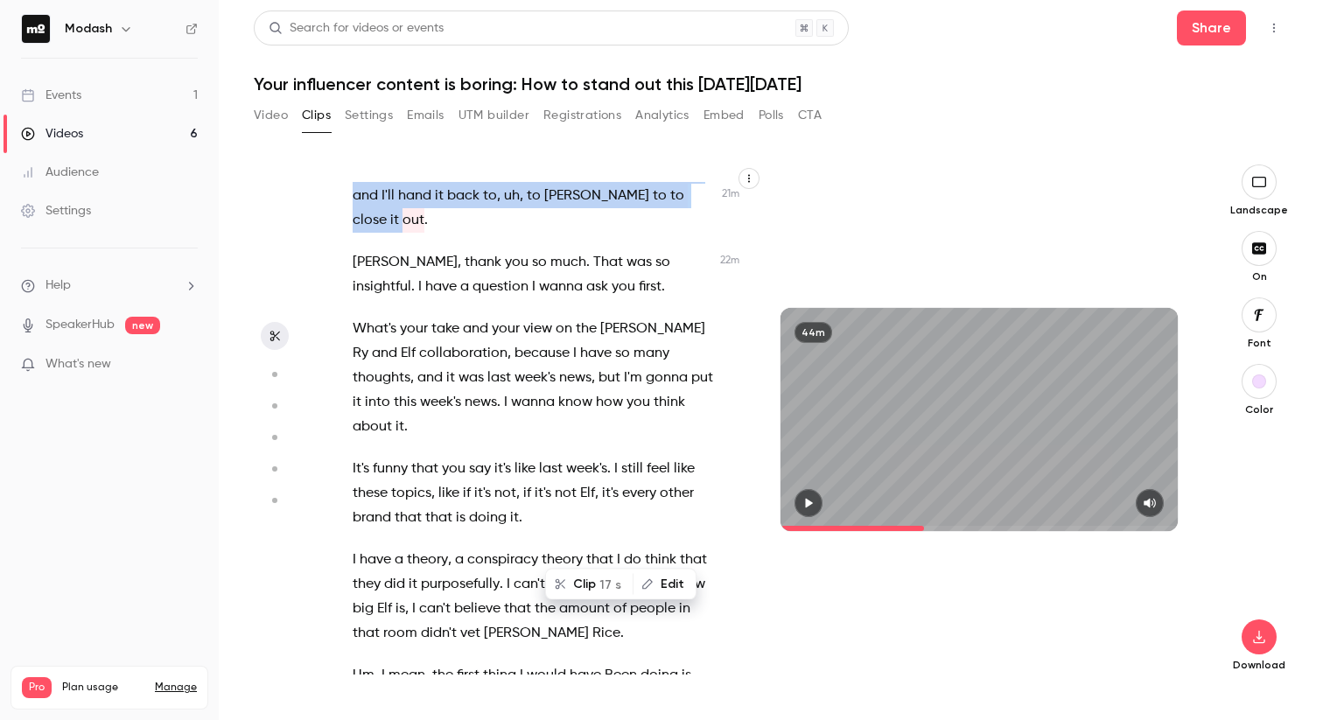
scroll to position [12273, 0]
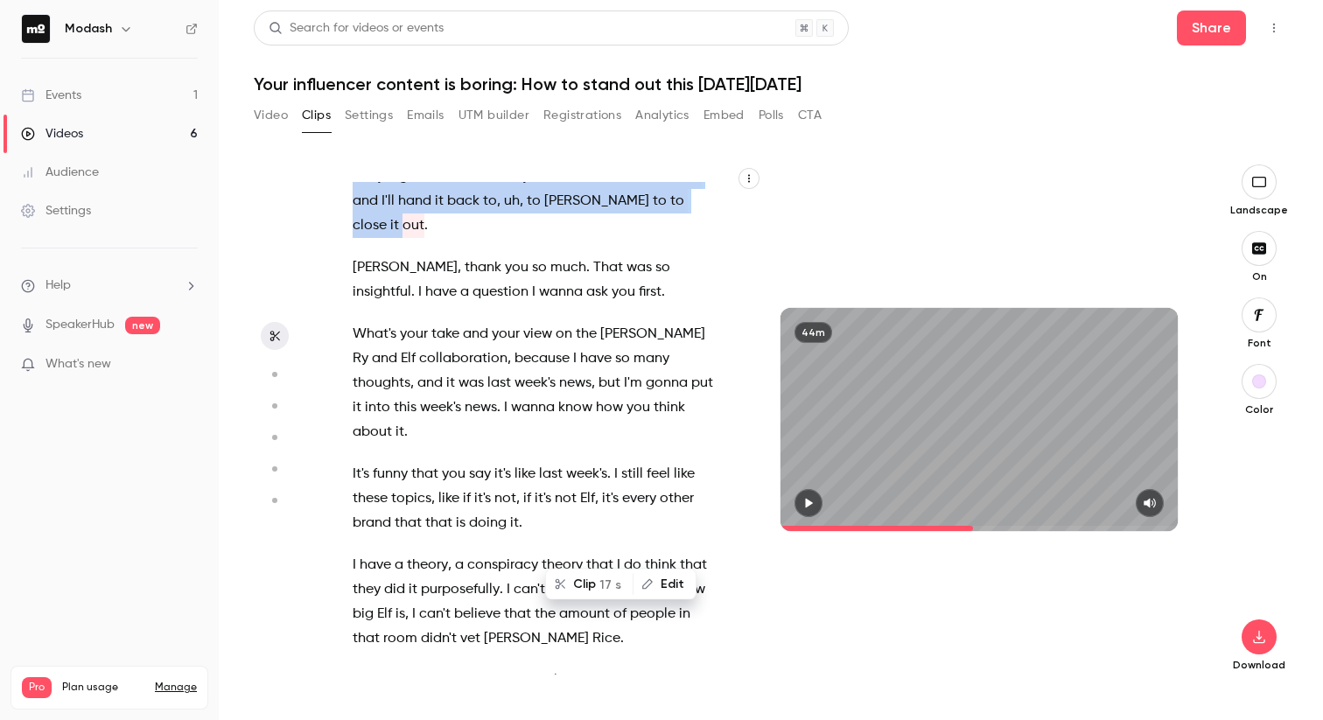
click at [814, 507] on icon "button" at bounding box center [808, 503] width 14 height 12
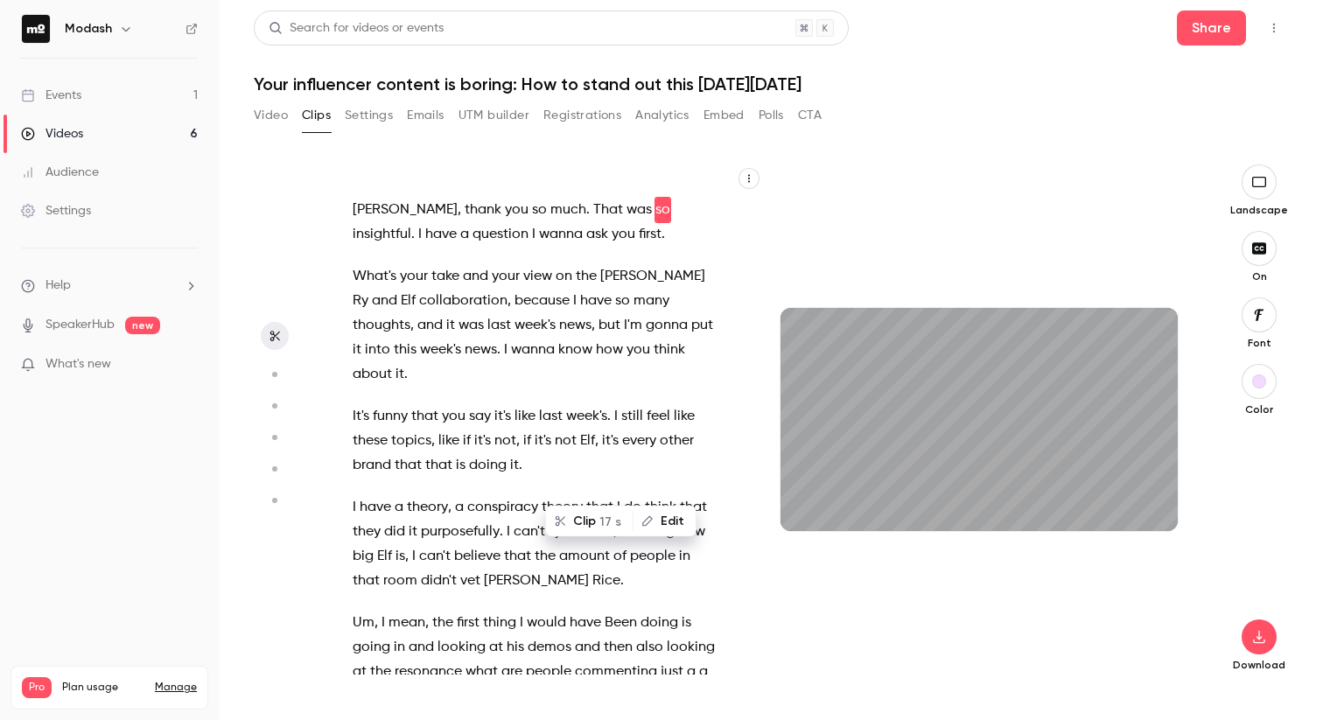
scroll to position [12430, 0]
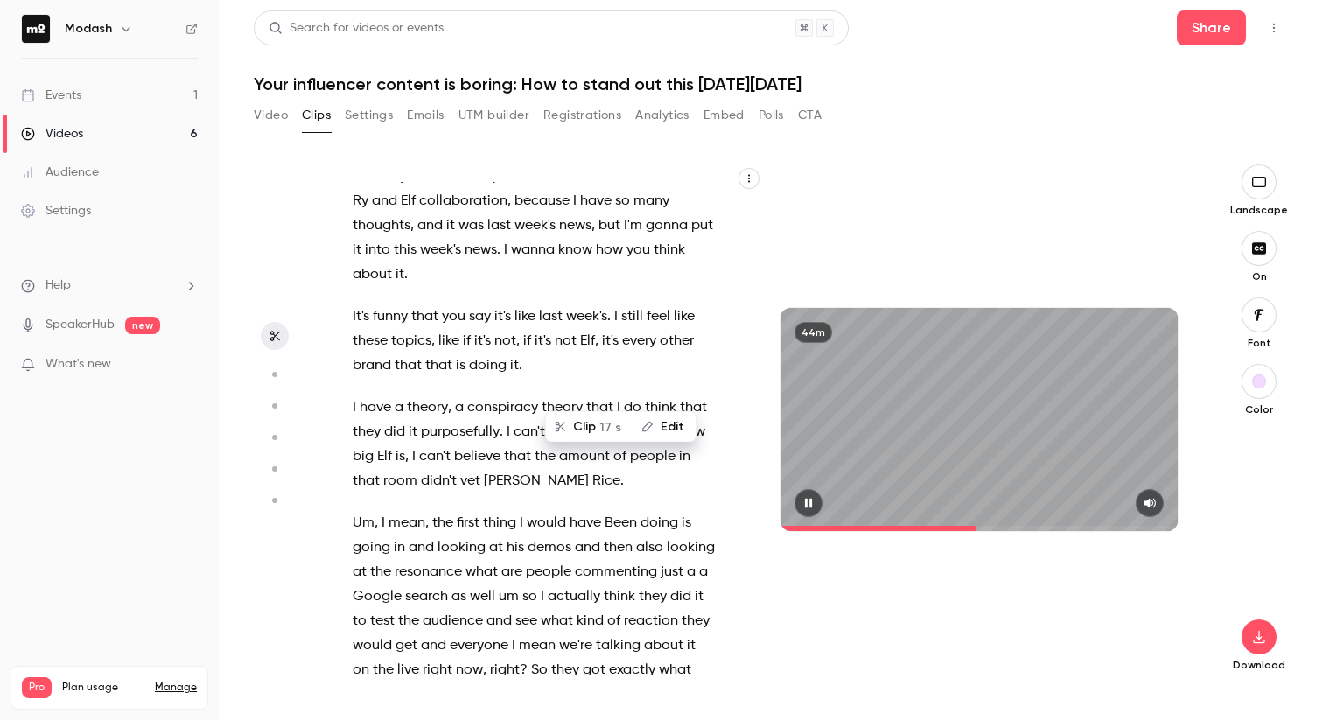
drag, startPoint x: 810, startPoint y: 501, endPoint x: 764, endPoint y: 500, distance: 46.4
click at [810, 501] on icon "button" at bounding box center [808, 504] width 7 height 10
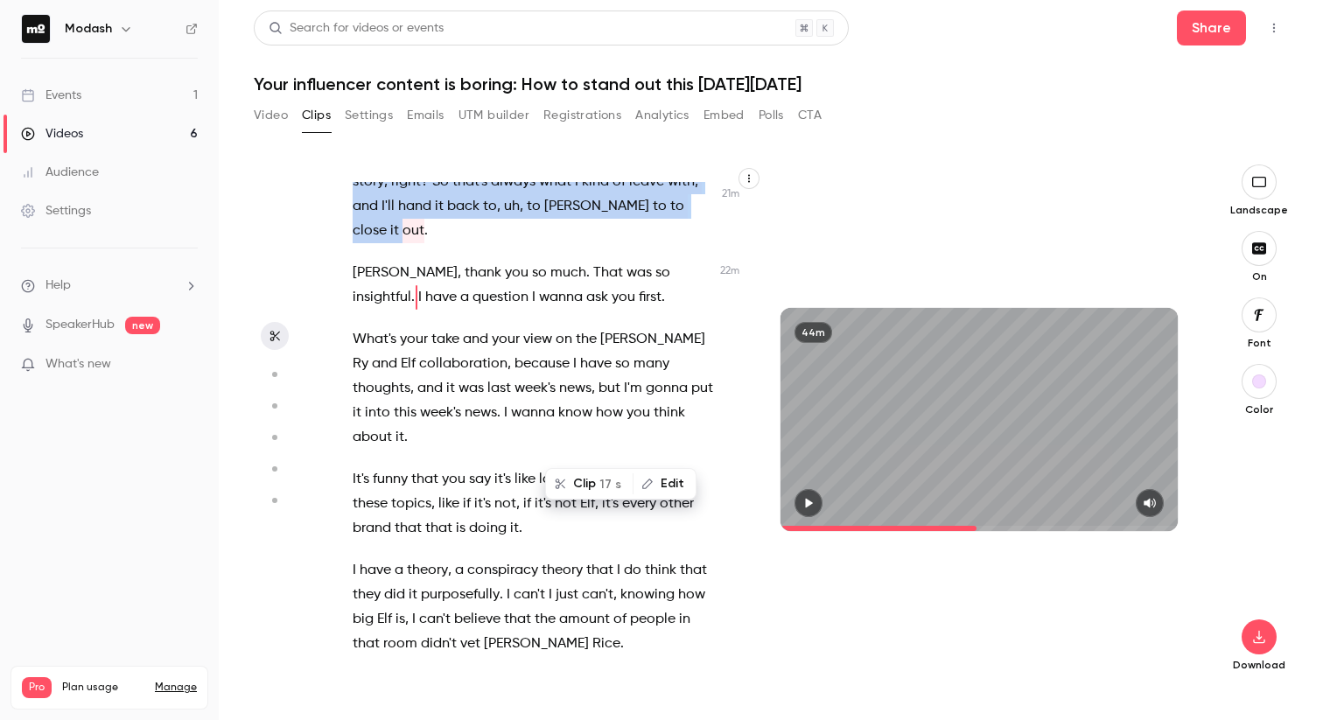
scroll to position [12251, 0]
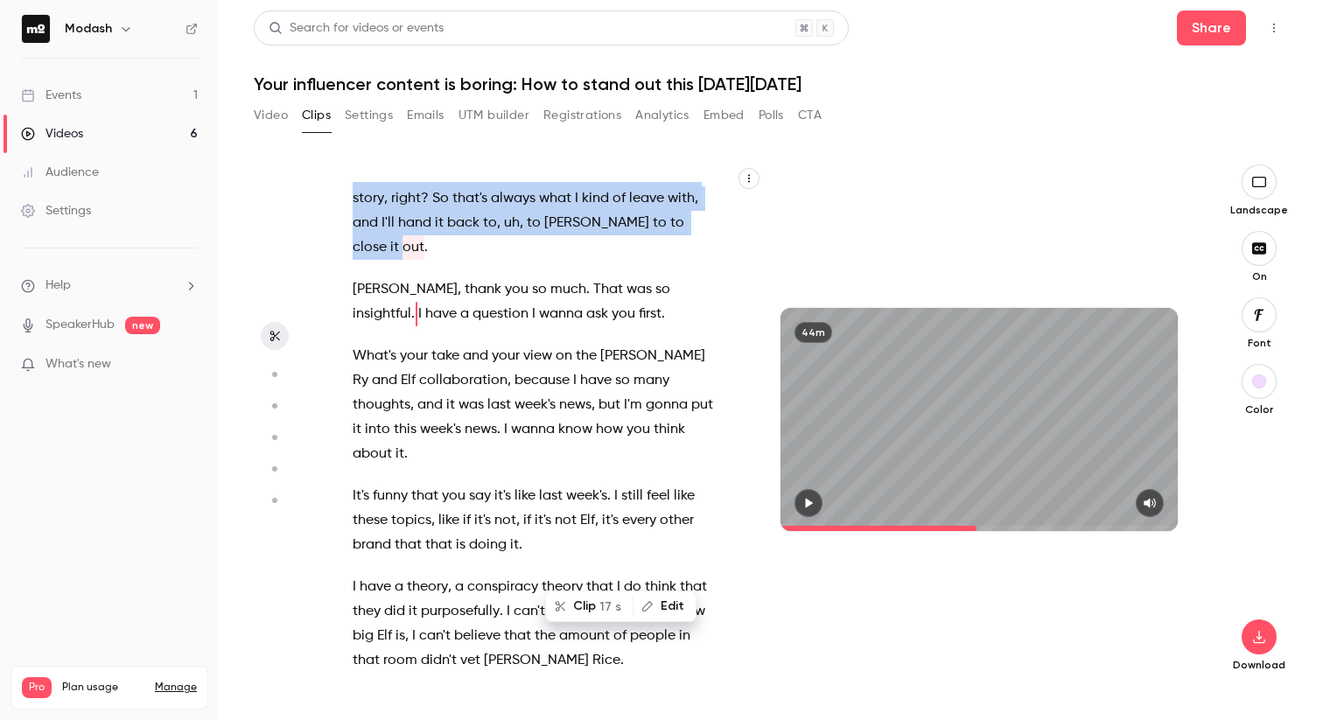
click at [437, 144] on span "feel" at bounding box center [426, 132] width 24 height 24
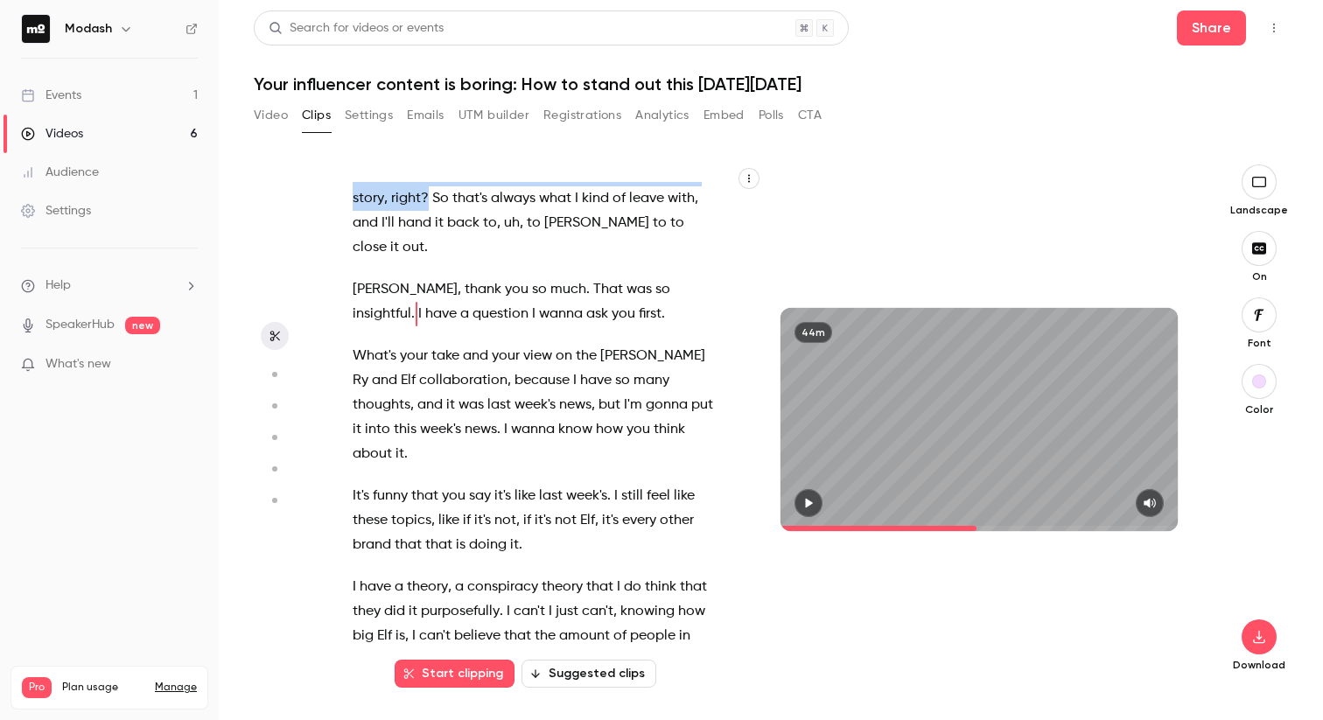
drag, startPoint x: 350, startPoint y: 445, endPoint x: 427, endPoint y: 531, distance: 115.2
click at [427, 531] on div "Hi everyone , welcome to today's webinar where we'll learn how to create inf in…" at bounding box center [542, 428] width 423 height 492
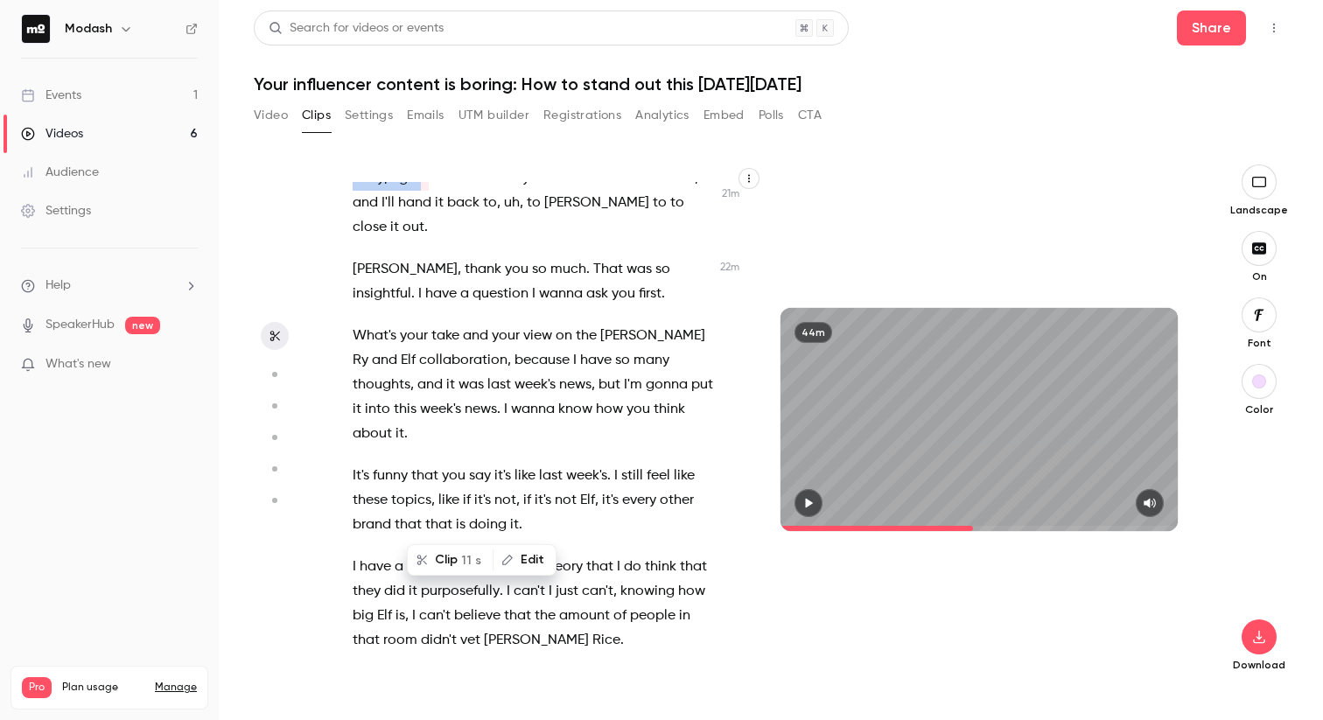
scroll to position [12273, 0]
click at [448, 189] on span "So" at bounding box center [440, 176] width 17 height 24
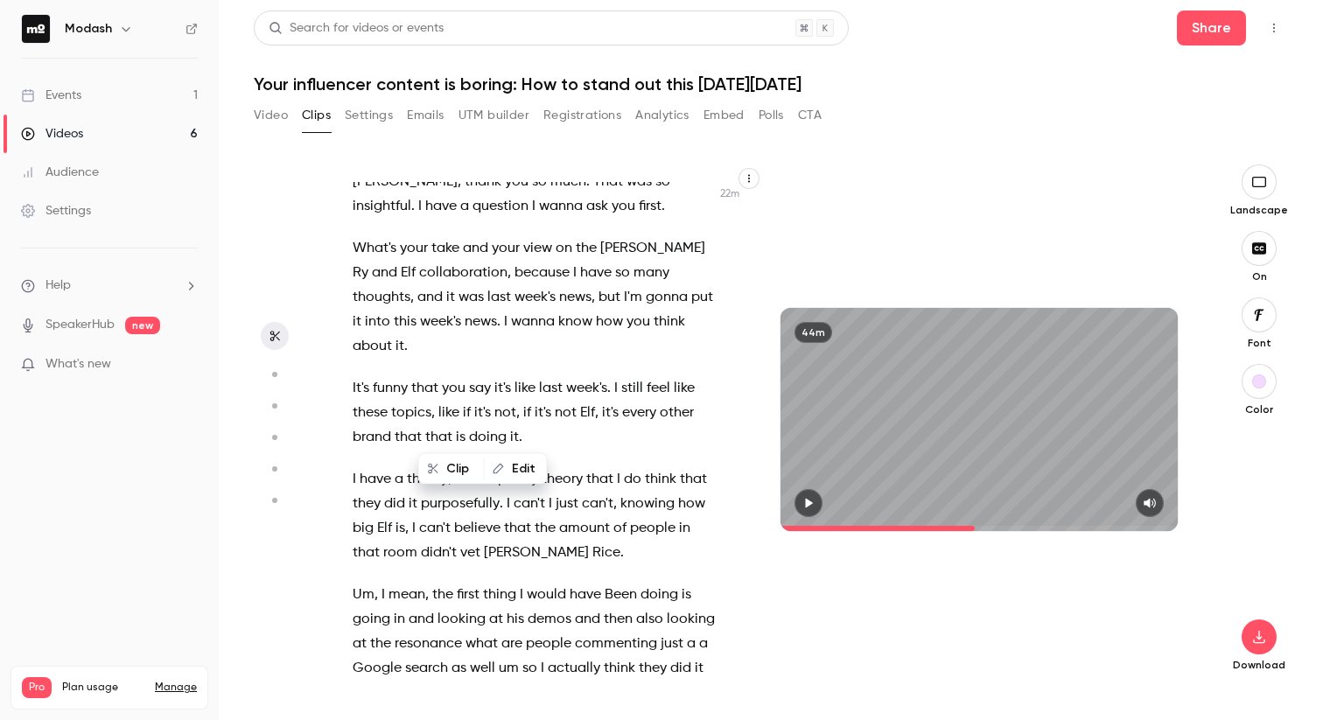
scroll to position [12364, 0]
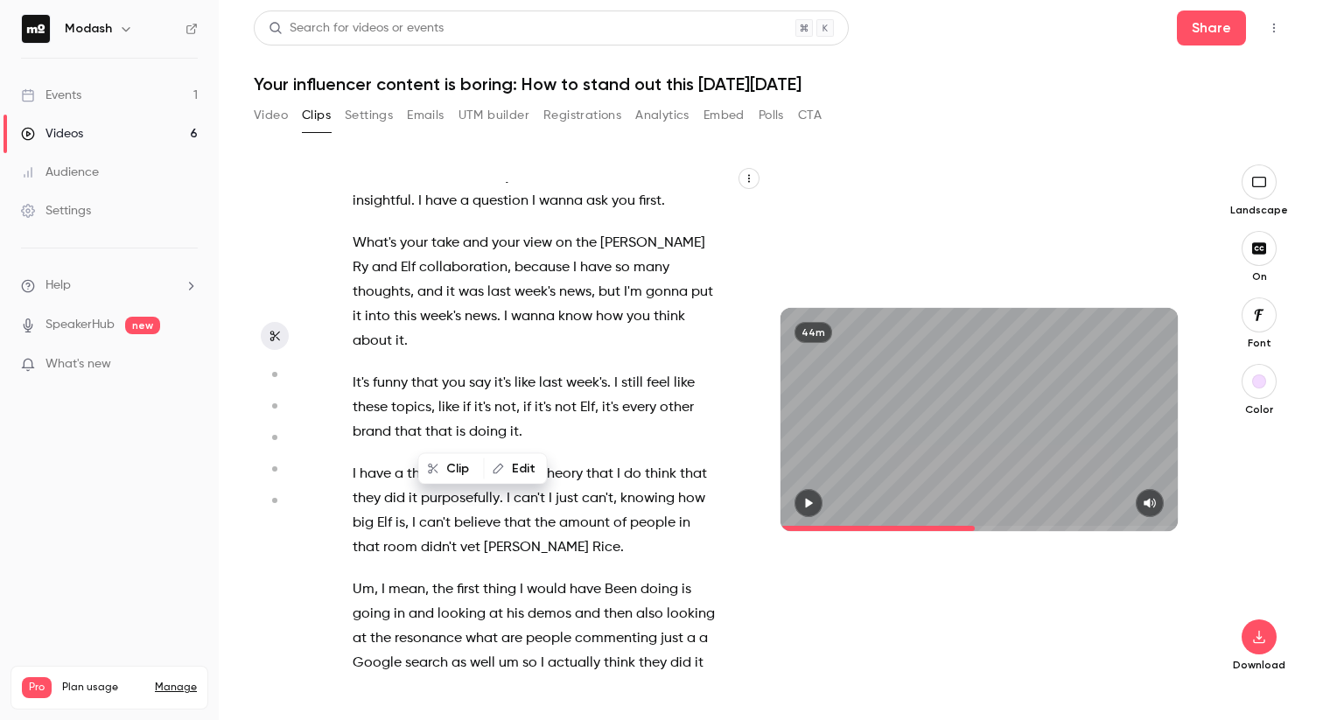
drag, startPoint x: 353, startPoint y: 335, endPoint x: 696, endPoint y: 423, distance: 354.1
click at [696, 423] on div "Hi everyone , welcome to today's webinar where we'll learn how to create inf in…" at bounding box center [542, 428] width 423 height 492
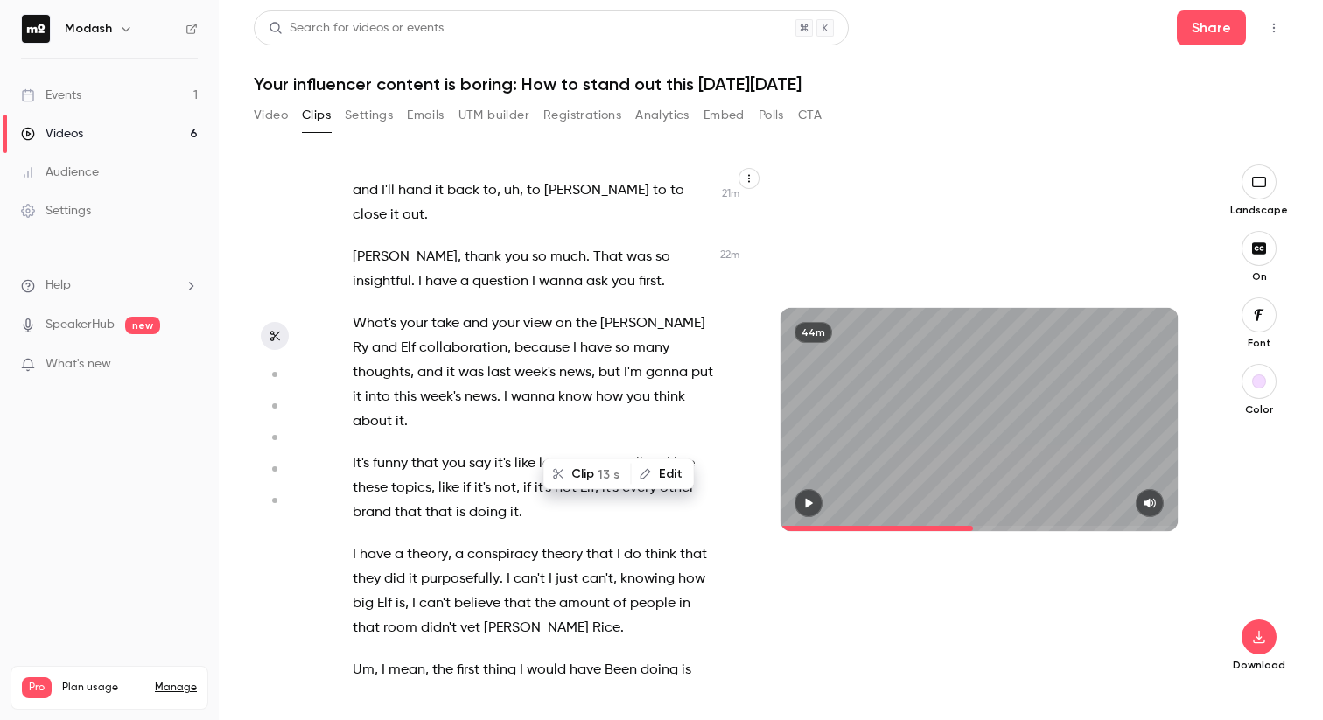
scroll to position [12273, 0]
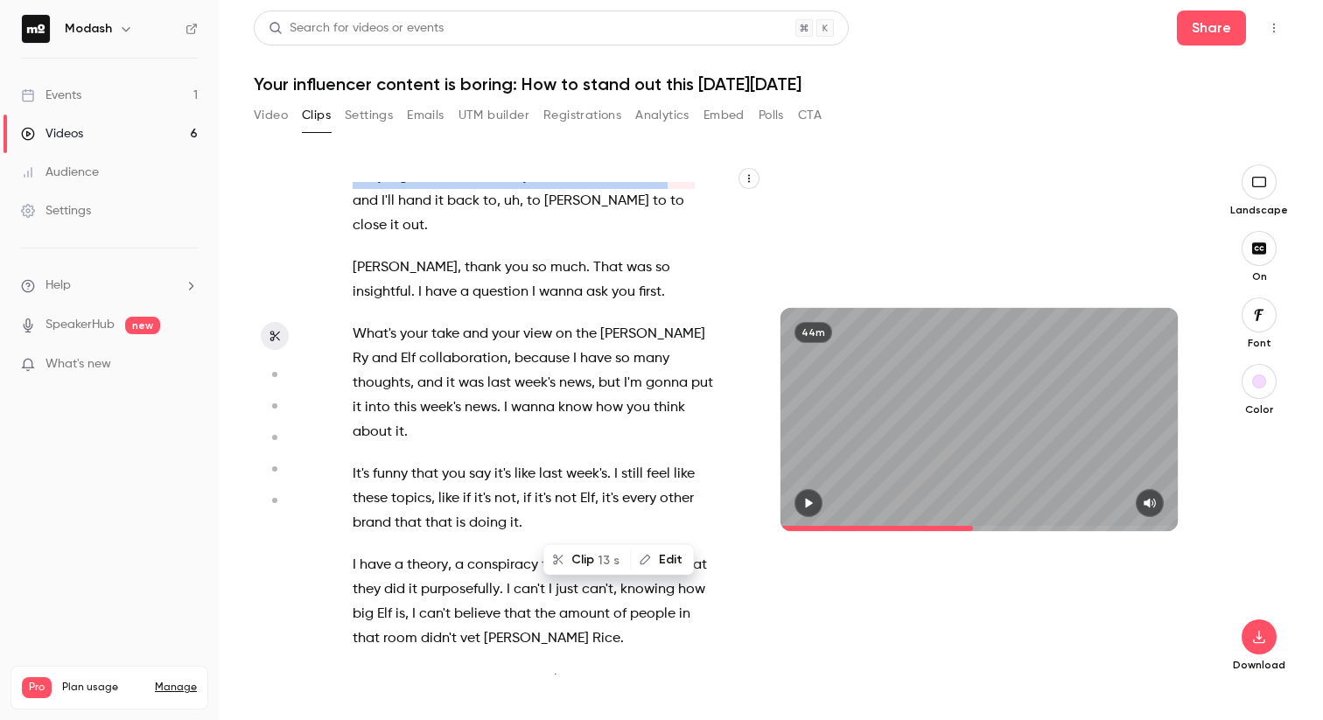
drag, startPoint x: 814, startPoint y: 498, endPoint x: 806, endPoint y: 492, distance: 10.0
click at [814, 499] on icon "button" at bounding box center [808, 503] width 14 height 12
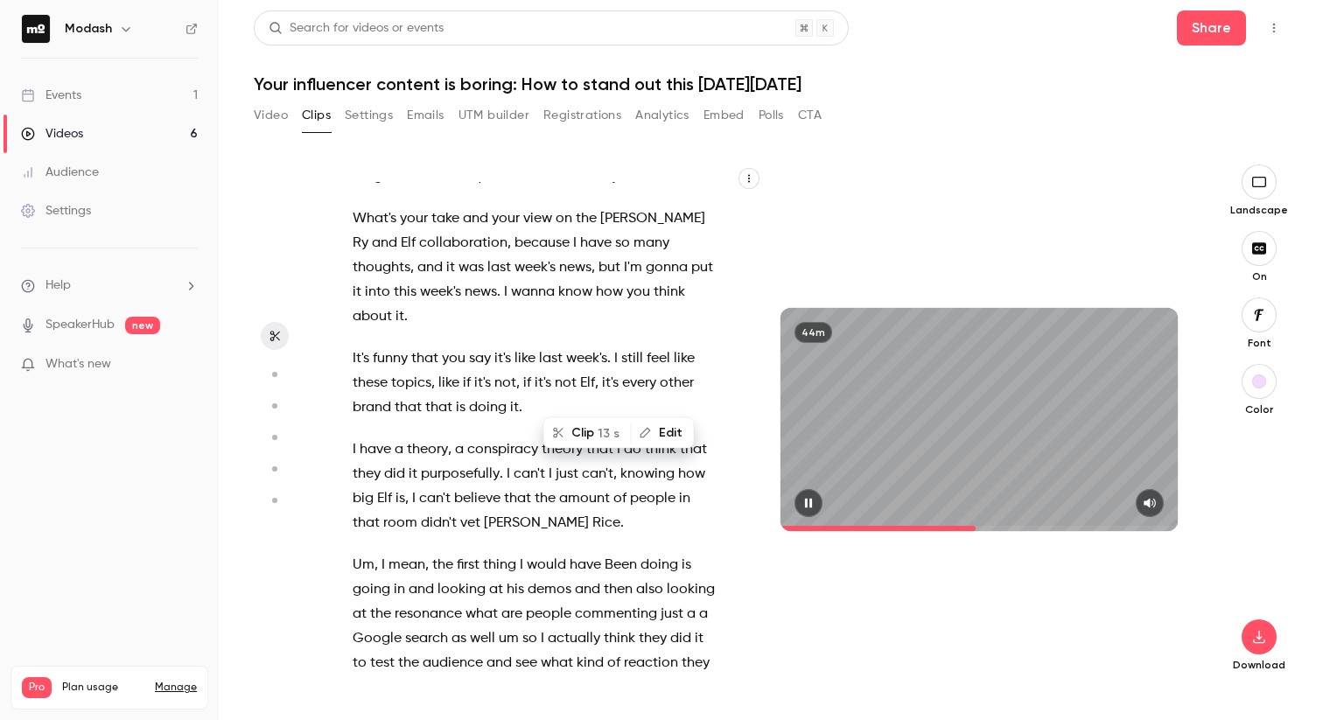
scroll to position [12430, 0]
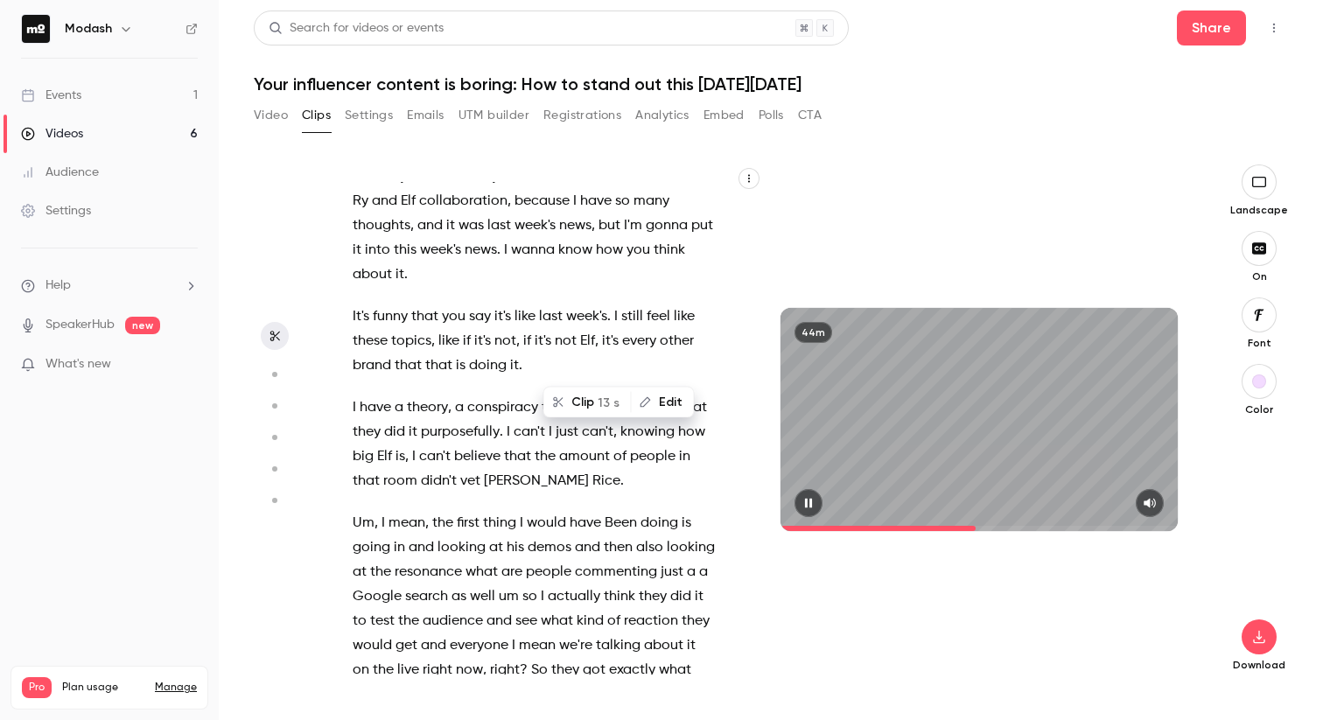
click at [800, 497] on button "button" at bounding box center [808, 503] width 28 height 28
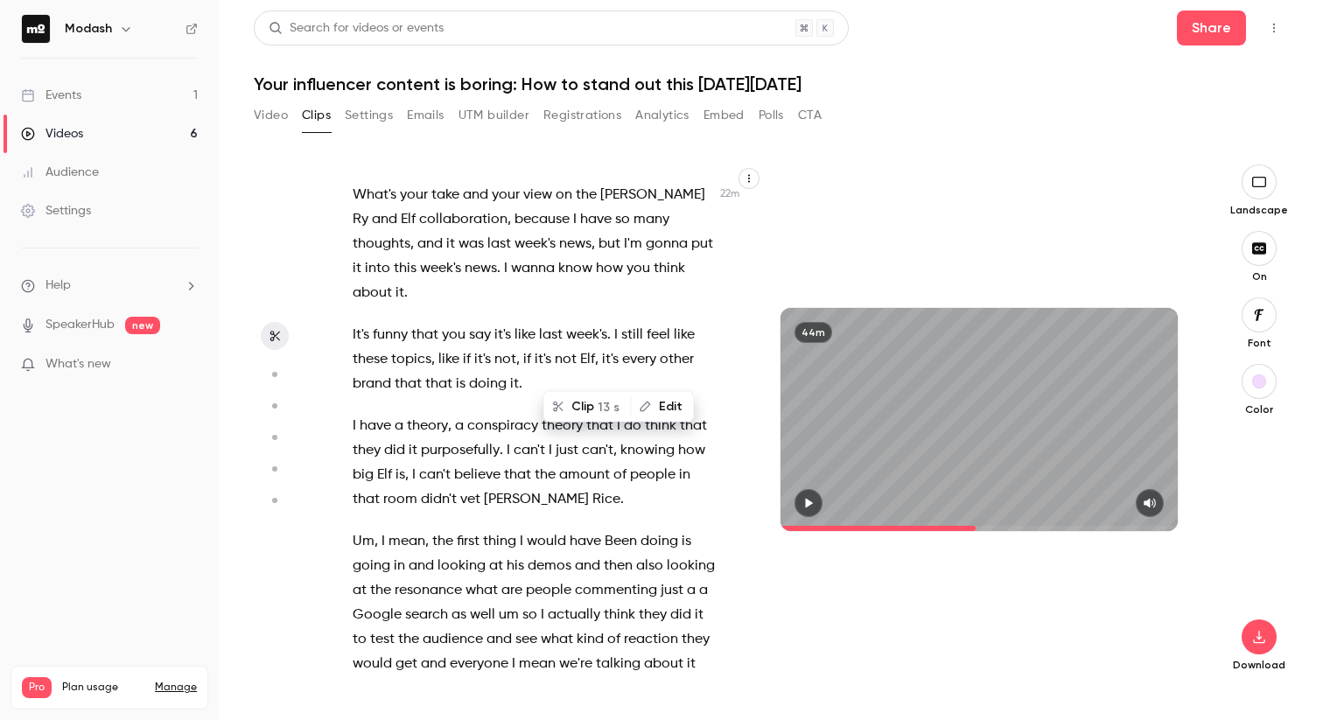
scroll to position [12408, 0]
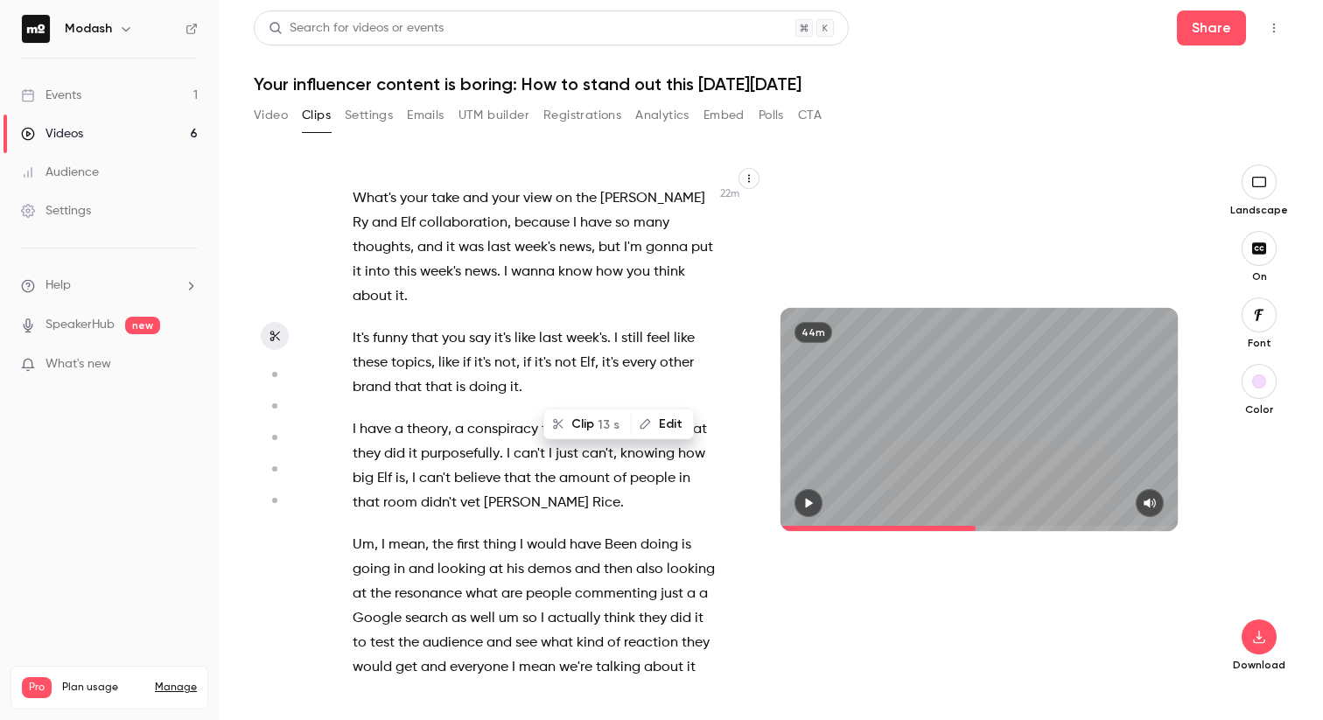
click at [374, 338] on div "Hi everyone , welcome to today's webinar where we'll learn how to create inf in…" at bounding box center [542, 428] width 423 height 492
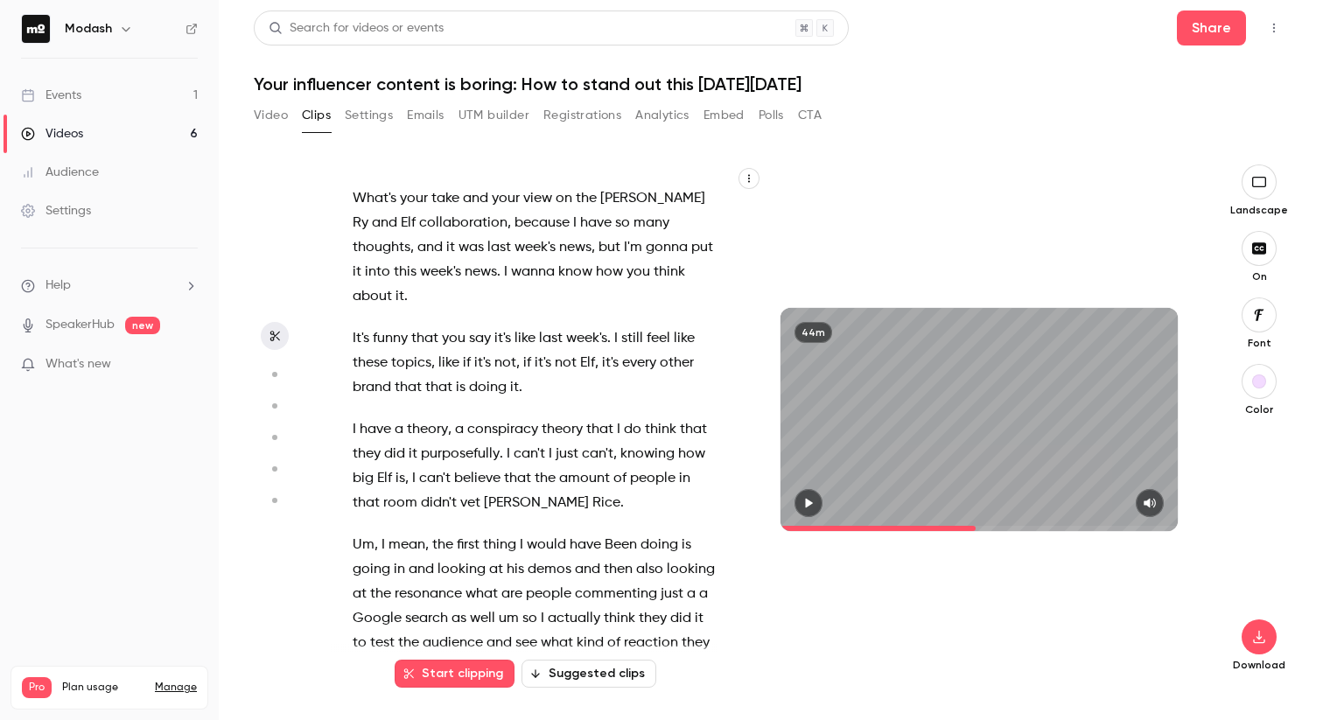
drag, startPoint x: 351, startPoint y: 290, endPoint x: 692, endPoint y: 413, distance: 362.5
click at [692, 413] on div "Hi everyone , welcome to today's webinar where we'll learn how to create inf in…" at bounding box center [542, 428] width 423 height 492
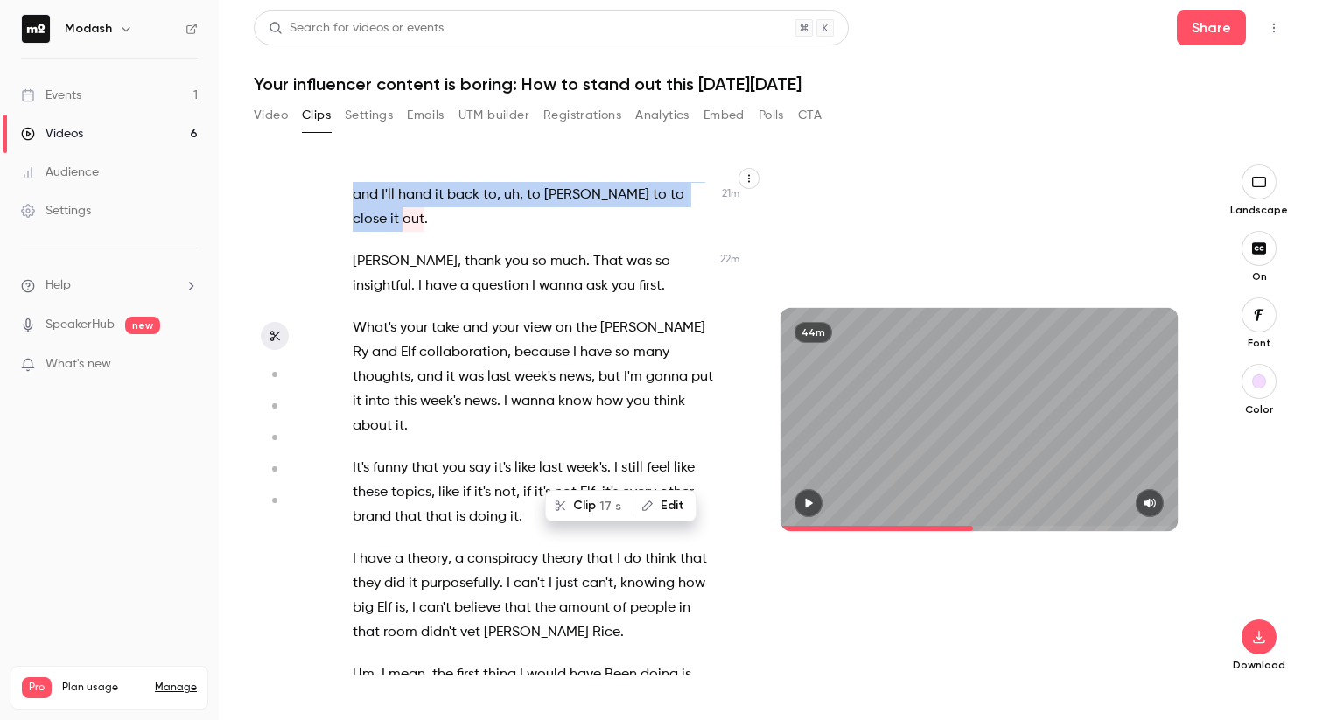
scroll to position [12273, 0]
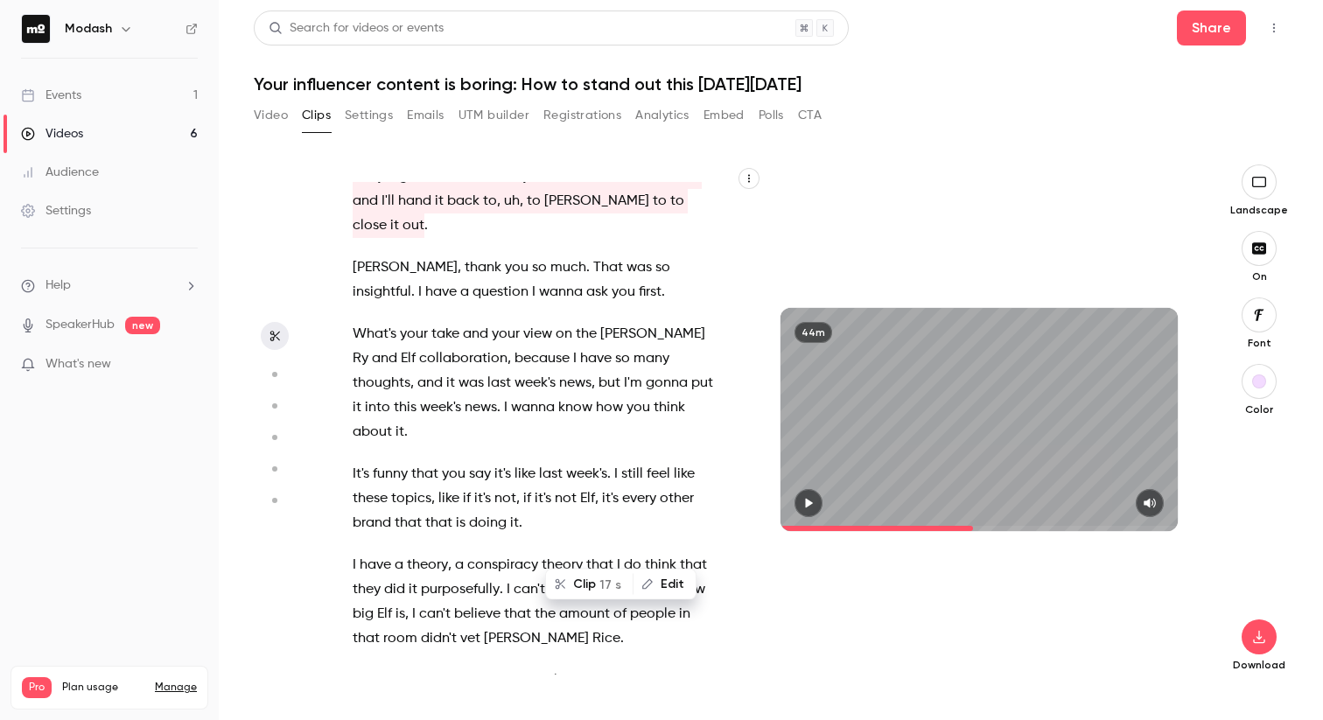
click at [1282, 480] on div "Download" at bounding box center [1259, 550] width 58 height 241
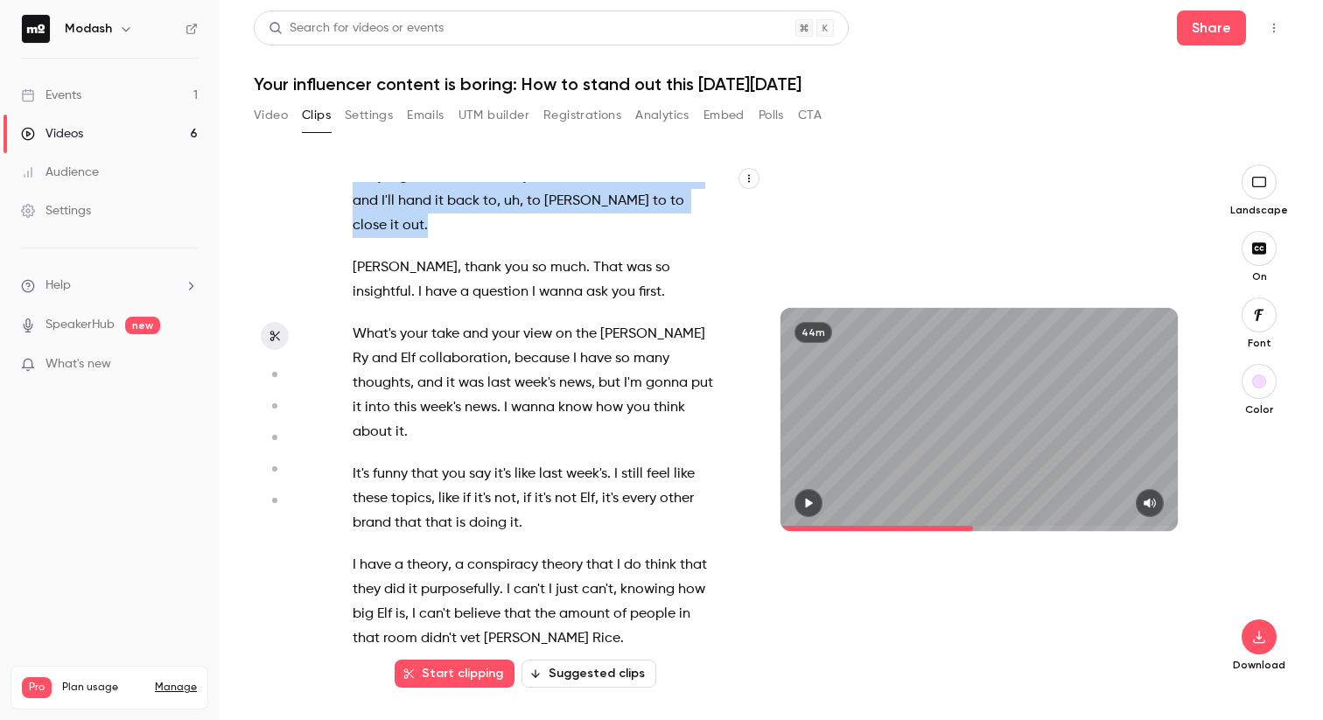
drag, startPoint x: 355, startPoint y: 423, endPoint x: 721, endPoint y: 539, distance: 383.4
click at [721, 539] on div "Hi everyone , welcome to today's webinar where we'll learn how to create inf in…" at bounding box center [542, 428] width 423 height 492
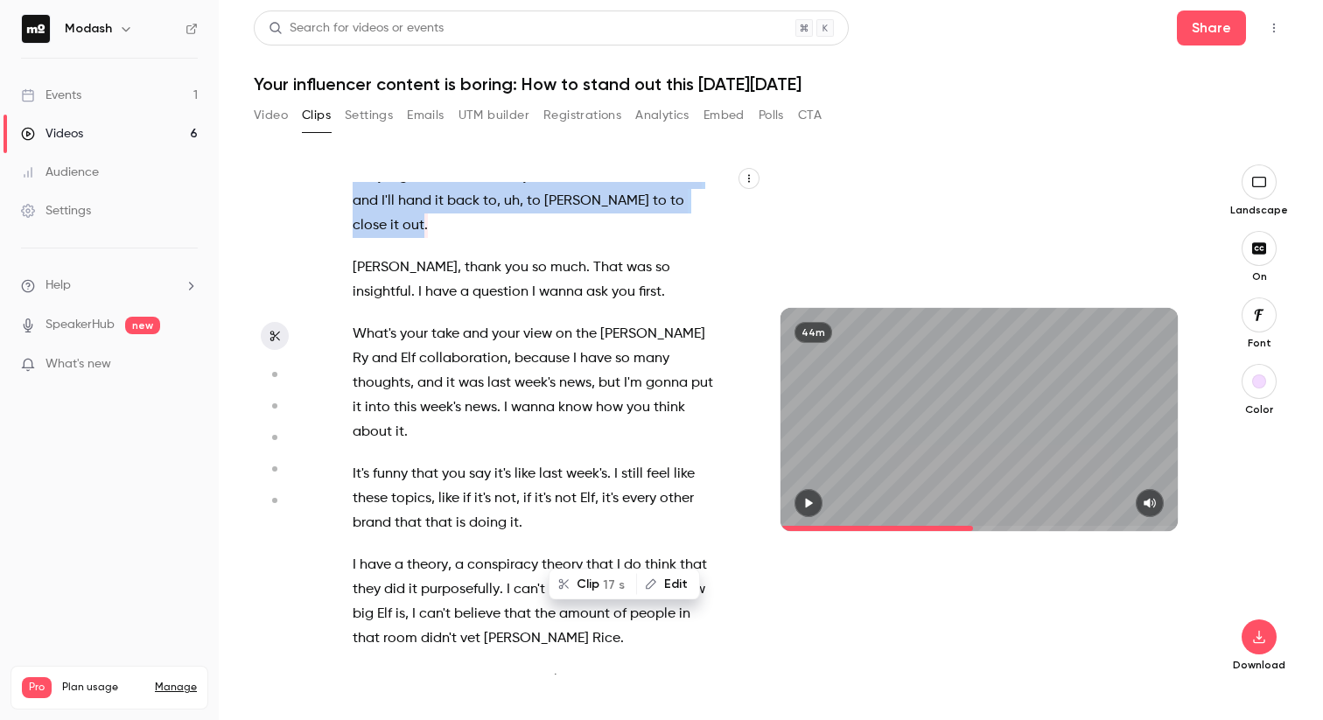
click at [1261, 327] on button "button" at bounding box center [1258, 314] width 35 height 35
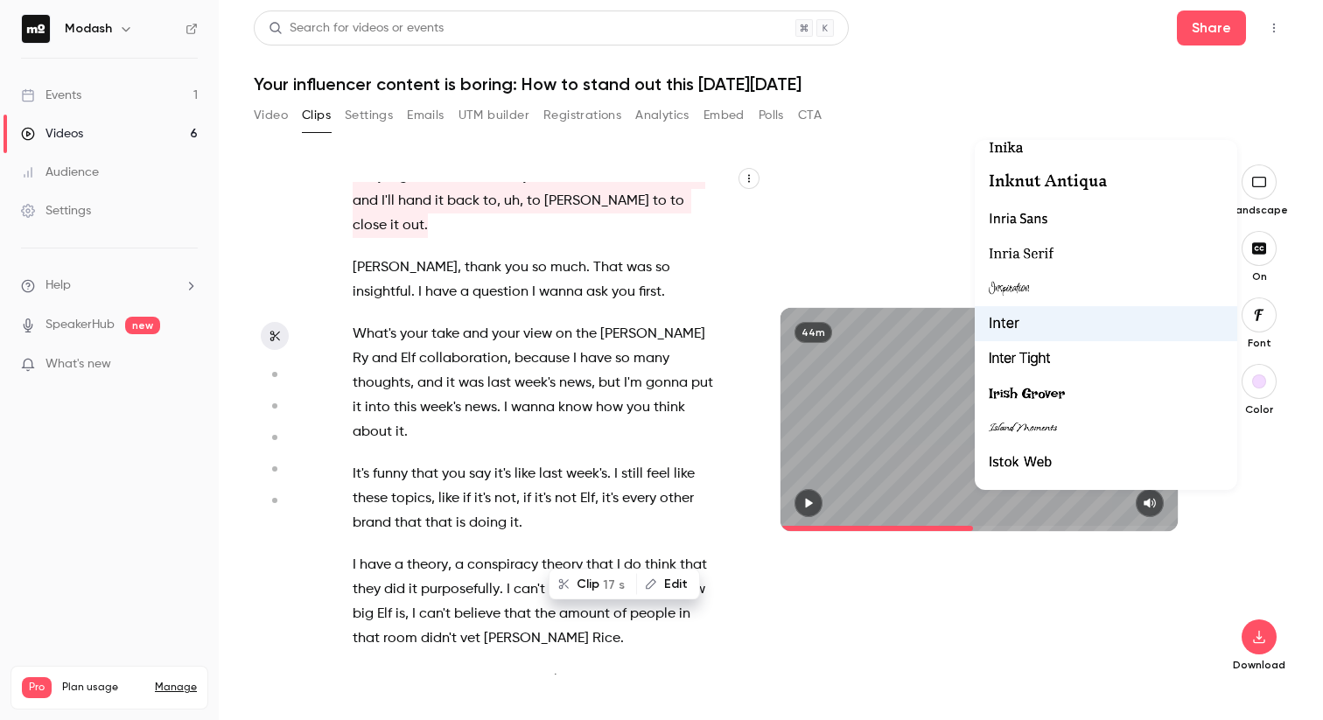
scroll to position [19506, 0]
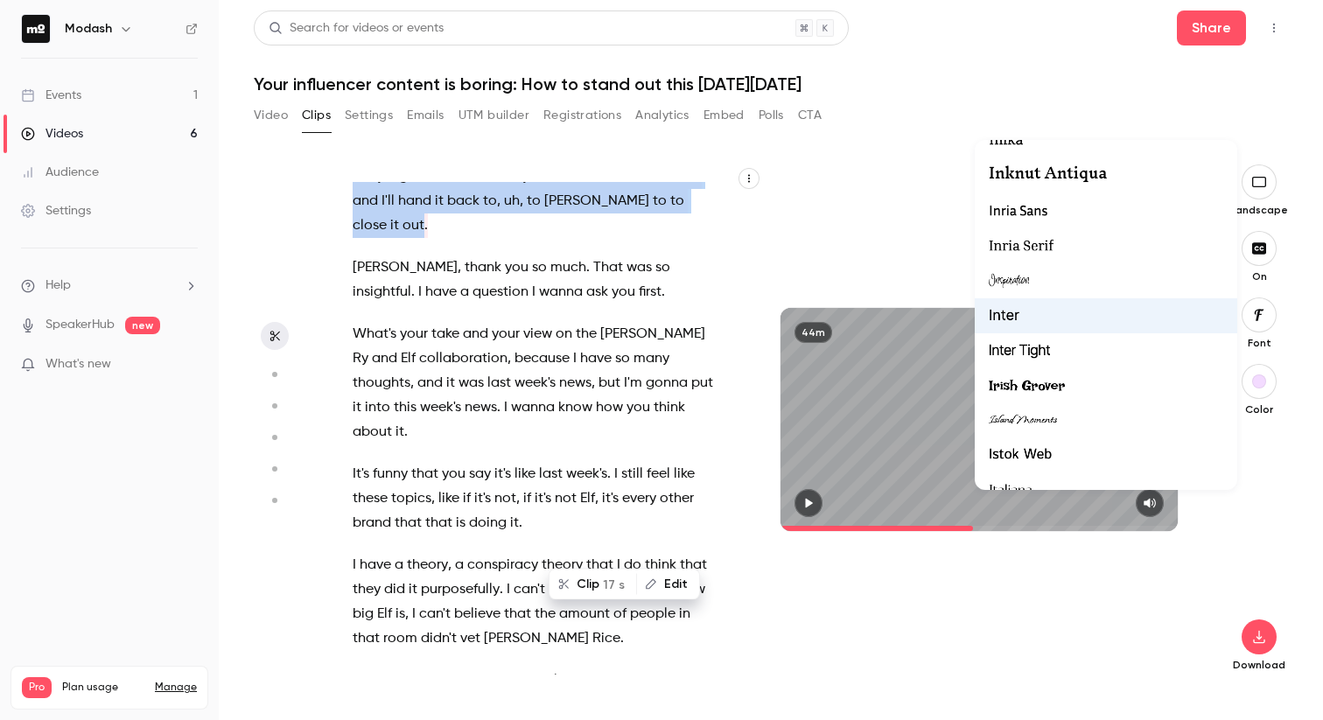
click at [1023, 315] on div at bounding box center [1105, 315] width 234 height 23
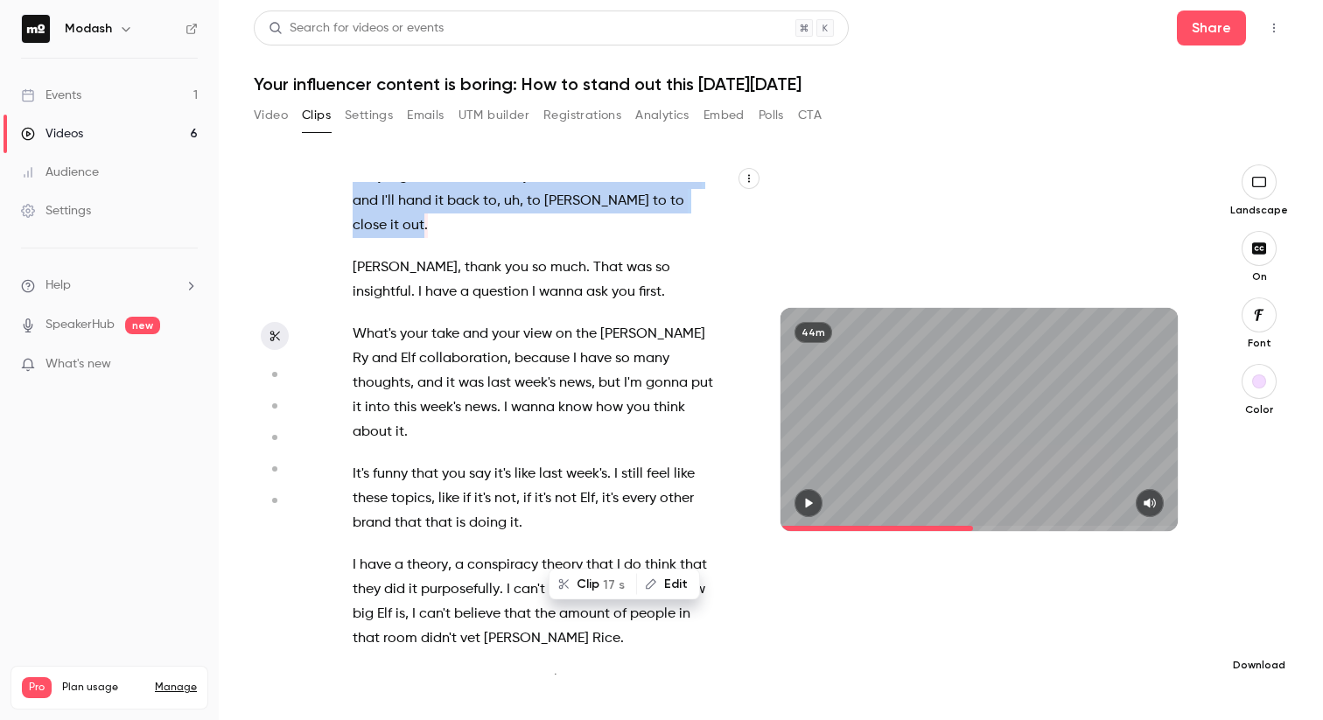
click at [1266, 642] on icon "button" at bounding box center [1258, 637] width 21 height 14
click at [1198, 618] on span "High quality requires longer processing" at bounding box center [1127, 620] width 199 height 17
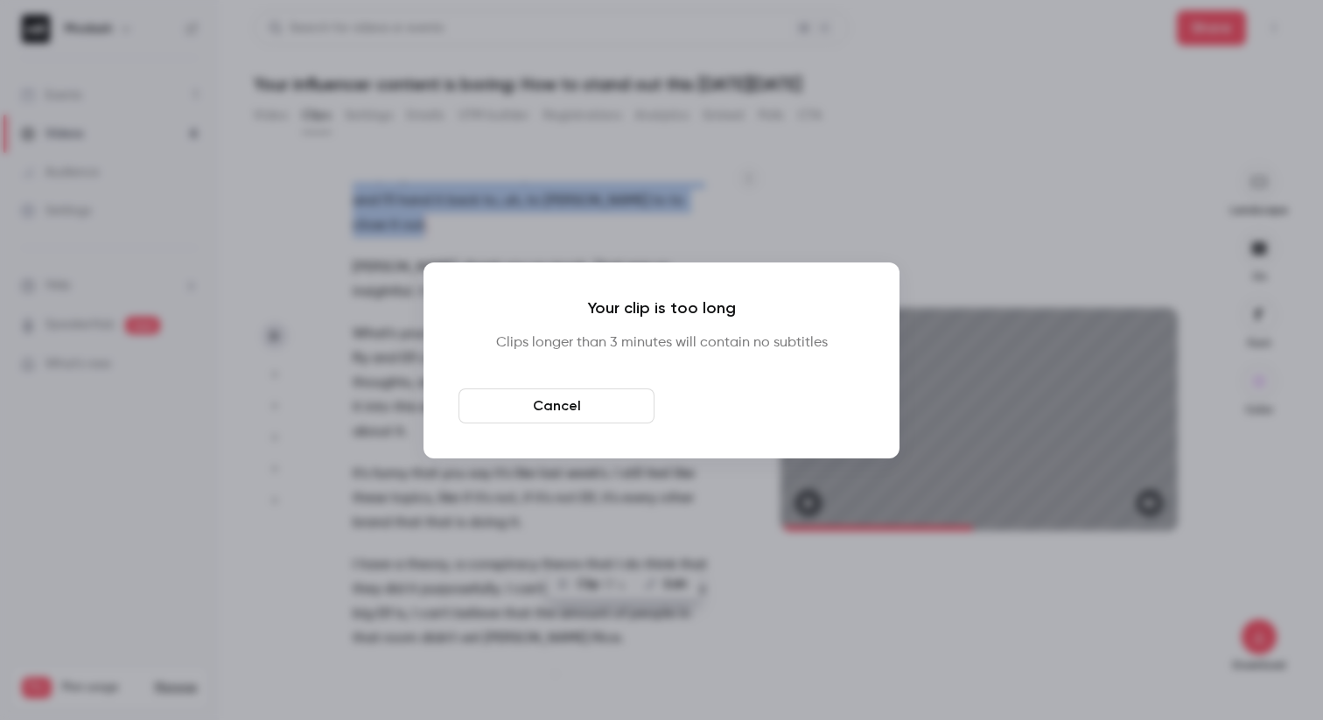
click at [807, 414] on button "Download anyway" at bounding box center [766, 405] width 196 height 35
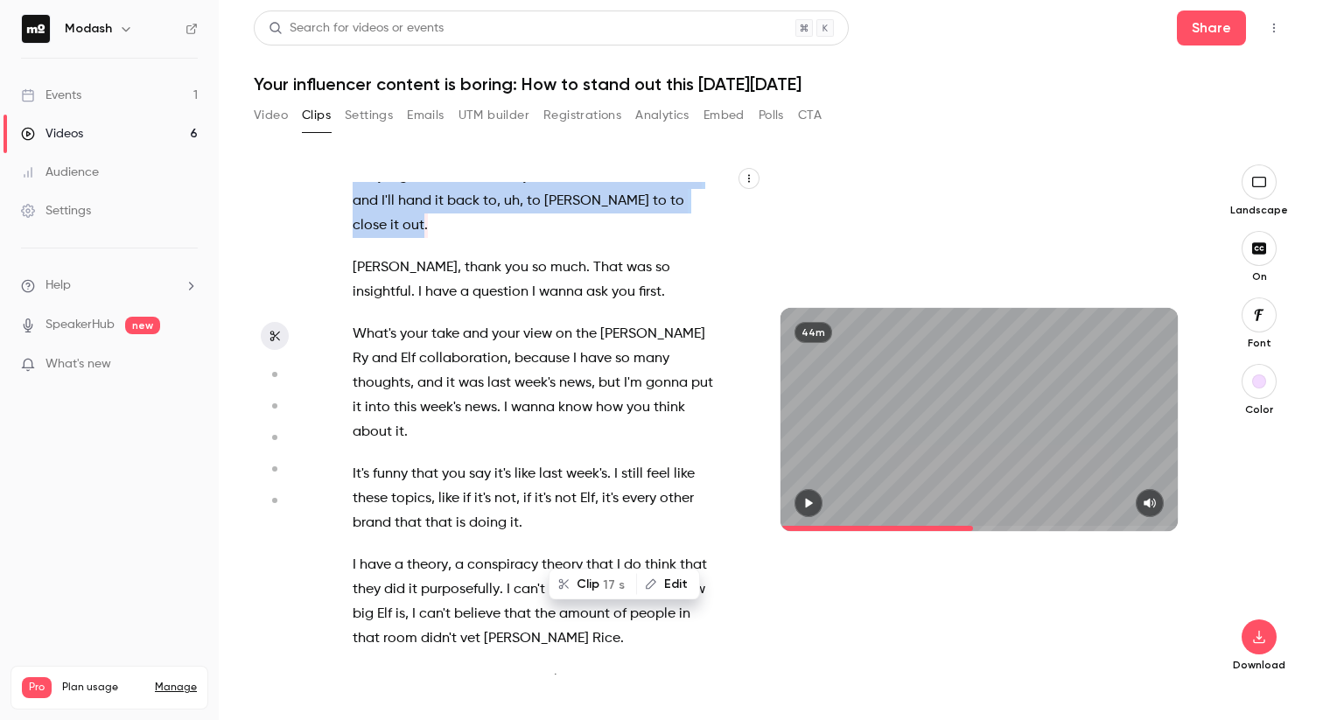
click at [1266, 176] on icon "button" at bounding box center [1258, 182] width 19 height 14
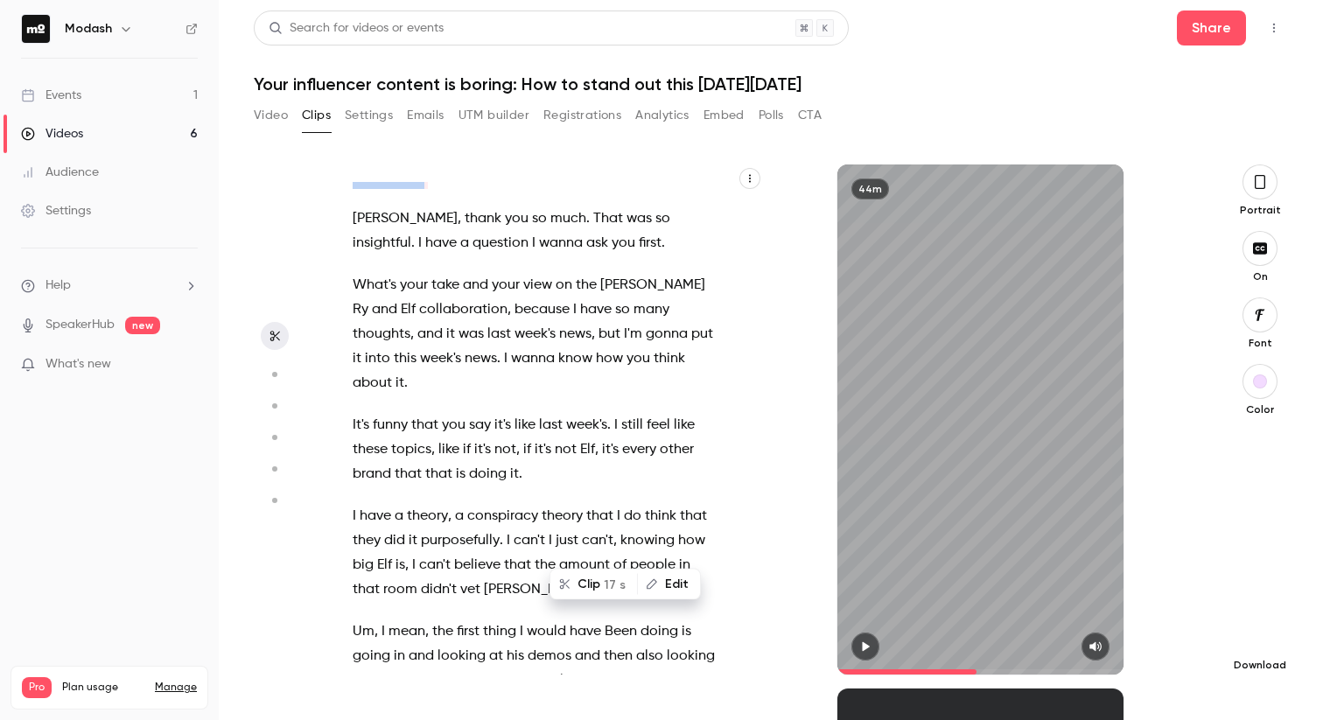
click at [1257, 646] on button "button" at bounding box center [1259, 636] width 35 height 35
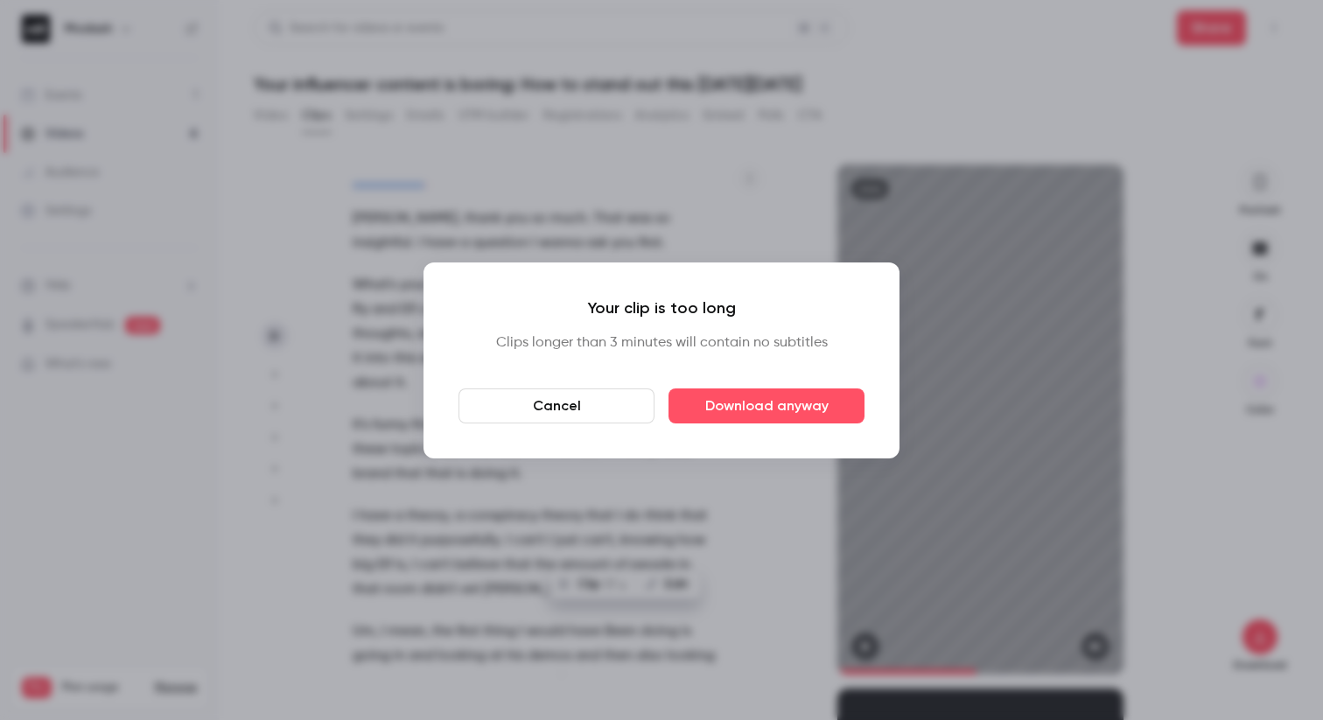
click at [569, 399] on button "Cancel" at bounding box center [556, 405] width 196 height 35
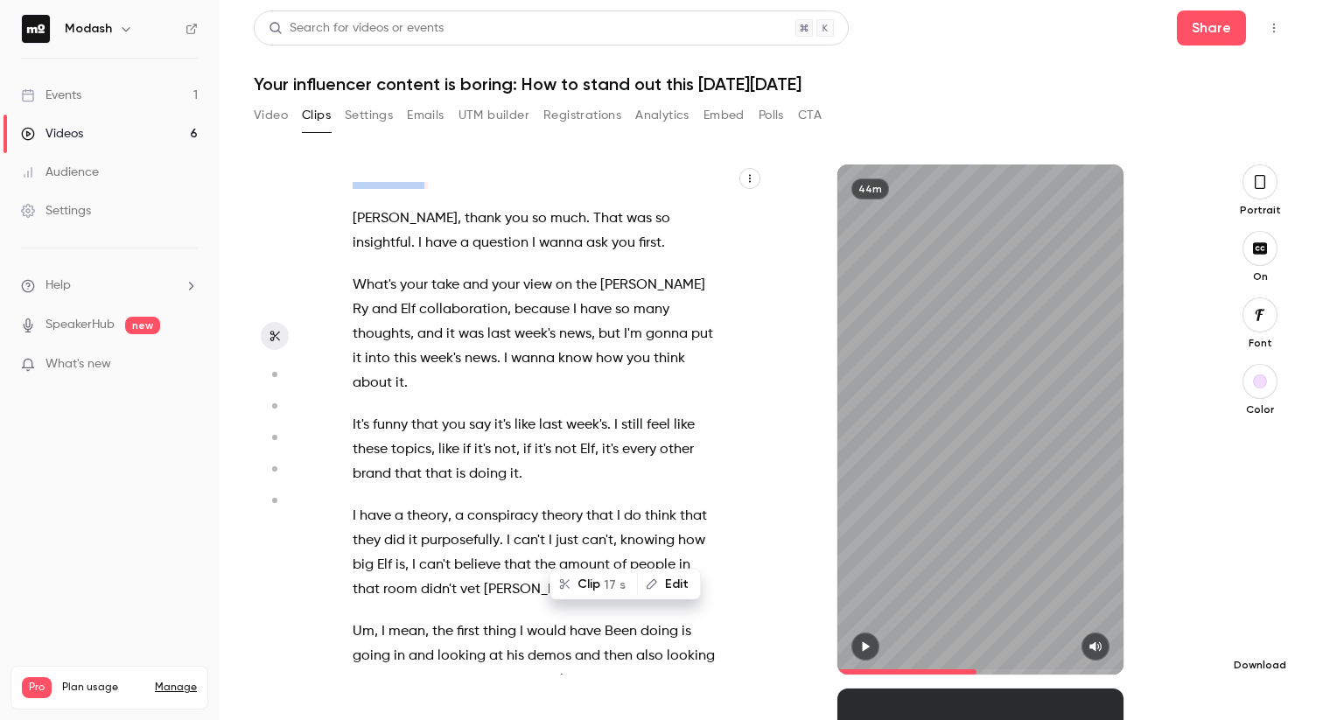
click at [1268, 642] on icon "button" at bounding box center [1259, 637] width 21 height 14
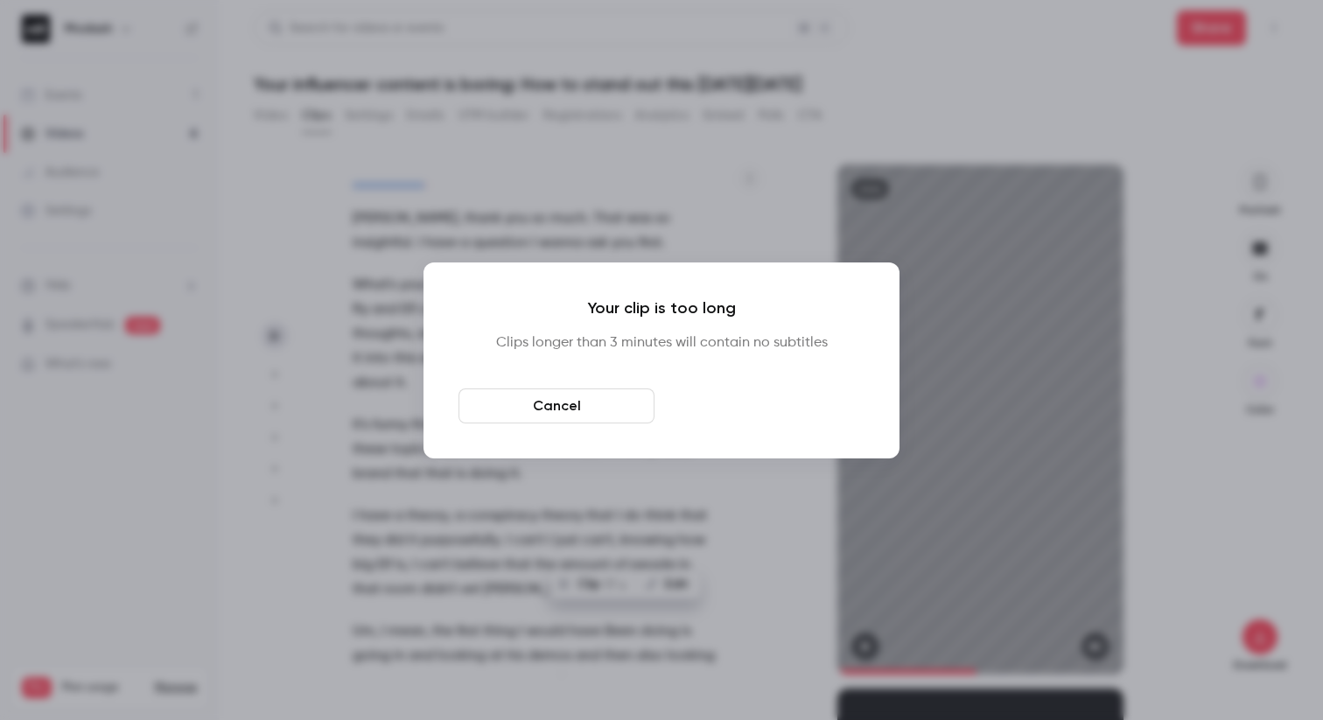
click at [755, 416] on button "Download anyway" at bounding box center [766, 405] width 196 height 35
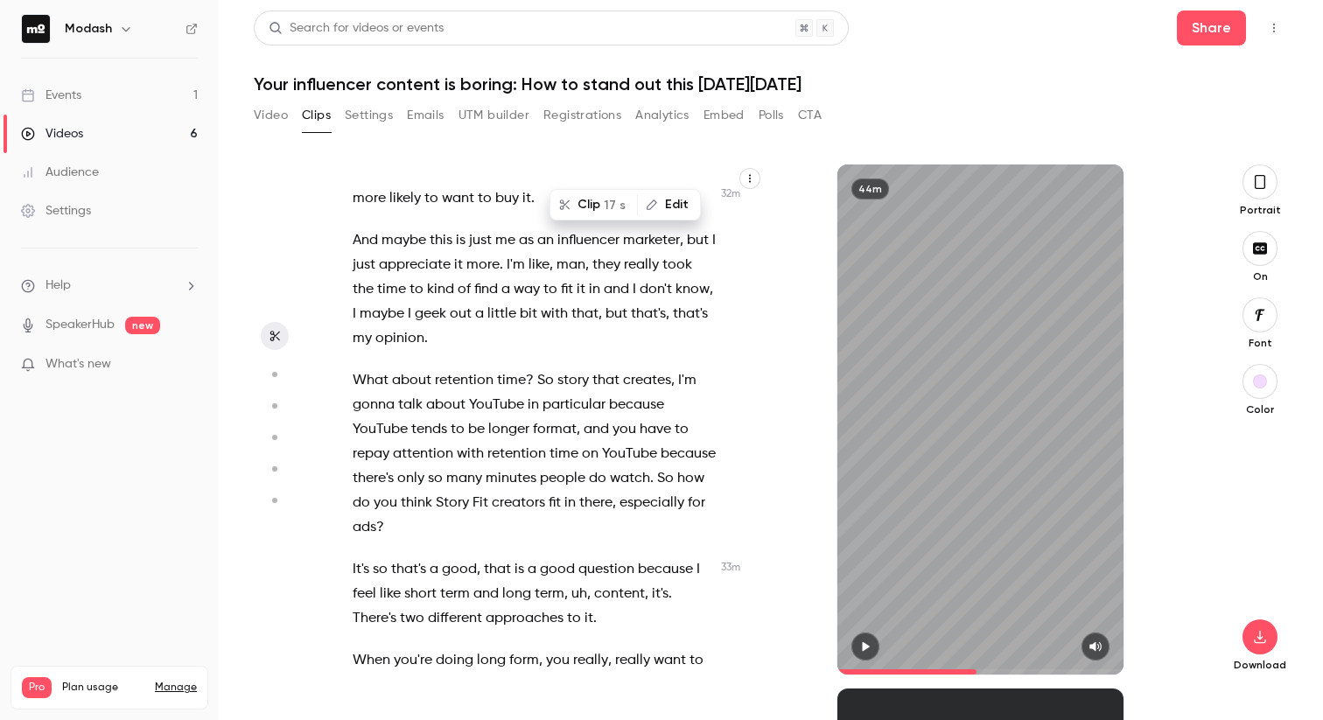
scroll to position [18437, 0]
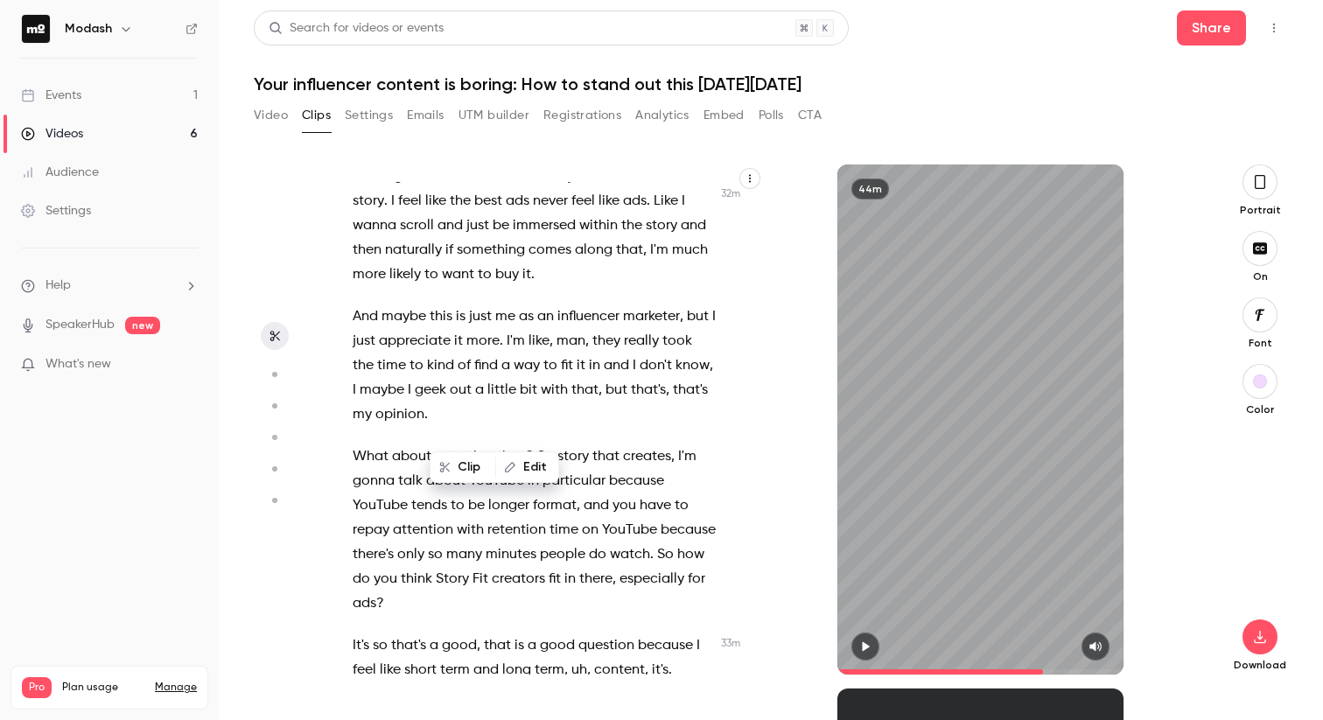
scroll to position [18368, 0]
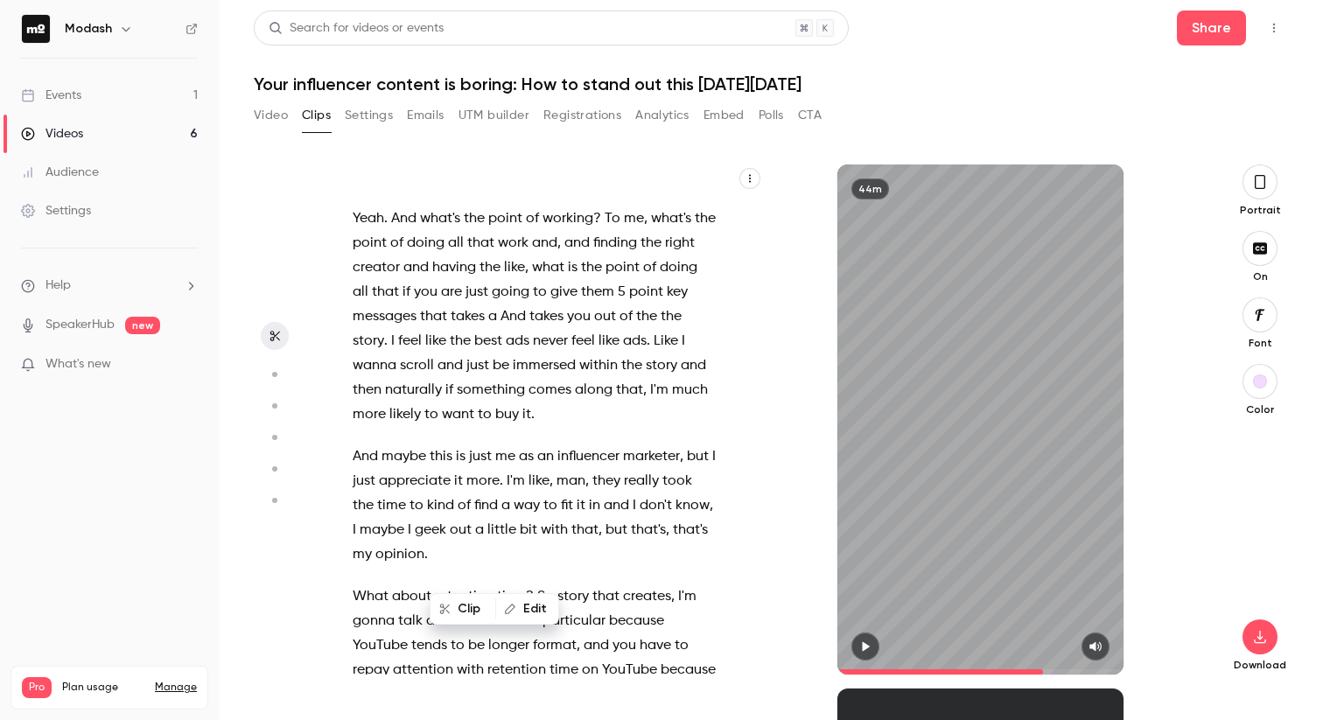
click at [423, 73] on p "Absolutely . I think , I mean , you've been a creator , I've been a creator ." at bounding box center [534, 48] width 363 height 49
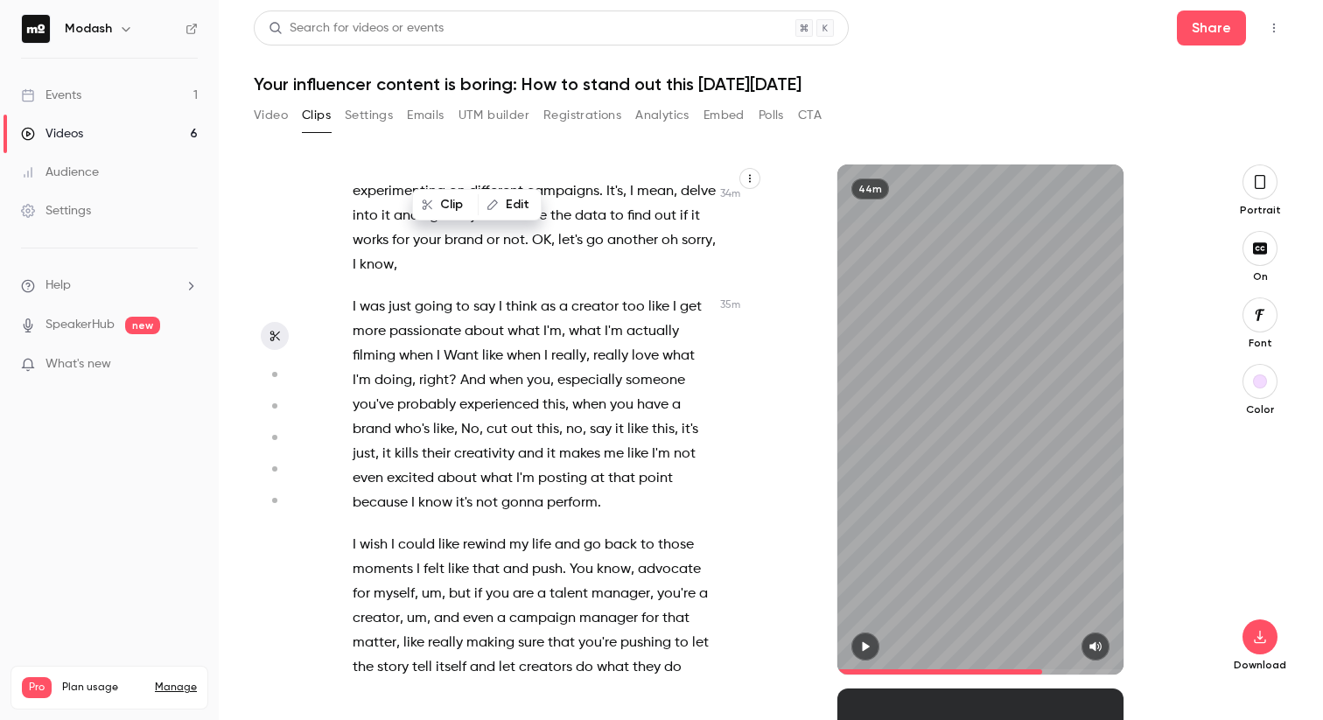
scroll to position [20181, 0]
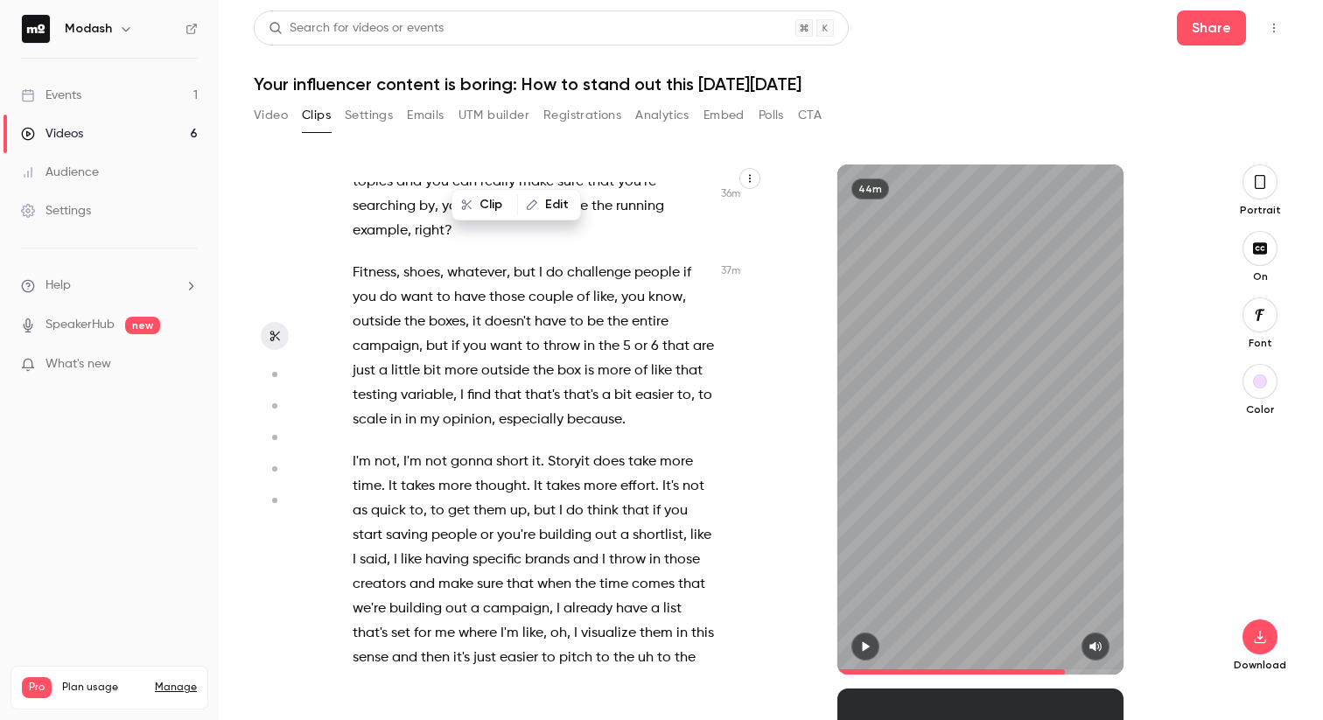
scroll to position [21085, 0]
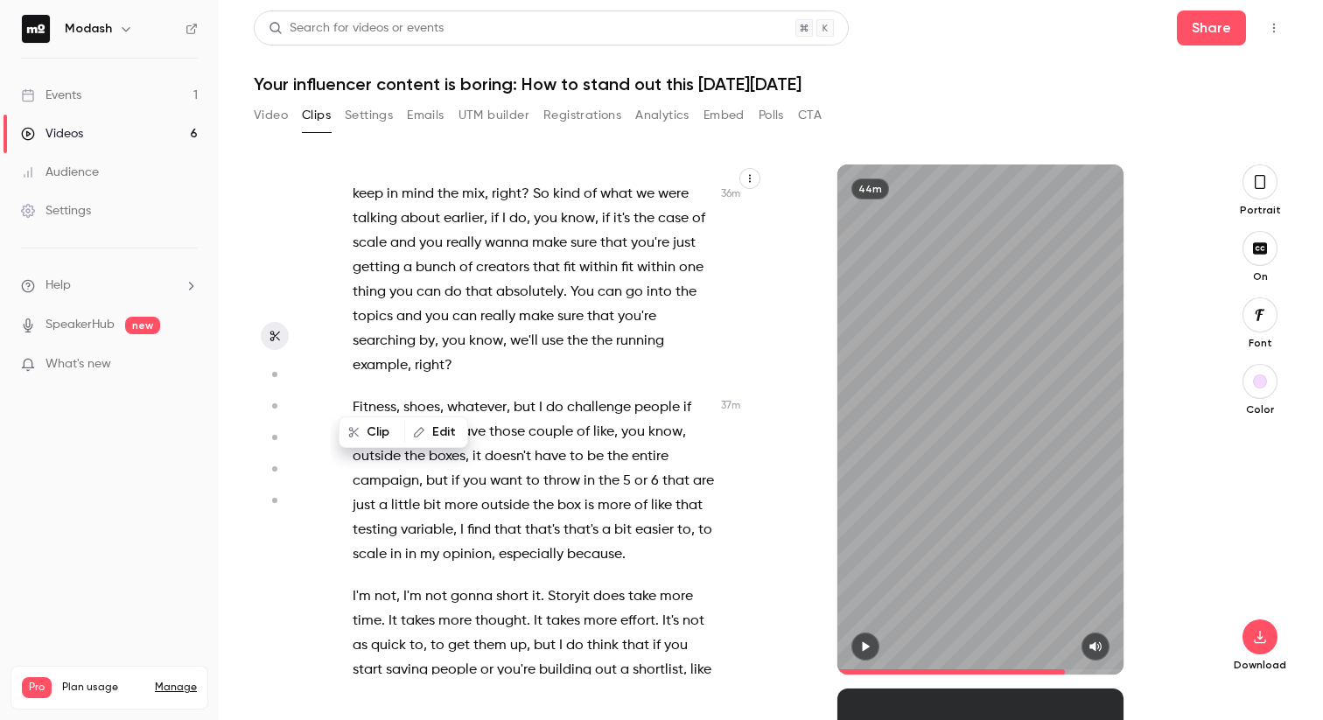
scroll to position [21422, 0]
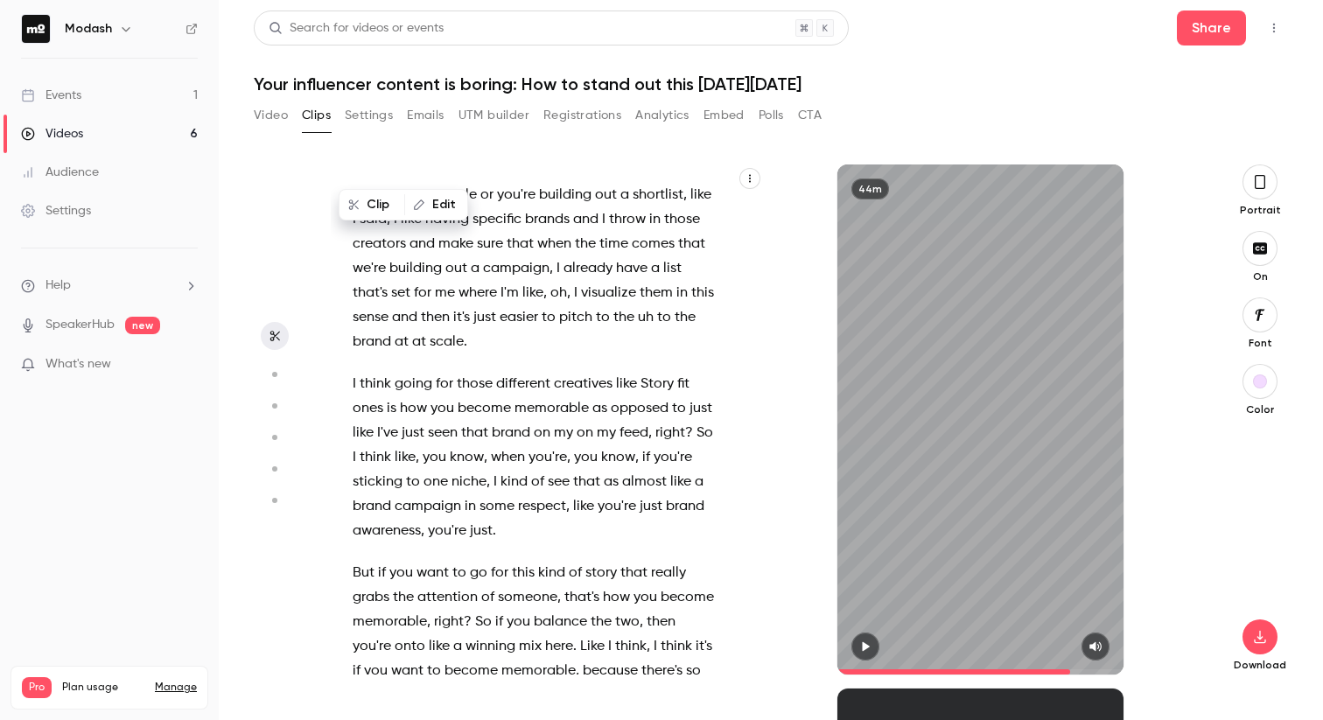
click at [863, 645] on icon "button" at bounding box center [865, 647] width 7 height 10
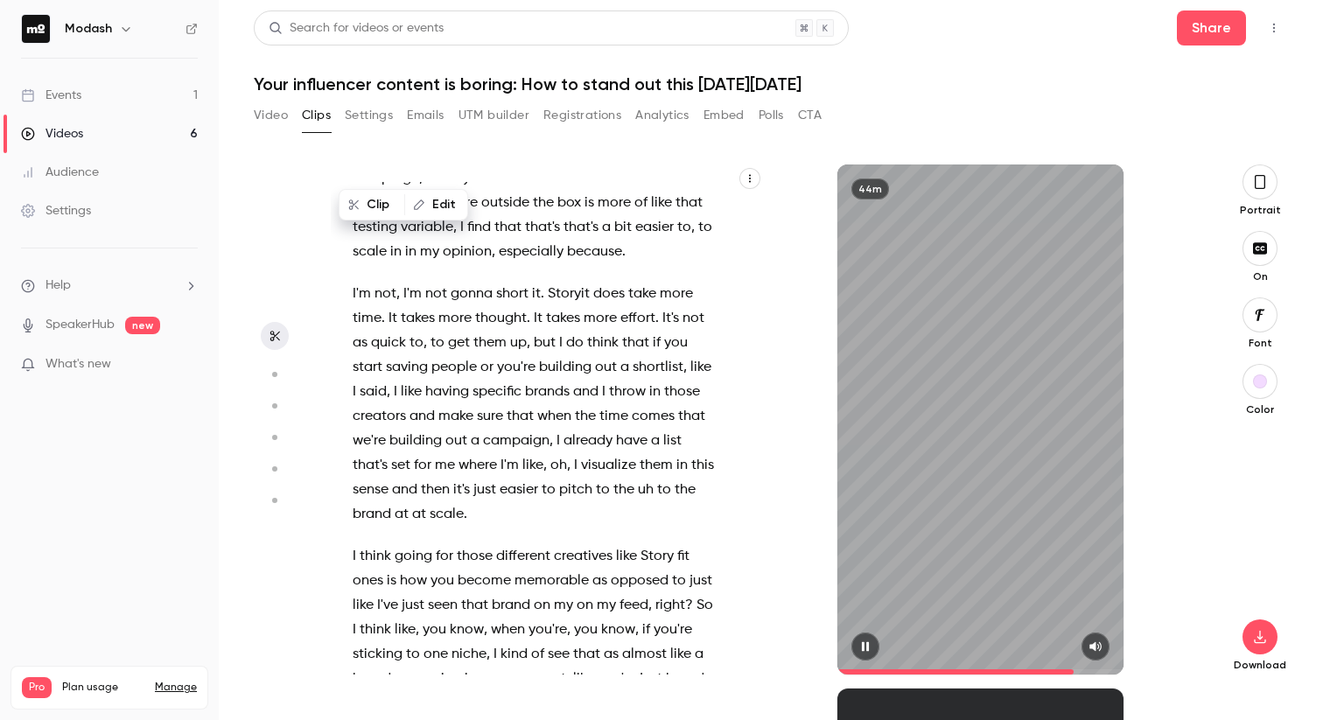
scroll to position [21251, 0]
click at [869, 645] on icon "button" at bounding box center [865, 646] width 14 height 12
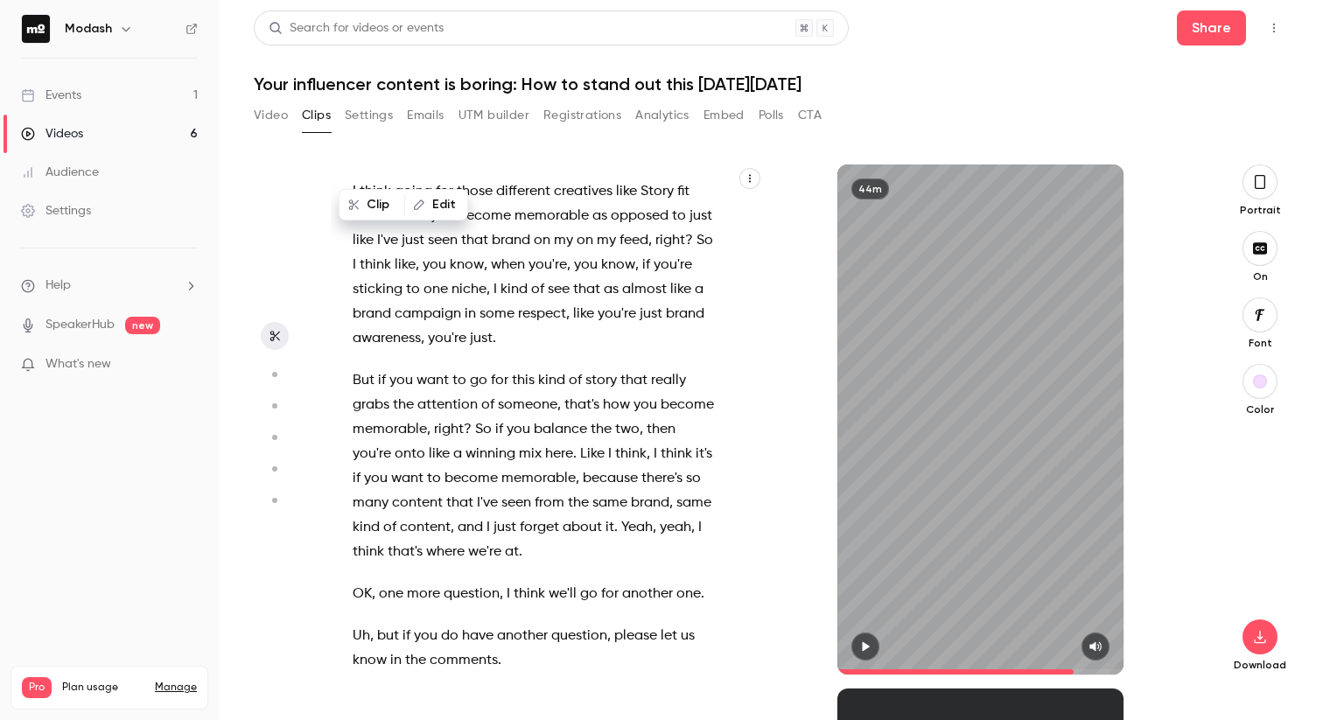
scroll to position [21619, 0]
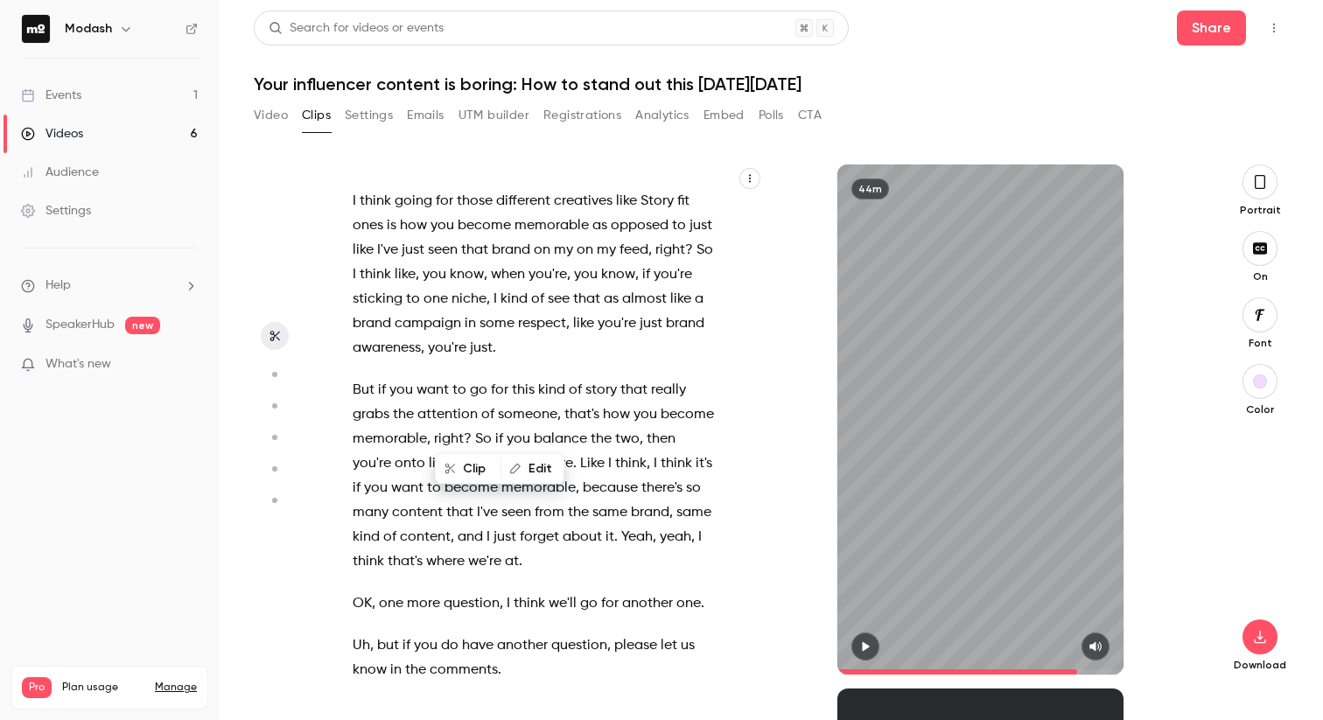
click at [860, 653] on button "button" at bounding box center [865, 646] width 28 height 28
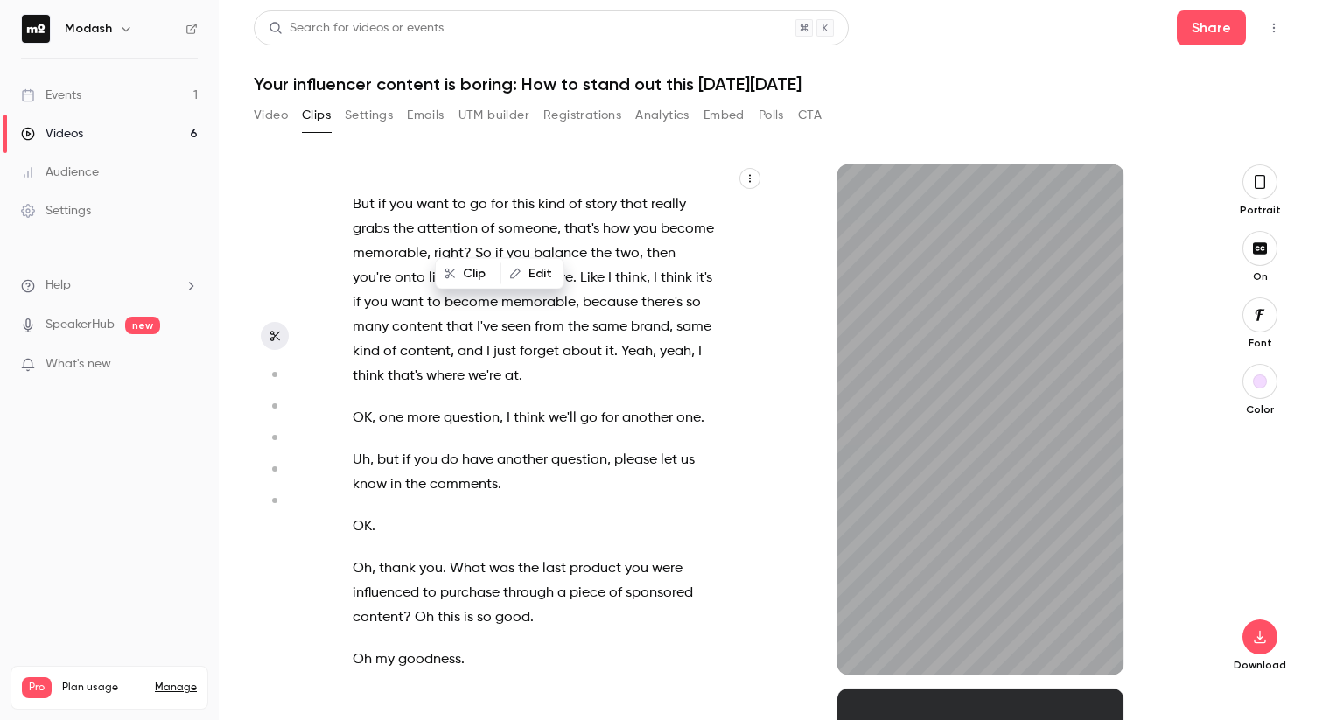
scroll to position [21800, 0]
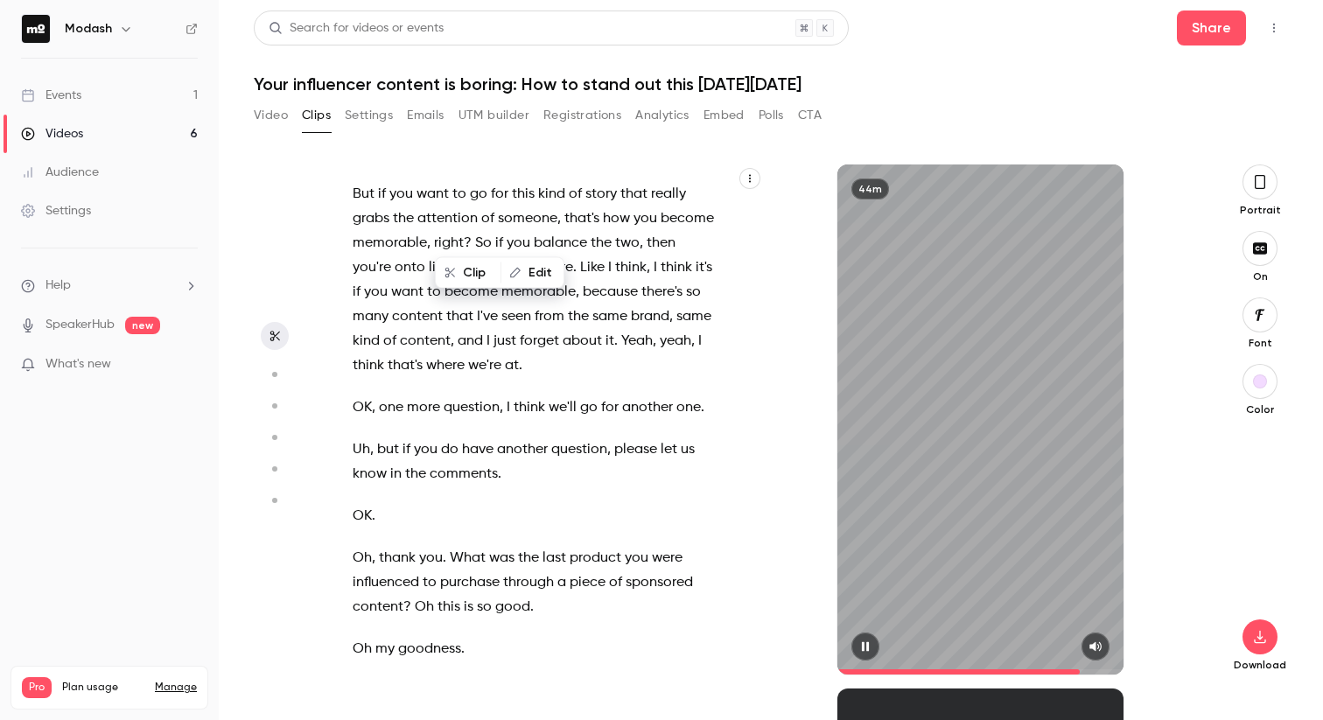
click at [869, 645] on icon "button" at bounding box center [865, 646] width 14 height 12
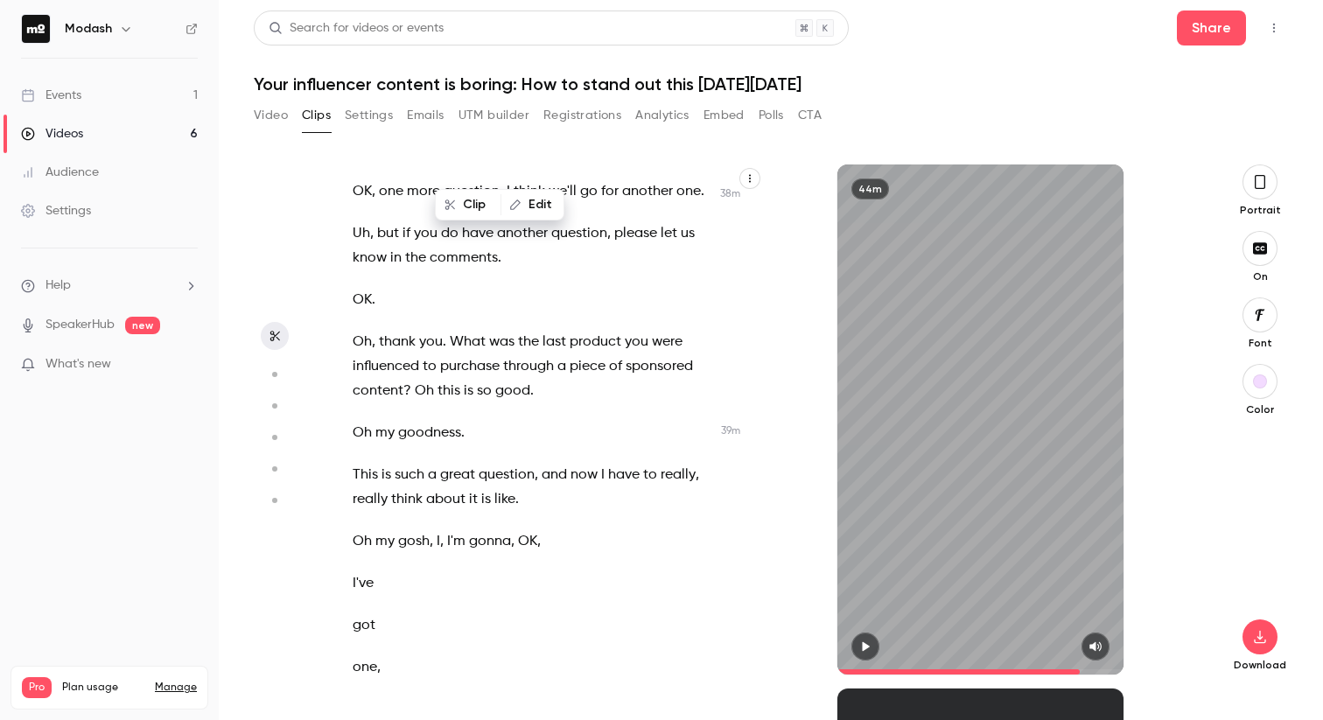
scroll to position [22027, 0]
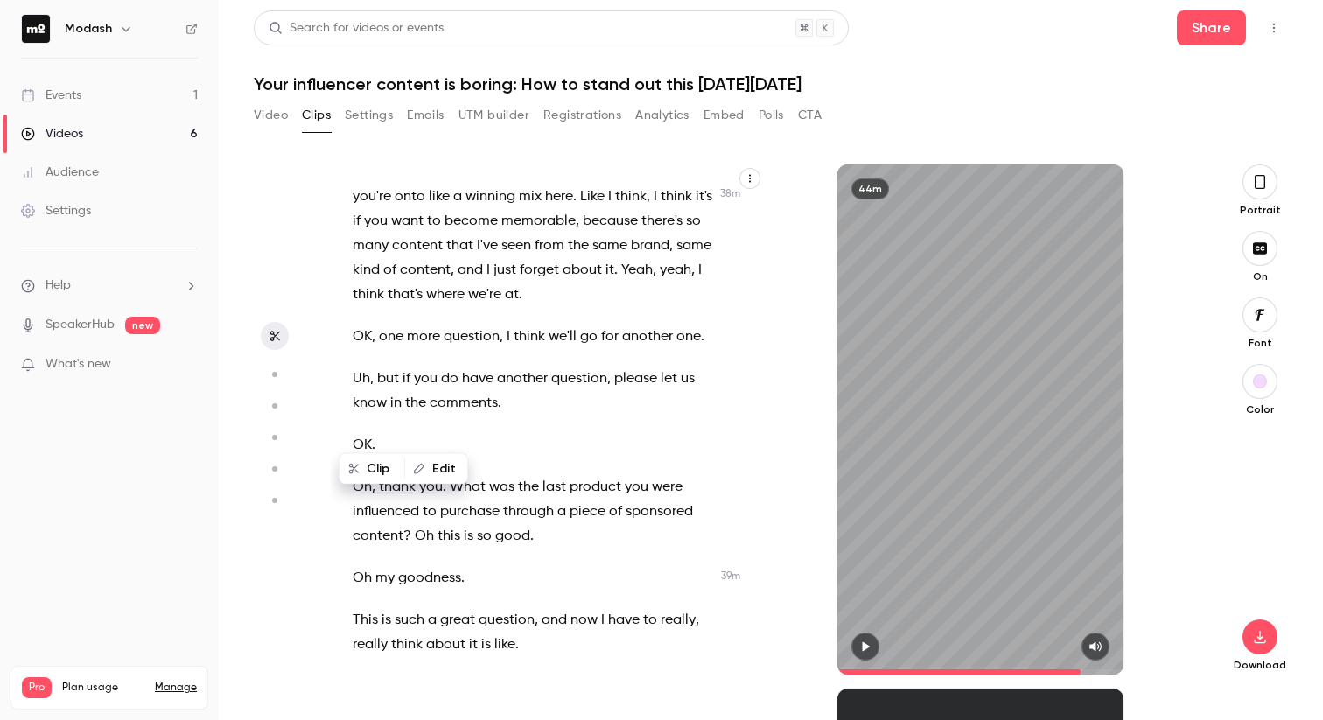
scroll to position [21867, 0]
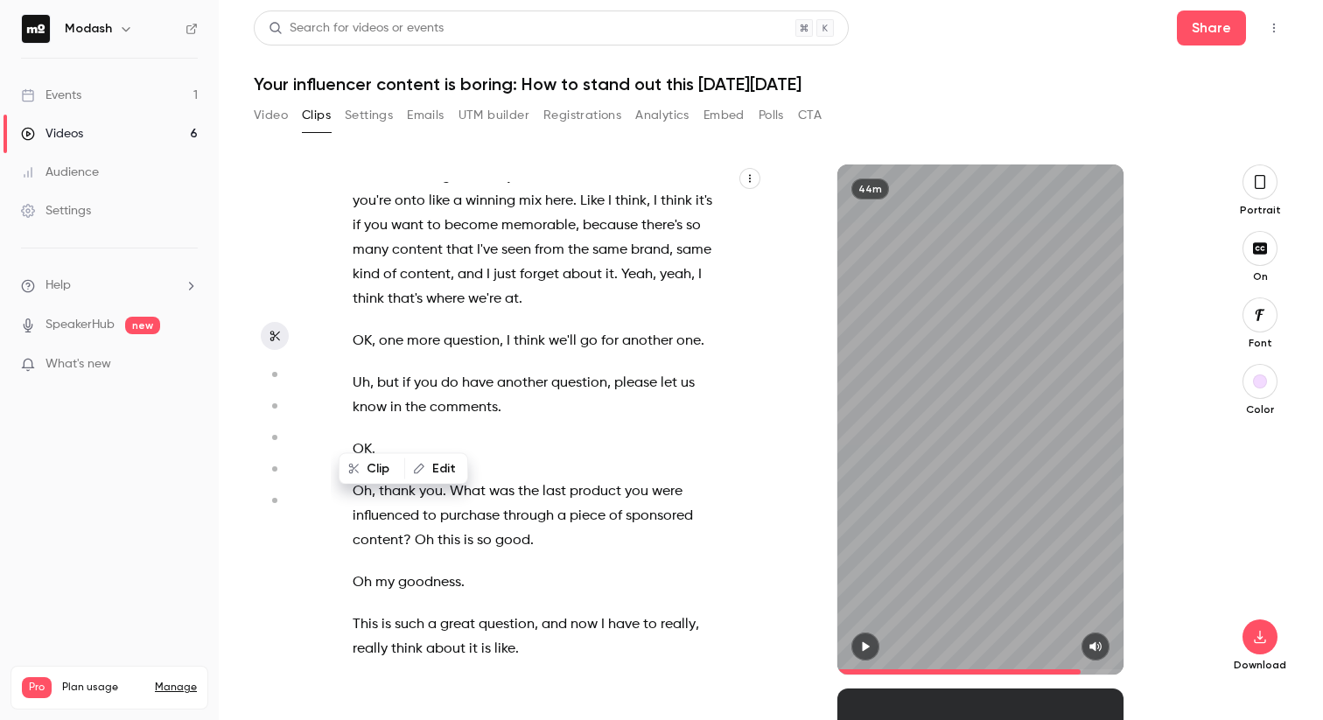
click at [860, 648] on icon "button" at bounding box center [865, 646] width 14 height 12
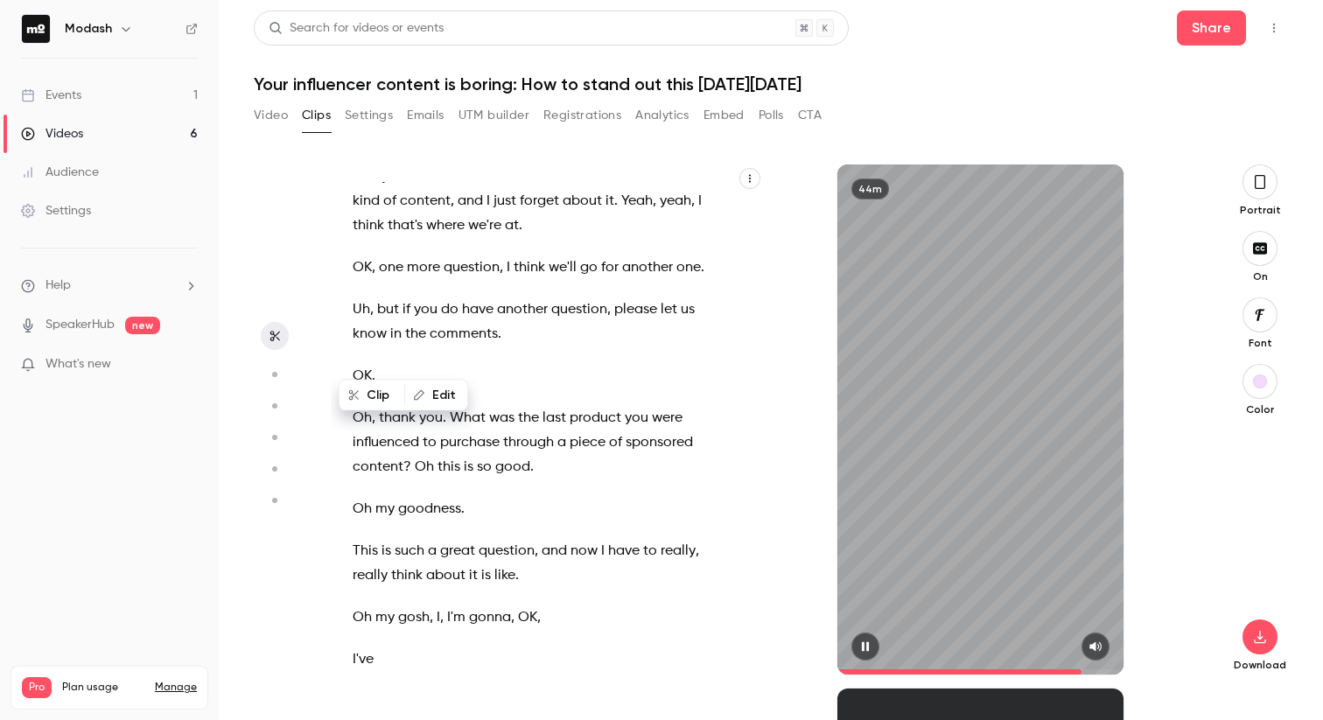
scroll to position [21965, 0]
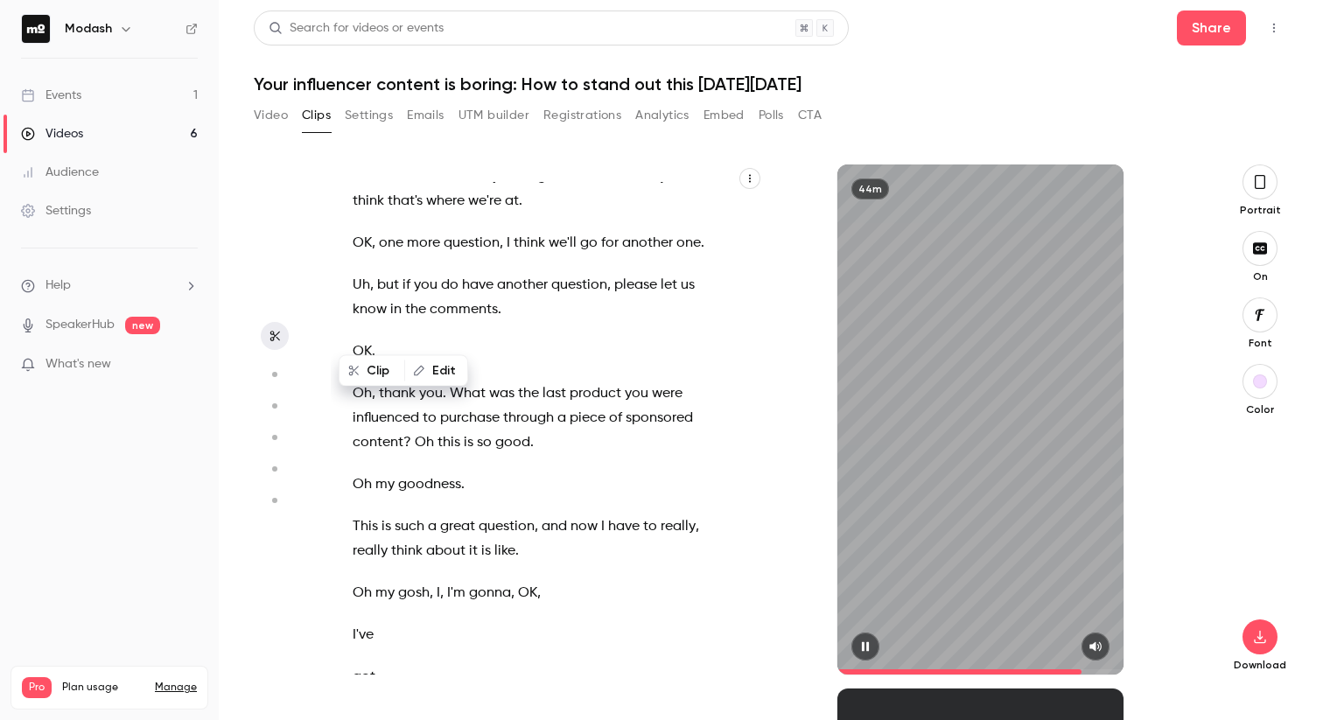
click at [861, 651] on icon "button" at bounding box center [865, 646] width 14 height 12
click at [498, 140] on span "become" at bounding box center [470, 127] width 53 height 24
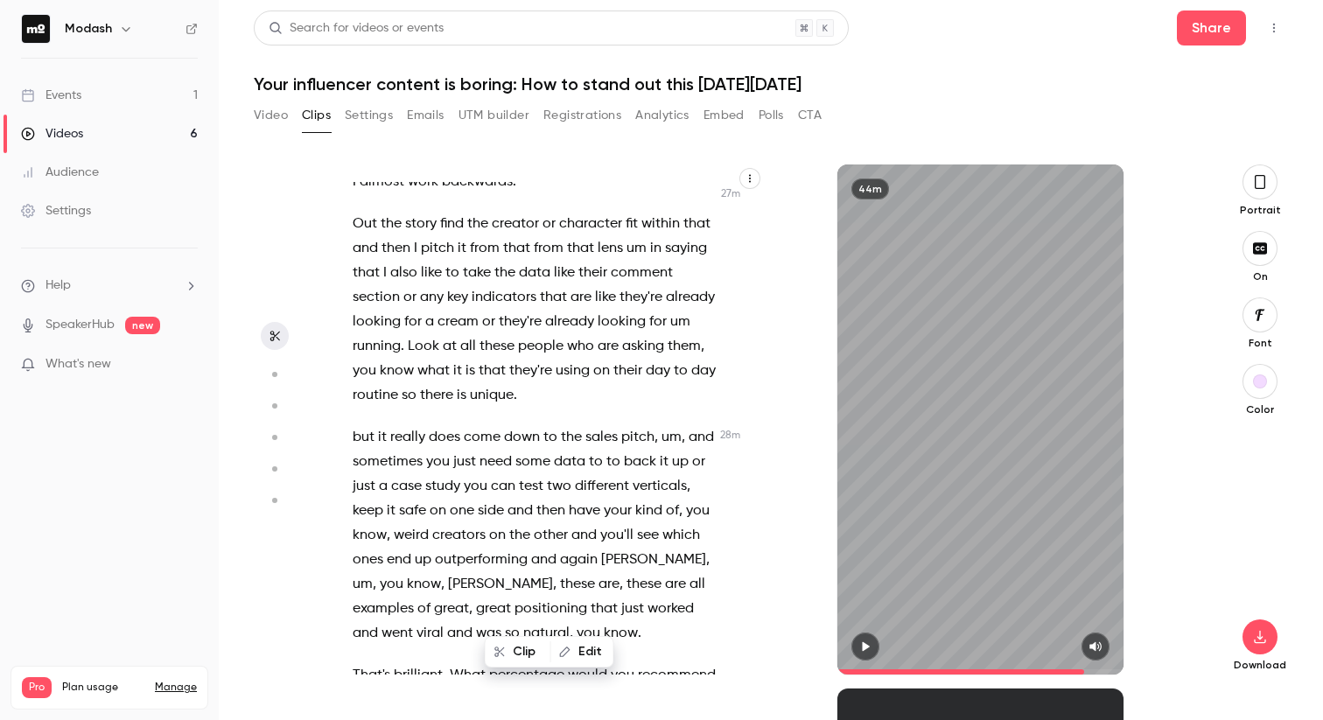
scroll to position [15588, 0]
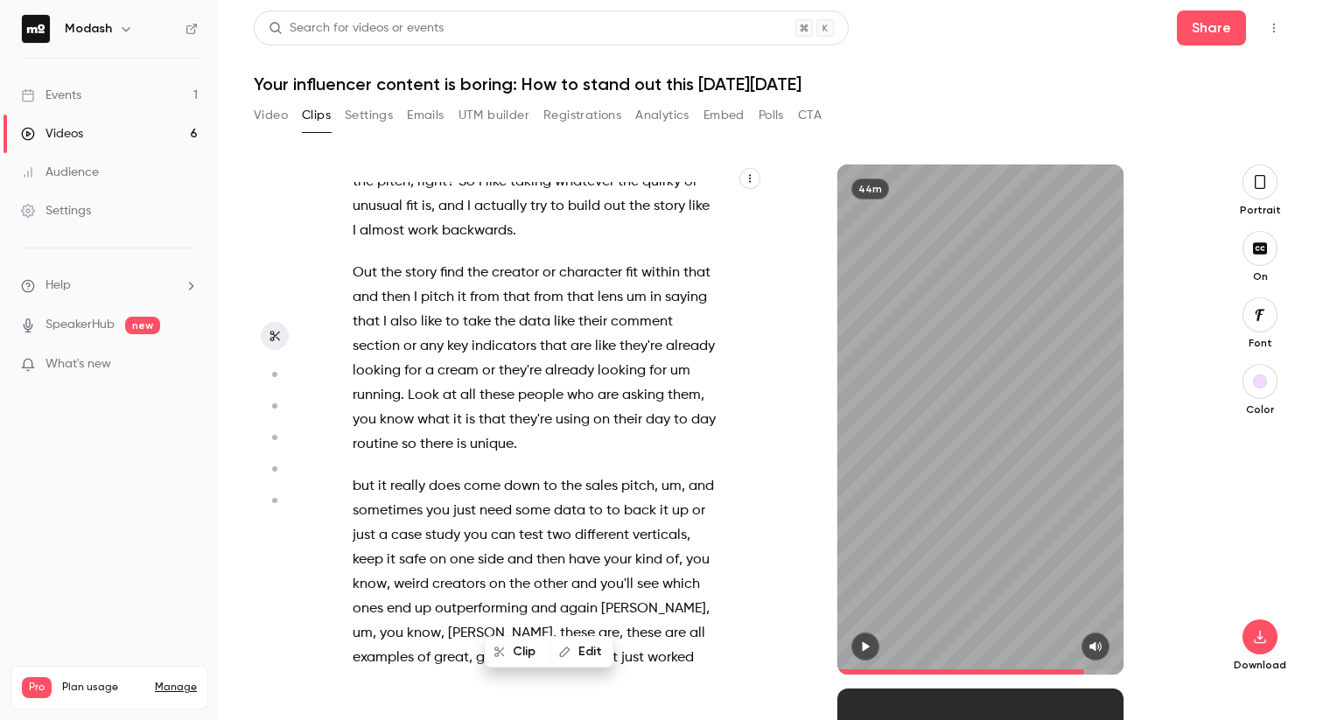
click at [522, 96] on span "advice" at bounding box center [505, 84] width 44 height 24
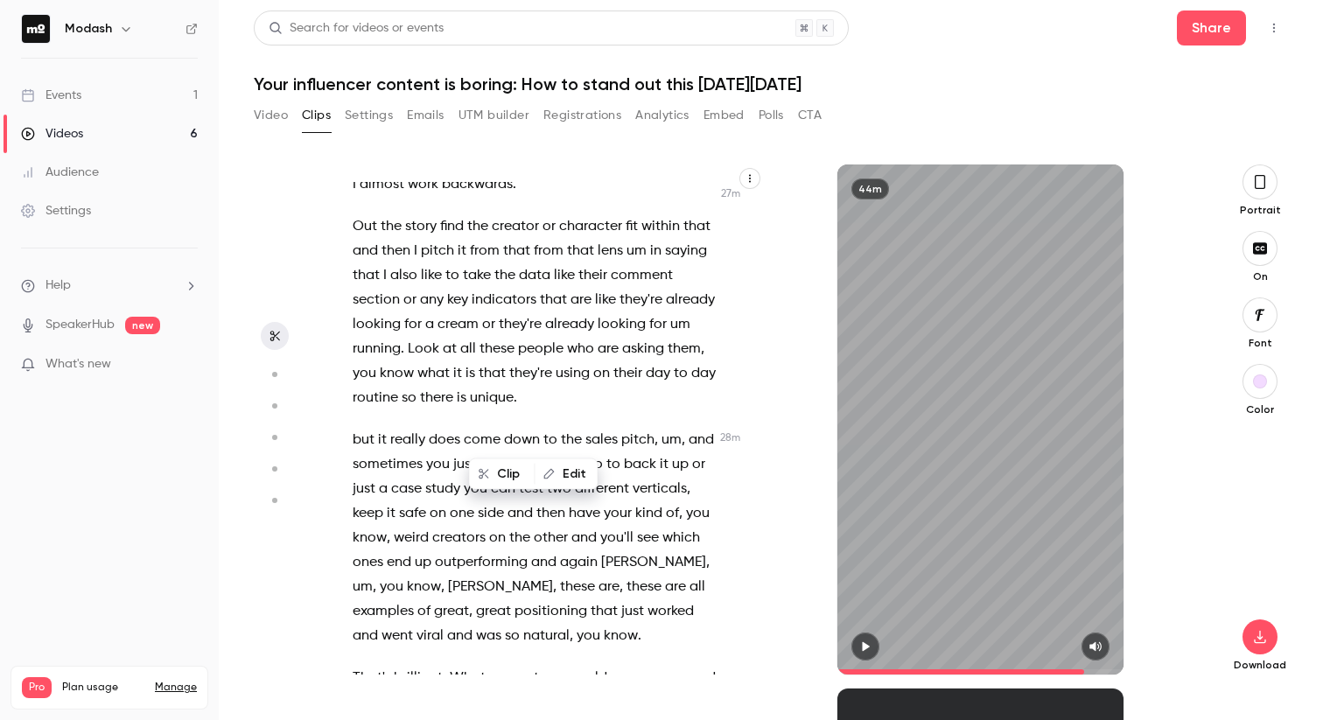
scroll to position [15635, 0]
click at [868, 645] on icon "button" at bounding box center [865, 646] width 14 height 12
click at [863, 651] on icon "button" at bounding box center [865, 646] width 14 height 12
click at [864, 650] on icon "button" at bounding box center [865, 646] width 14 height 12
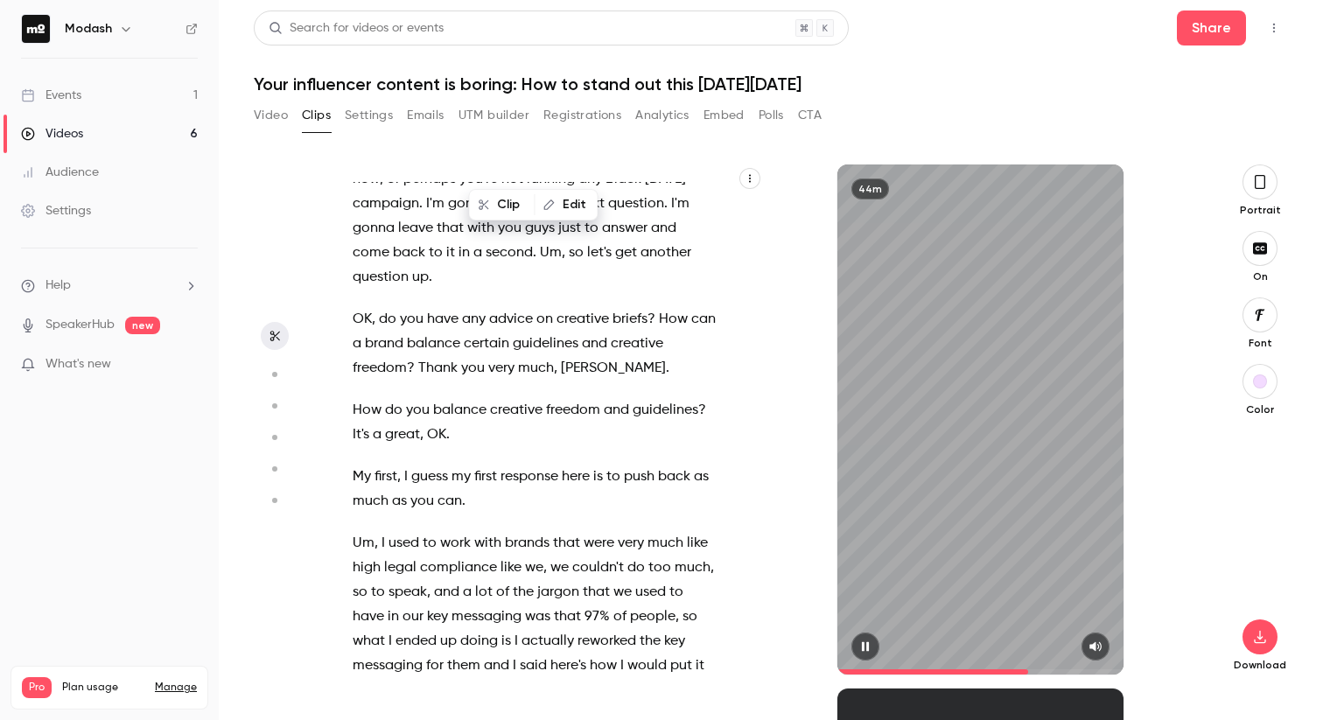
scroll to position [16916, 0]
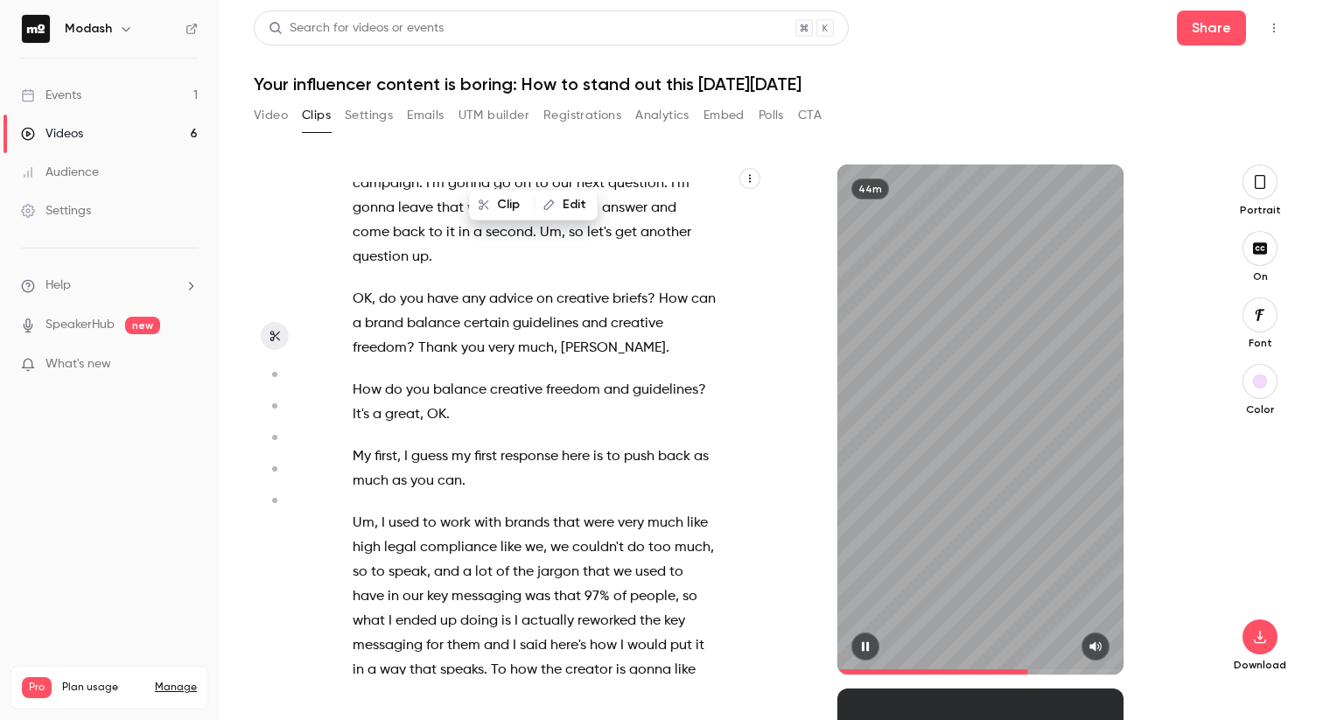
click at [871, 644] on icon "button" at bounding box center [865, 646] width 14 height 12
type input "****"
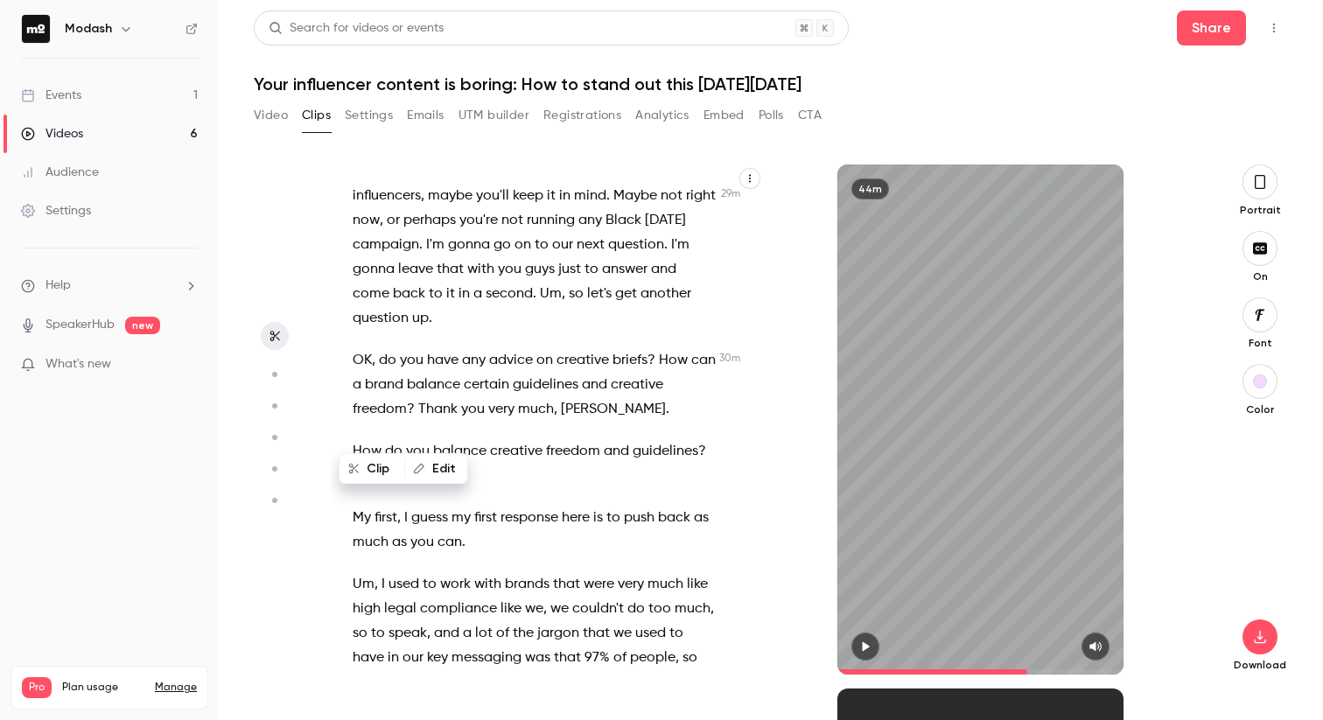
scroll to position [16849, 0]
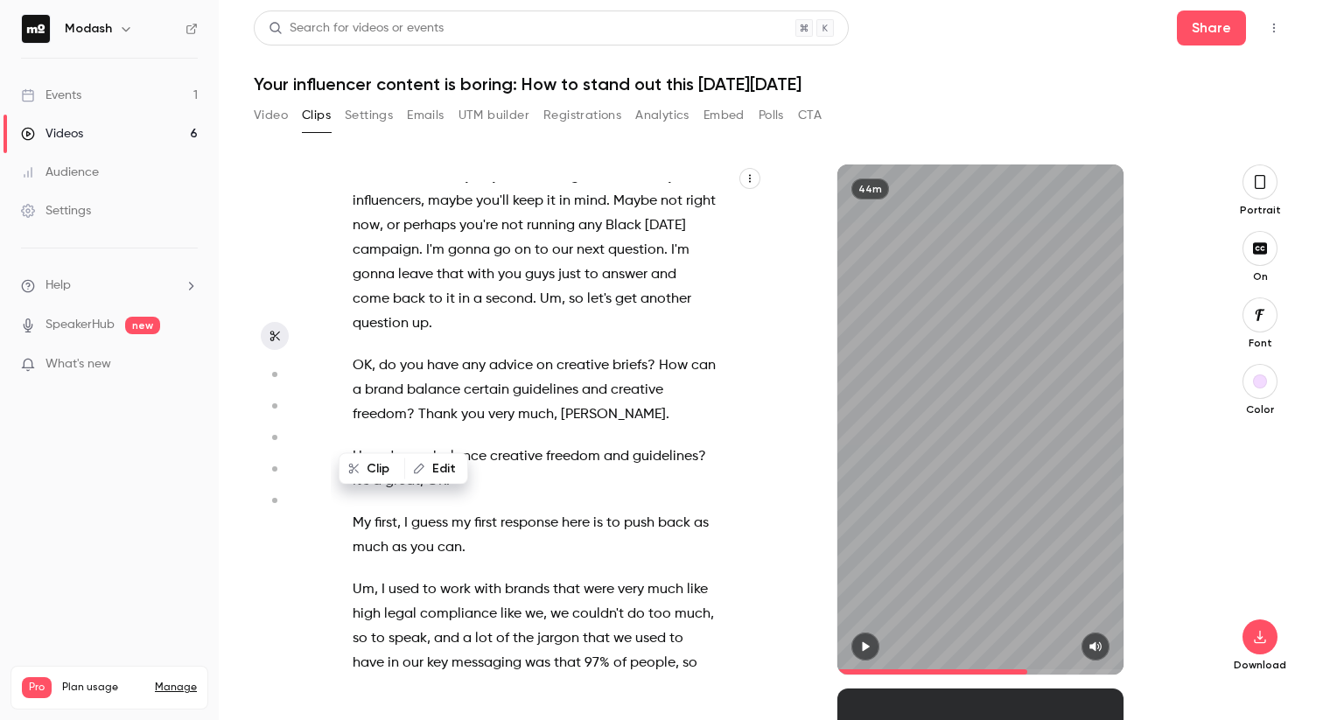
click at [427, 465] on button "Edit" at bounding box center [436, 469] width 60 height 28
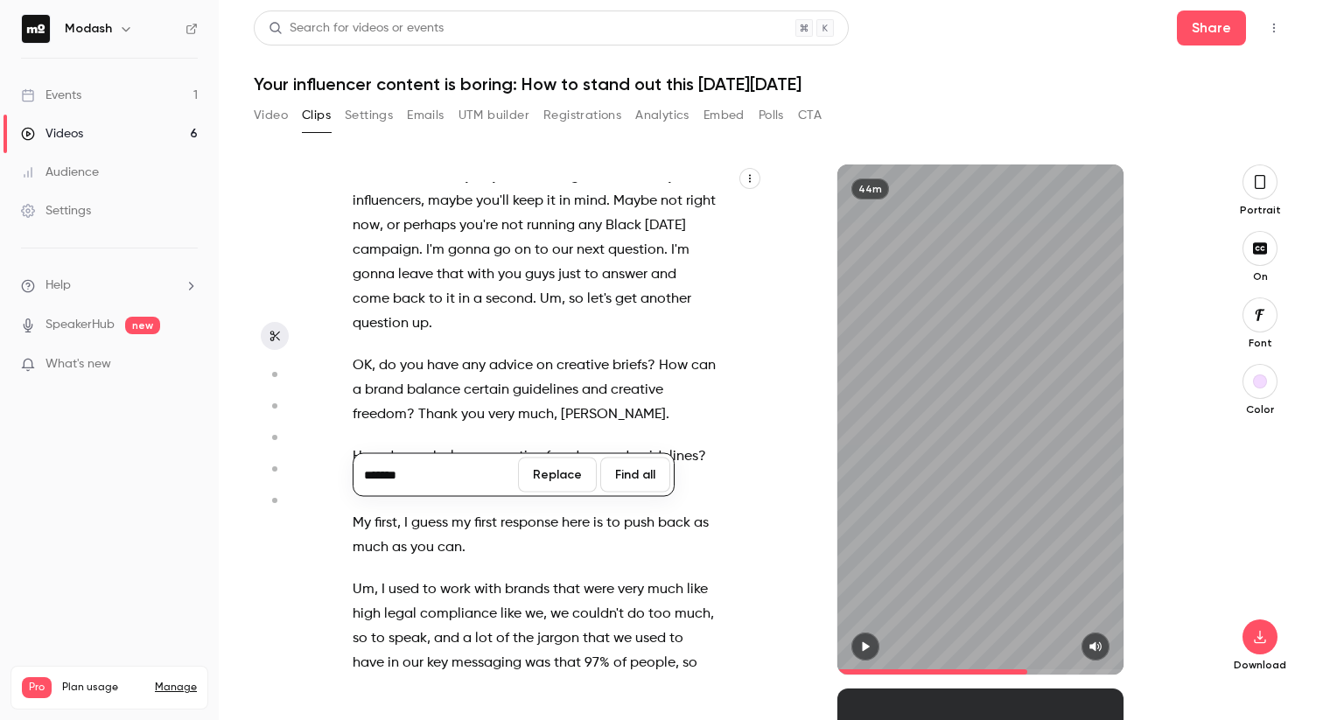
click at [393, 476] on input "*******" at bounding box center [435, 474] width 157 height 35
type input "********"
click at [569, 475] on button "Replace" at bounding box center [557, 474] width 79 height 35
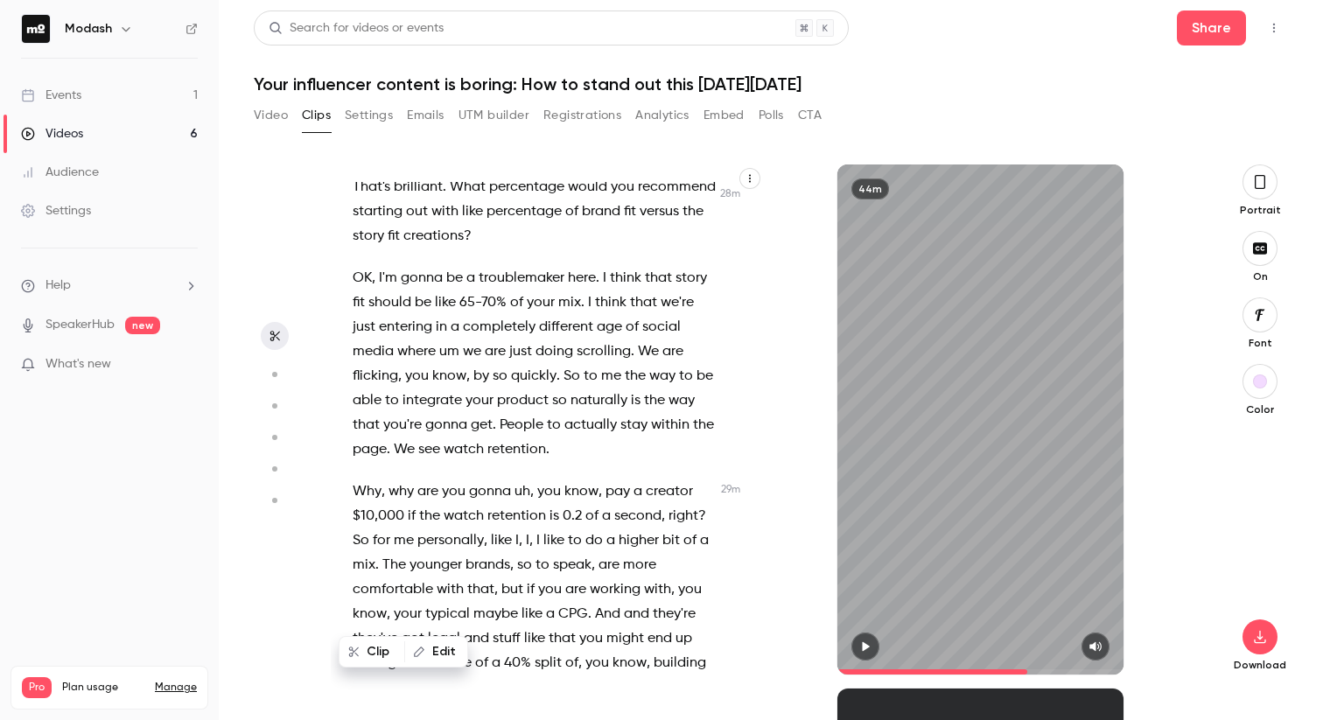
scroll to position [16259, 0]
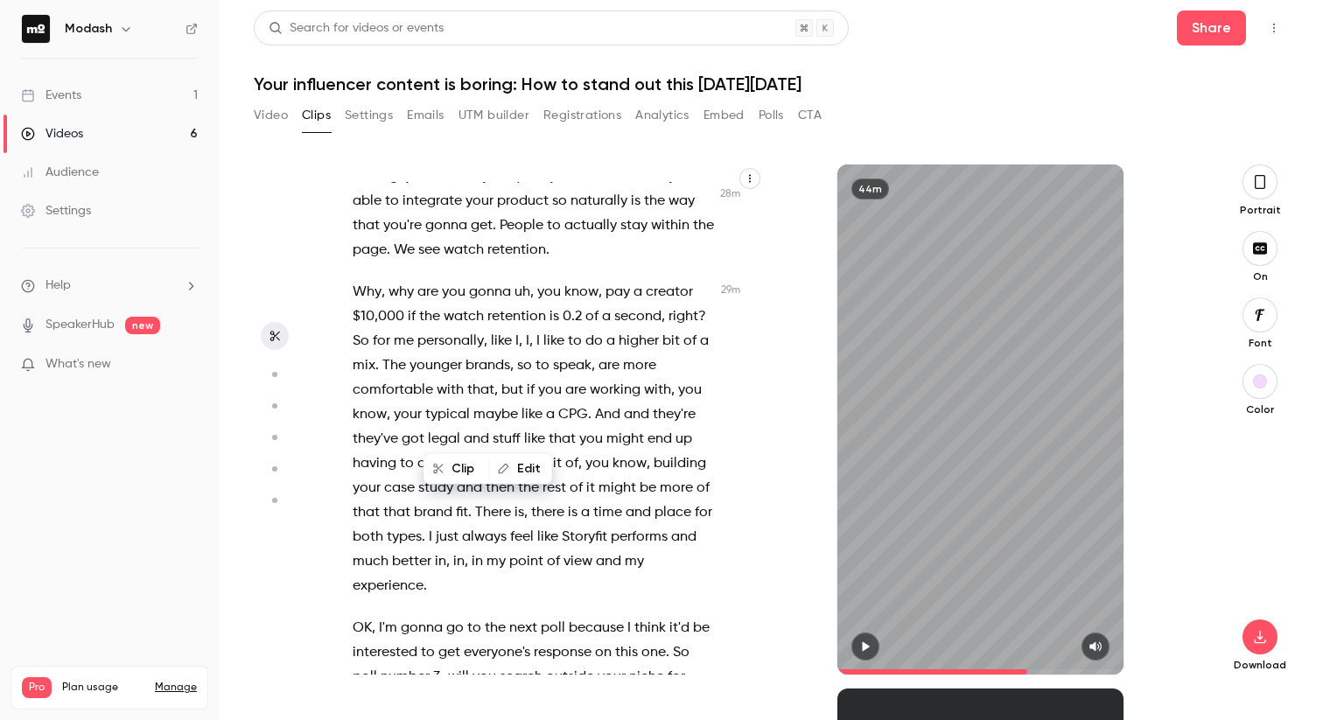
type input "******"
click at [514, 465] on button "Edit" at bounding box center [521, 469] width 60 height 28
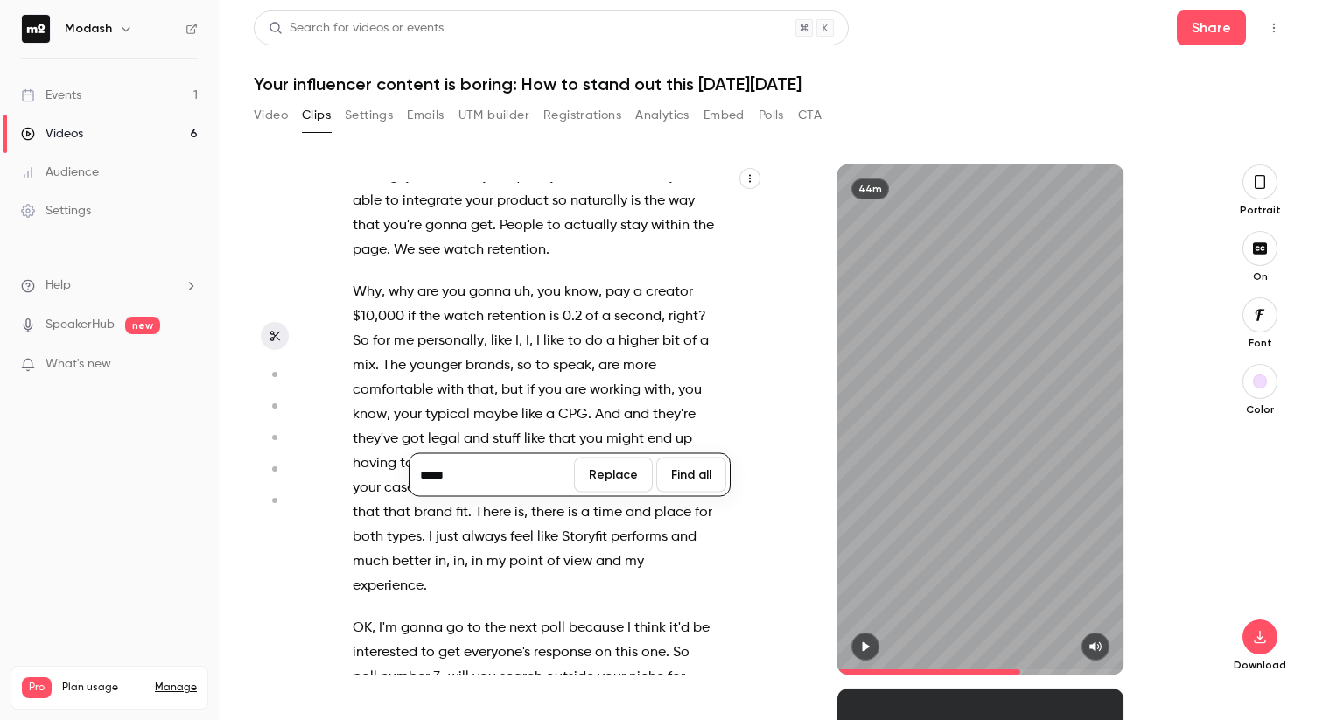
click at [503, 469] on input "*****" at bounding box center [491, 474] width 157 height 35
type input "********"
drag, startPoint x: 618, startPoint y: 473, endPoint x: 485, endPoint y: 449, distance: 136.1
click at [616, 473] on button "Replace" at bounding box center [613, 474] width 79 height 35
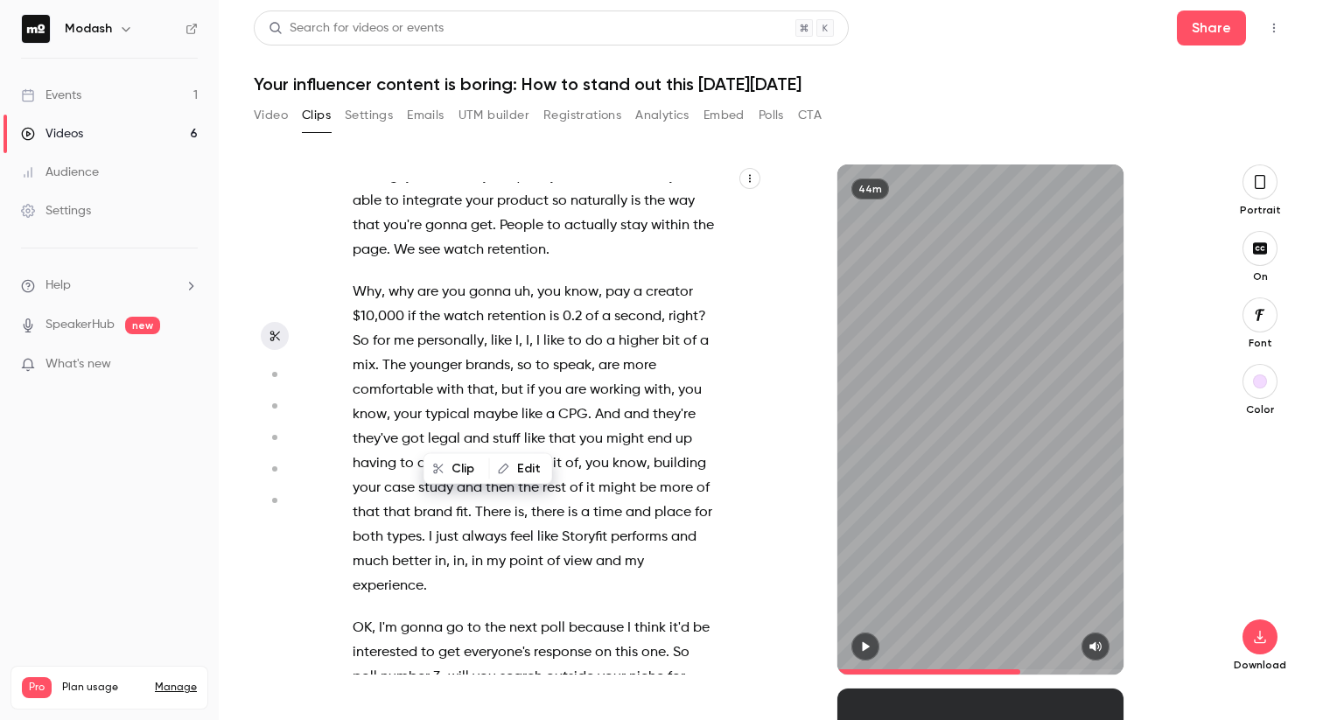
click at [412, 49] on span "fit" at bounding box center [406, 36] width 12 height 24
type input "******"
click at [565, 472] on button "Edit" at bounding box center [568, 469] width 60 height 28
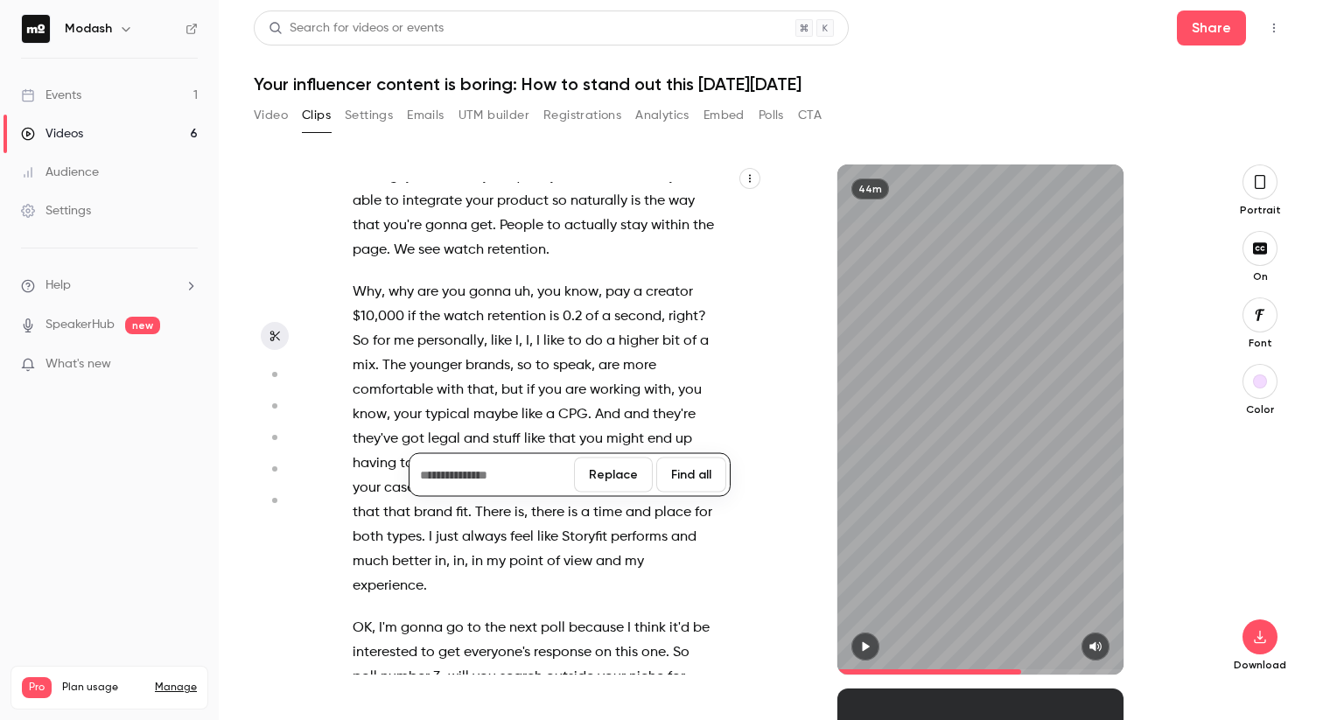
click at [628, 479] on button "Replace" at bounding box center [613, 474] width 79 height 35
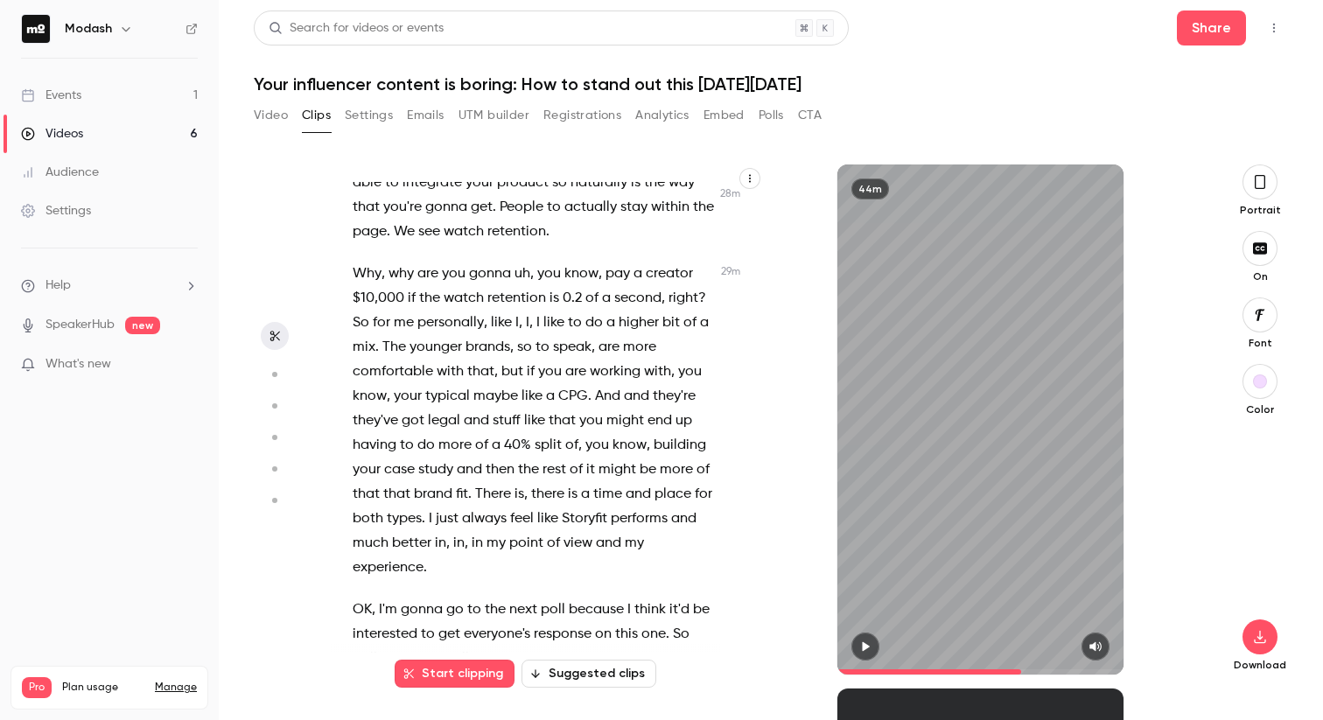
scroll to position [16338, 0]
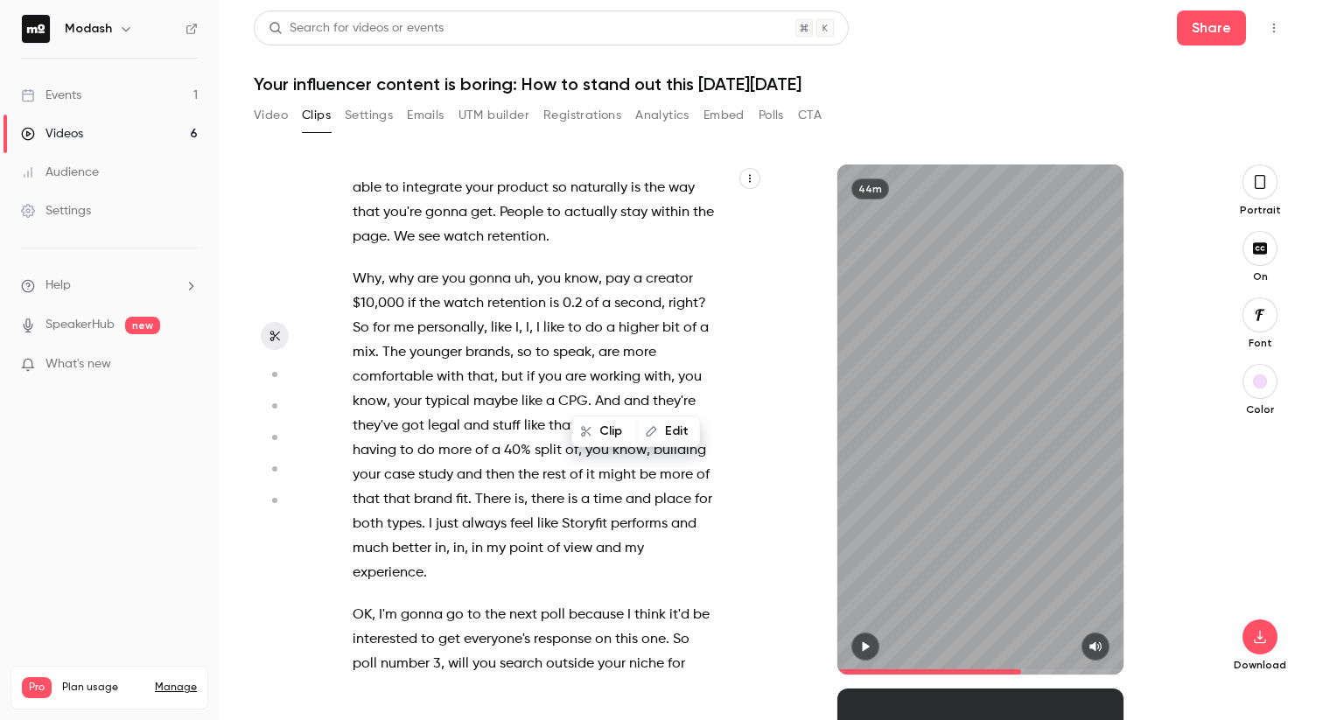
type input "******"
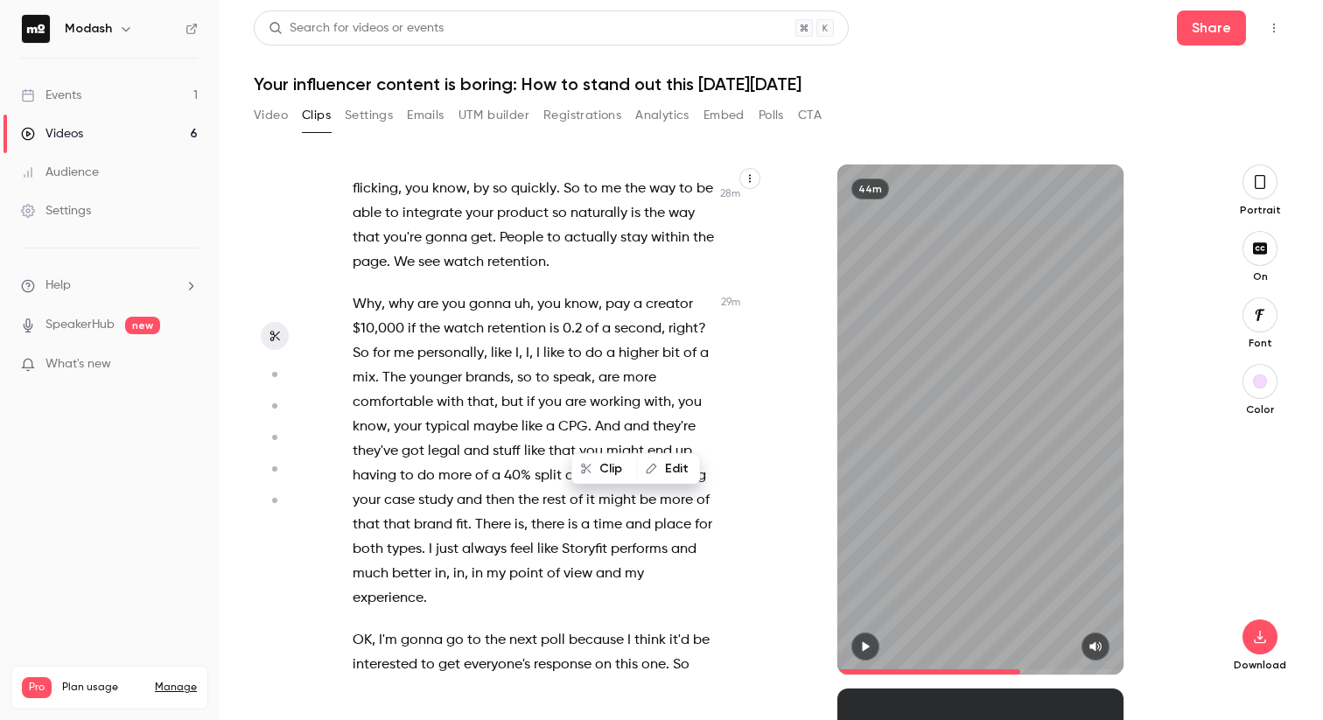
scroll to position [16300, 0]
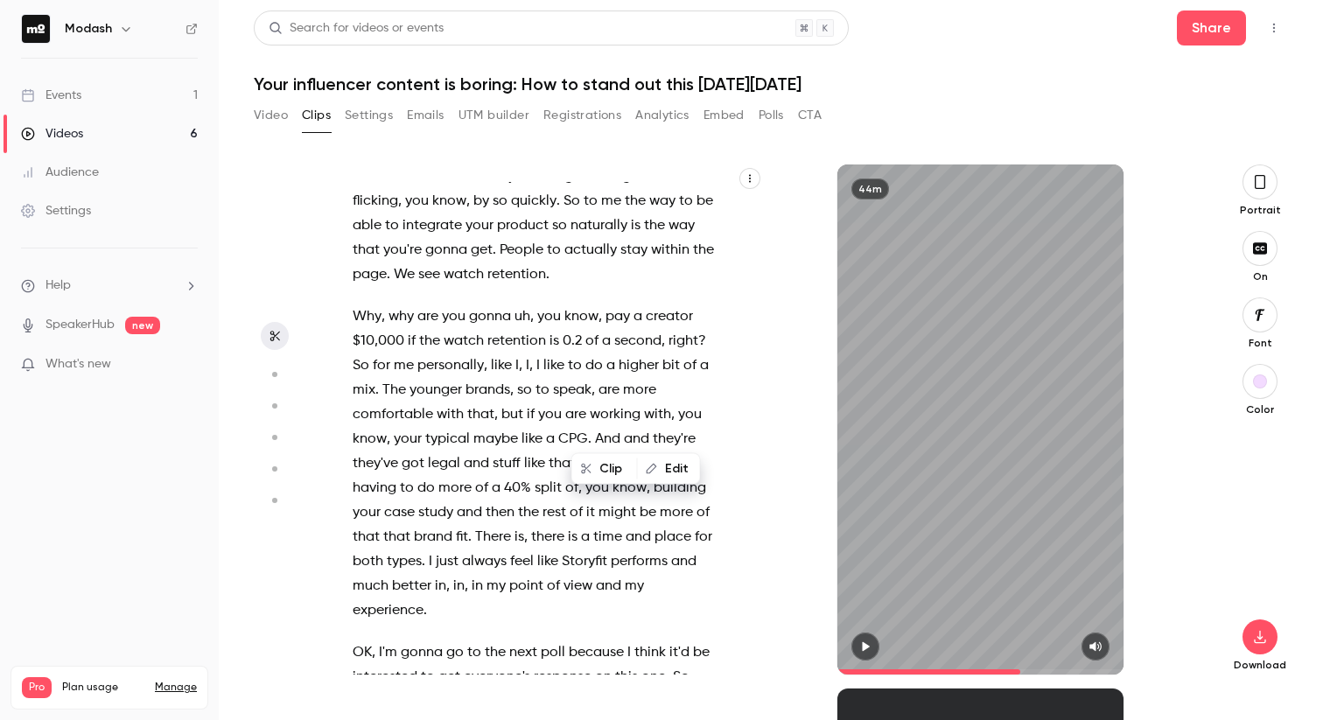
click at [674, 467] on button "Edit" at bounding box center [669, 469] width 60 height 28
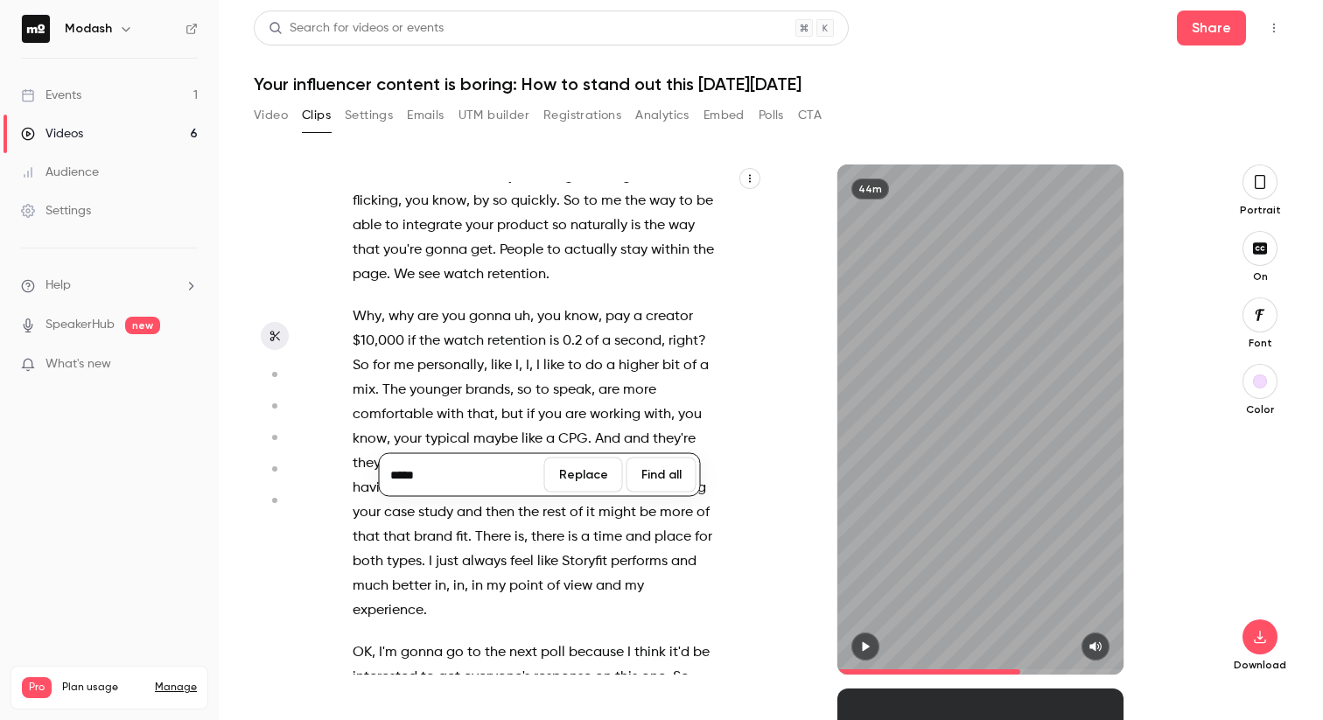
click at [477, 478] on input "*****" at bounding box center [461, 474] width 157 height 35
type input "********"
click at [599, 471] on button "Replace" at bounding box center [583, 474] width 79 height 35
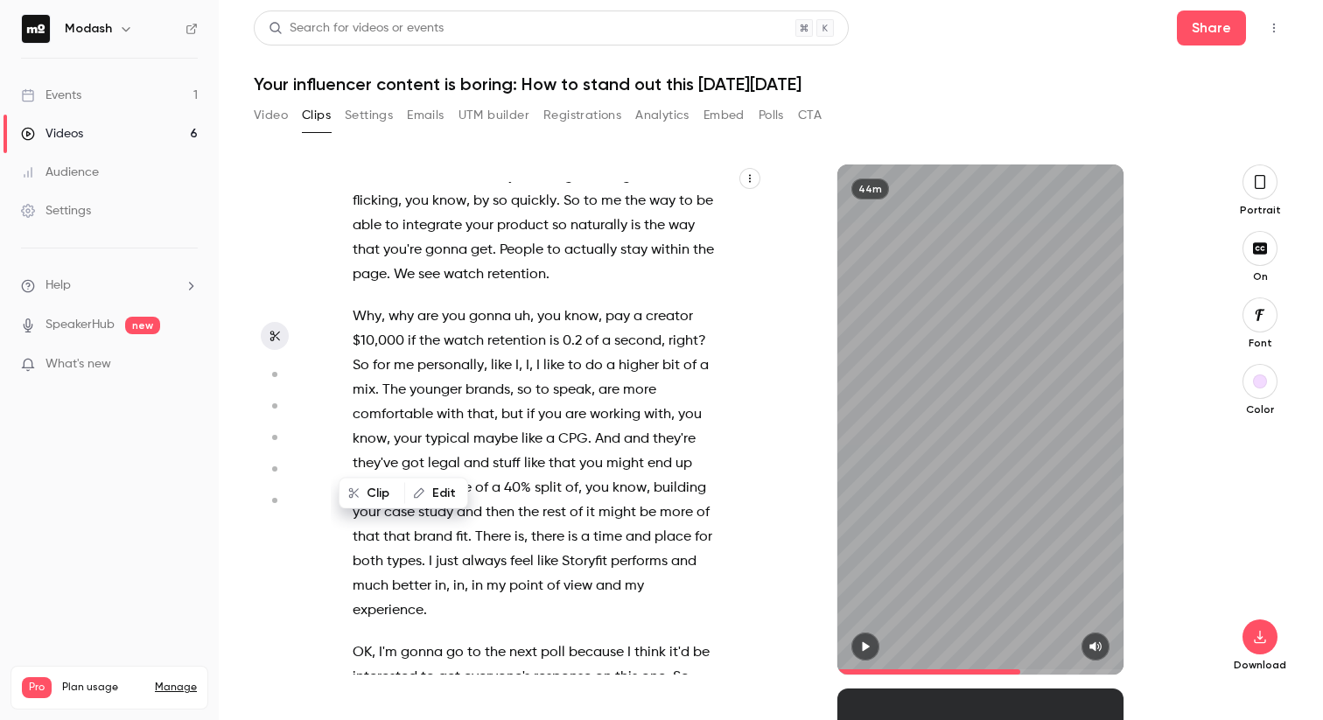
click at [636, 49] on span "fit" at bounding box center [642, 36] width 12 height 24
type input "******"
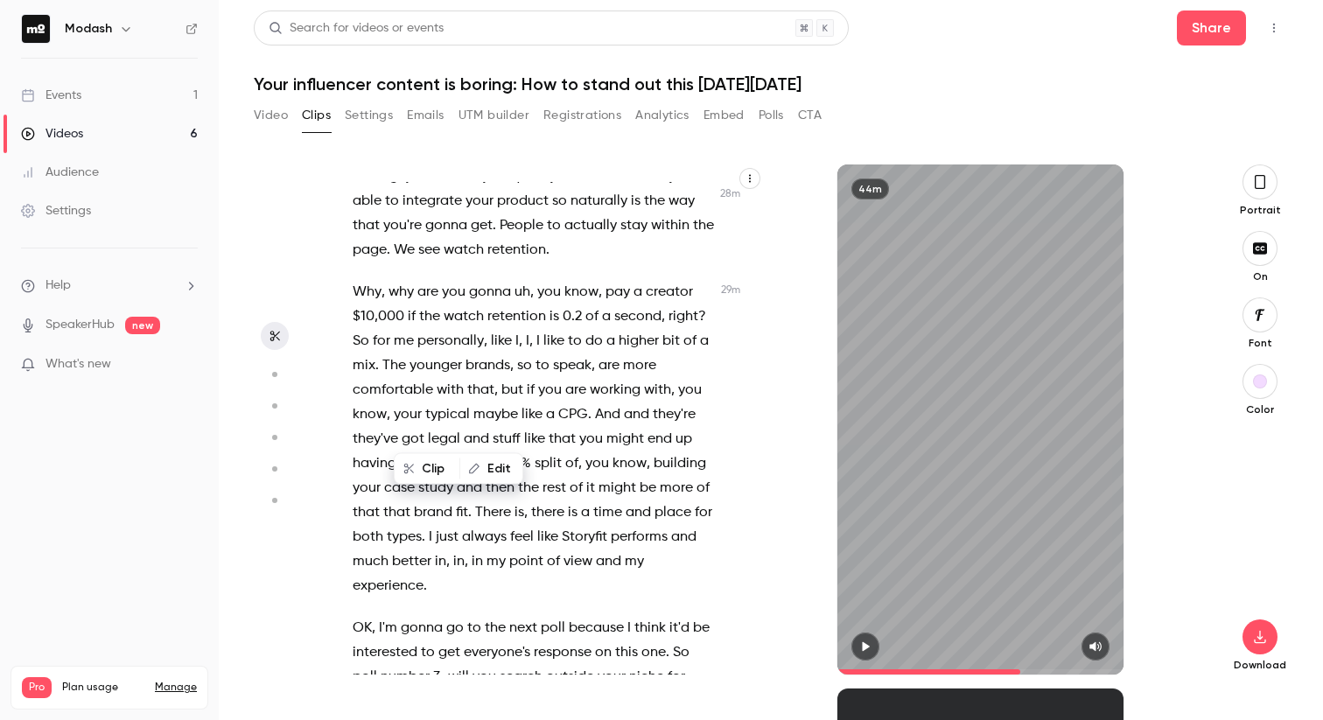
click at [488, 464] on button "Edit" at bounding box center [491, 469] width 60 height 28
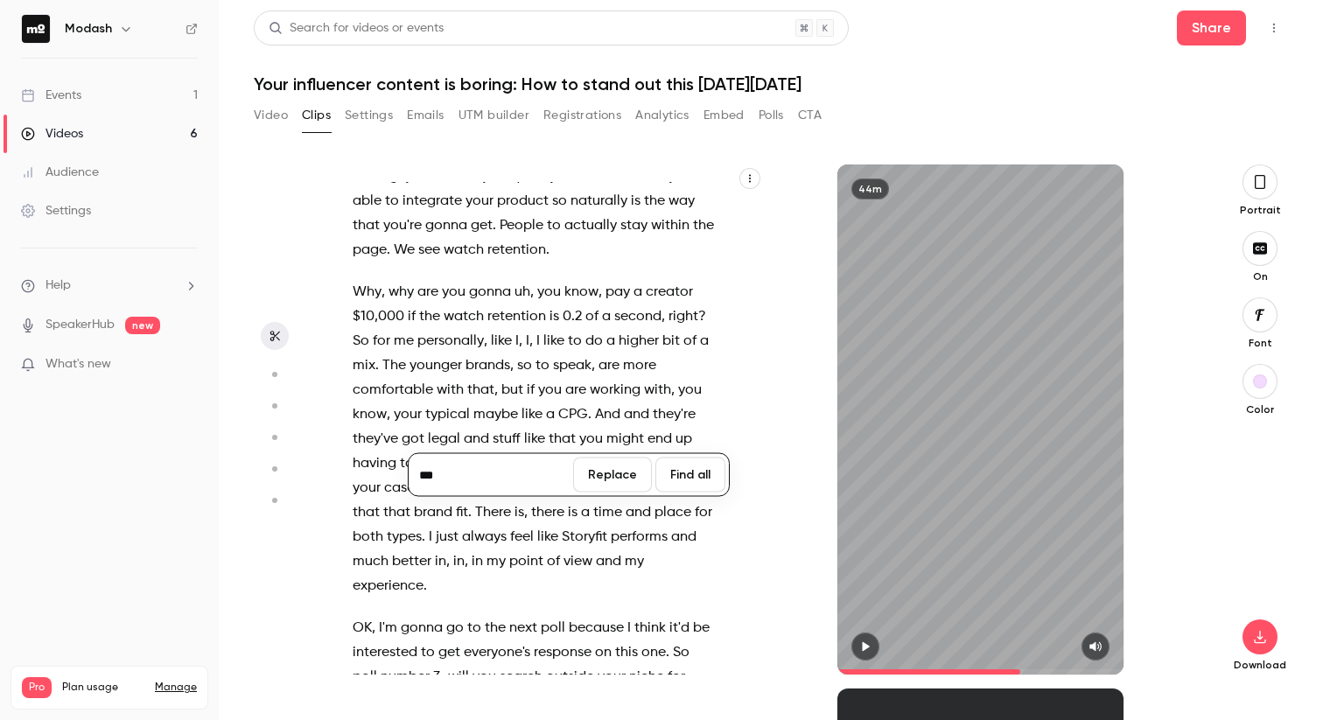
click at [523, 478] on input "***" at bounding box center [490, 474] width 157 height 35
click at [613, 474] on button "Replace" at bounding box center [612, 474] width 79 height 35
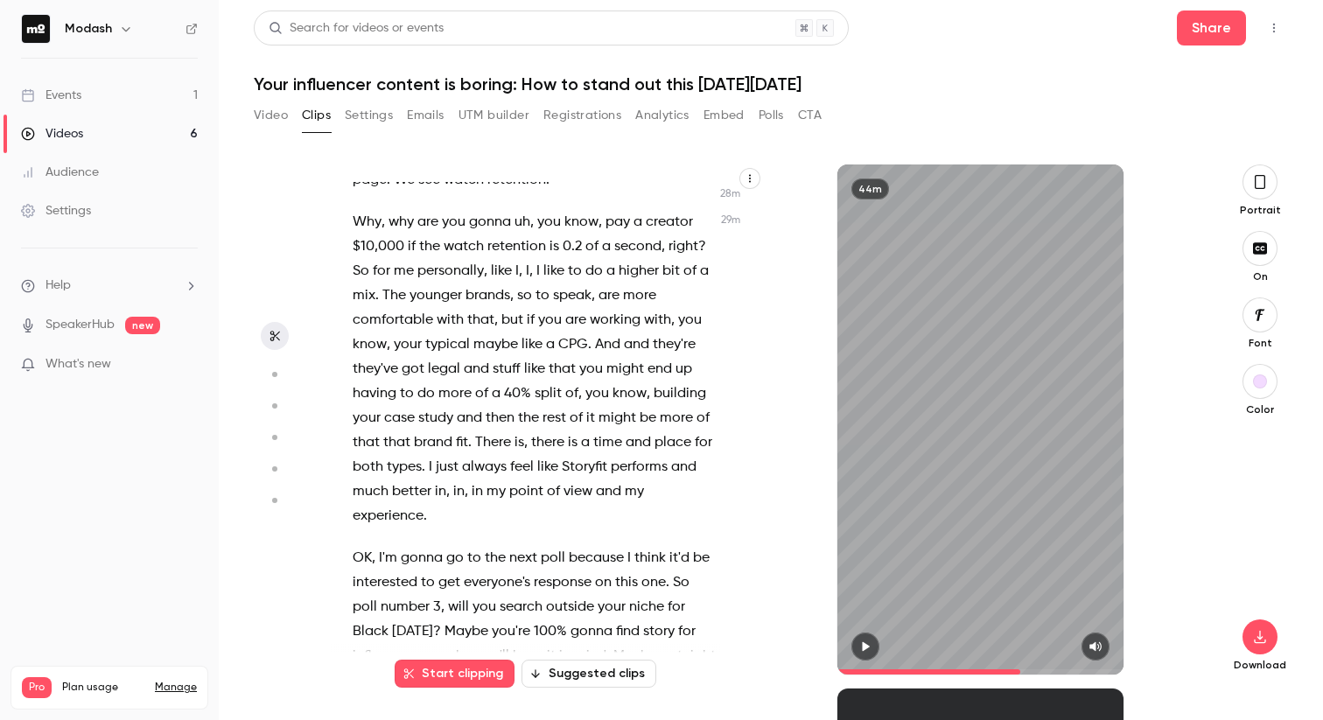
scroll to position [16398, 0]
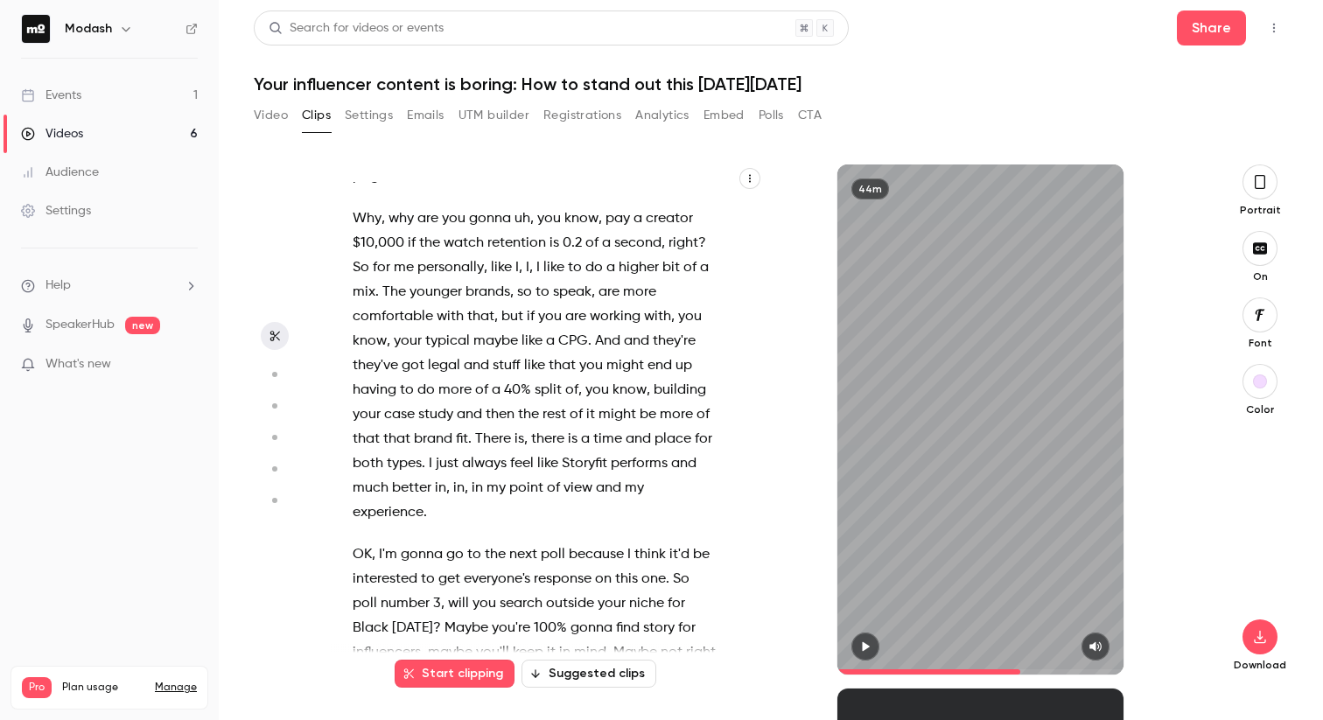
click at [365, 42] on span "fit" at bounding box center [359, 29] width 12 height 24
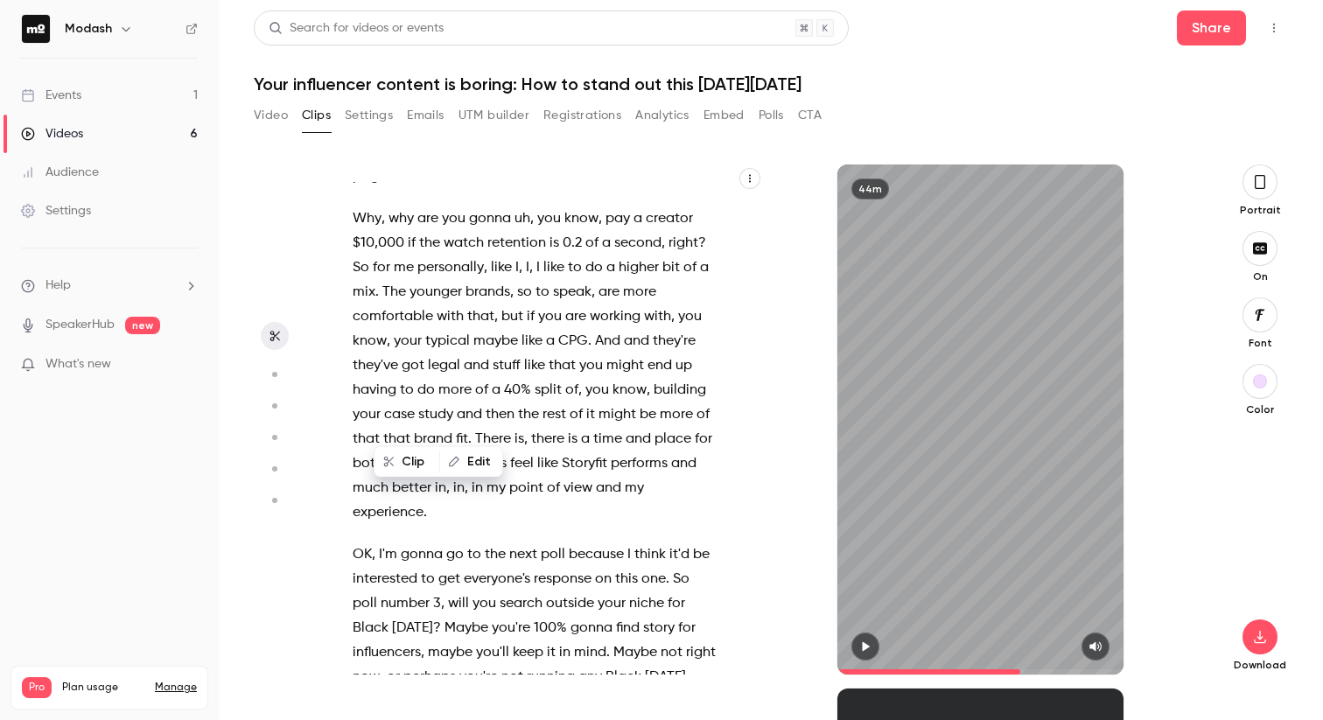
scroll to position [16391, 0]
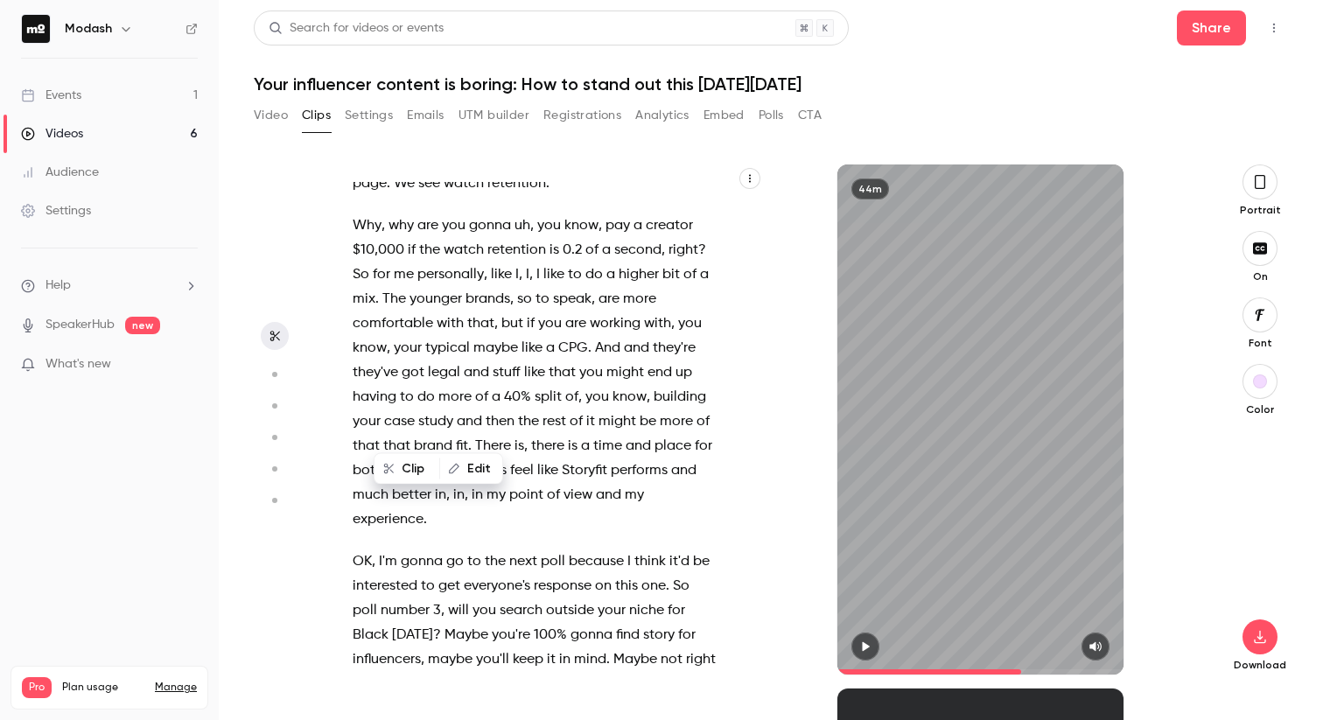
click at [416, 464] on button "Clip" at bounding box center [406, 469] width 63 height 28
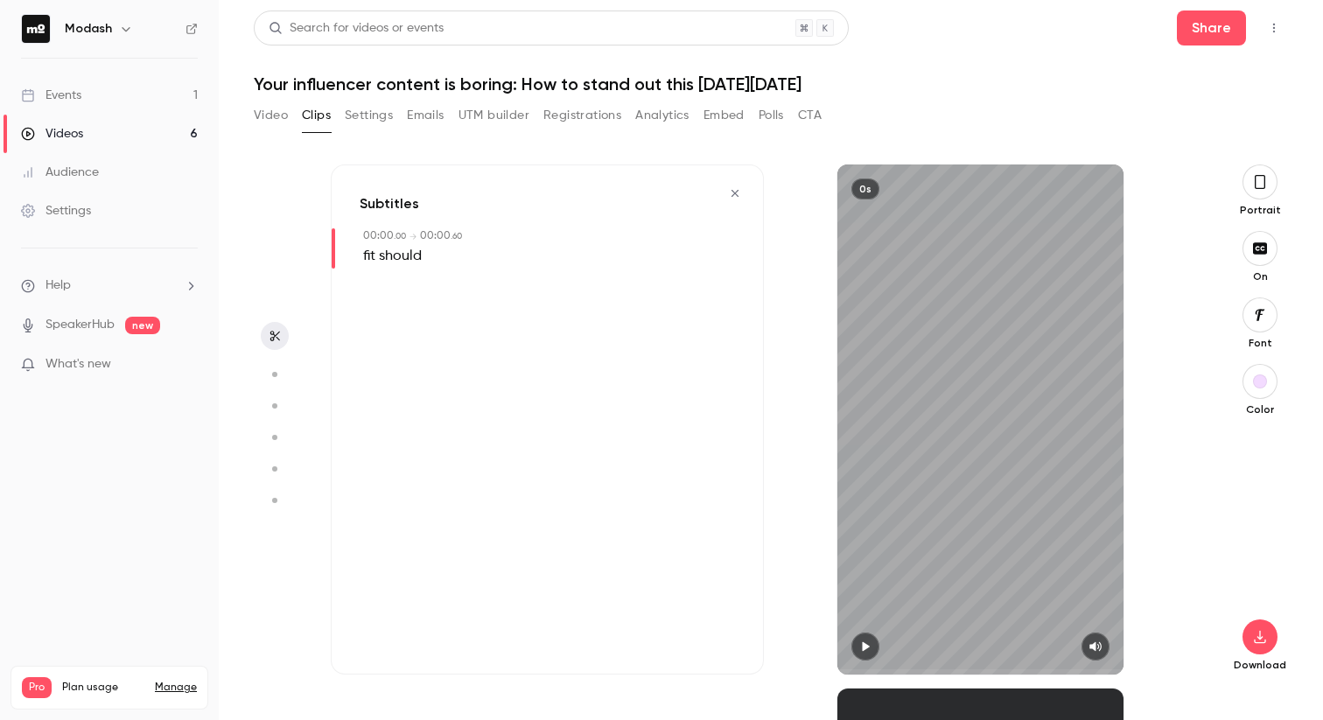
click at [735, 196] on icon "button" at bounding box center [735, 193] width 14 height 12
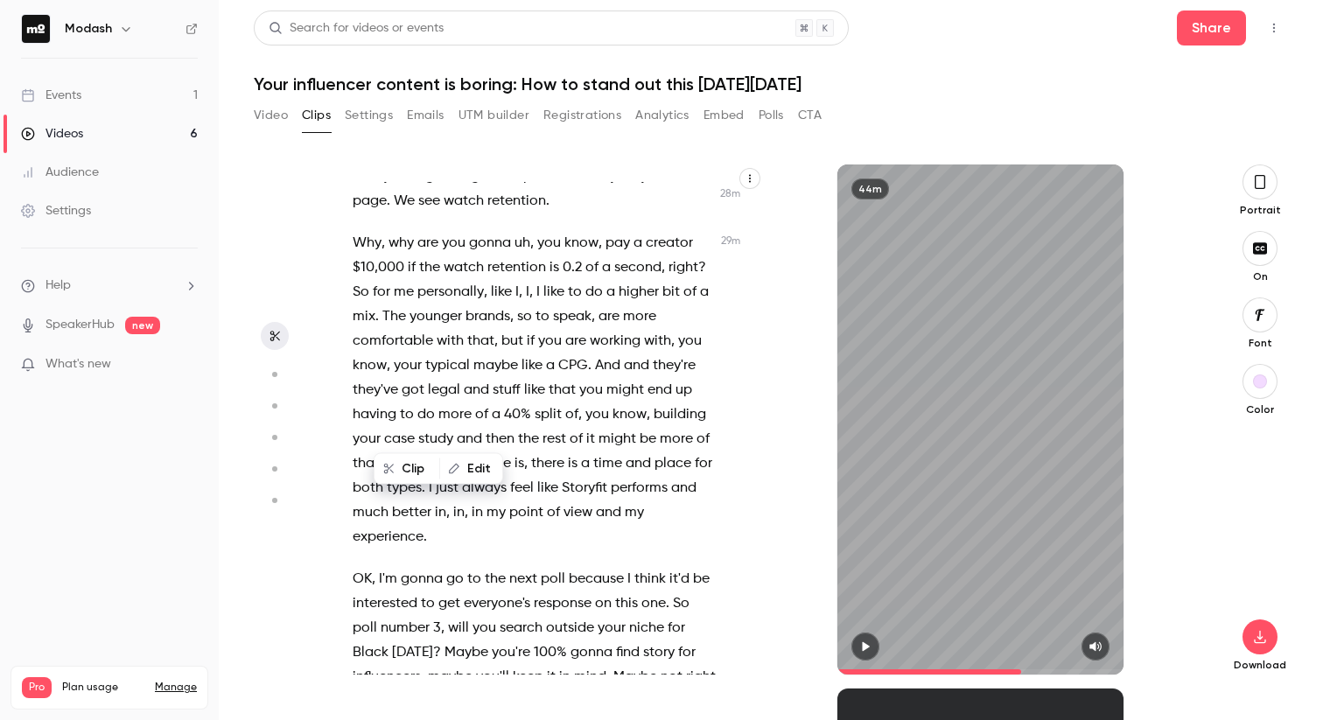
type input "******"
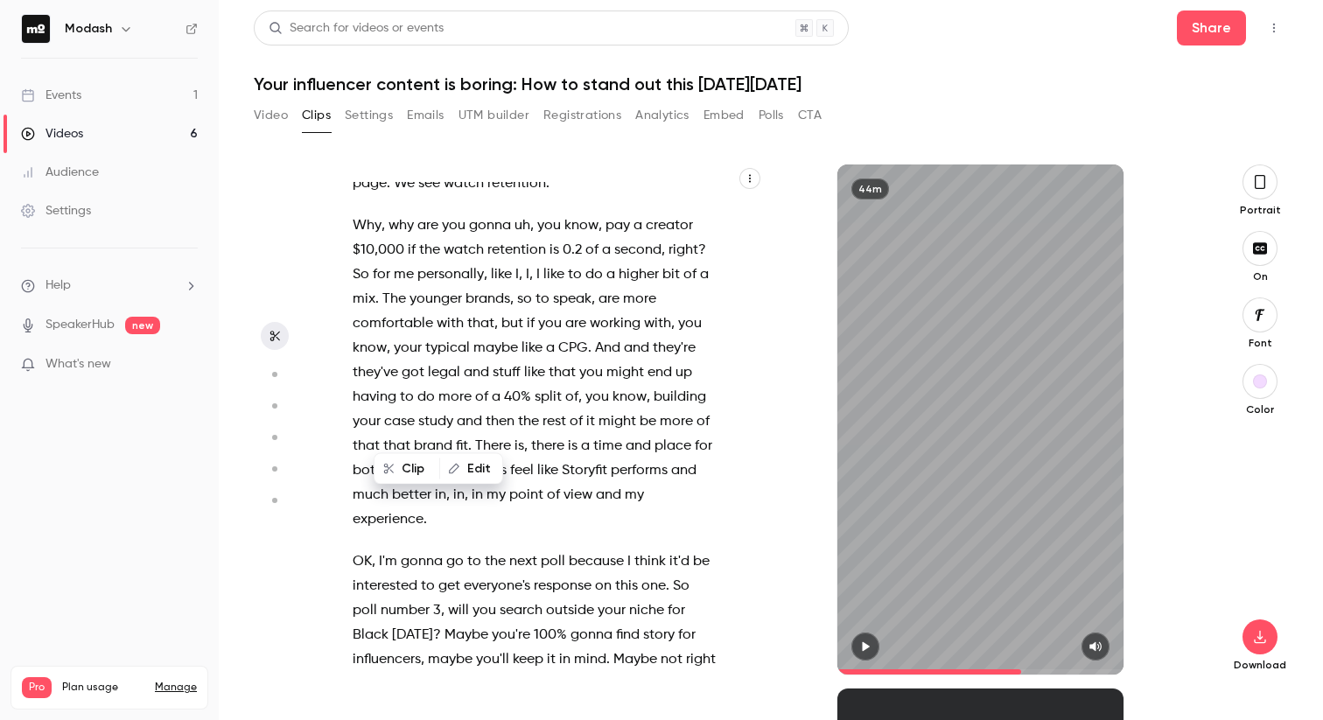
click at [473, 467] on button "Edit" at bounding box center [471, 469] width 60 height 28
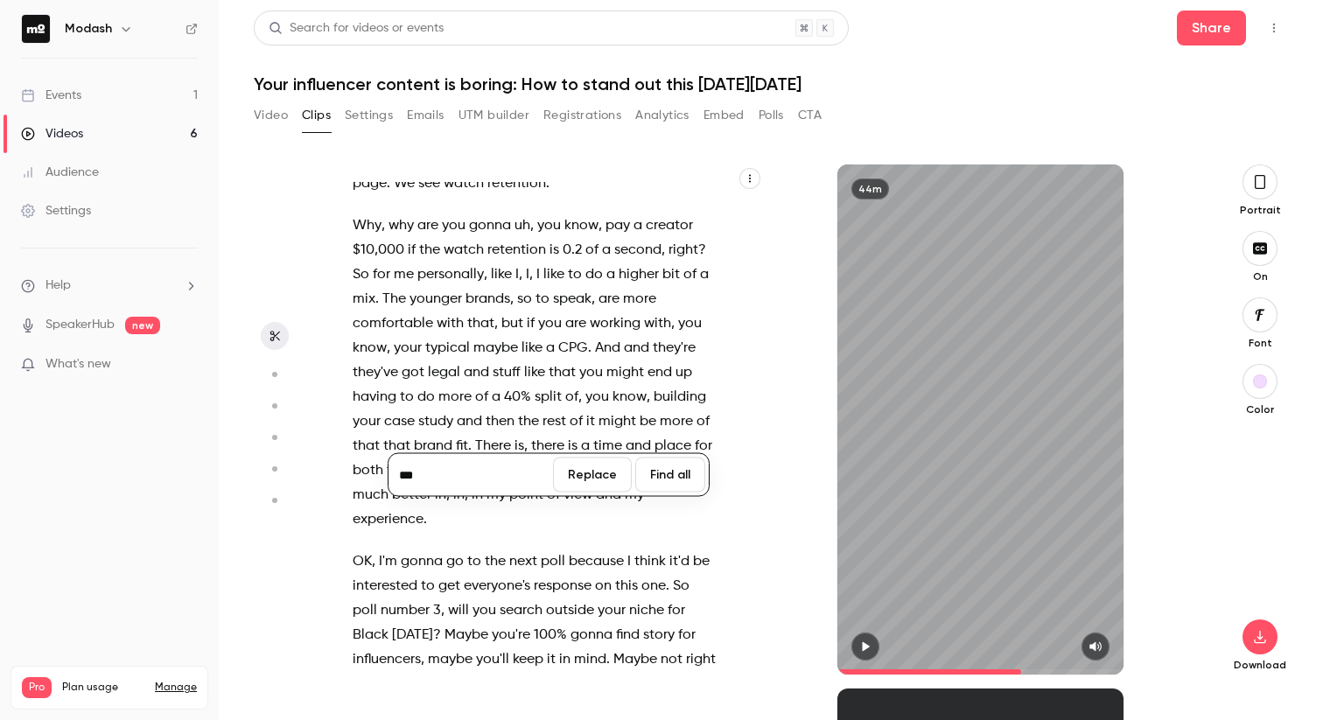
click at [425, 481] on input "***" at bounding box center [470, 474] width 157 height 35
click at [599, 474] on button "Replace" at bounding box center [592, 474] width 79 height 35
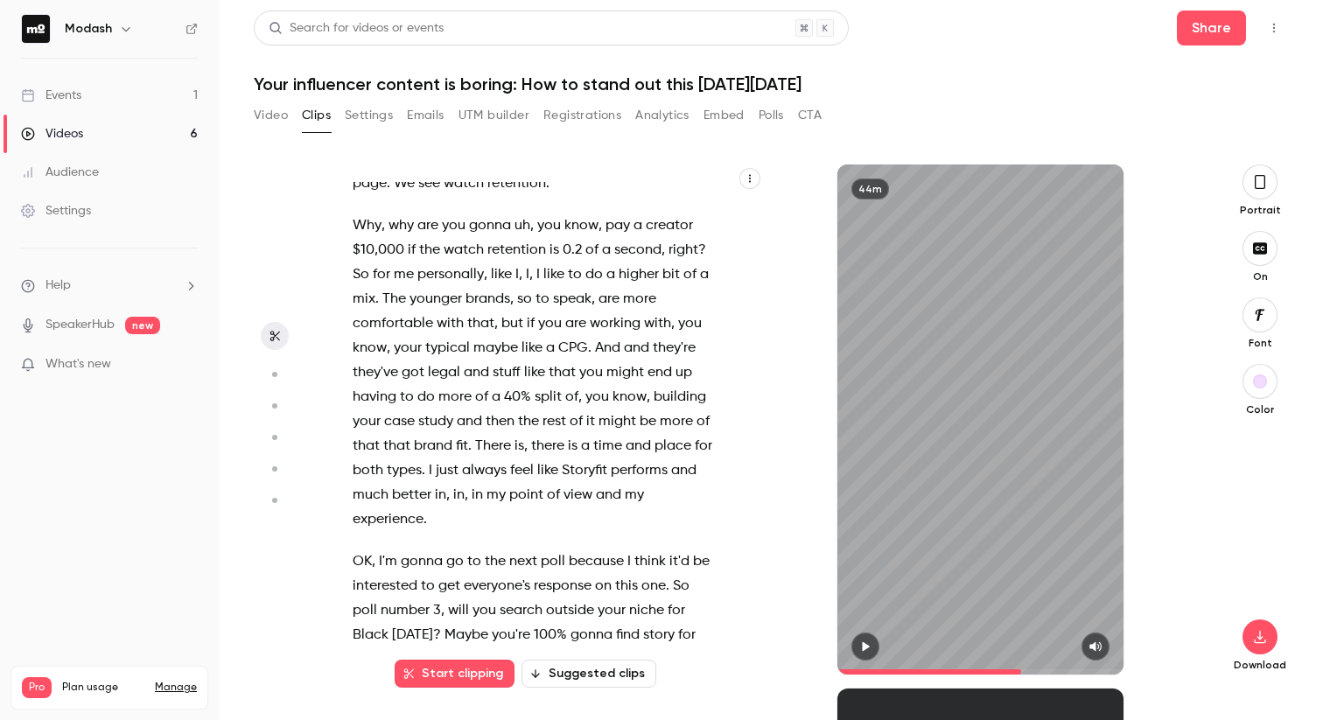
click at [675, 24] on span "story" at bounding box center [690, 12] width 31 height 24
type input "******"
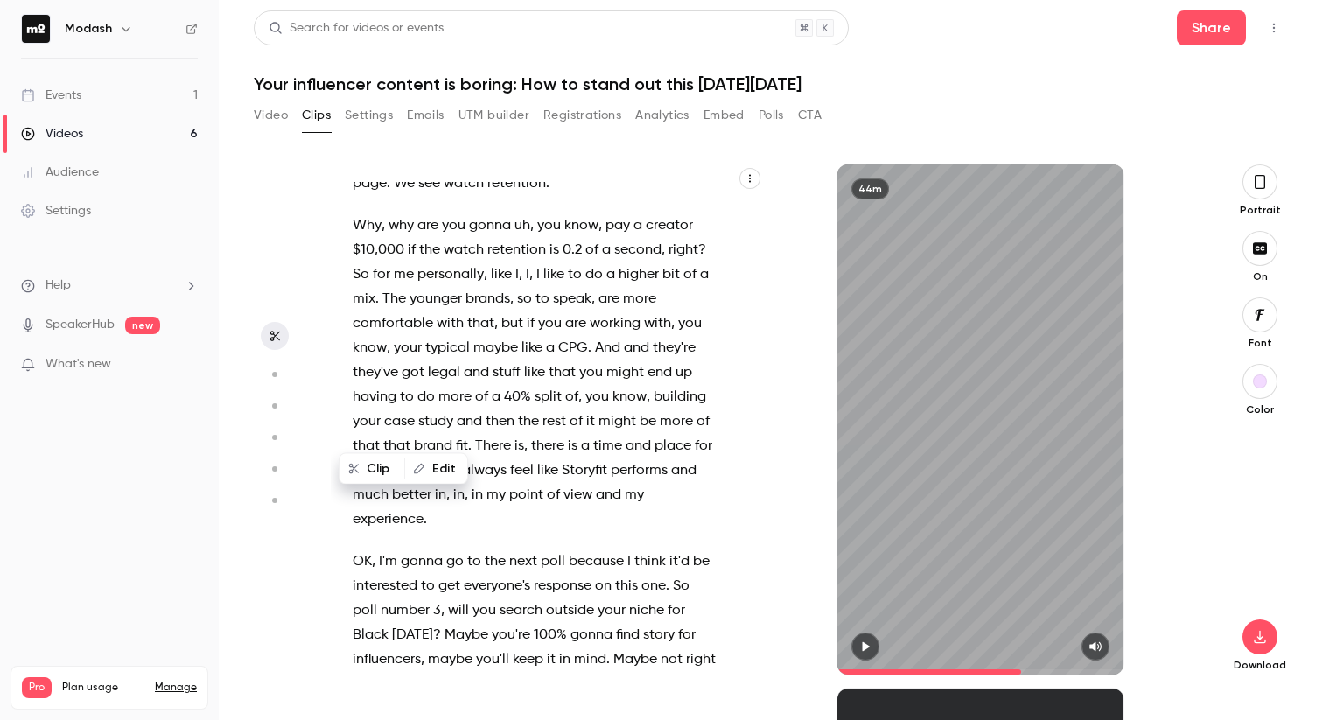
click at [431, 466] on button "Edit" at bounding box center [436, 469] width 60 height 28
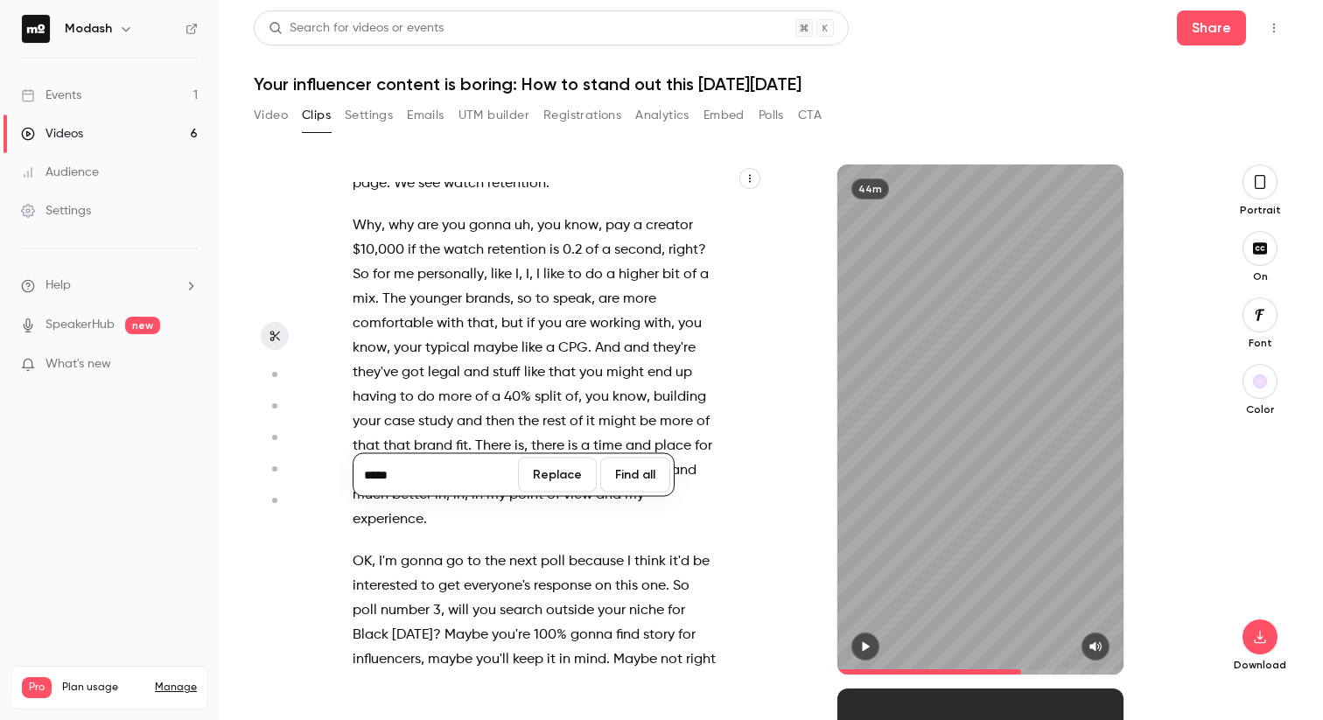
click at [440, 469] on input "*****" at bounding box center [435, 474] width 157 height 35
type input "********"
click at [571, 480] on button "Replace" at bounding box center [557, 474] width 79 height 35
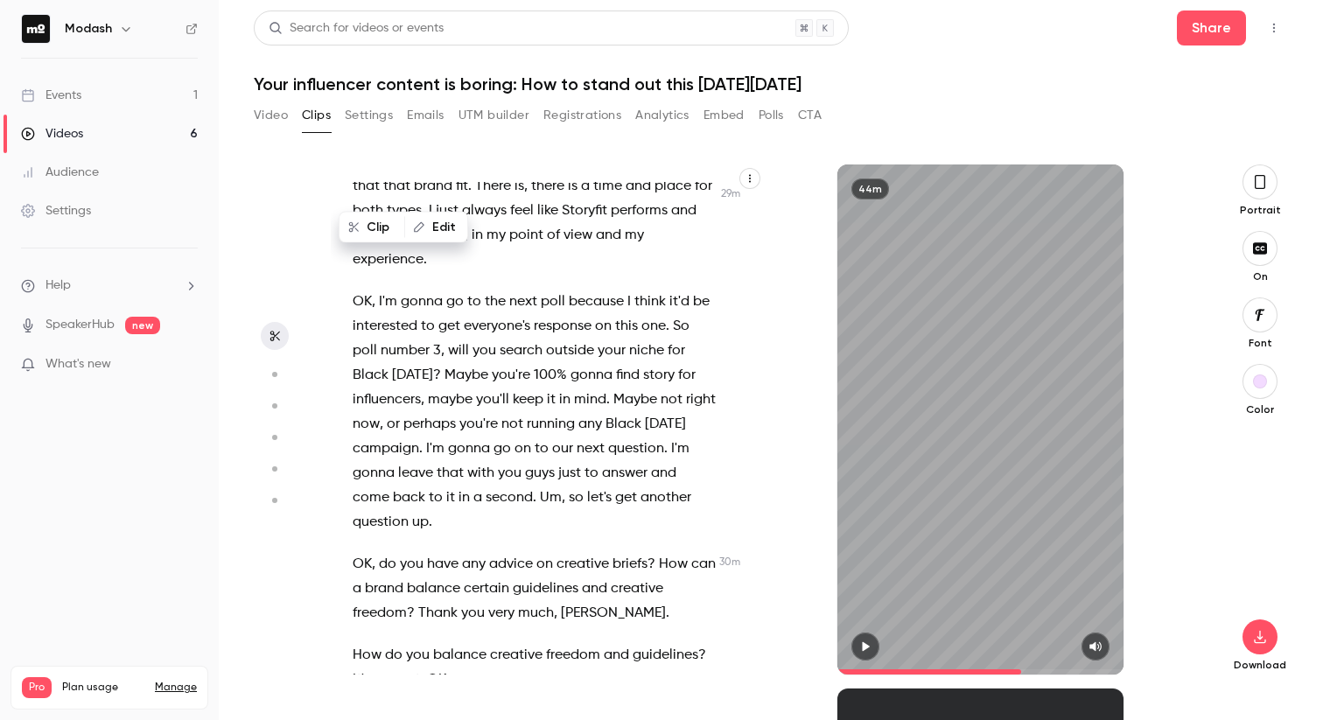
scroll to position [16652, 0]
click at [562, 222] on span "Storyfit" at bounding box center [584, 210] width 45 height 24
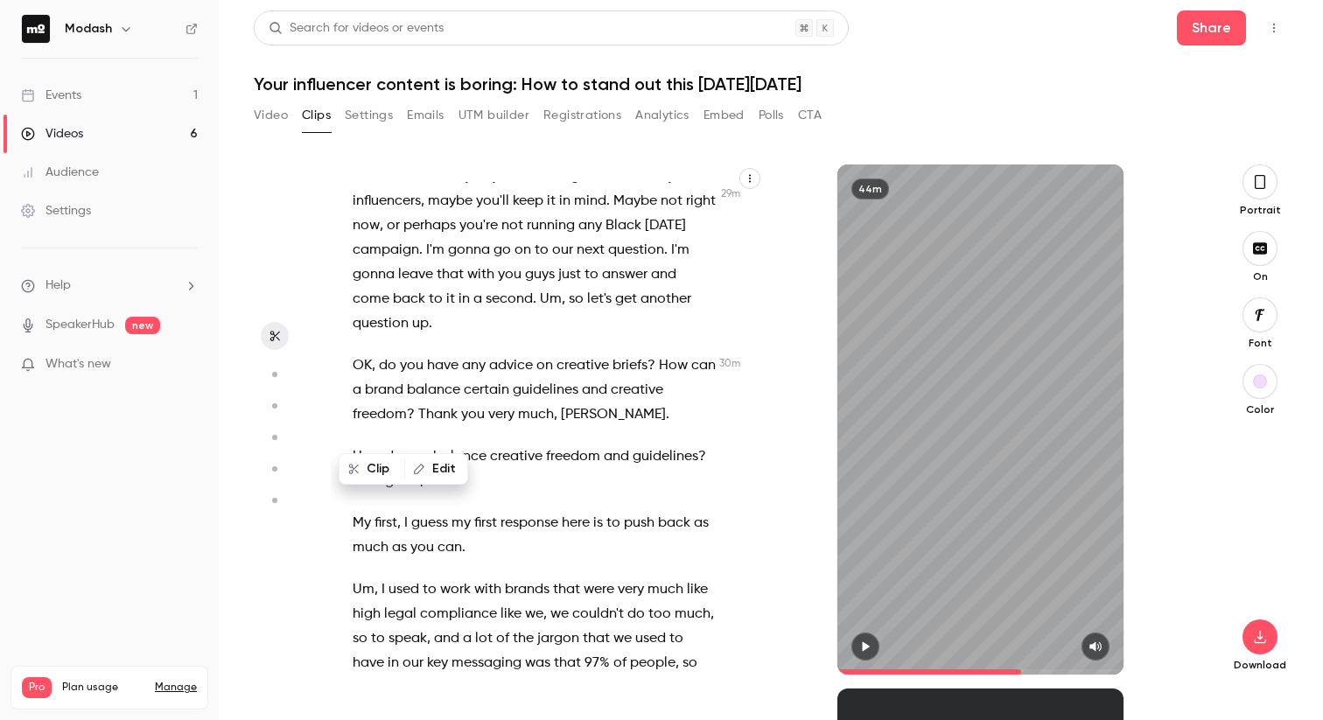
type input "****"
click at [443, 468] on button "Edit" at bounding box center [436, 469] width 60 height 28
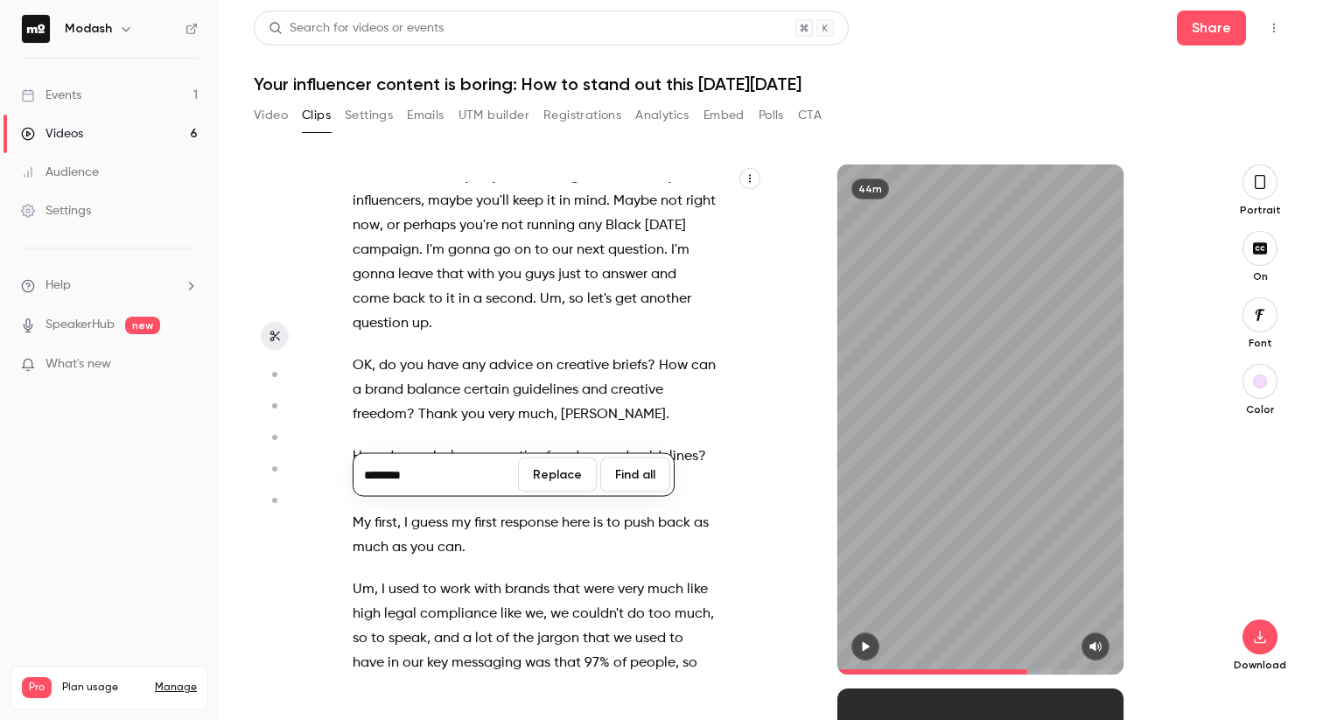
click at [372, 468] on input "********" at bounding box center [435, 474] width 157 height 35
type input "********"
click at [556, 467] on button "Replace" at bounding box center [557, 474] width 79 height 35
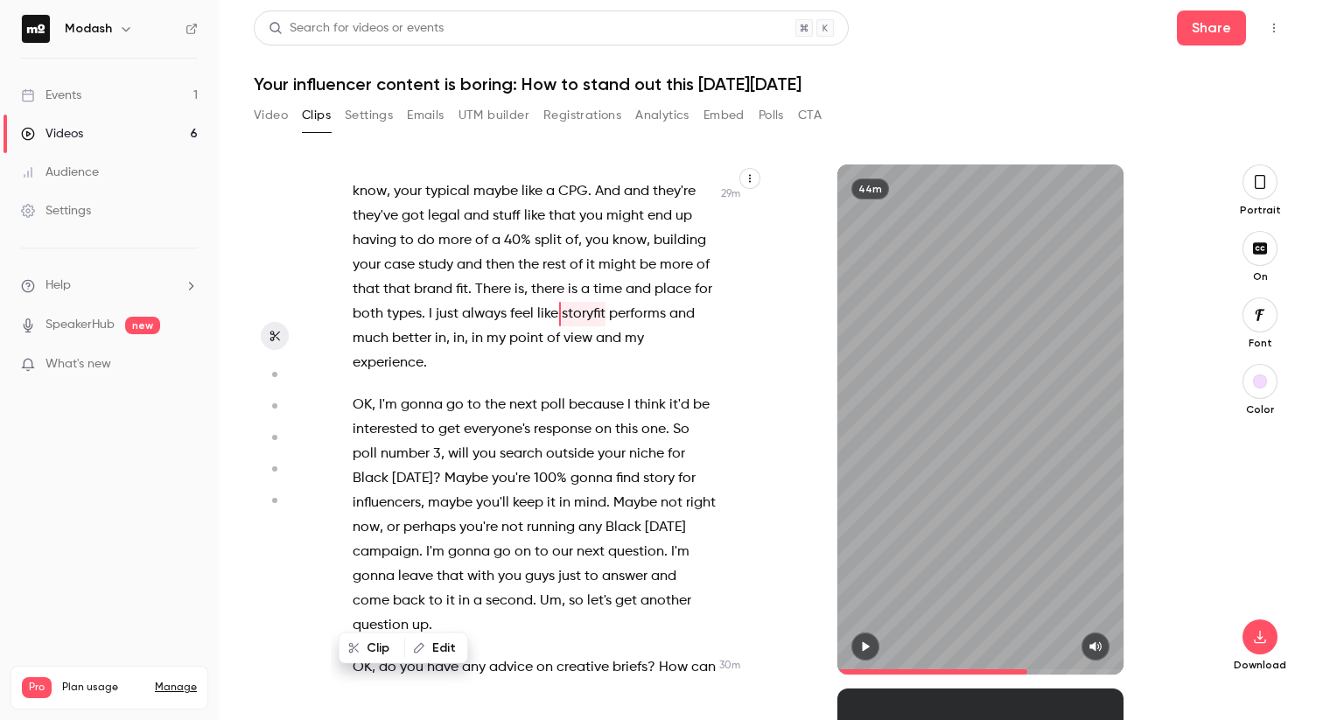
scroll to position [16545, 0]
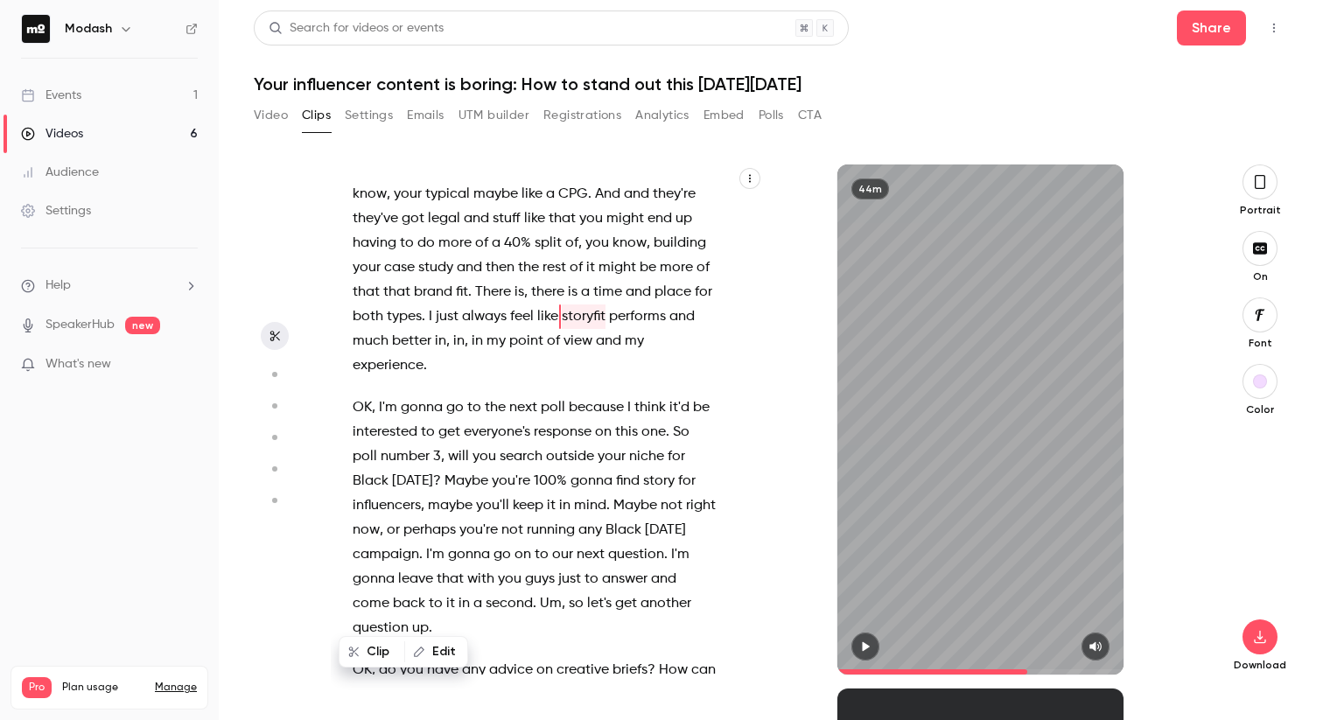
drag, startPoint x: 382, startPoint y: 249, endPoint x: 398, endPoint y: 272, distance: 27.7
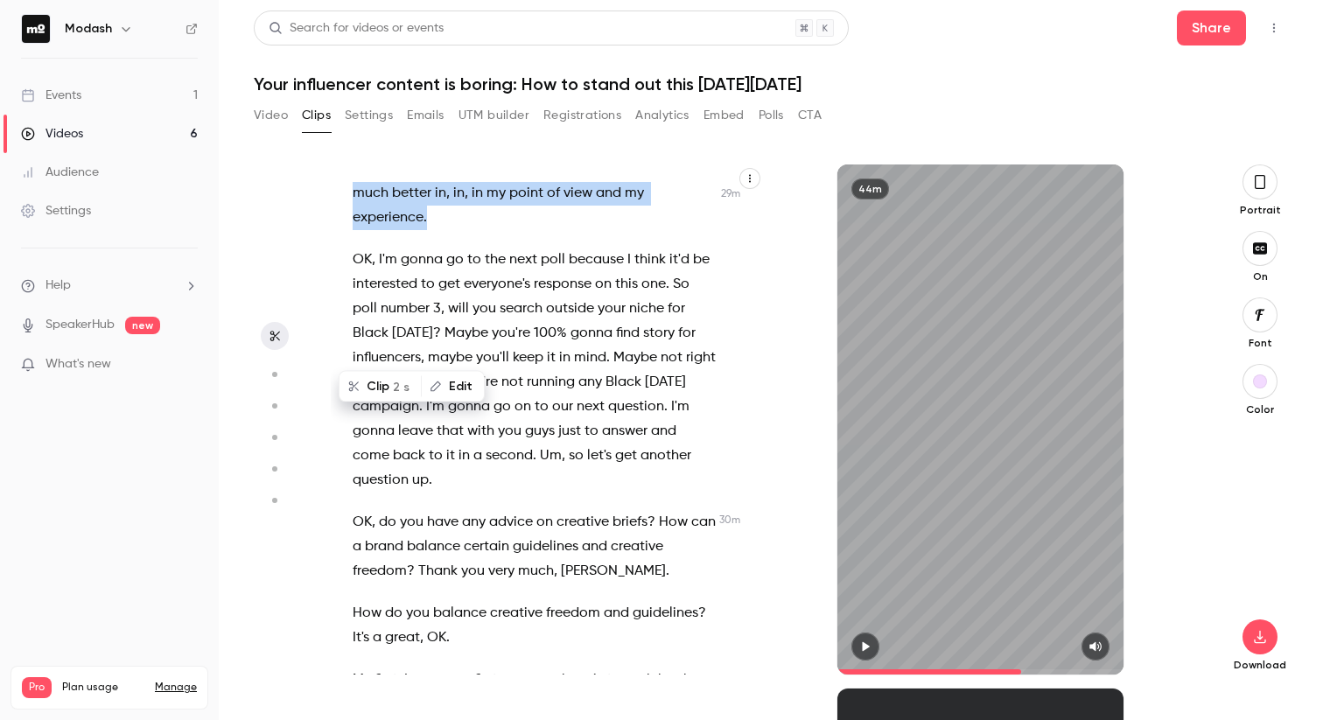
scroll to position [16729, 0]
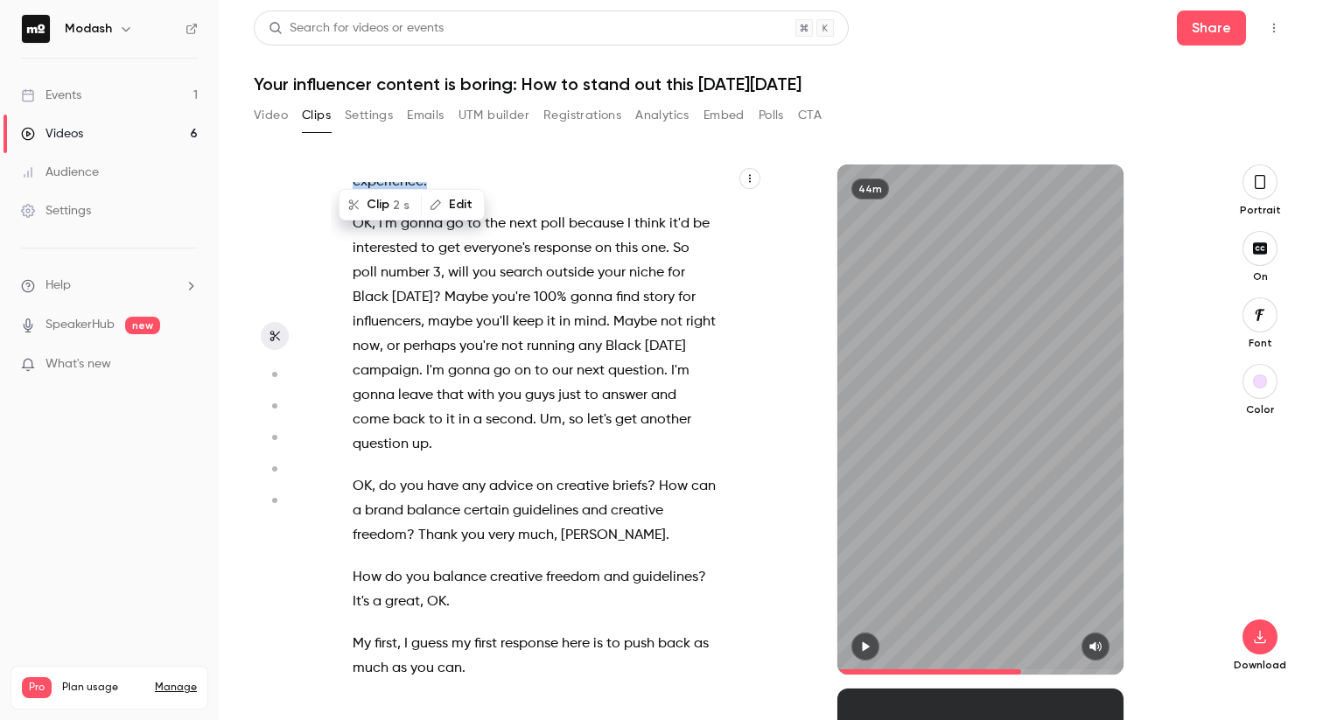
drag, startPoint x: 452, startPoint y: 334, endPoint x: 625, endPoint y: 583, distance: 302.8
click at [625, 583] on div "Hi everyone , welcome to today's webinar where we'll learn how to create inf in…" at bounding box center [543, 428] width 424 height 492
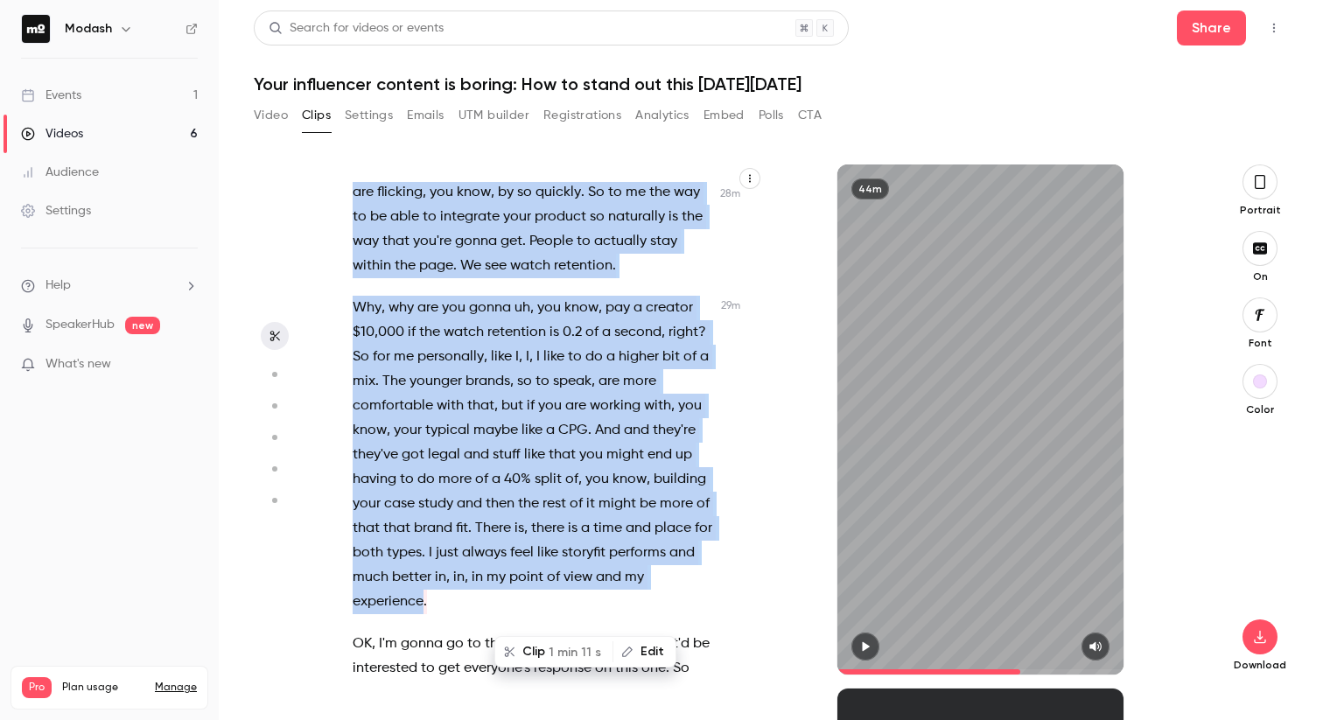
scroll to position [16276, 0]
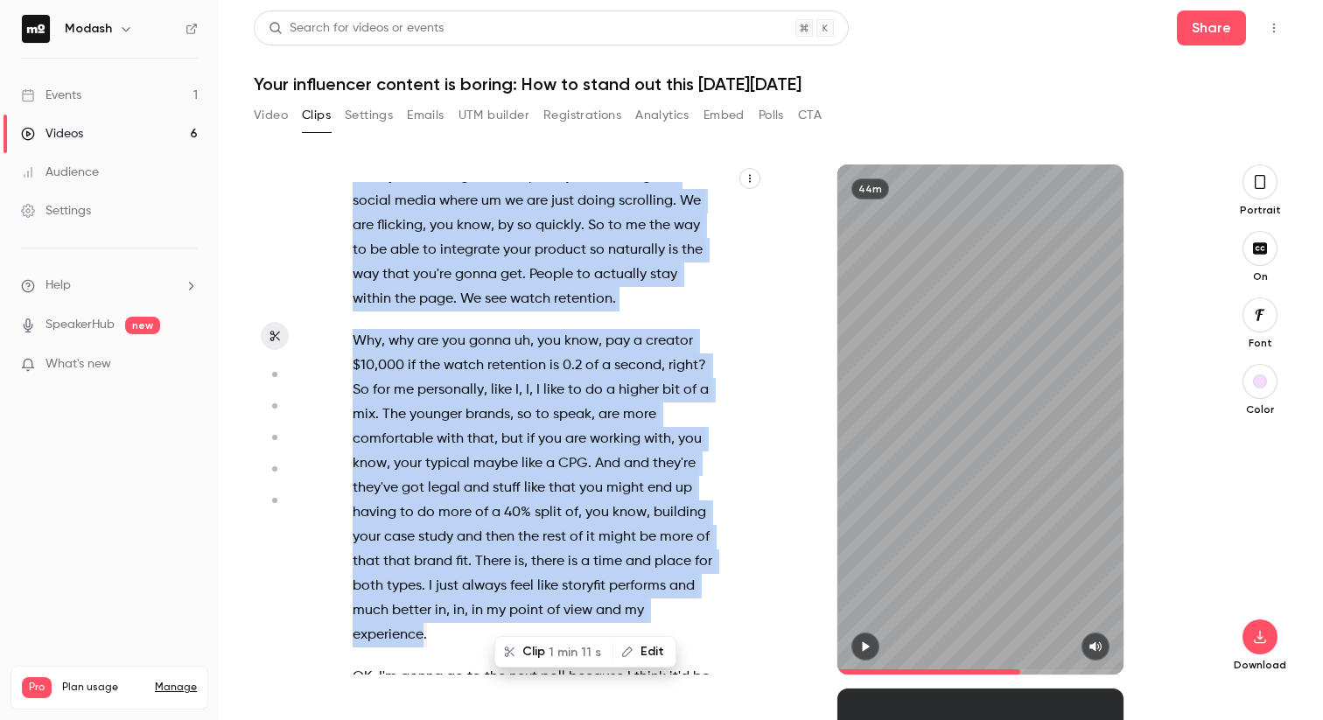
click at [864, 648] on icon "button" at bounding box center [865, 647] width 7 height 10
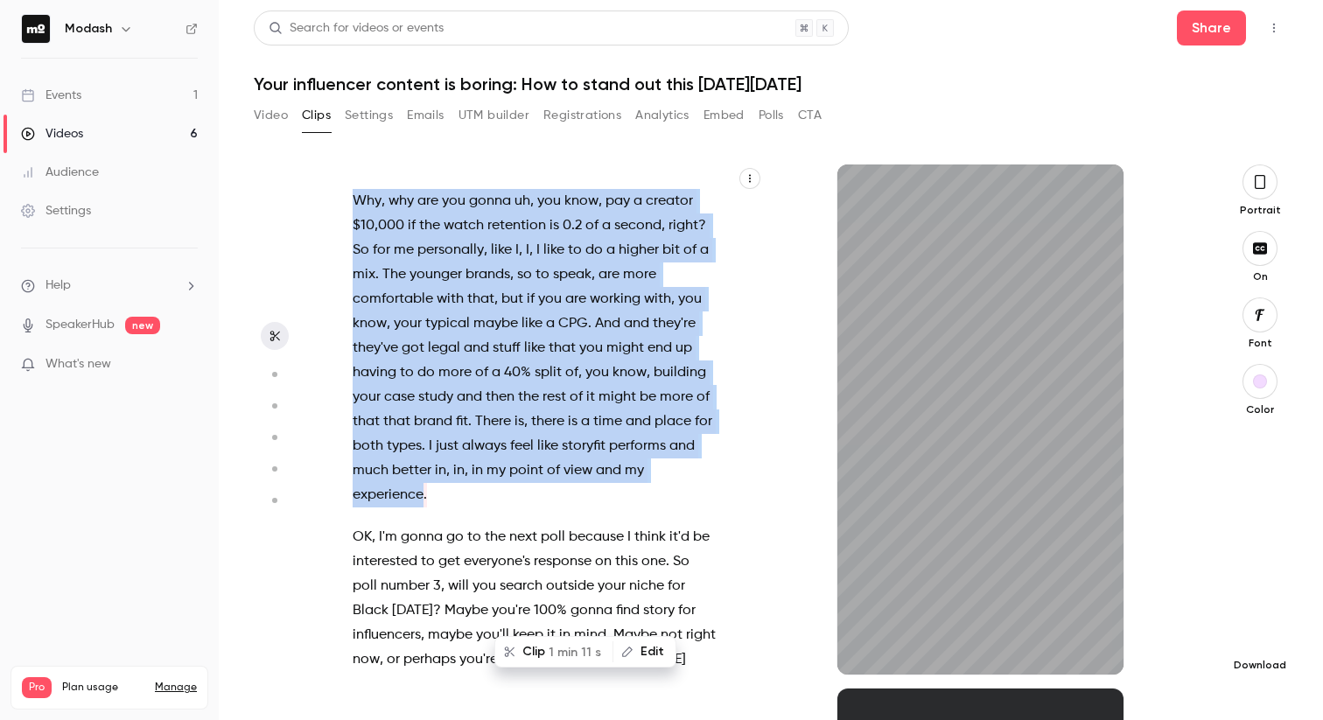
scroll to position [16440, 0]
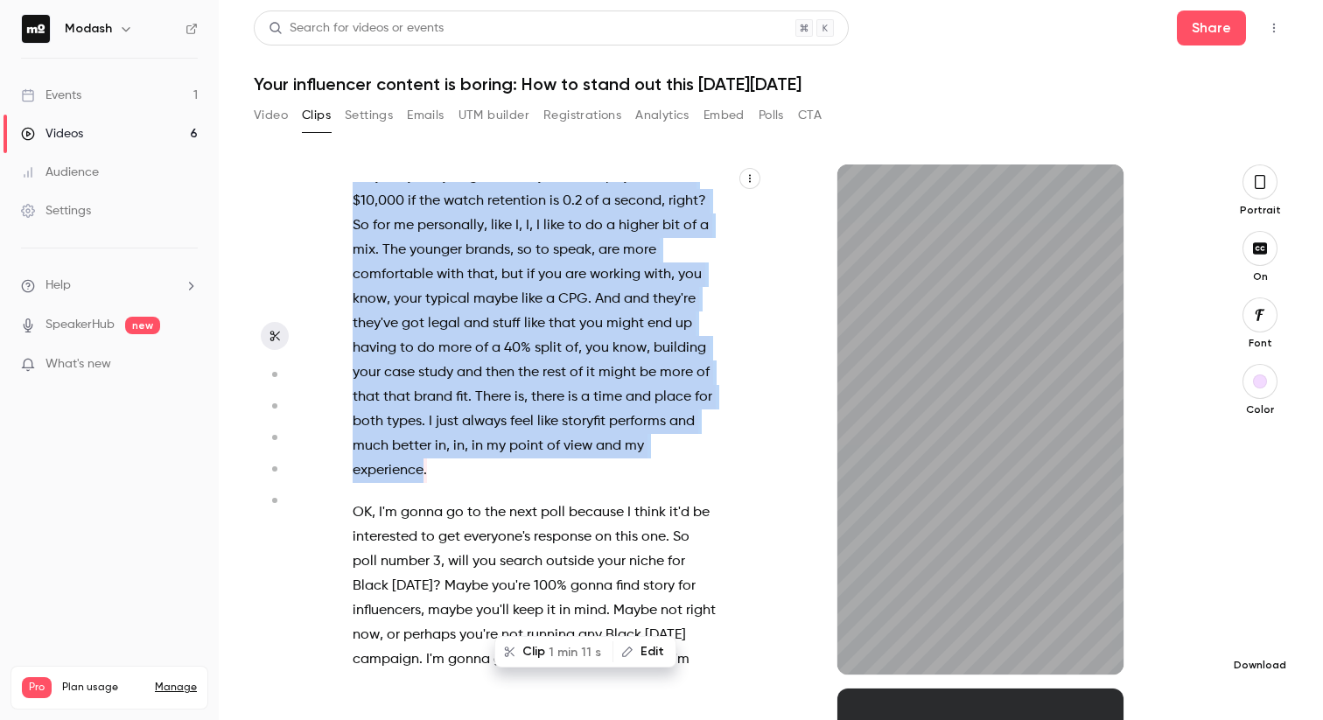
click at [1261, 644] on button "button" at bounding box center [1259, 636] width 35 height 35
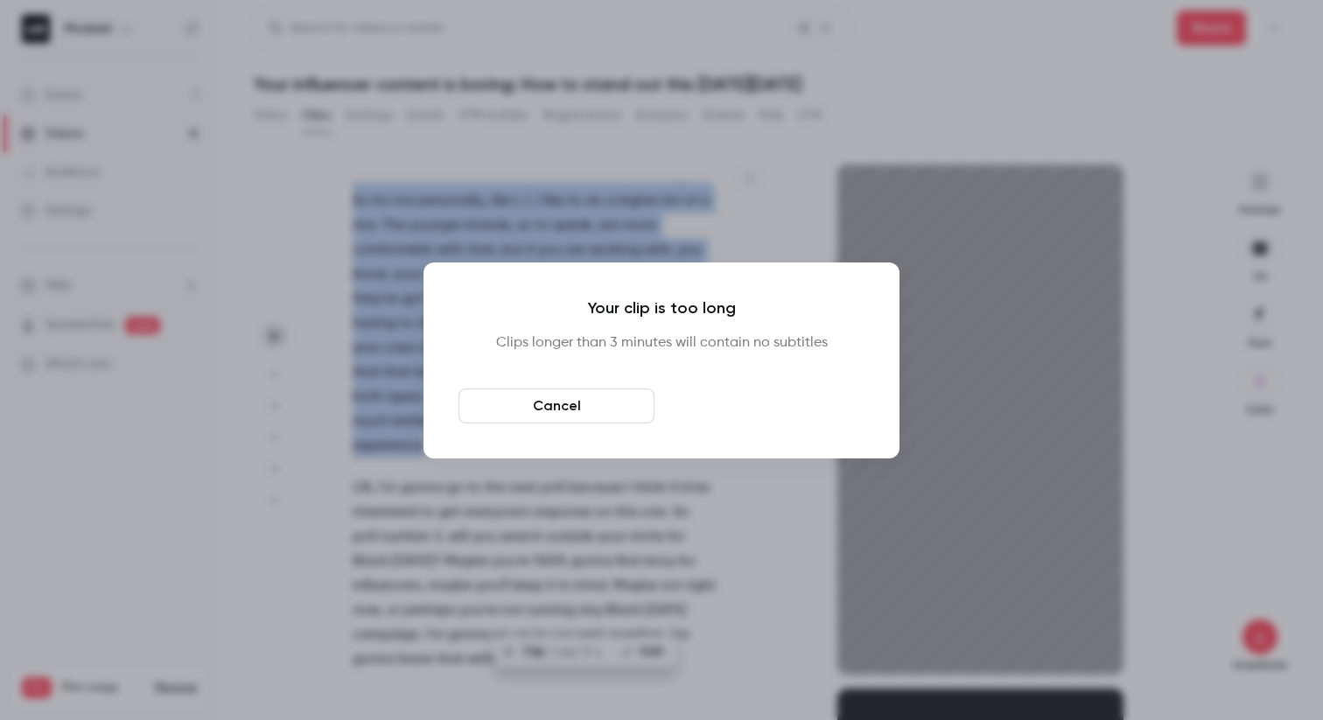
click at [828, 408] on button "Download anyway" at bounding box center [766, 405] width 196 height 35
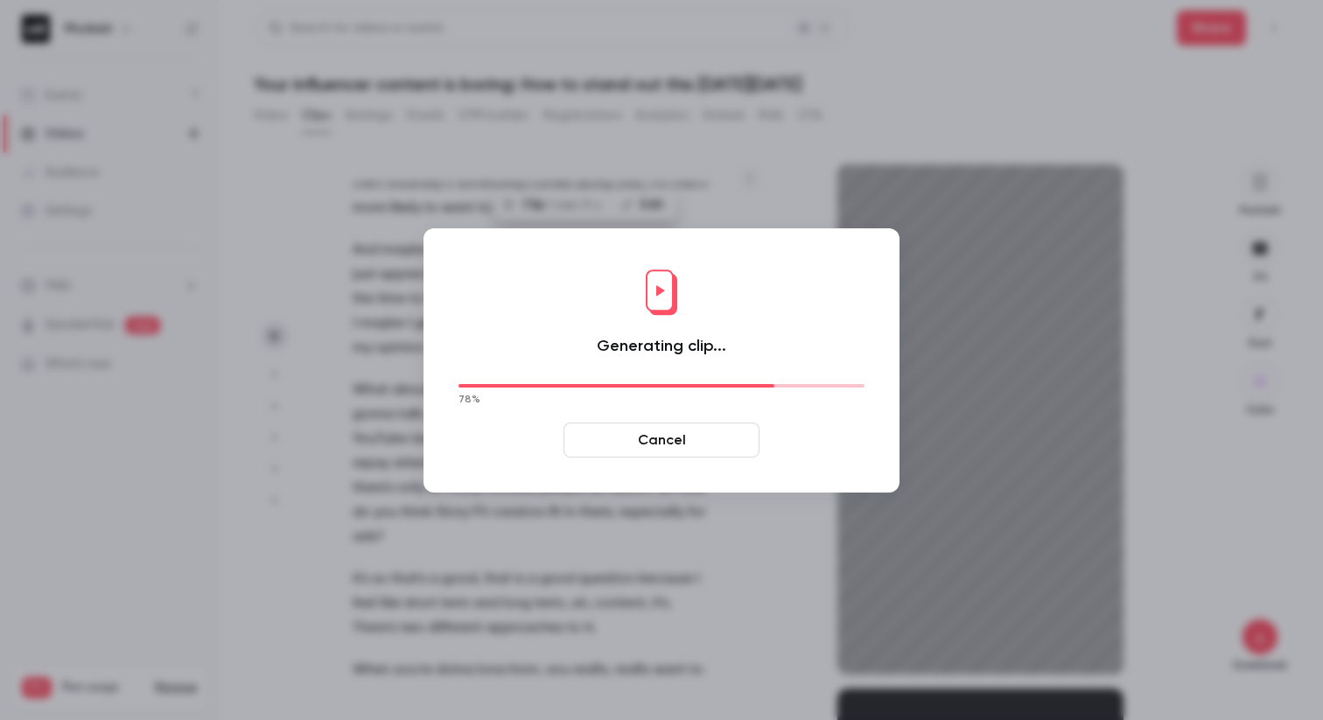
scroll to position [18431, 0]
type input "******"
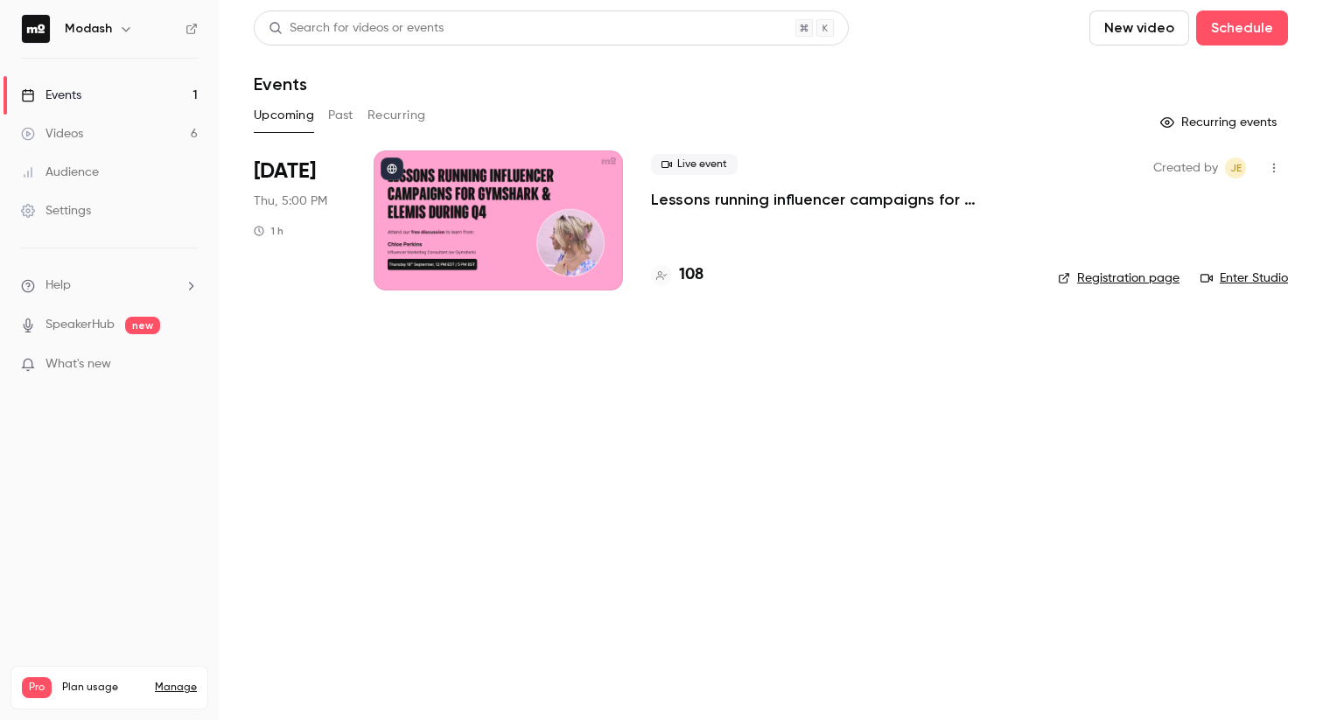
click at [339, 116] on button "Past" at bounding box center [340, 115] width 25 height 28
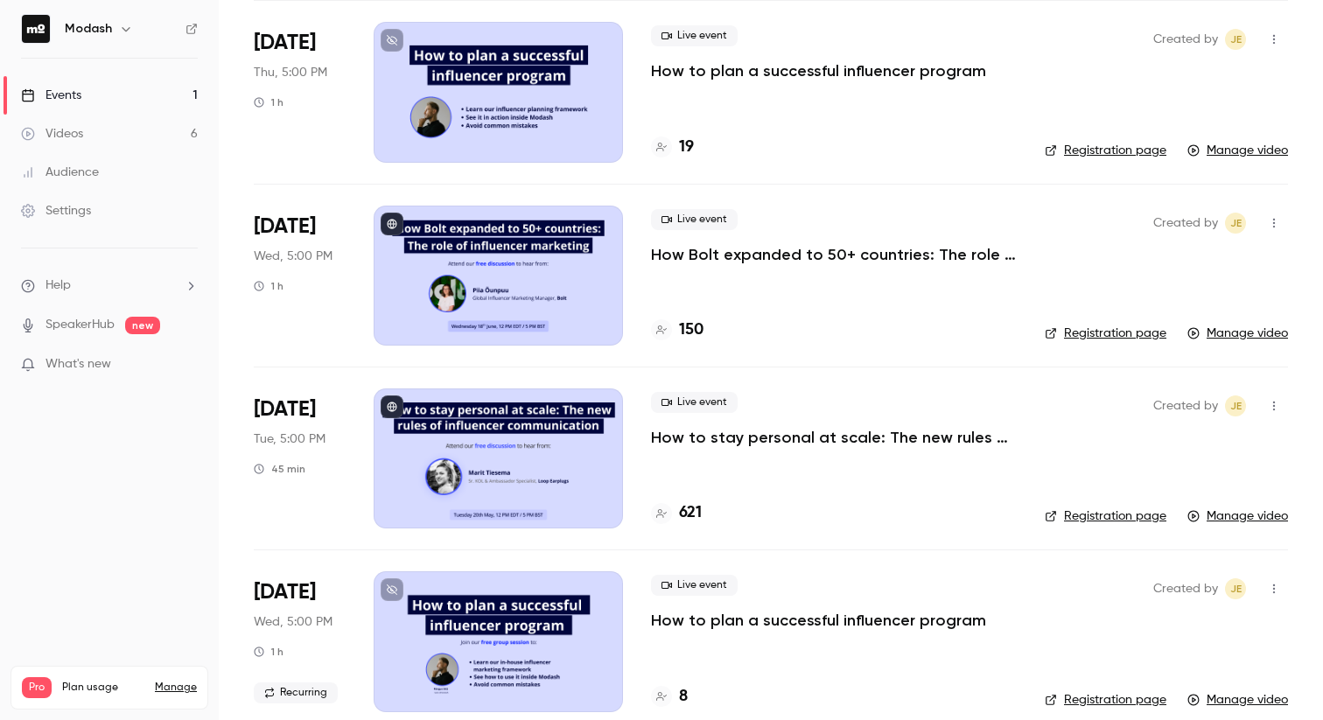
scroll to position [518, 0]
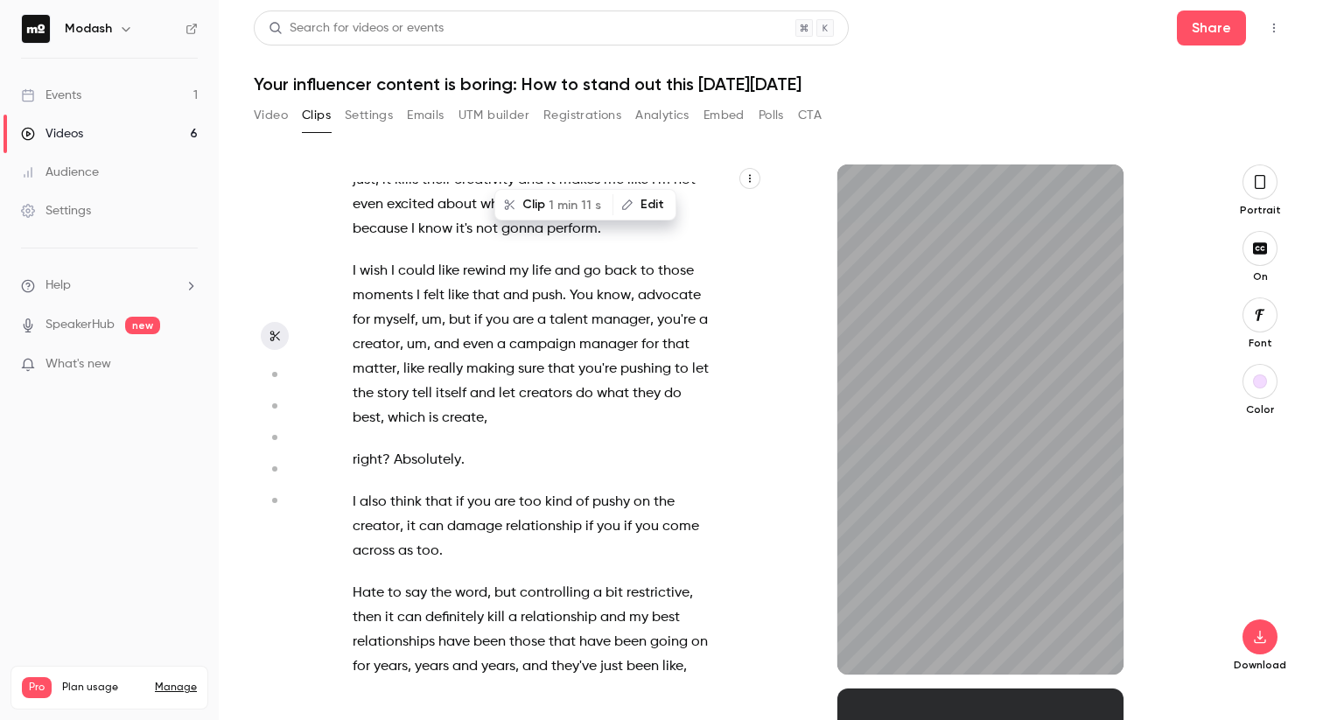
scroll to position [20040, 0]
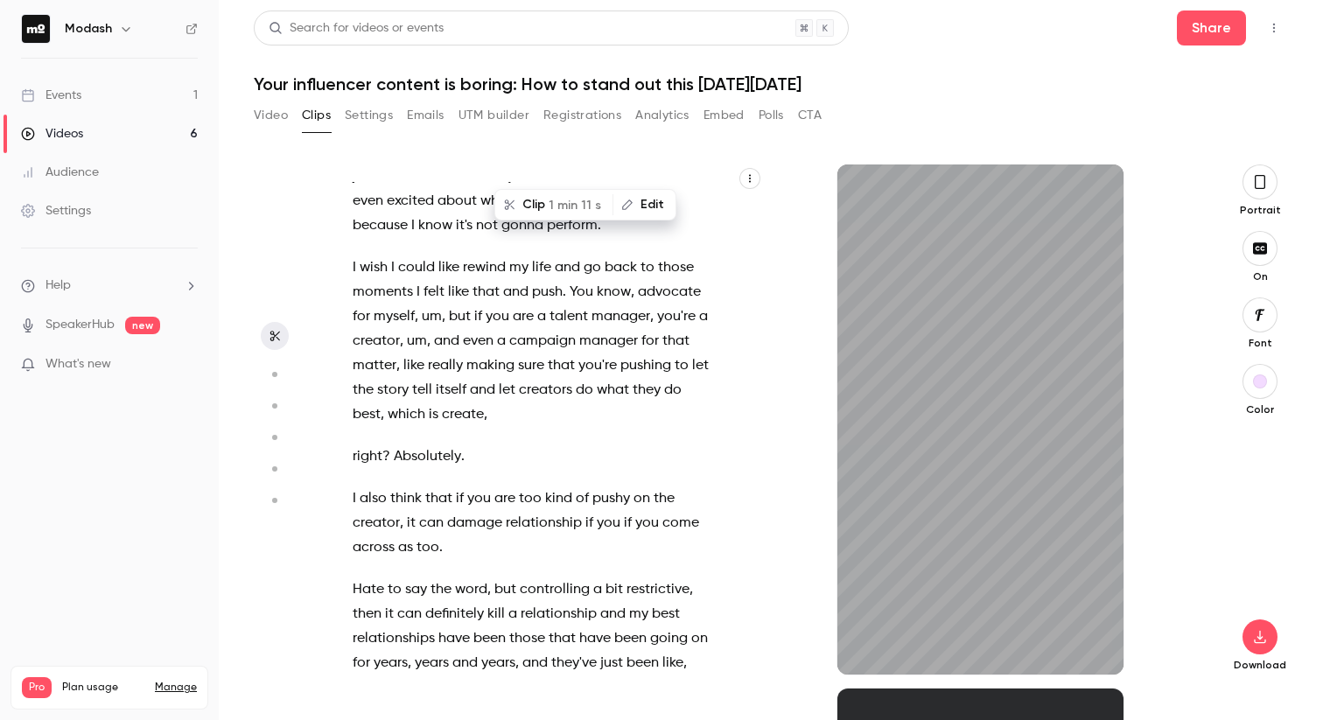
click at [1261, 188] on icon "button" at bounding box center [1259, 182] width 10 height 14
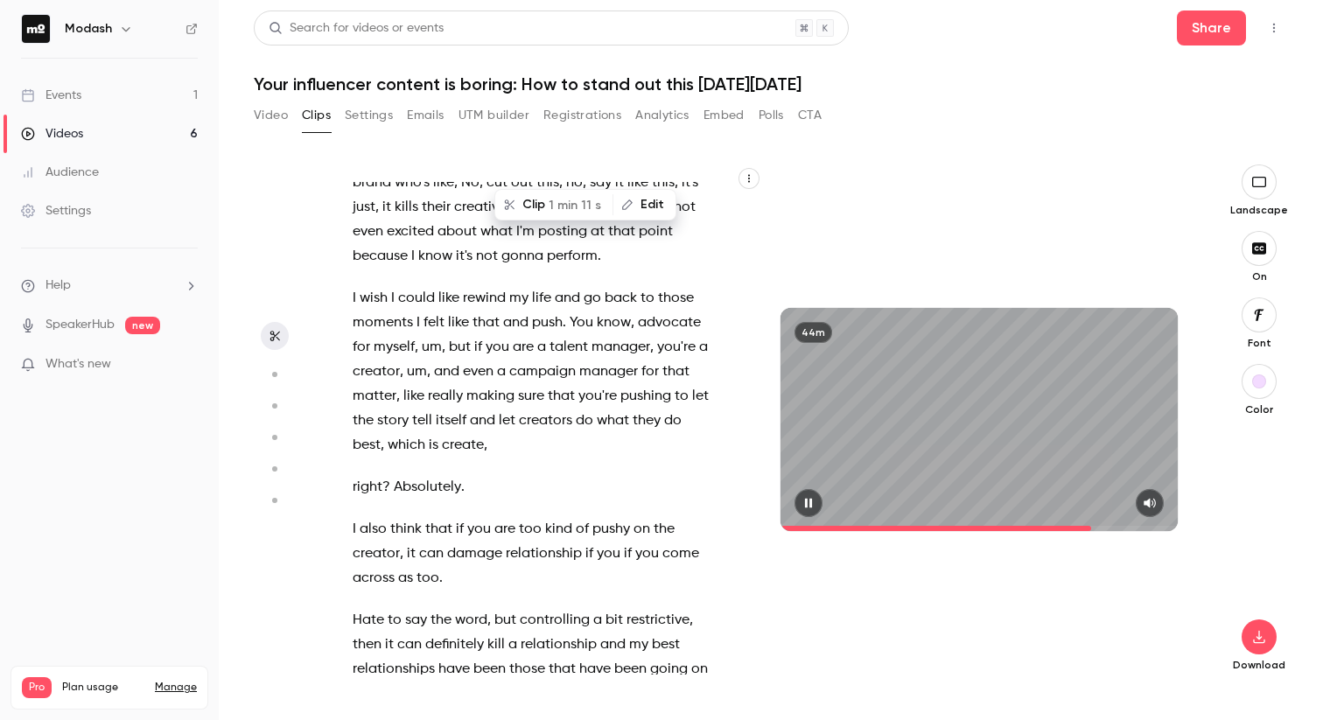
scroll to position [20082, 0]
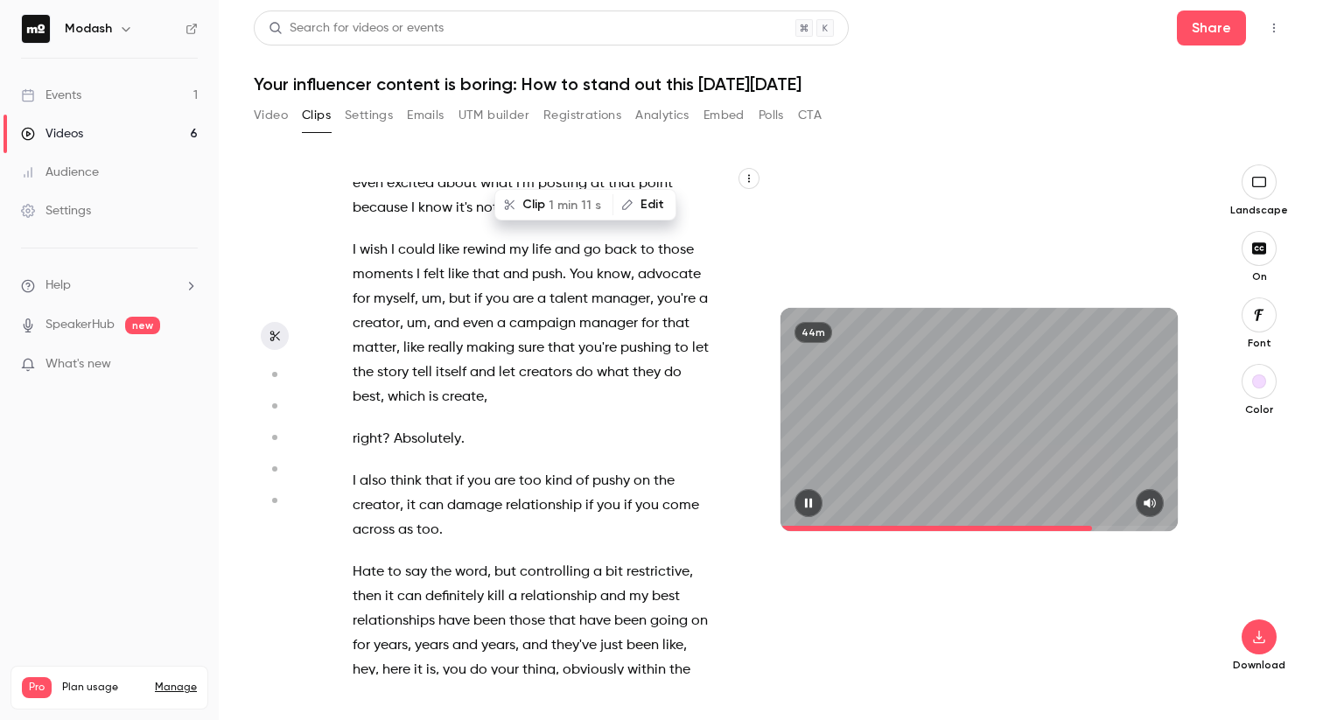
click at [807, 506] on icon "button" at bounding box center [808, 504] width 7 height 10
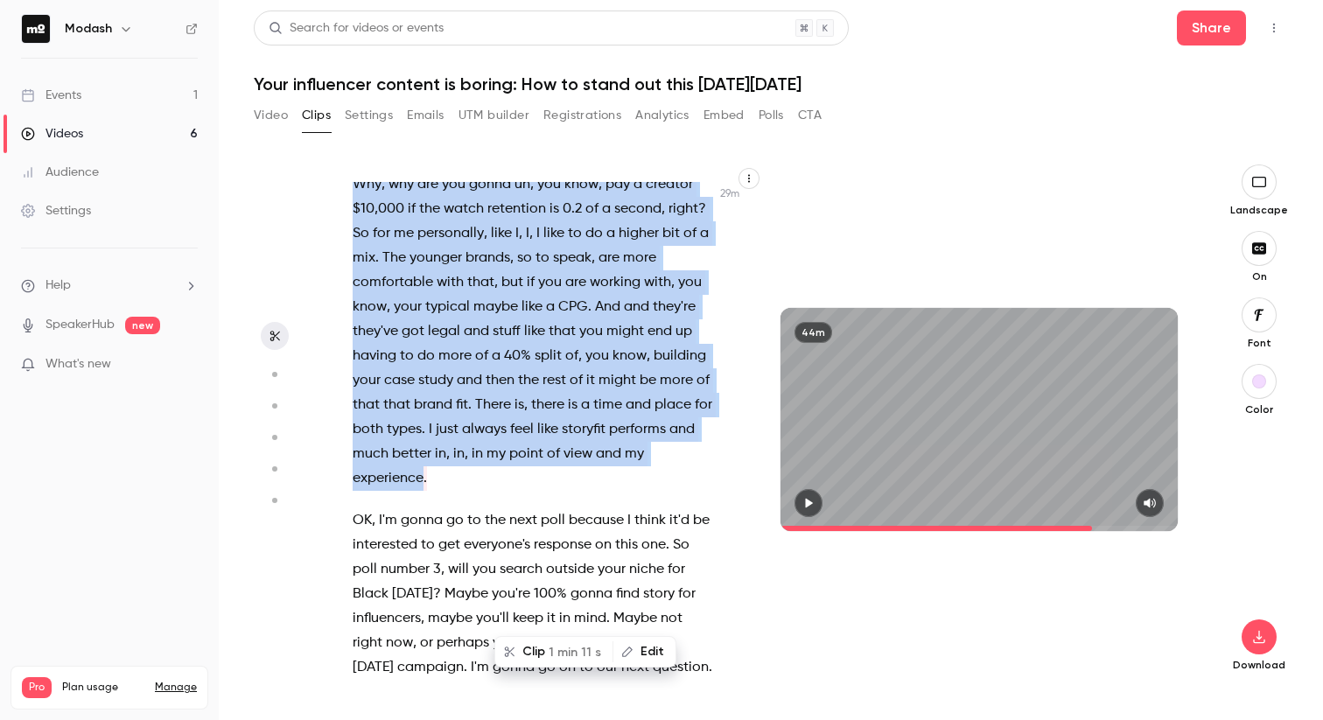
scroll to position [16485, 0]
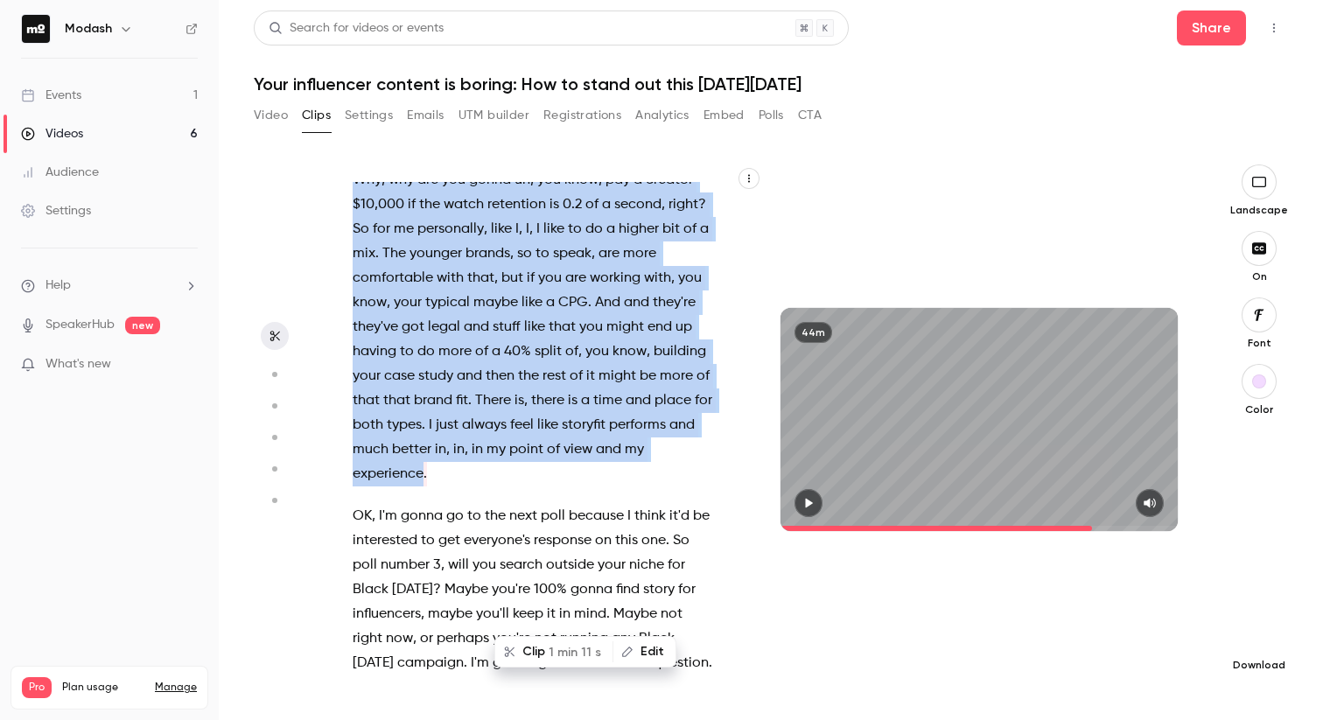
click at [1265, 652] on button "button" at bounding box center [1258, 636] width 35 height 35
click span "Full HD"
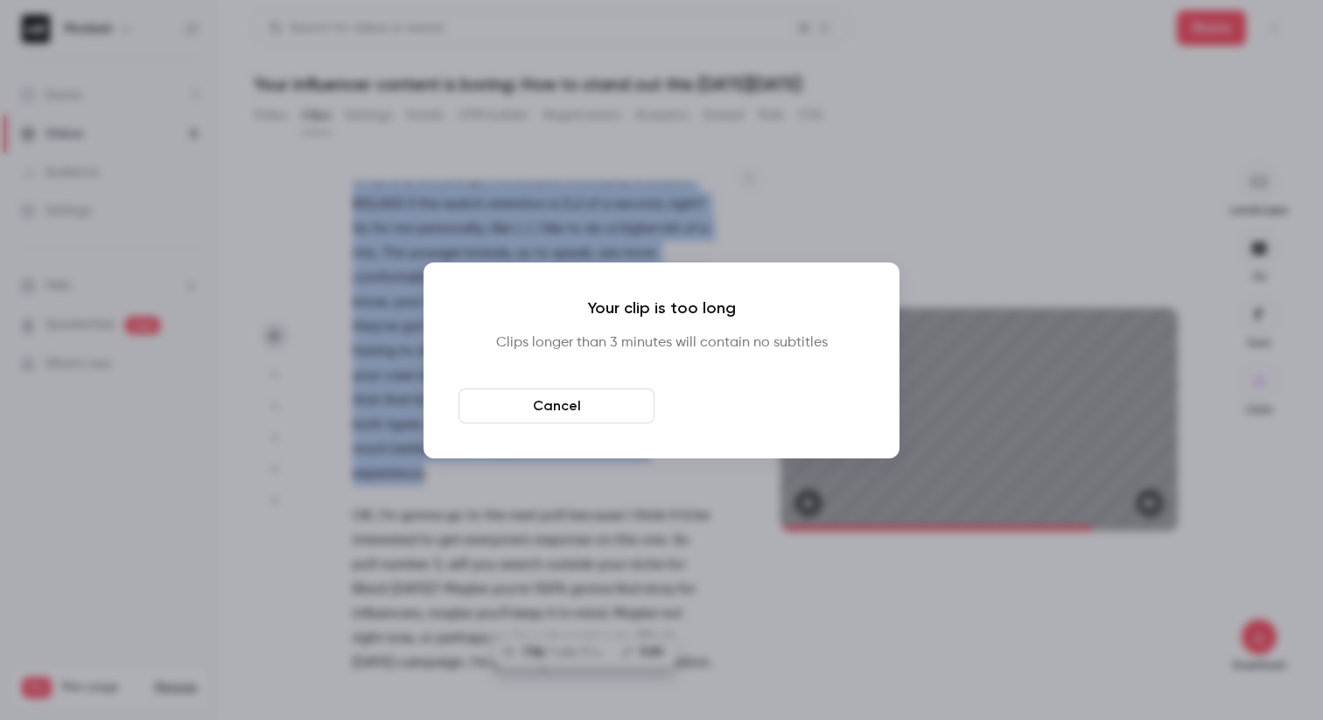
click button "Download anyway"
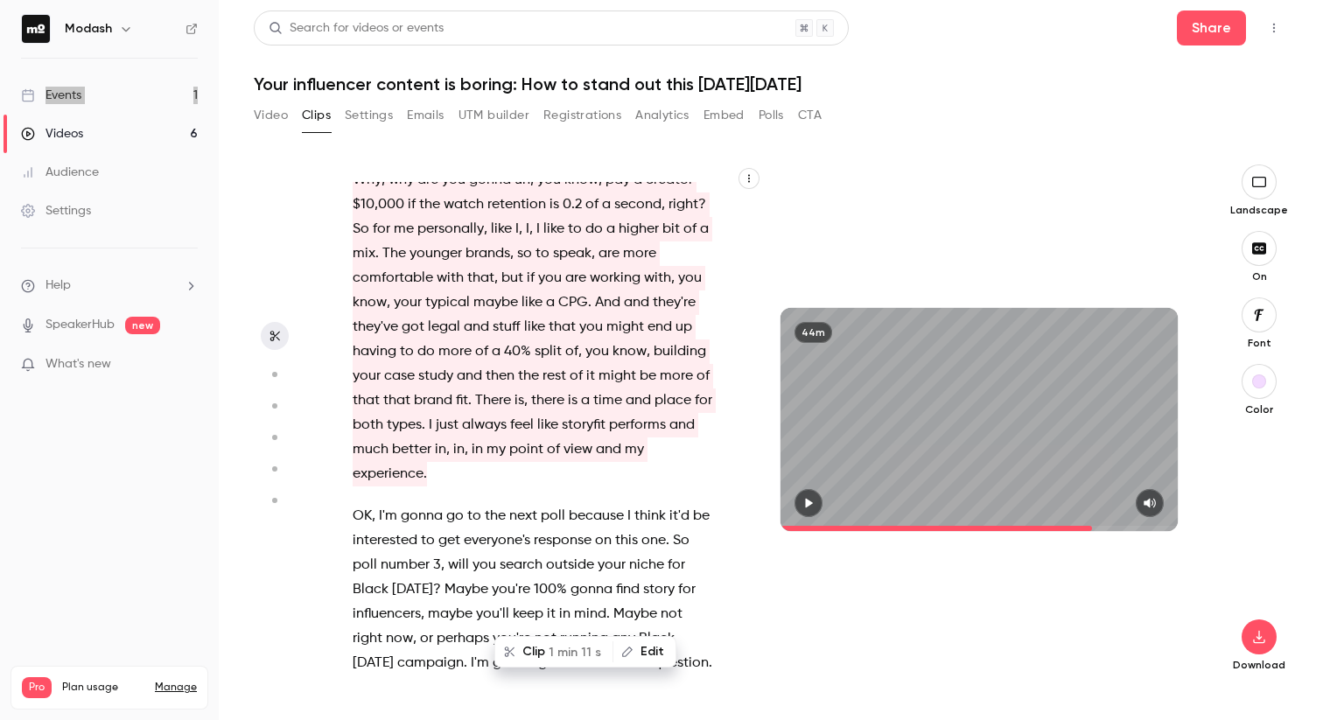
type input "******"
